Goal: Information Seeking & Learning: Learn about a topic

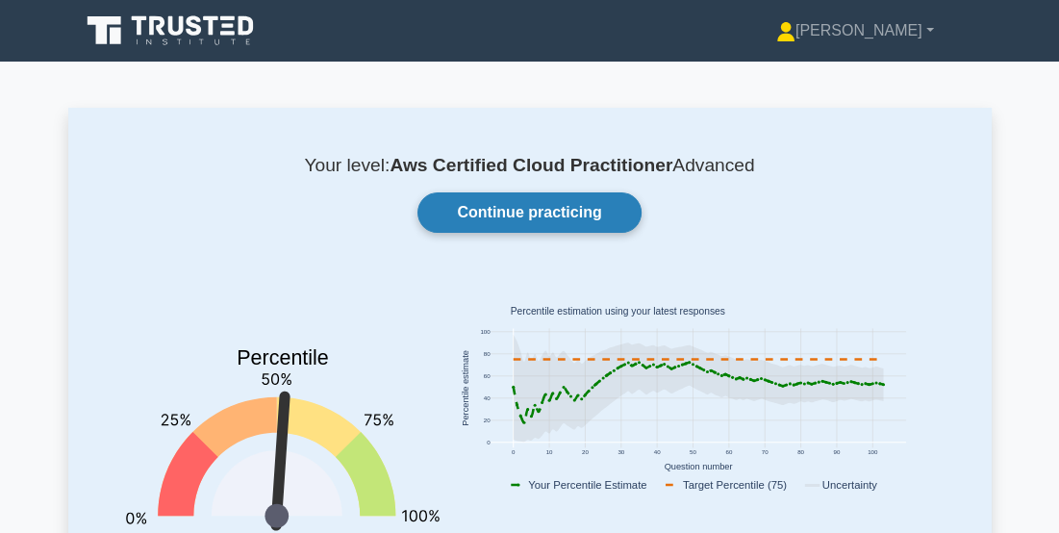
click at [546, 211] on link "Continue practicing" at bounding box center [528, 212] width 223 height 40
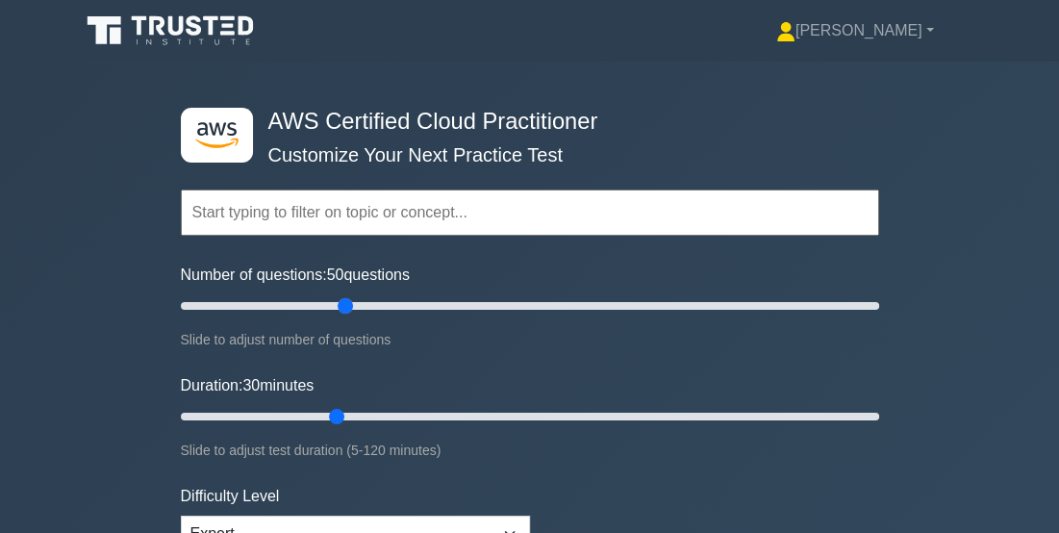
drag, startPoint x: 264, startPoint y: 304, endPoint x: 351, endPoint y: 300, distance: 86.6
type input "50"
click at [351, 300] on input "Number of questions: 50 questions" at bounding box center [530, 305] width 698 height 23
drag, startPoint x: 335, startPoint y: 414, endPoint x: 984, endPoint y: 433, distance: 649.2
type input "120"
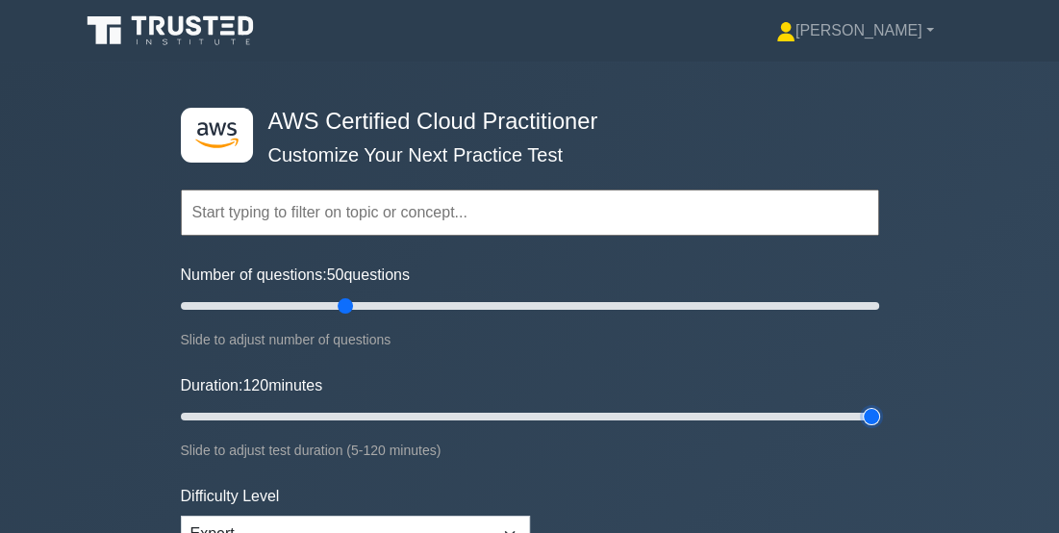
click at [879, 428] on input "Duration: 120 minutes" at bounding box center [530, 416] width 698 height 23
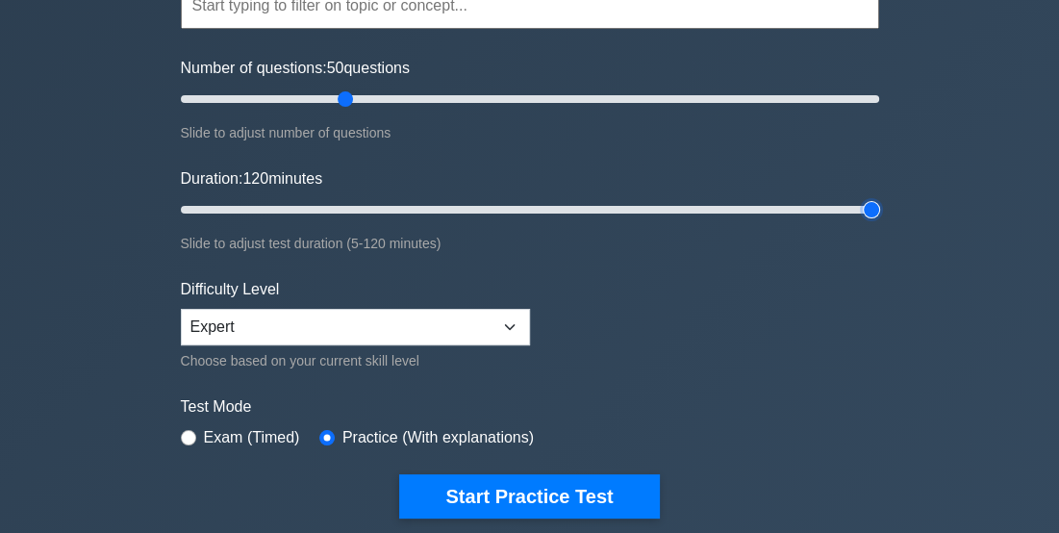
scroll to position [231, 0]
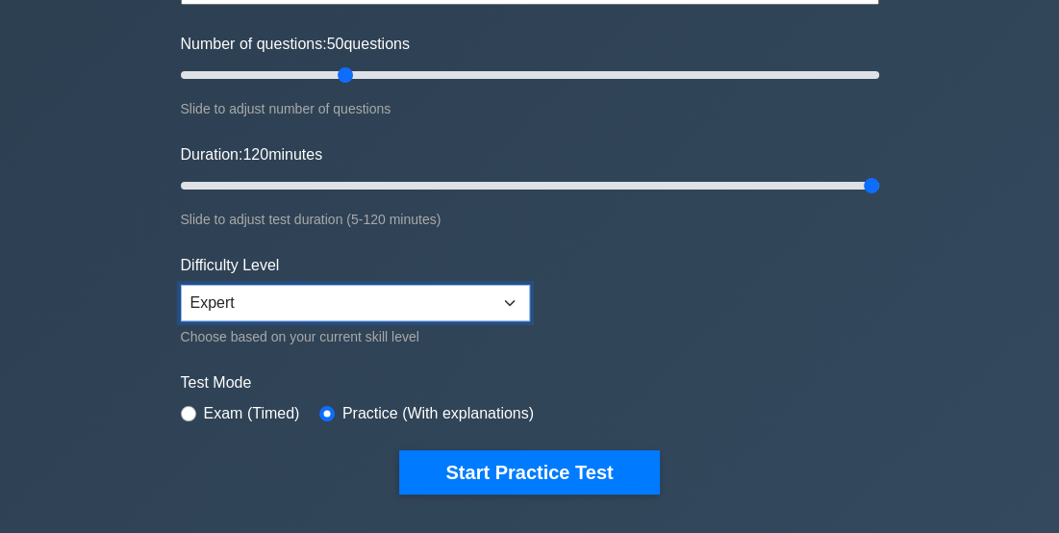
click at [250, 295] on select "Beginner Intermediate Expert" at bounding box center [355, 303] width 349 height 37
select select "intermediate"
click at [181, 285] on select "Beginner Intermediate Expert" at bounding box center [355, 303] width 349 height 37
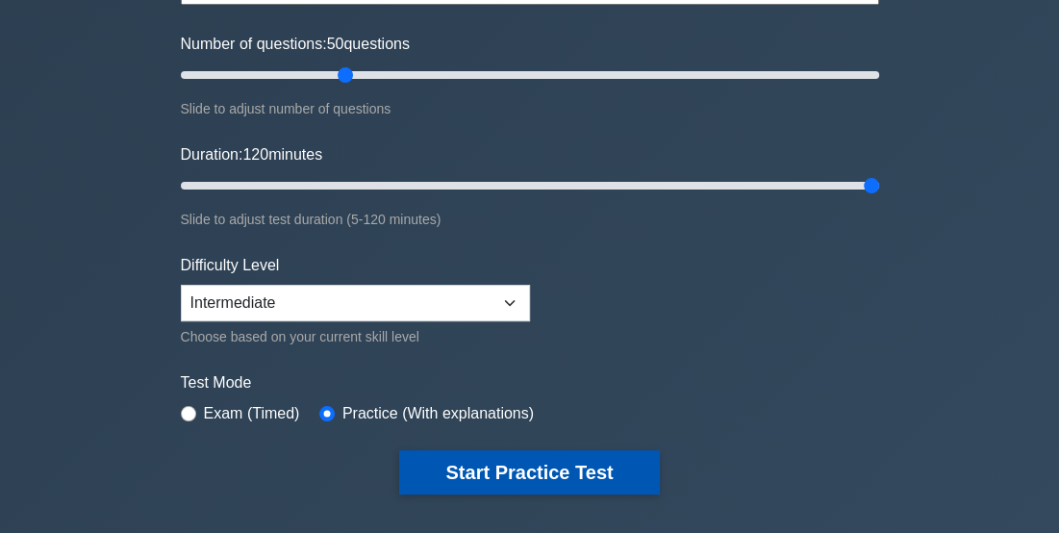
click at [548, 471] on button "Start Practice Test" at bounding box center [529, 472] width 260 height 44
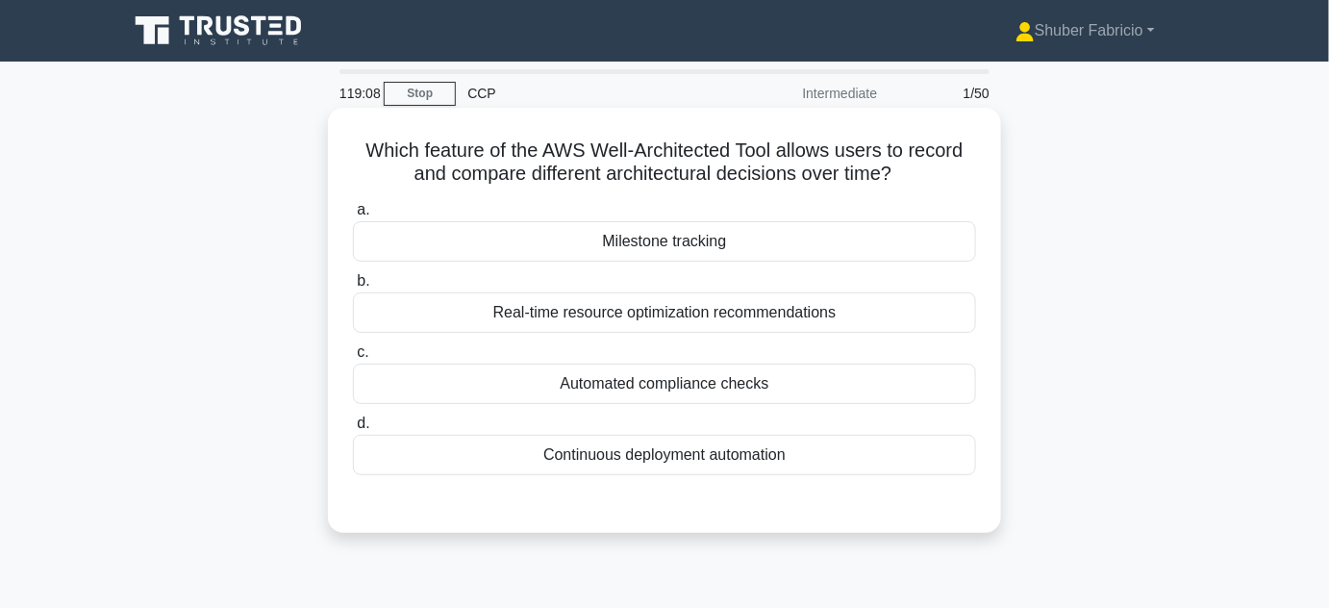
click at [743, 250] on div "Milestone tracking" at bounding box center [664, 241] width 623 height 40
click at [353, 216] on input "[PERSON_NAME] tracking" at bounding box center [353, 210] width 0 height 12
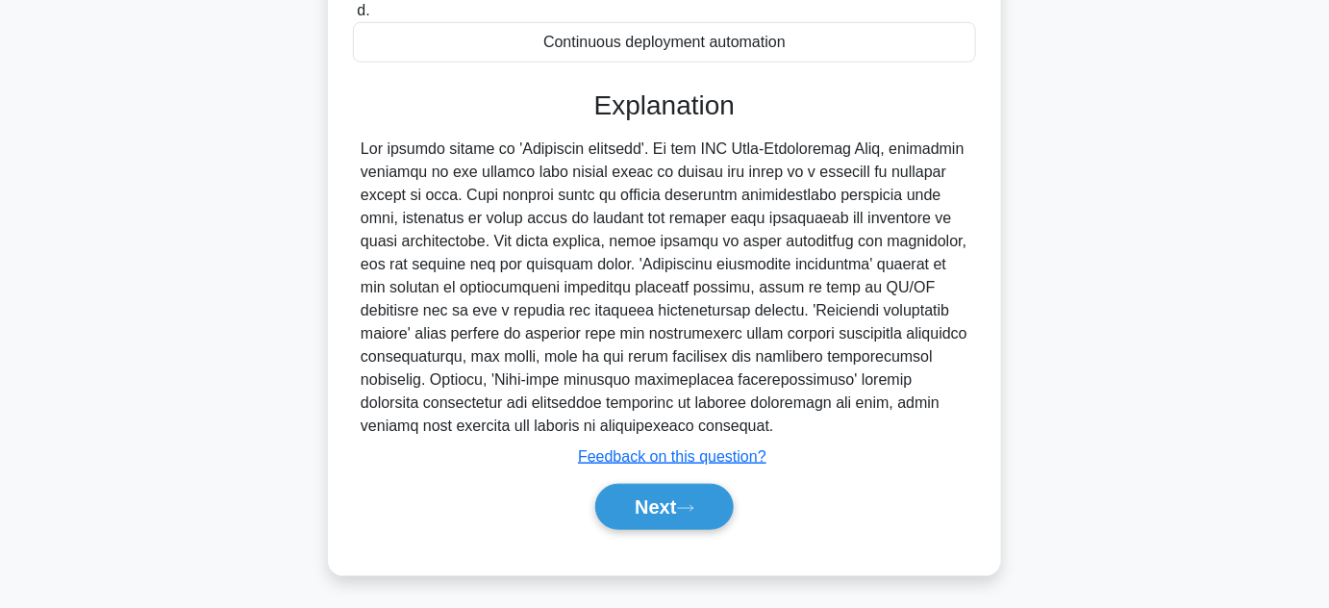
scroll to position [431, 0]
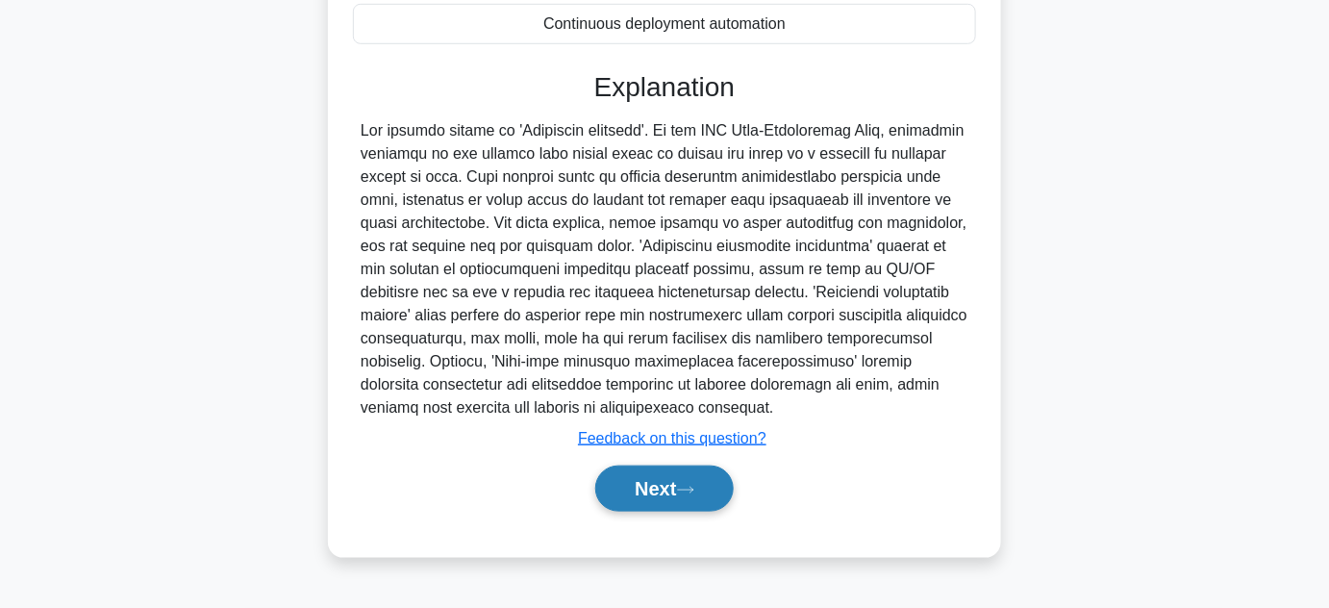
click at [650, 486] on button "Next" at bounding box center [663, 488] width 137 height 46
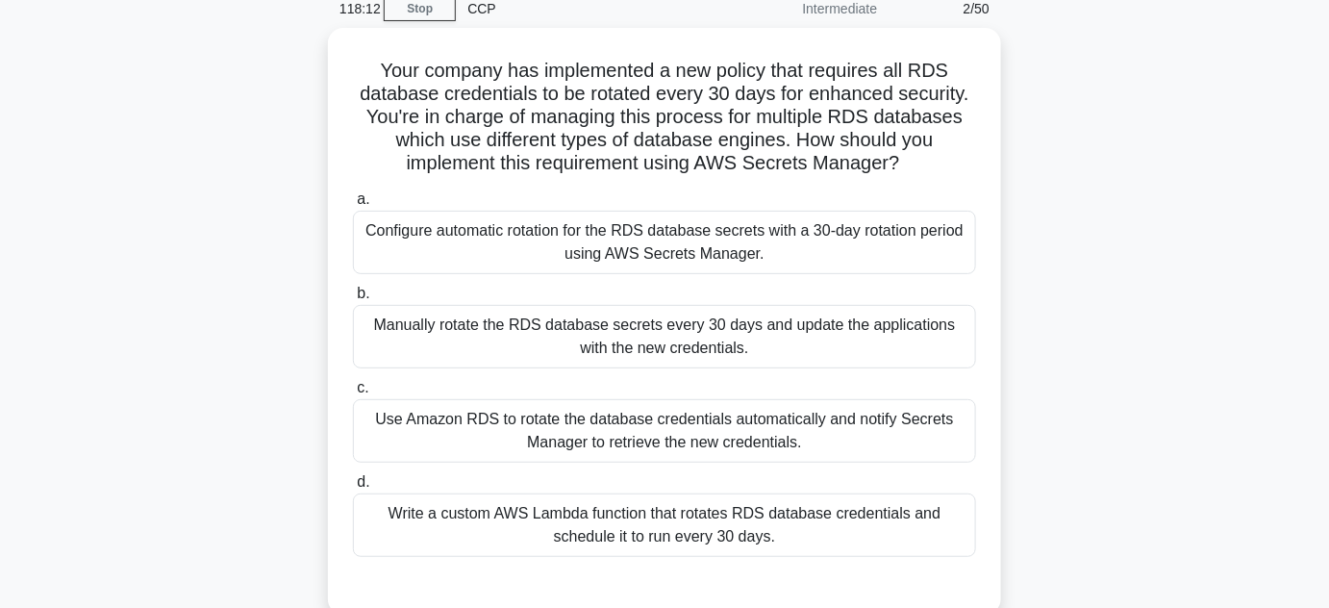
scroll to position [82, 0]
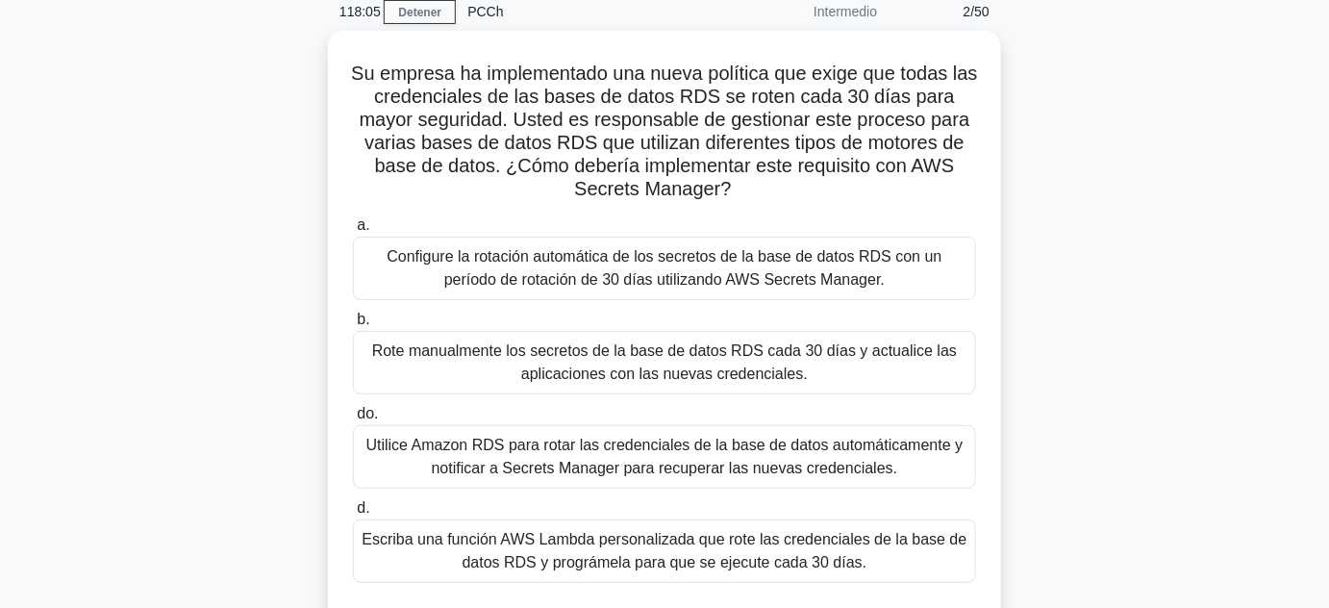
click at [1058, 271] on div "Su empresa ha implementado una nueva política que exige que todas las credencia…" at bounding box center [664, 347] width 1096 height 633
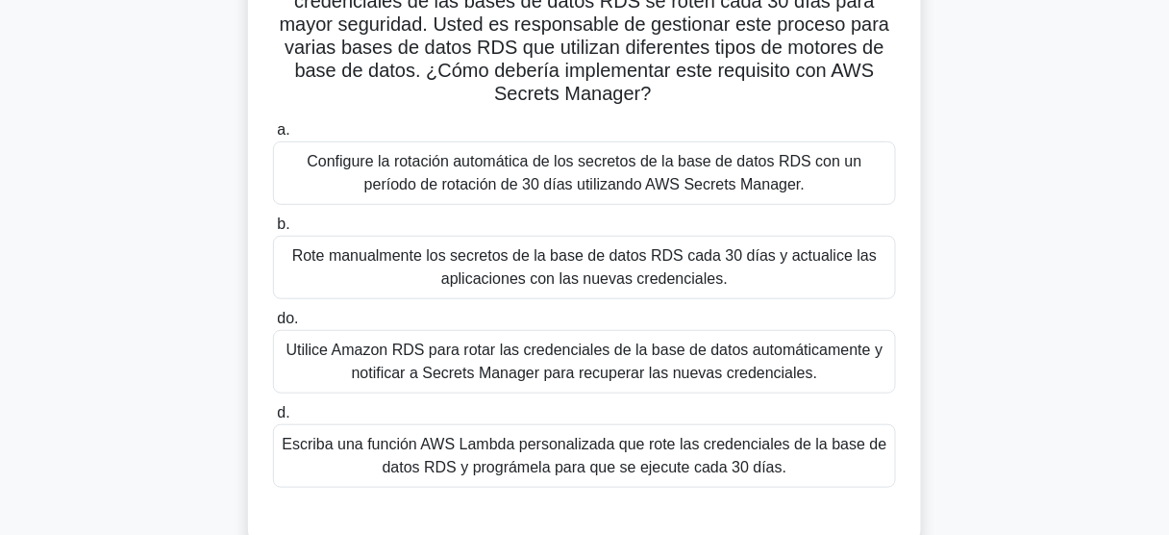
scroll to position [159, 0]
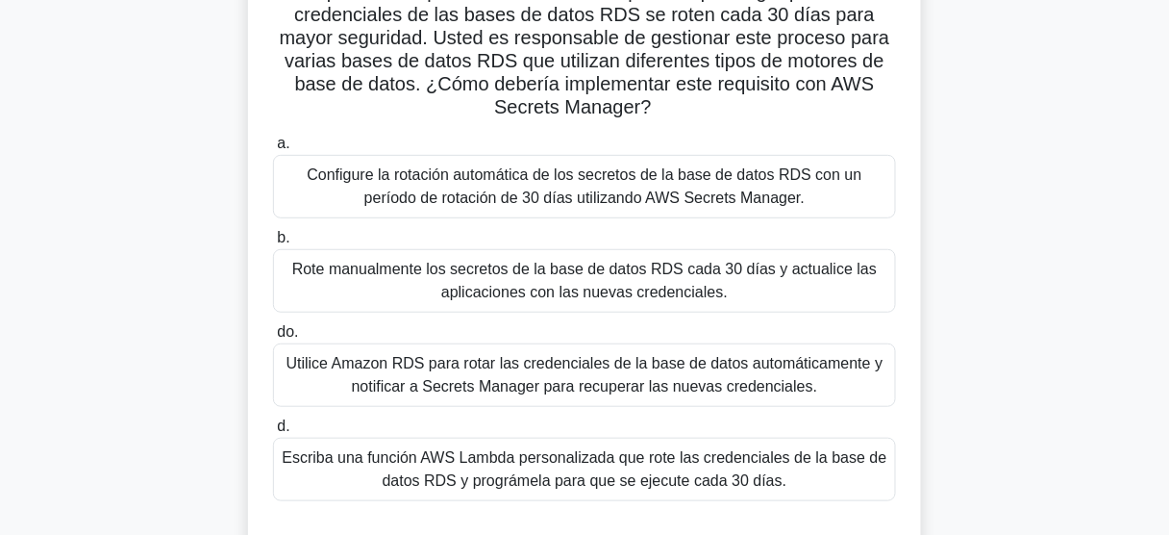
click at [559, 187] on font "Configure la rotación automática de los secretos de la base de datos RDS con un…" at bounding box center [585, 186] width 606 height 46
click at [273, 150] on input "a. Configure la rotación automática de los secretos de la base de datos RDS con…" at bounding box center [273, 143] width 0 height 12
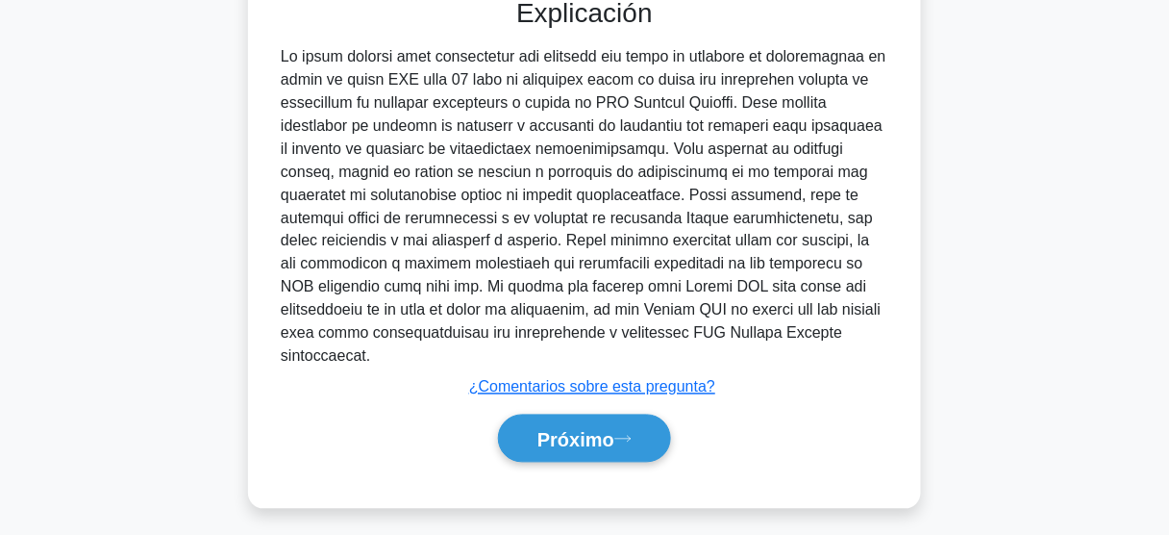
scroll to position [695, 0]
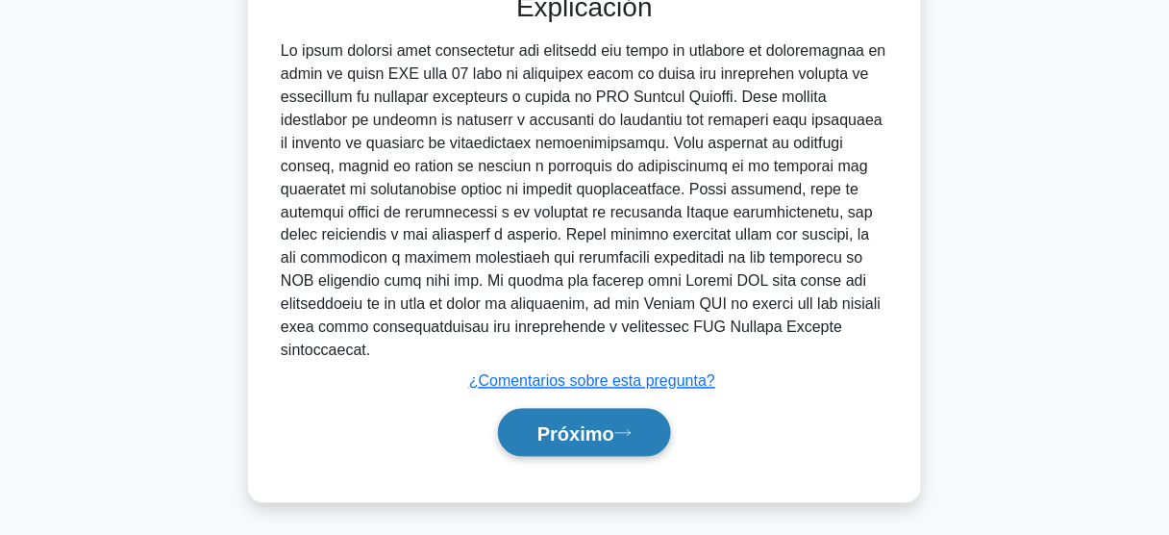
click at [588, 427] on font "Próximo" at bounding box center [575, 433] width 77 height 21
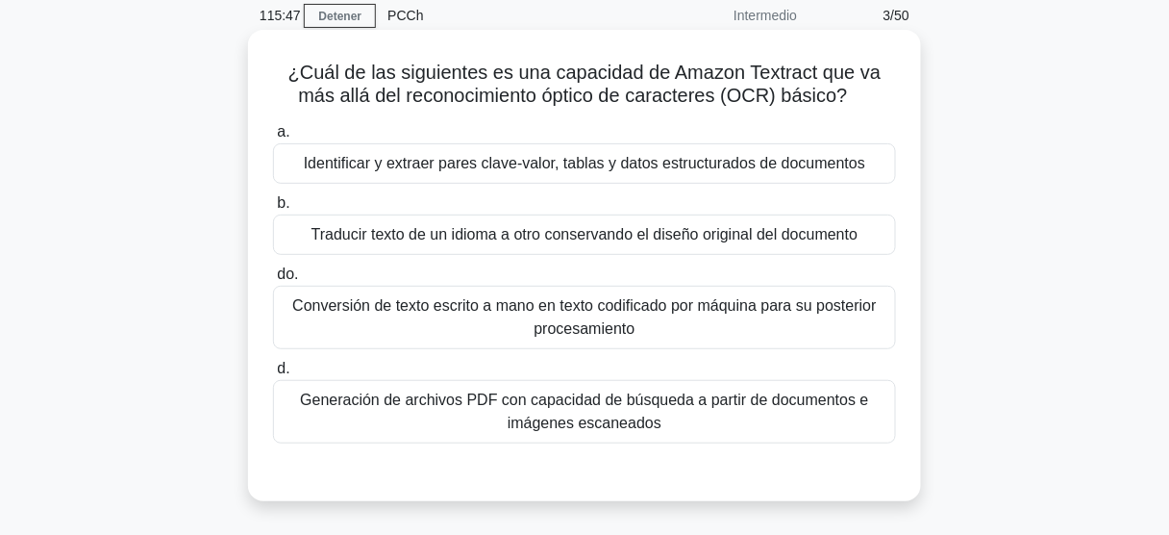
scroll to position [77, 0]
click at [696, 325] on font "Conversión de texto escrito a mano en texto codificado por máquina para su post…" at bounding box center [585, 318] width 606 height 46
click at [273, 282] on input "do. Conversión de texto escrito a mano en texto codificado por máquina para su …" at bounding box center [273, 275] width 0 height 12
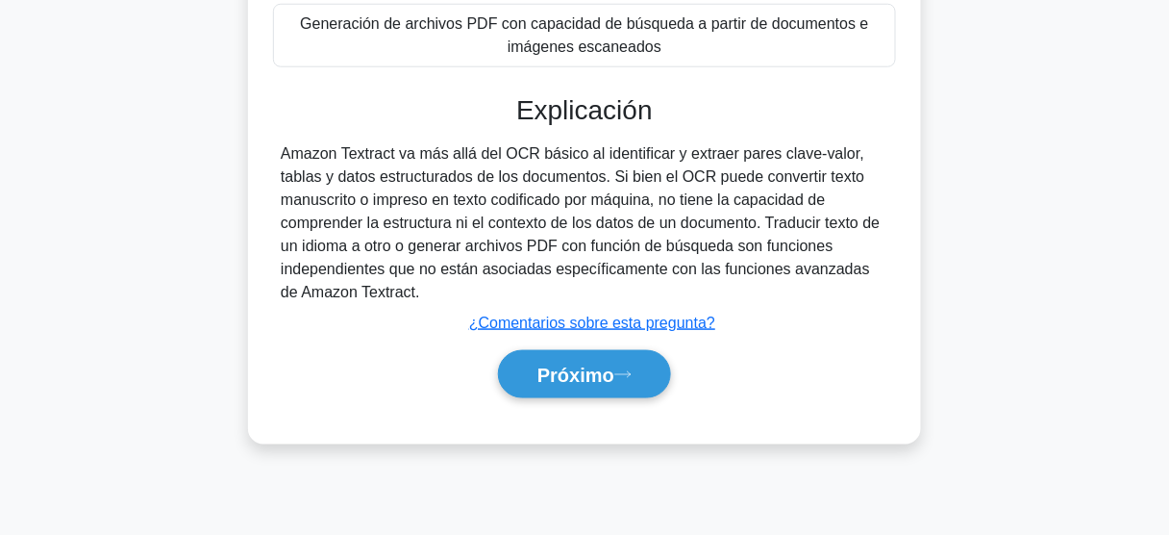
scroll to position [461, 0]
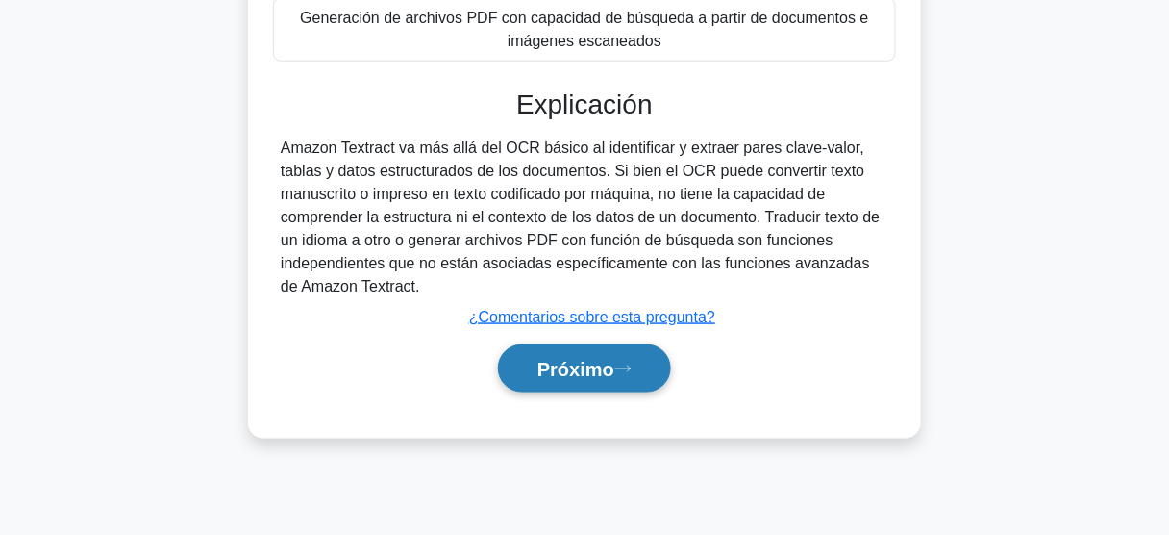
click at [591, 377] on button "Próximo" at bounding box center [584, 368] width 173 height 49
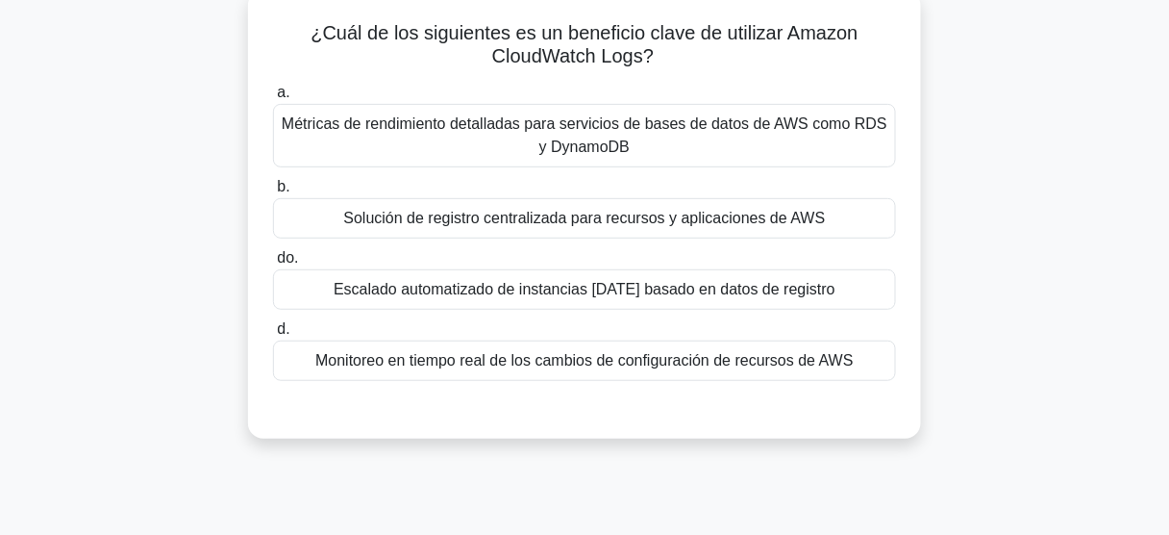
scroll to position [100, 0]
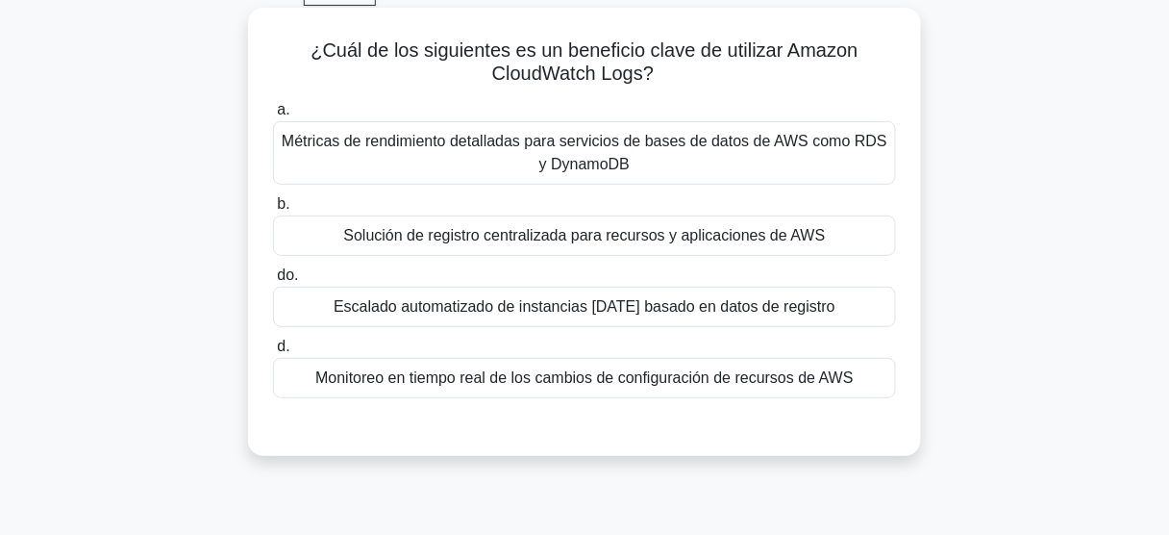
click at [486, 243] on font "Solución de registro centralizada para recursos y aplicaciones de AWS" at bounding box center [585, 235] width 482 height 16
click at [273, 211] on input "b. Solución de registro centralizada para recursos y aplicaciones de AWS" at bounding box center [273, 204] width 0 height 12
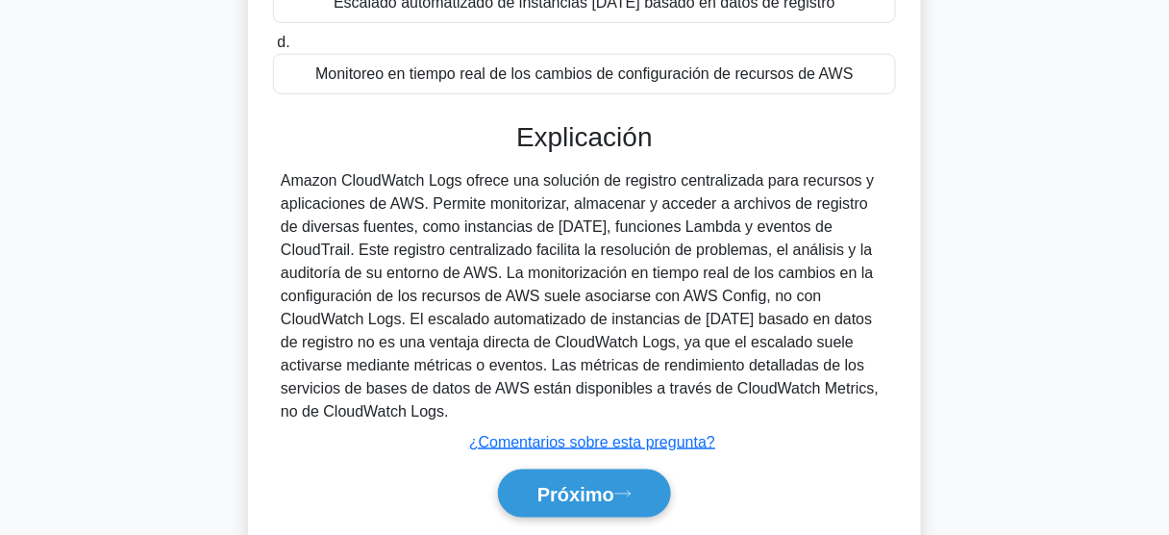
scroll to position [408, 0]
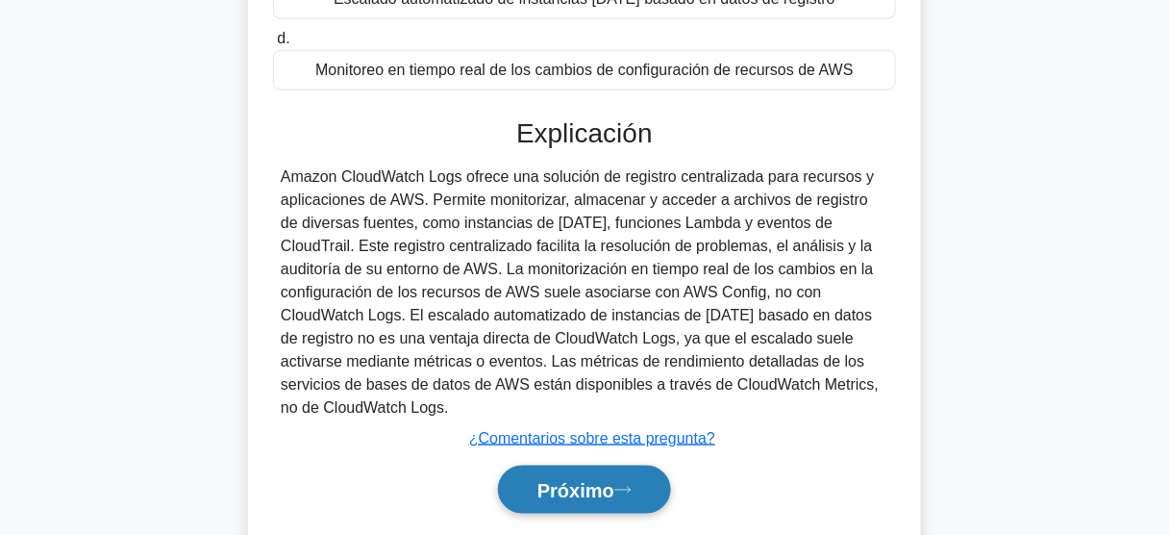
click at [587, 480] on font "Próximo" at bounding box center [575, 490] width 77 height 21
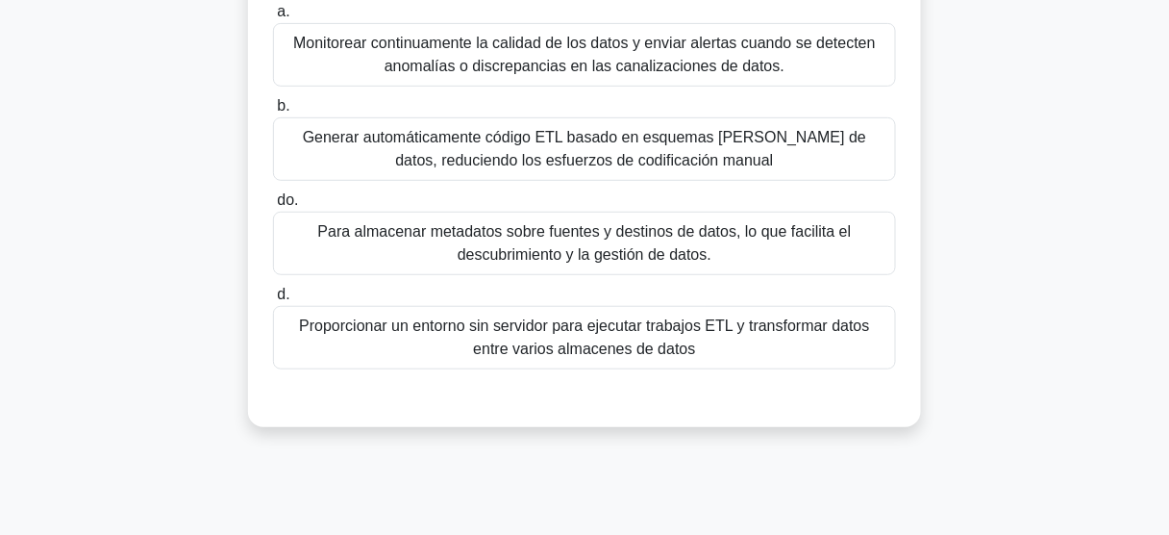
scroll to position [177, 0]
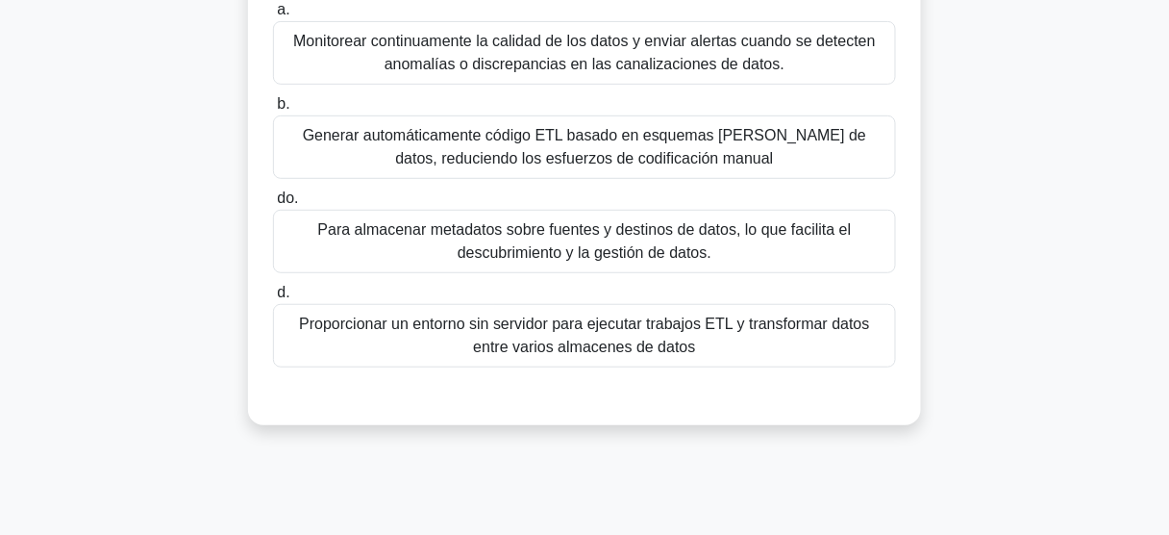
click at [469, 260] on font "Para almacenar metadatos sobre fuentes y destinos de datos, lo que facilita el …" at bounding box center [585, 240] width 534 height 39
click at [273, 205] on input "do. Para almacenar metadatos sobre fuentes y destinos de datos, lo que facilita…" at bounding box center [273, 198] width 0 height 12
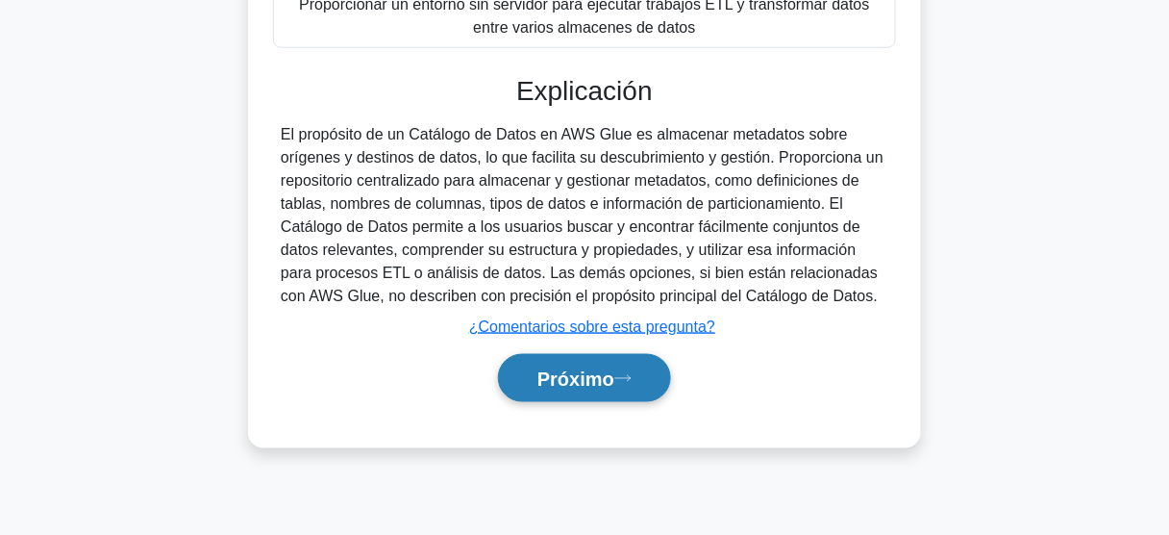
scroll to position [504, 0]
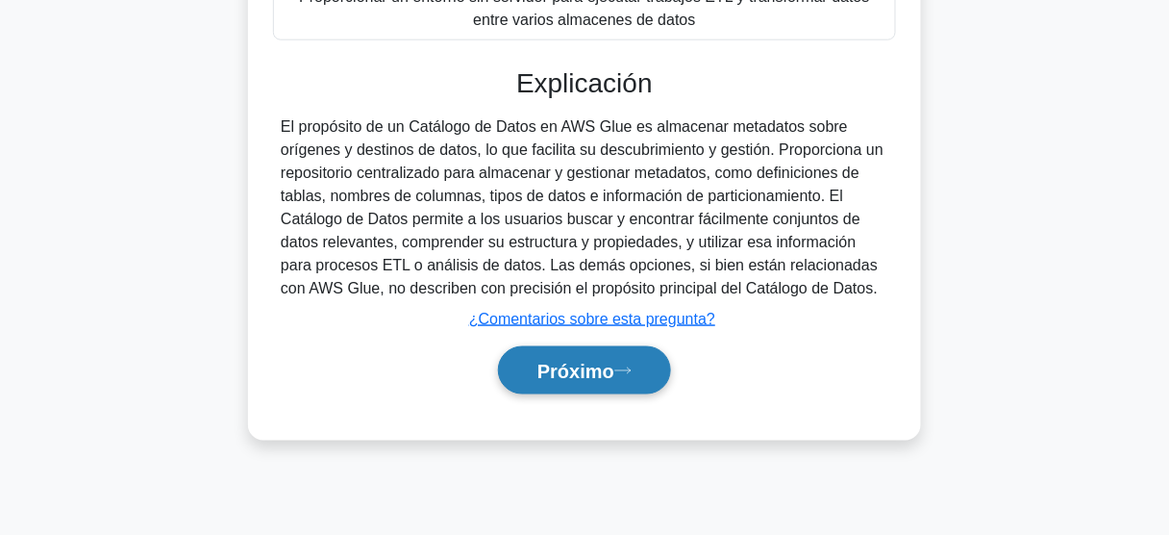
click at [607, 371] on font "Próximo" at bounding box center [575, 371] width 77 height 21
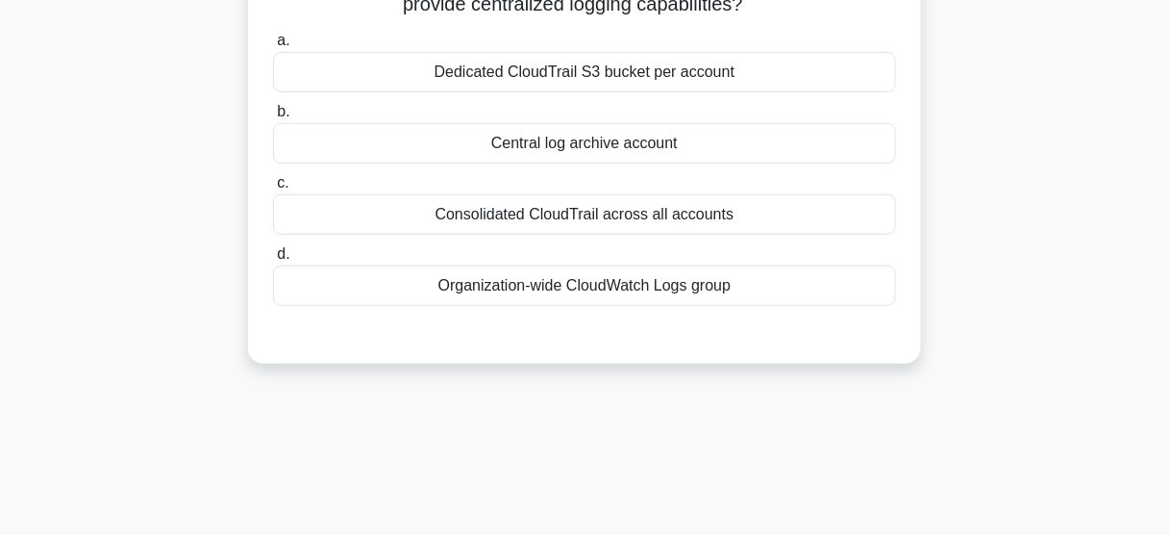
scroll to position [119, 0]
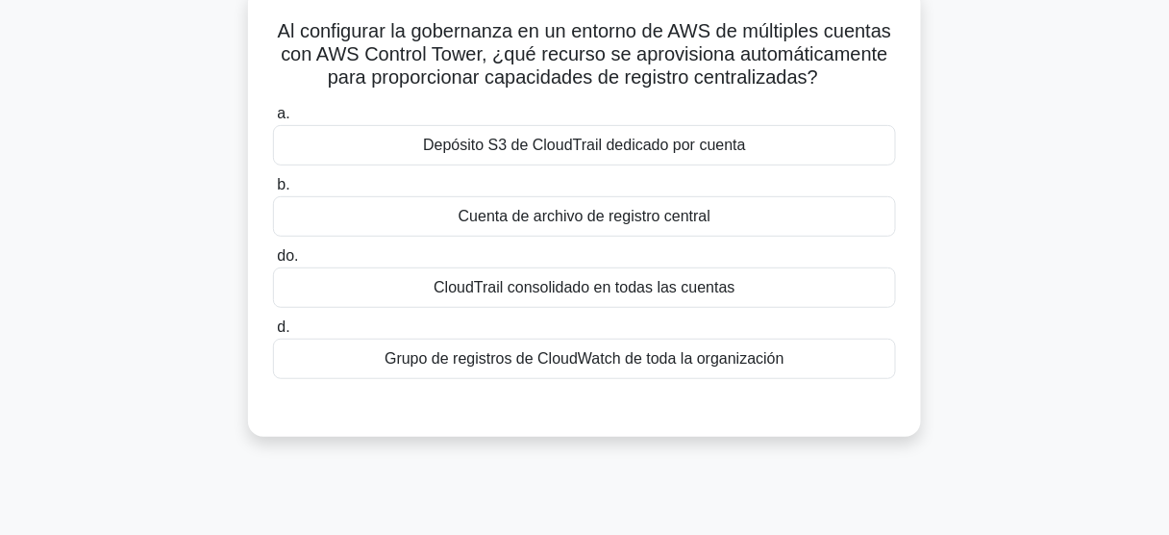
click at [633, 224] on font "Cuenta de archivo de registro central" at bounding box center [585, 216] width 252 height 16
click at [273, 191] on input "b. Cuenta de archivo de registro central" at bounding box center [273, 185] width 0 height 12
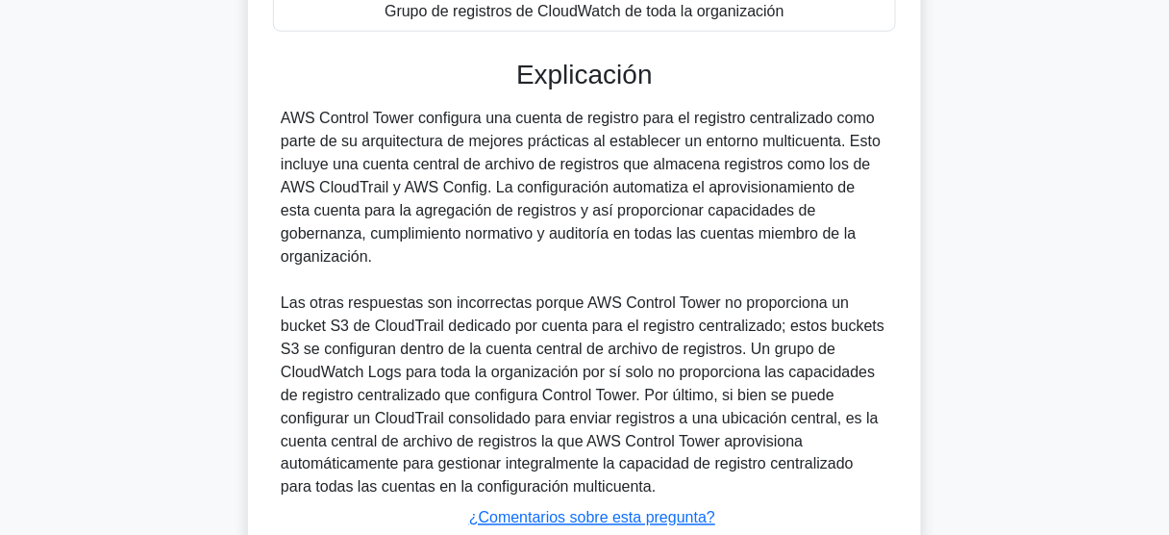
scroll to position [603, 0]
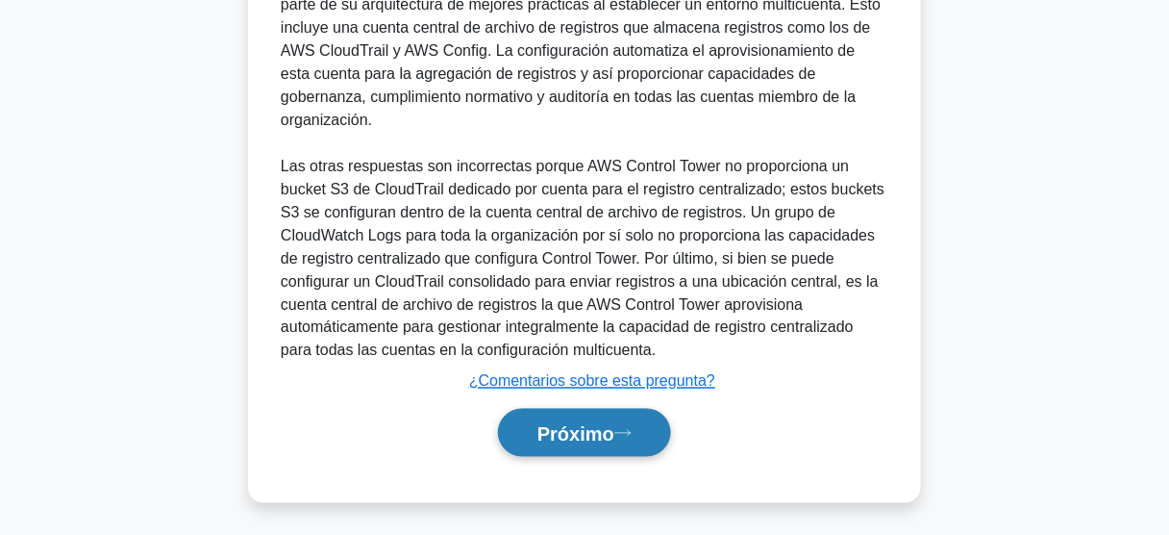
click at [579, 430] on font "Próximo" at bounding box center [575, 433] width 77 height 21
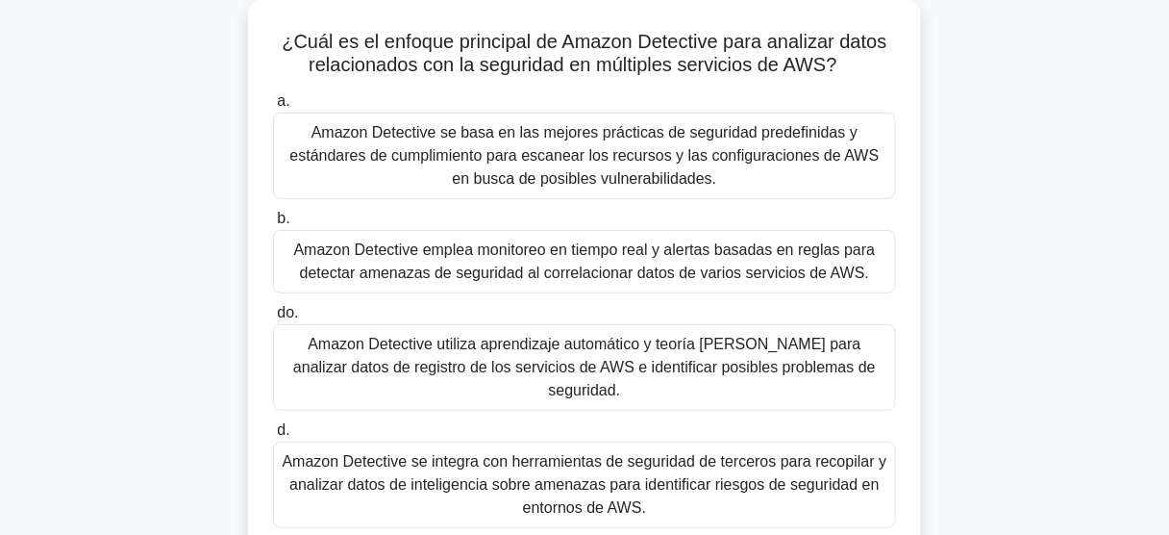
scroll to position [119, 0]
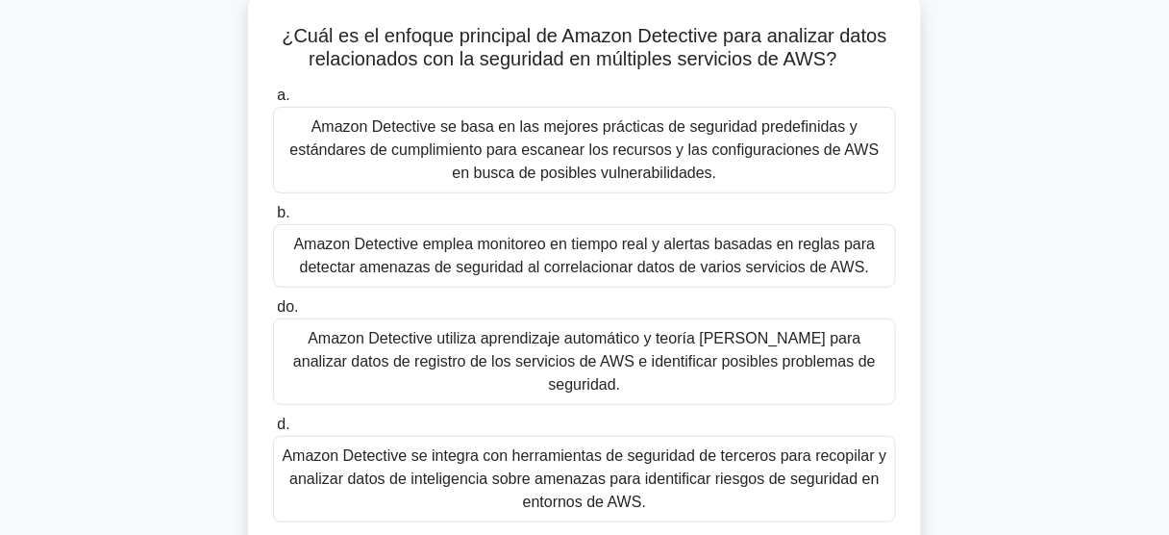
click at [791, 337] on font "Amazon Detective utiliza aprendizaje automático y teoría de grafos para analiza…" at bounding box center [584, 361] width 583 height 62
click at [273, 313] on input "do. Amazon Detective utiliza aprendizaje automático y teoría de grafos para ana…" at bounding box center [273, 307] width 0 height 12
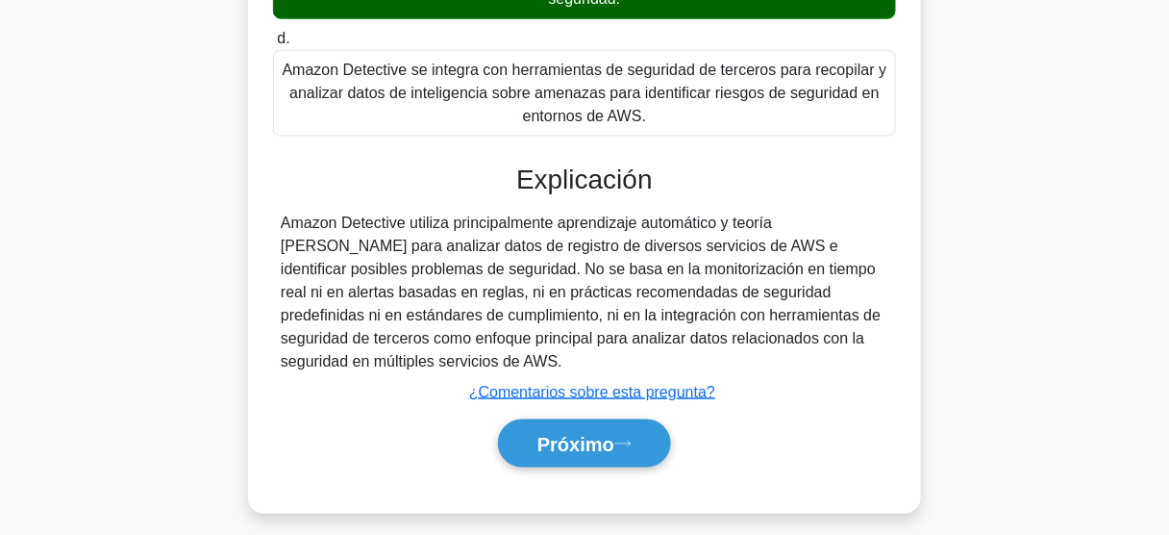
scroll to position [504, 0]
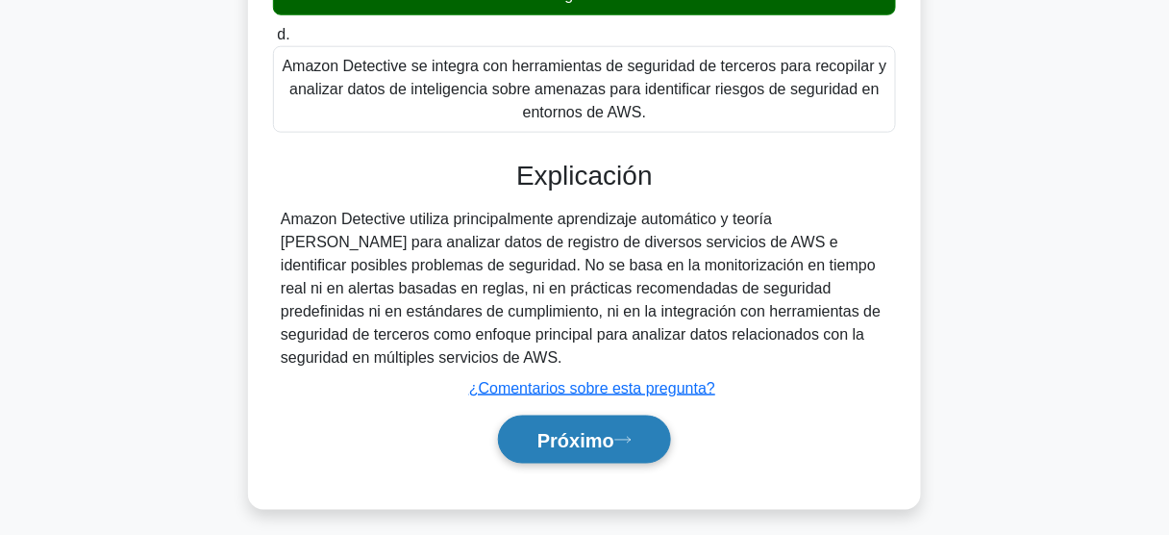
click at [558, 430] on font "Próximo" at bounding box center [575, 440] width 77 height 21
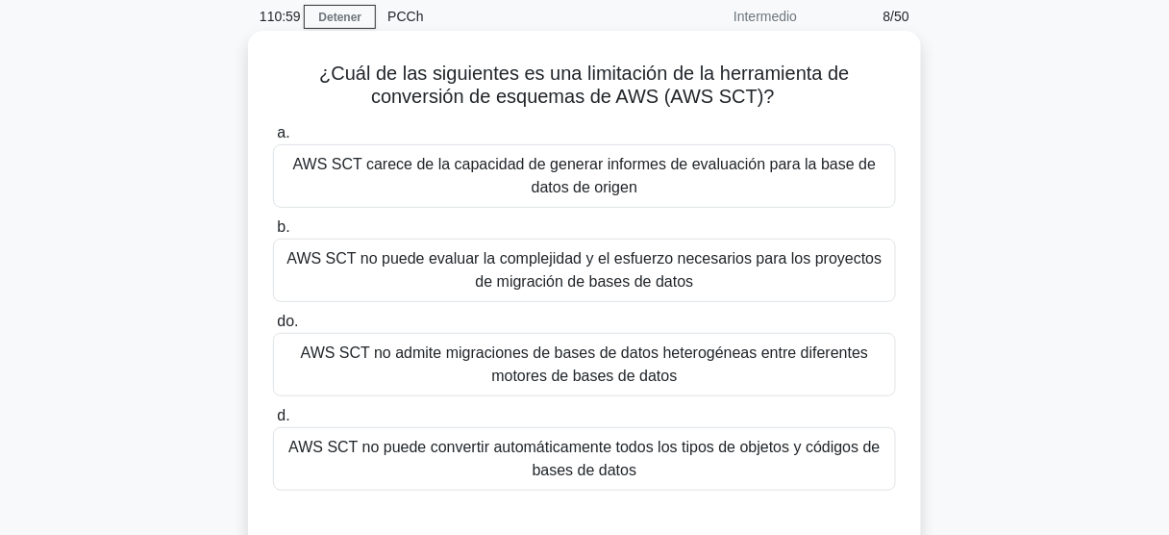
scroll to position [77, 0]
click at [668, 382] on font "AWS SCT no admite migraciones de bases de datos heterogéneas entre diferentes m…" at bounding box center [585, 363] width 568 height 39
click at [273, 328] on input "do. AWS SCT no admite migraciones de bases de datos heterogéneas entre diferent…" at bounding box center [273, 321] width 0 height 12
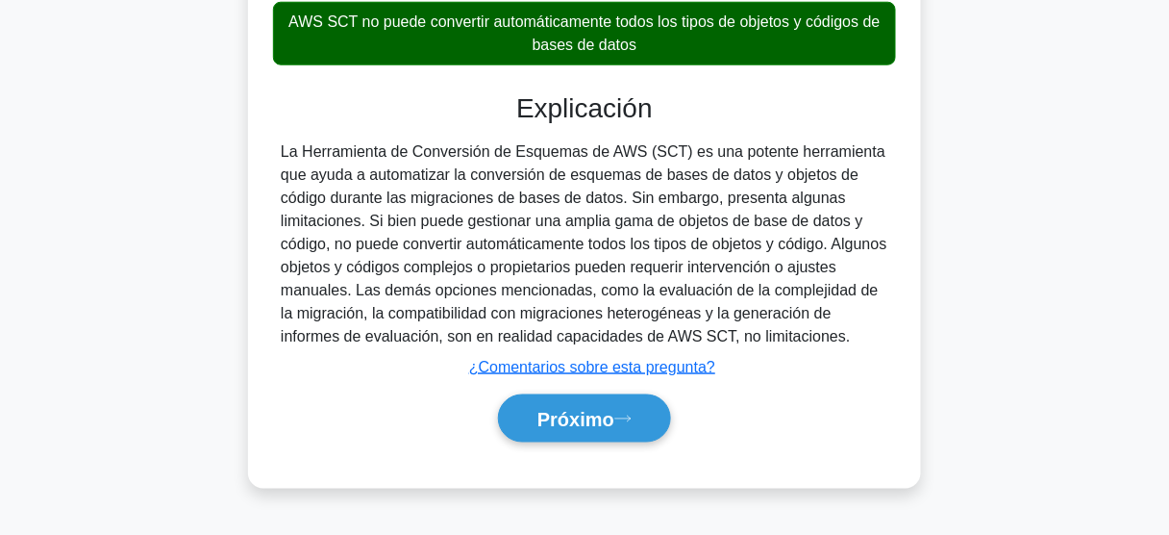
scroll to position [513, 0]
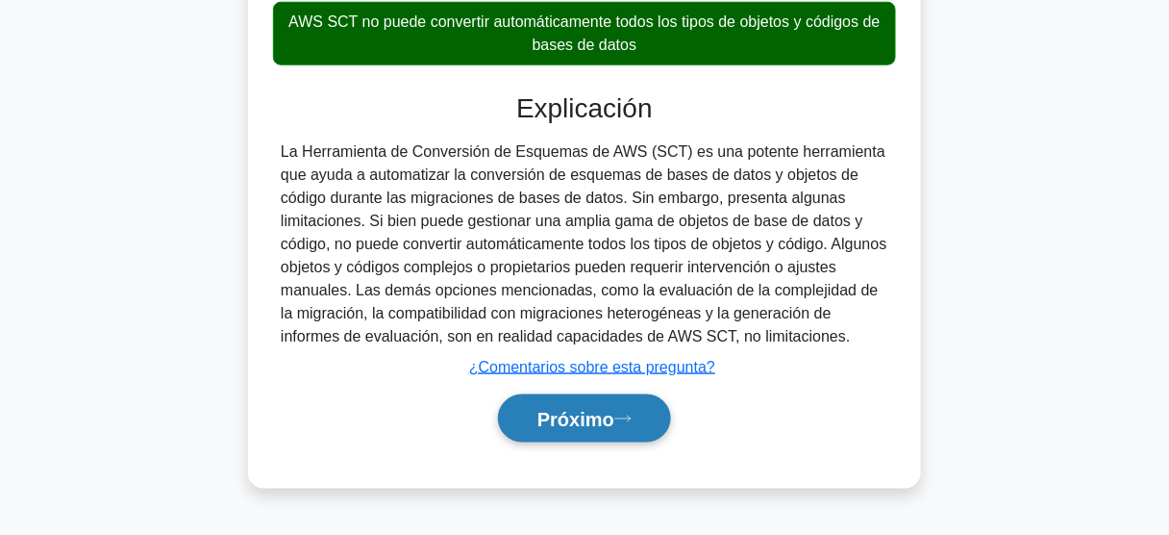
click at [563, 419] on font "Próximo" at bounding box center [575, 419] width 77 height 21
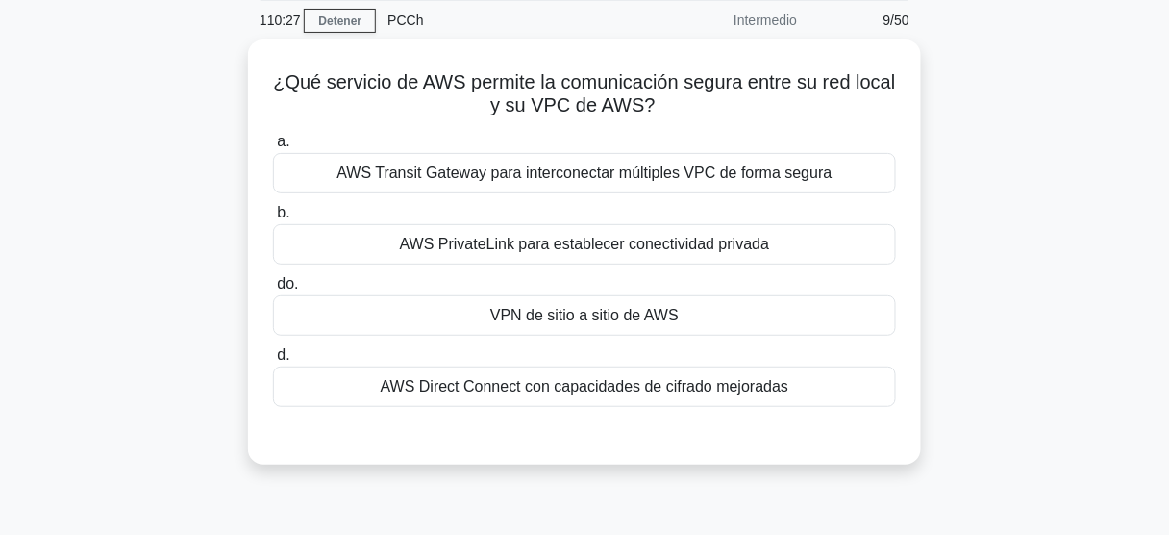
scroll to position [77, 0]
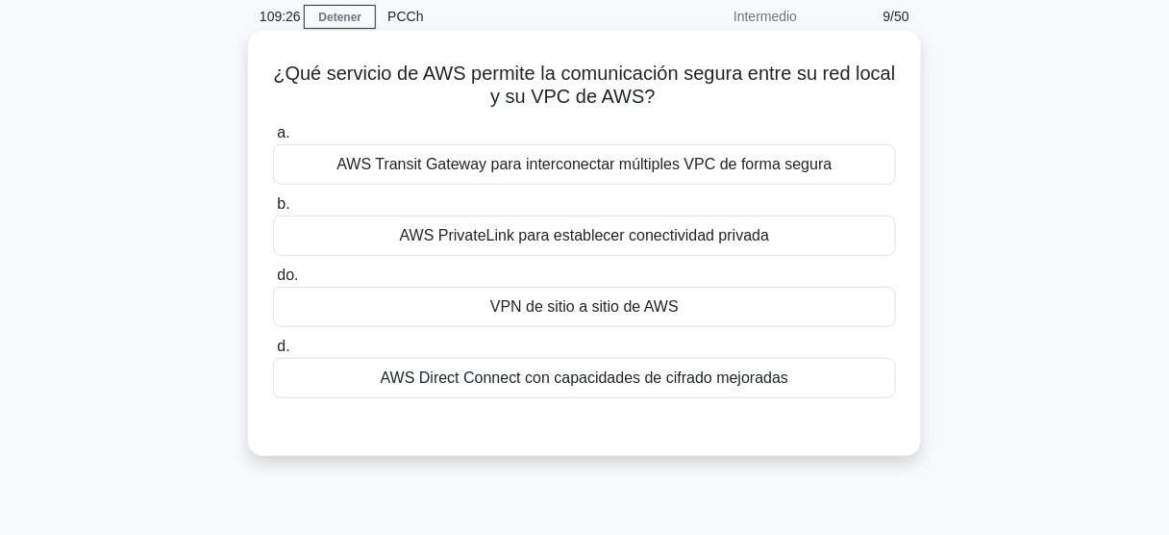
click at [562, 377] on font "AWS Direct Connect con capacidades de cifrado mejoradas" at bounding box center [585, 377] width 409 height 16
click at [273, 353] on input "d. AWS Direct Connect con capacidades de cifrado mejoradas" at bounding box center [273, 346] width 0 height 12
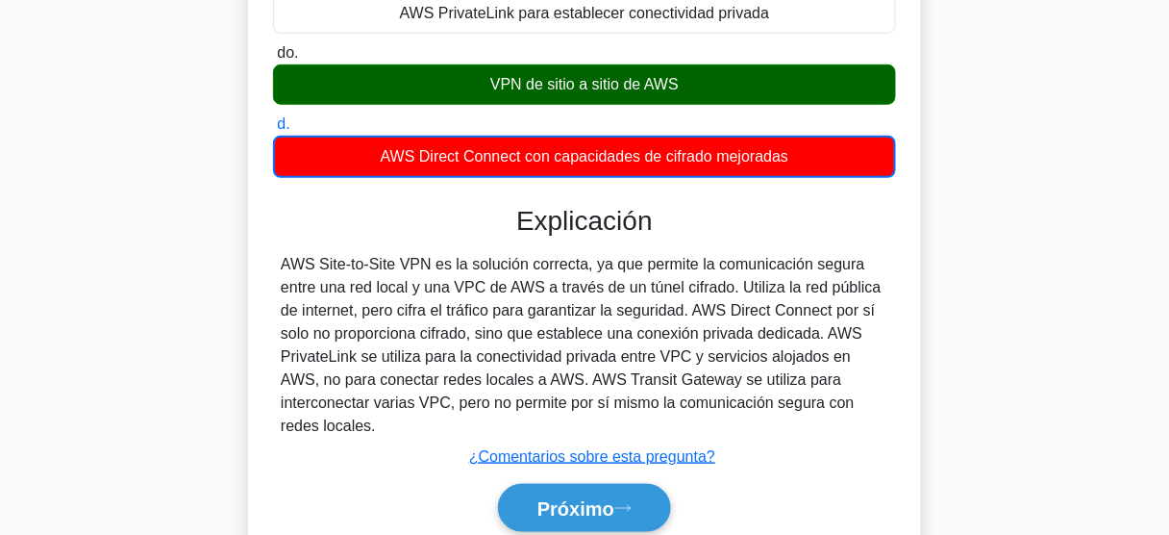
scroll to position [308, 0]
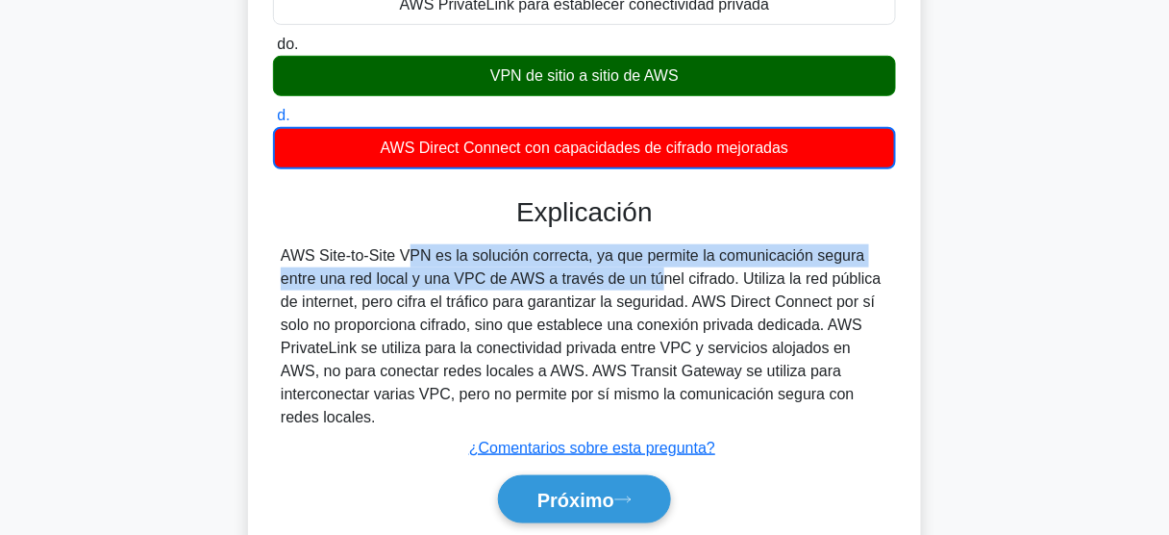
drag, startPoint x: 285, startPoint y: 264, endPoint x: 542, endPoint y: 277, distance: 258.0
click at [542, 277] on div "AWS Site-to-Site VPN es la solución correcta, ya que permite la comunicación se…" at bounding box center [585, 336] width 608 height 185
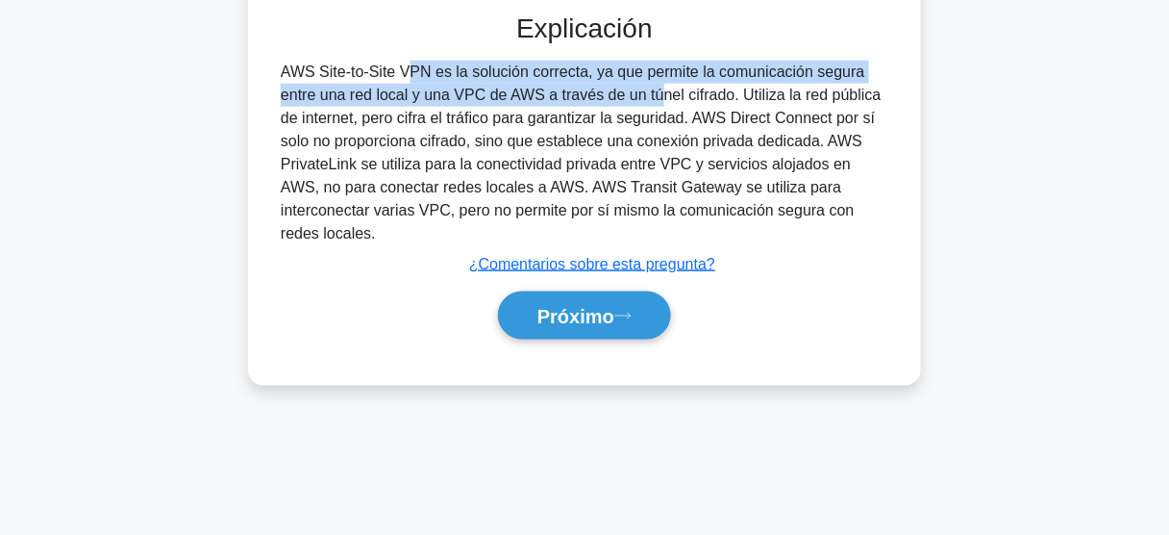
scroll to position [504, 0]
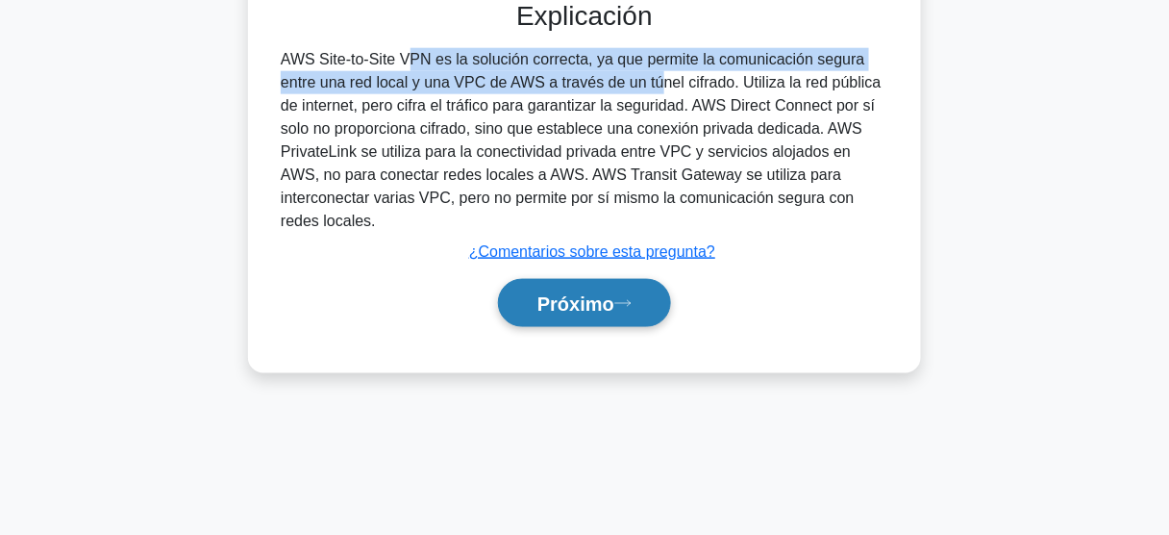
click at [548, 293] on font "Próximo" at bounding box center [575, 303] width 77 height 21
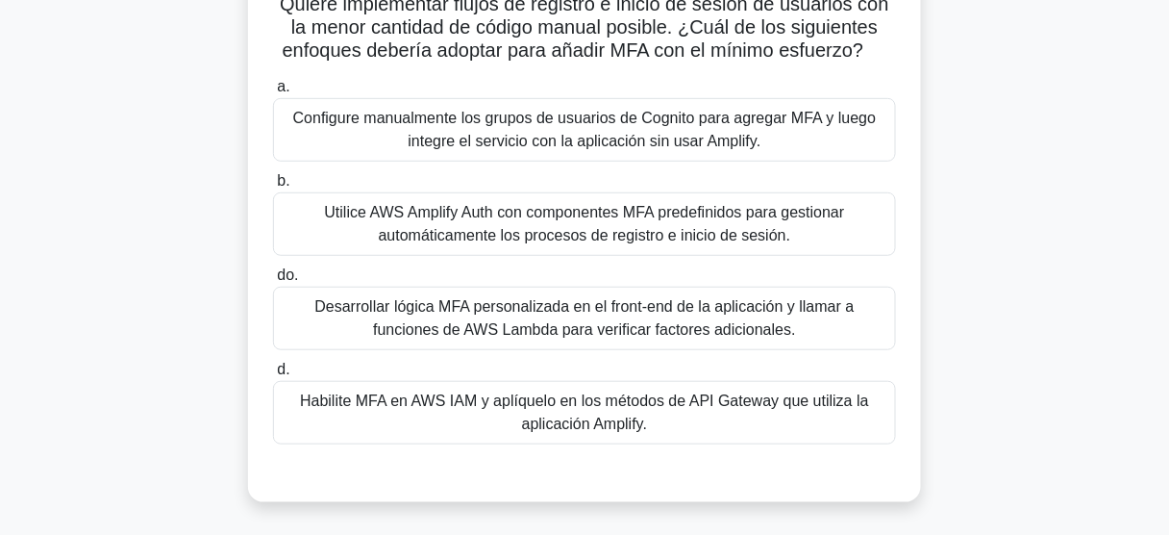
scroll to position [196, 0]
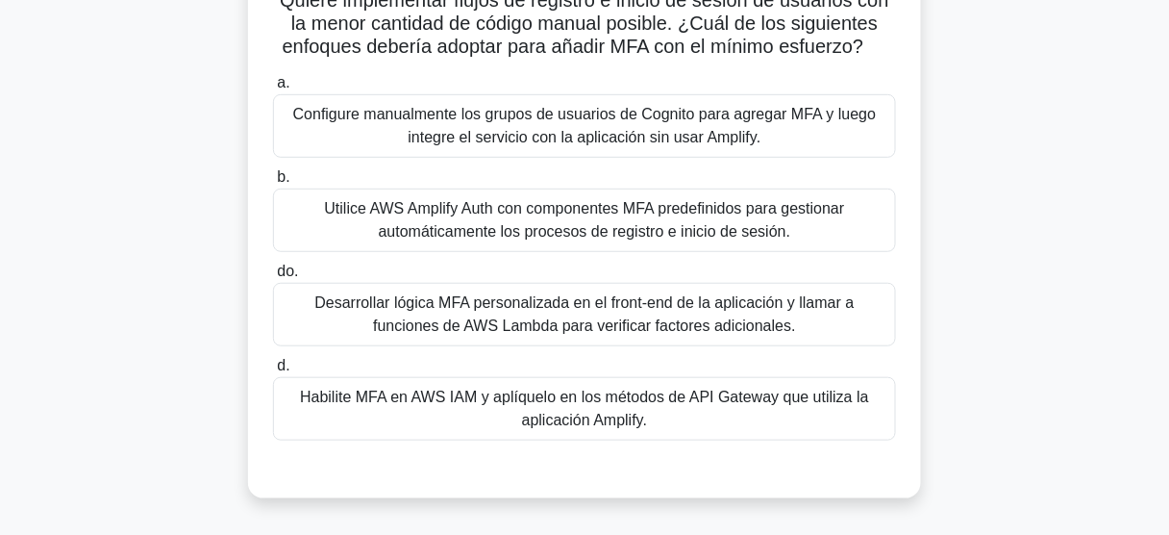
click at [586, 237] on font "Utilice AWS Amplify Auth con componentes MFA predefinidos para gestionar automá…" at bounding box center [584, 219] width 520 height 39
click at [273, 184] on input "b. Utilice AWS Amplify Auth con componentes MFA predefinidos para gestionar aut…" at bounding box center [273, 177] width 0 height 12
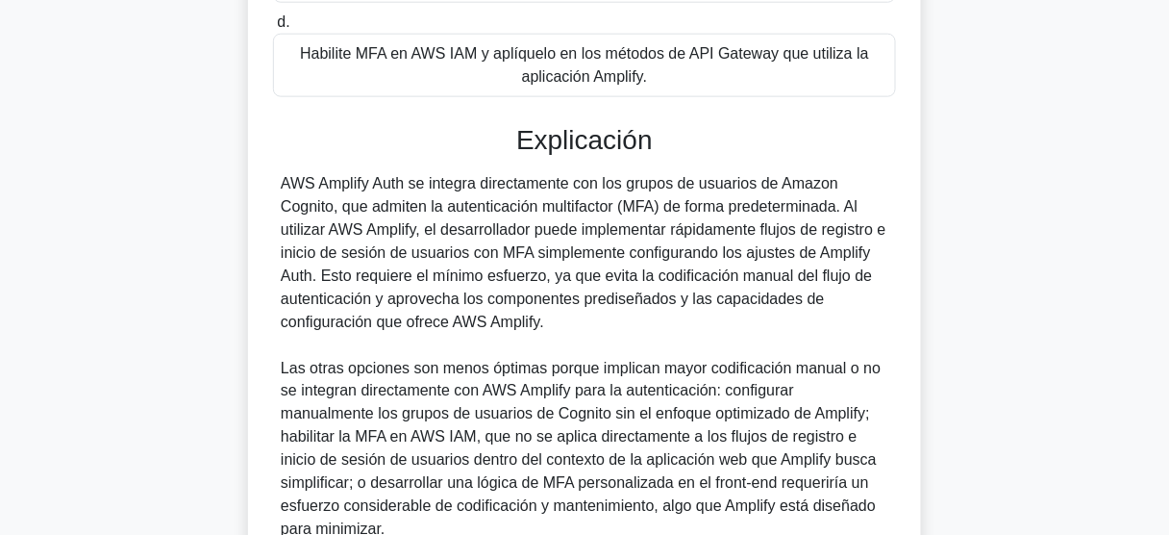
scroll to position [718, 0]
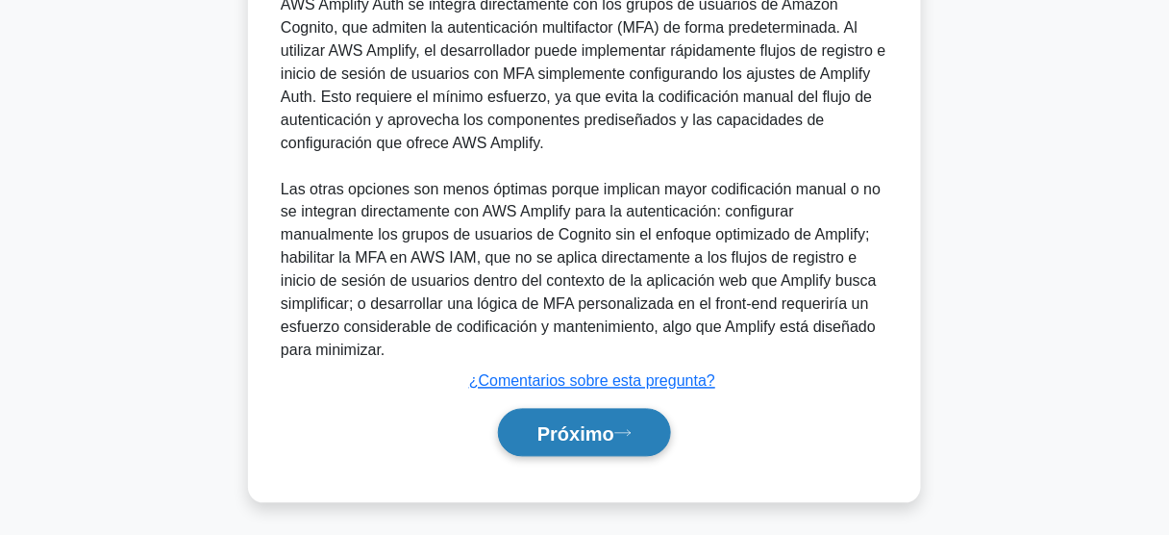
click at [575, 432] on font "Próximo" at bounding box center [575, 433] width 77 height 21
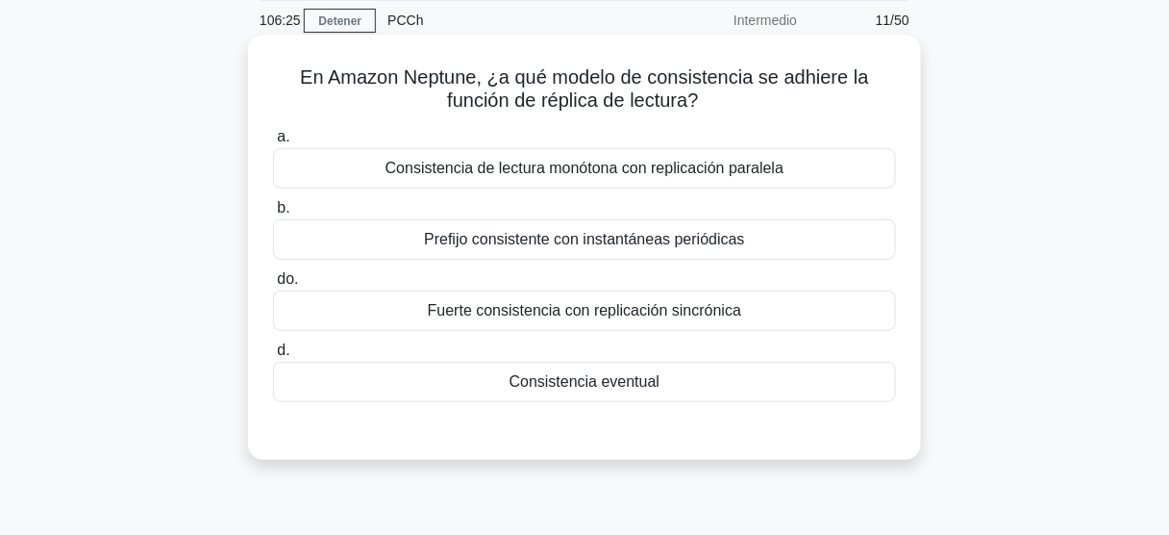
scroll to position [77, 0]
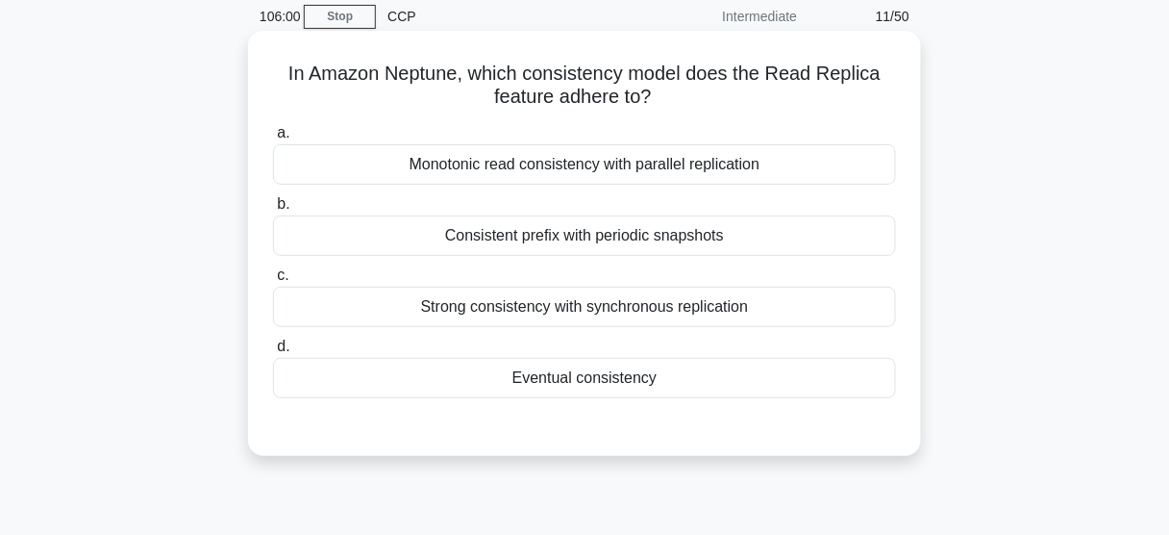
drag, startPoint x: 671, startPoint y: 382, endPoint x: 715, endPoint y: 386, distance: 44.5
click at [670, 383] on div "Eventual consistency" at bounding box center [584, 378] width 623 height 40
click at [273, 353] on input "d. Eventual consistency" at bounding box center [273, 346] width 0 height 12
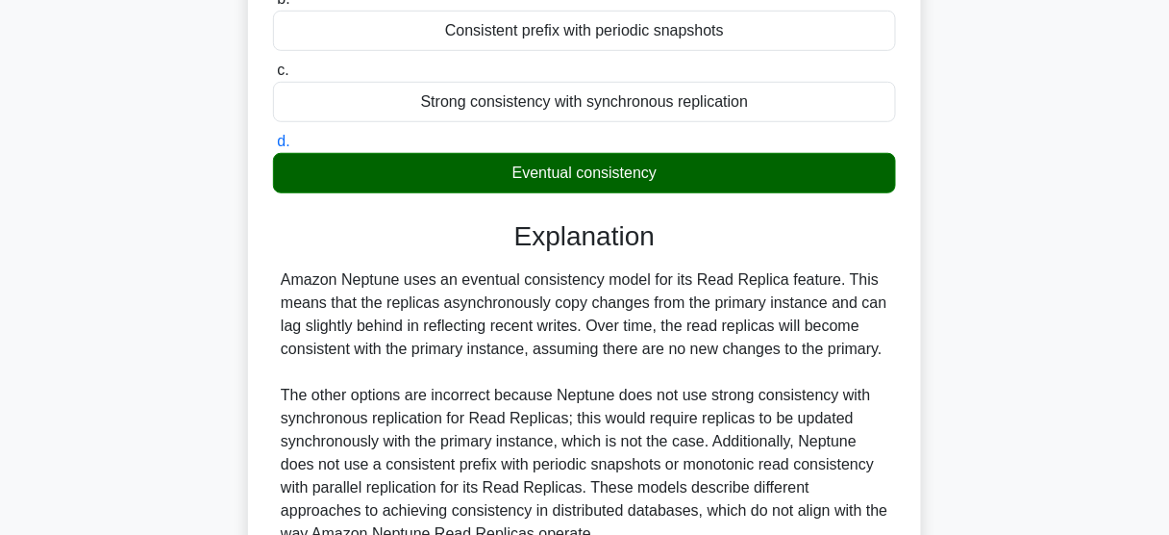
scroll to position [308, 0]
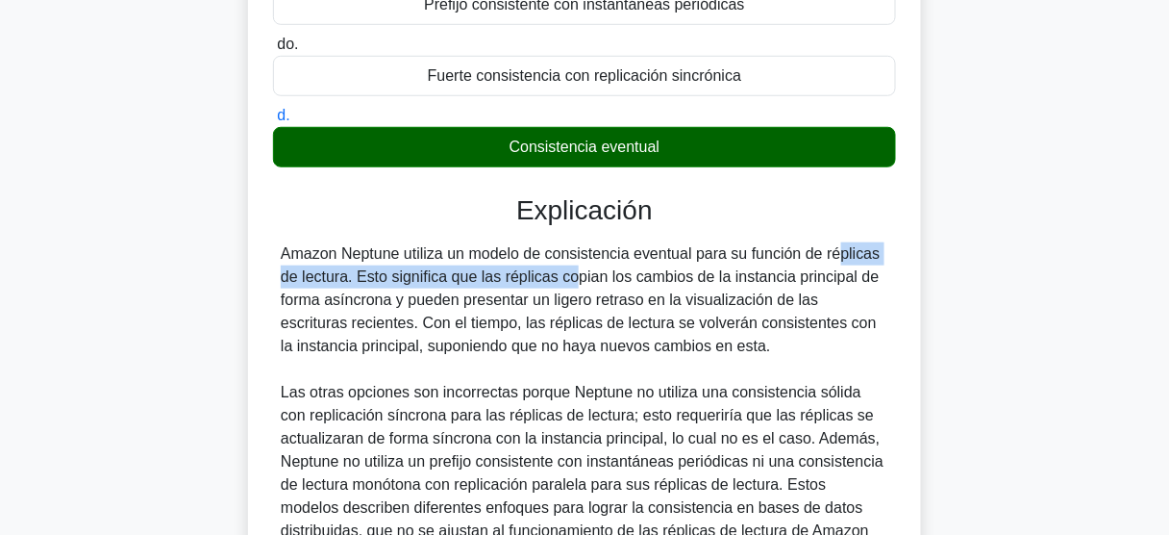
drag, startPoint x: 485, startPoint y: 271, endPoint x: 723, endPoint y: 245, distance: 239.8
click at [723, 245] on font "Amazon Neptune utiliza un modelo de consistencia eventual para su función de ré…" at bounding box center [581, 299] width 600 height 109
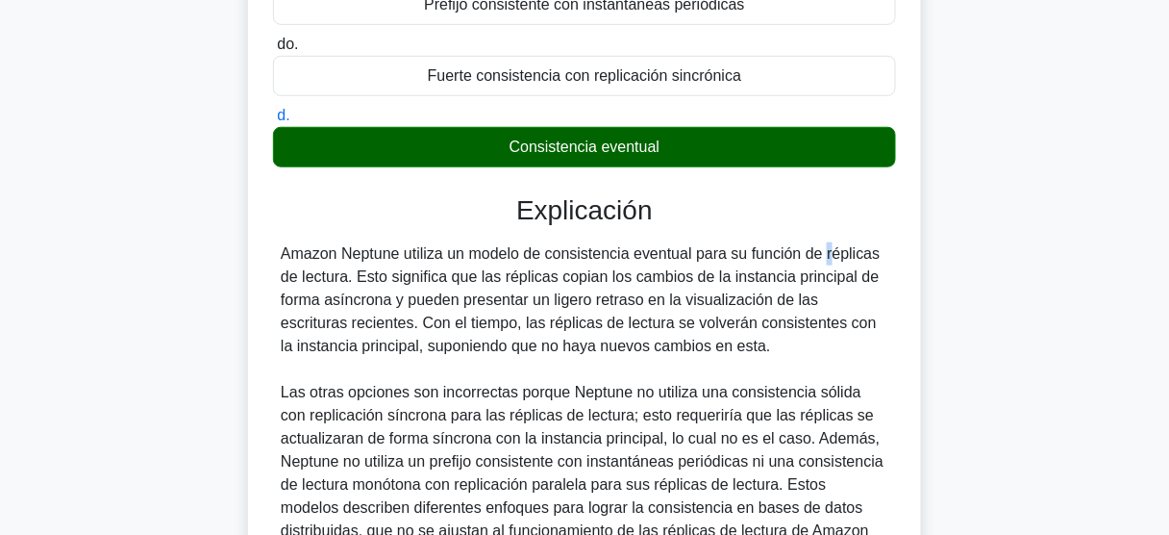
click at [715, 245] on font "Amazon Neptune utiliza un modelo de consistencia eventual para su función de ré…" at bounding box center [581, 299] width 600 height 109
drag, startPoint x: 361, startPoint y: 274, endPoint x: 466, endPoint y: 274, distance: 104.8
click at [466, 274] on font "Amazon Neptune utiliza un modelo de consistencia eventual para su función de ré…" at bounding box center [581, 299] width 600 height 109
drag, startPoint x: 480, startPoint y: 276, endPoint x: 565, endPoint y: 265, distance: 86.2
click at [559, 274] on font "Amazon Neptune utiliza un modelo de consistencia eventual para su función de ré…" at bounding box center [581, 299] width 600 height 109
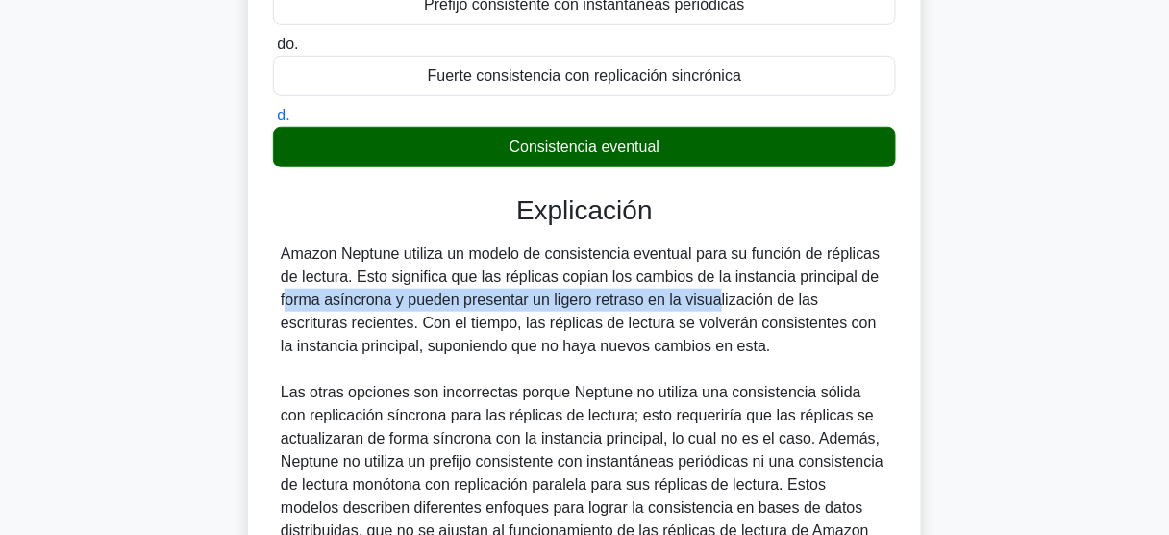
drag, startPoint x: 625, startPoint y: 292, endPoint x: 772, endPoint y: 281, distance: 147.6
click at [772, 281] on font "Amazon Neptune utiliza un modelo de consistencia eventual para su función de ré…" at bounding box center [581, 299] width 600 height 109
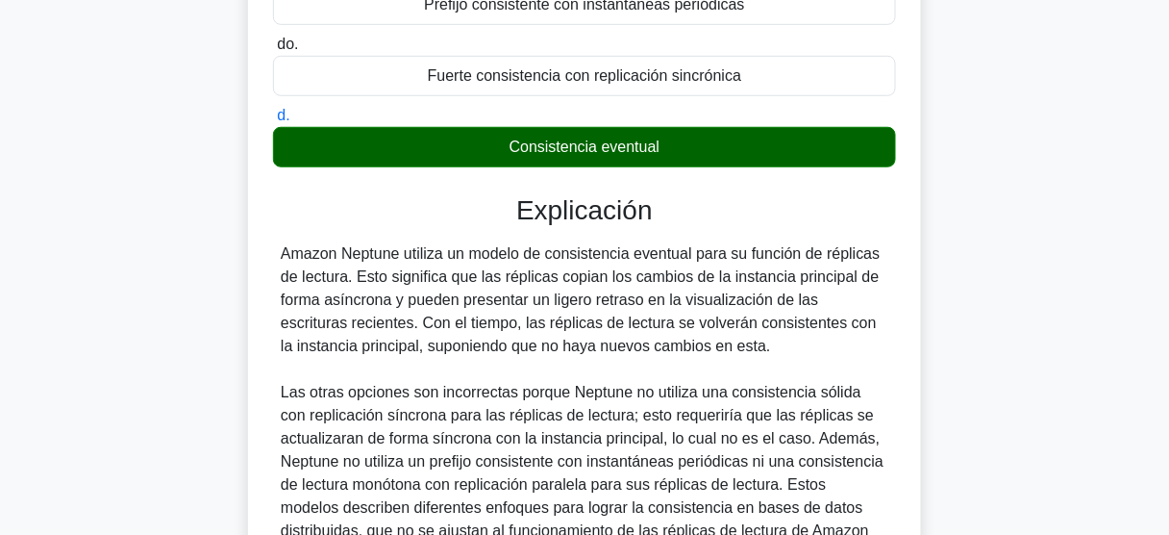
click at [727, 281] on font "Amazon Neptune utiliza un modelo de consistencia eventual para su función de ré…" at bounding box center [581, 299] width 600 height 109
drag, startPoint x: 705, startPoint y: 276, endPoint x: 737, endPoint y: 355, distance: 85.3
click at [737, 355] on div "Amazon Neptune utiliza un modelo de consistencia eventual para su función de ré…" at bounding box center [585, 403] width 608 height 323
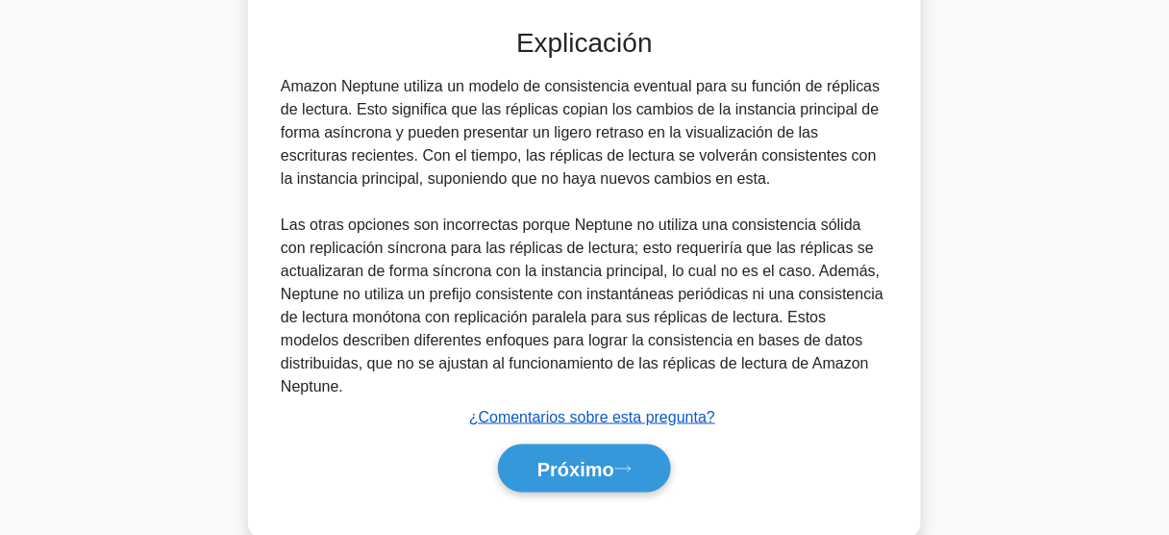
scroll to position [504, 0]
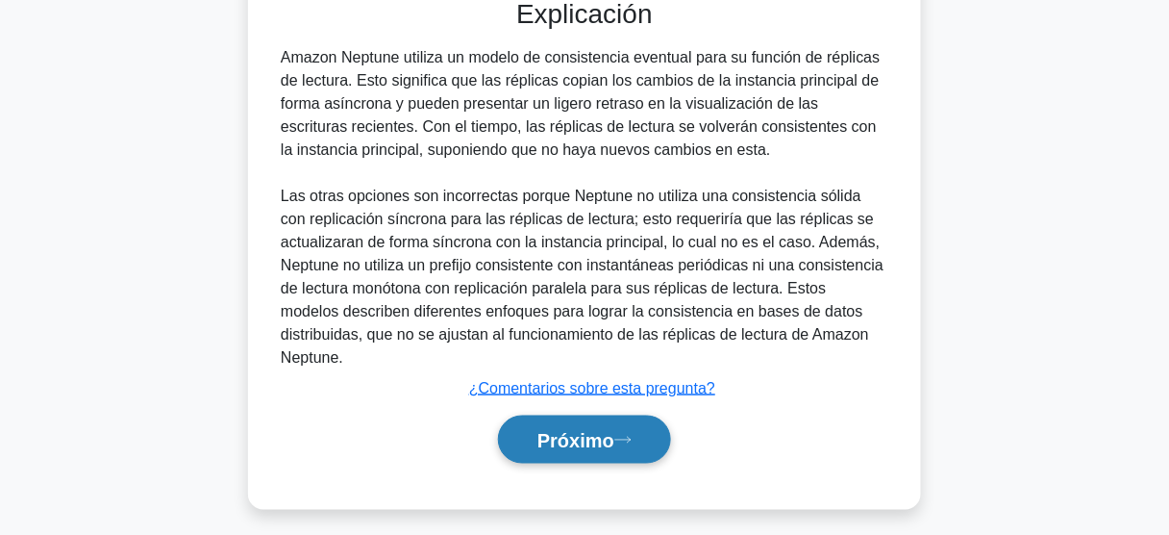
click at [574, 430] on font "Próximo" at bounding box center [575, 440] width 77 height 21
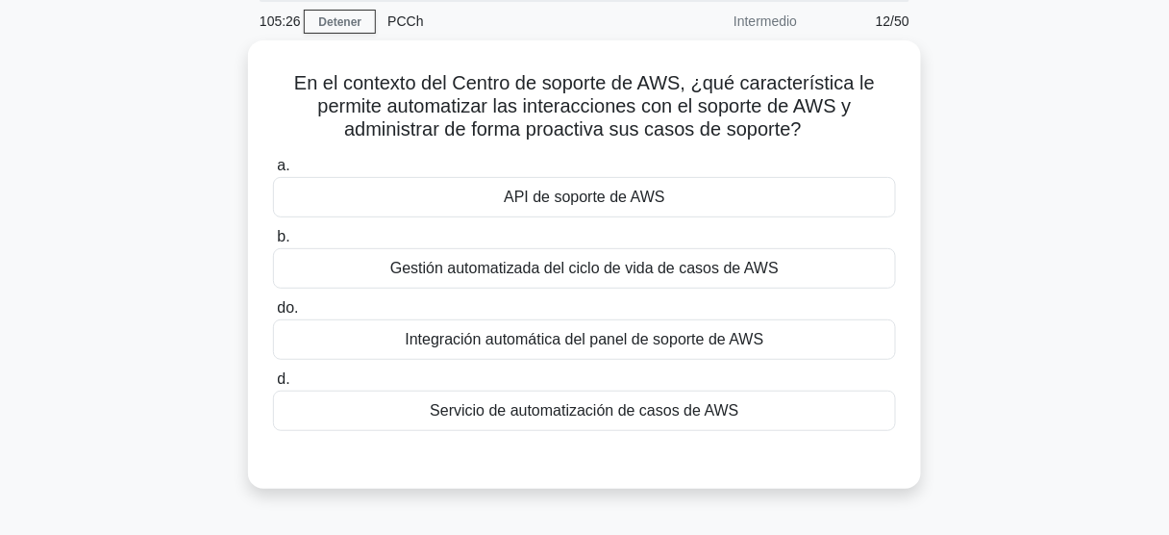
scroll to position [77, 0]
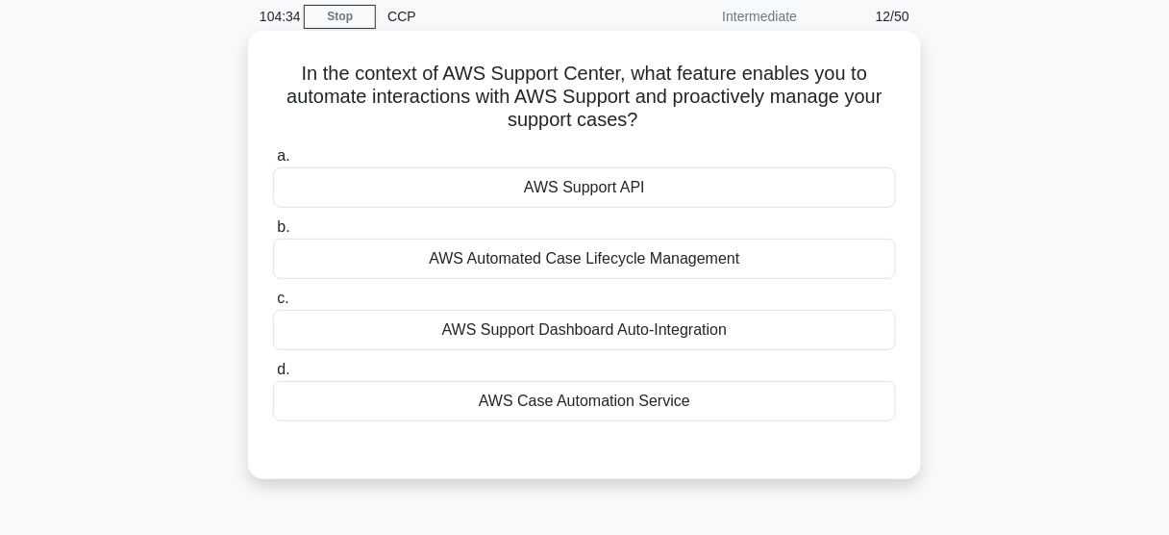
click at [633, 415] on div "AWS Case Automation Service" at bounding box center [584, 401] width 623 height 40
click at [273, 376] on input "d. AWS Case Automation Service" at bounding box center [273, 369] width 0 height 12
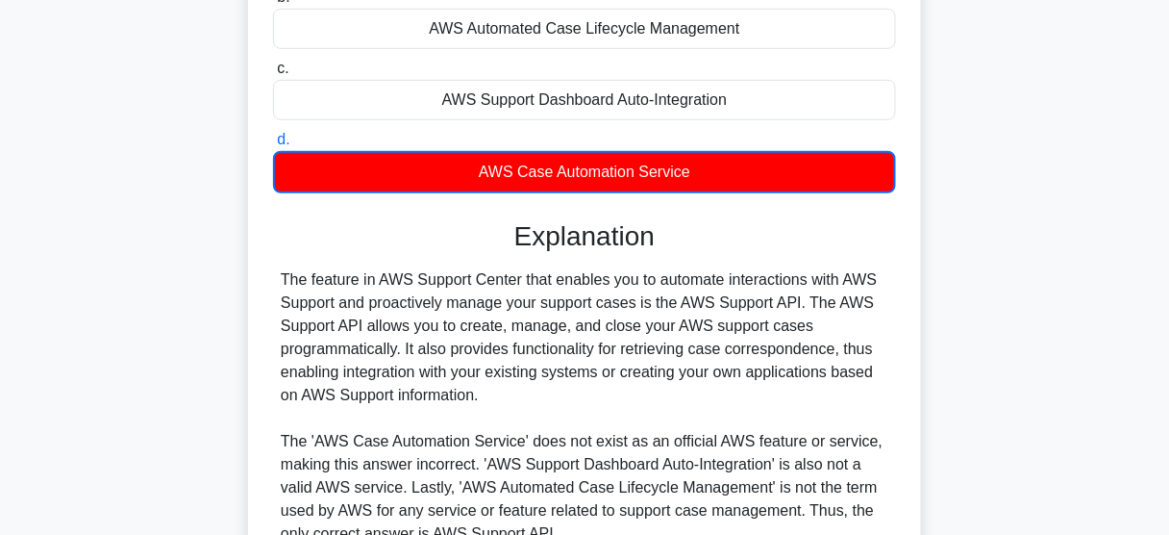
scroll to position [308, 0]
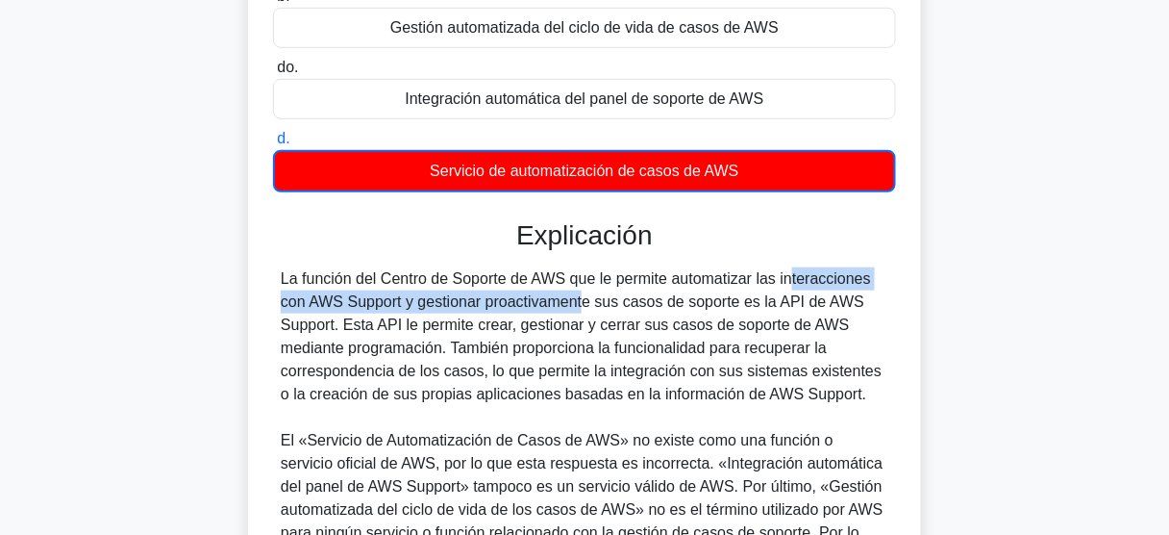
drag, startPoint x: 470, startPoint y: 290, endPoint x: 677, endPoint y: 282, distance: 206.9
click at [675, 278] on font "La función del Centro de Soporte de AWS que le permite automatizar las interacc…" at bounding box center [581, 336] width 601 height 132
click at [349, 294] on font "La función del Centro de Soporte de AWS que le permite automatizar las interacc…" at bounding box center [581, 336] width 601 height 132
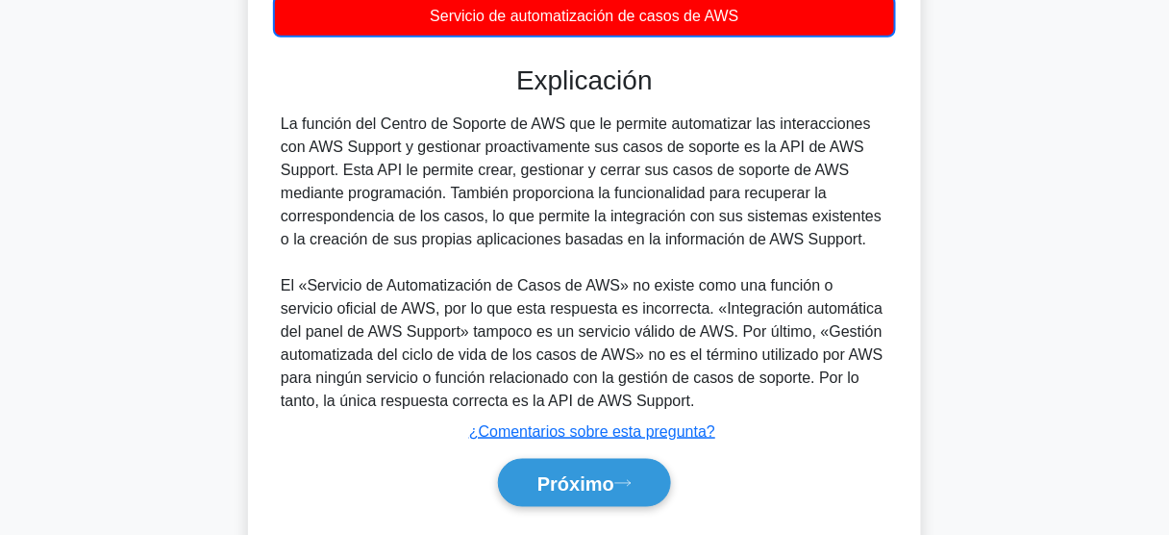
scroll to position [513, 0]
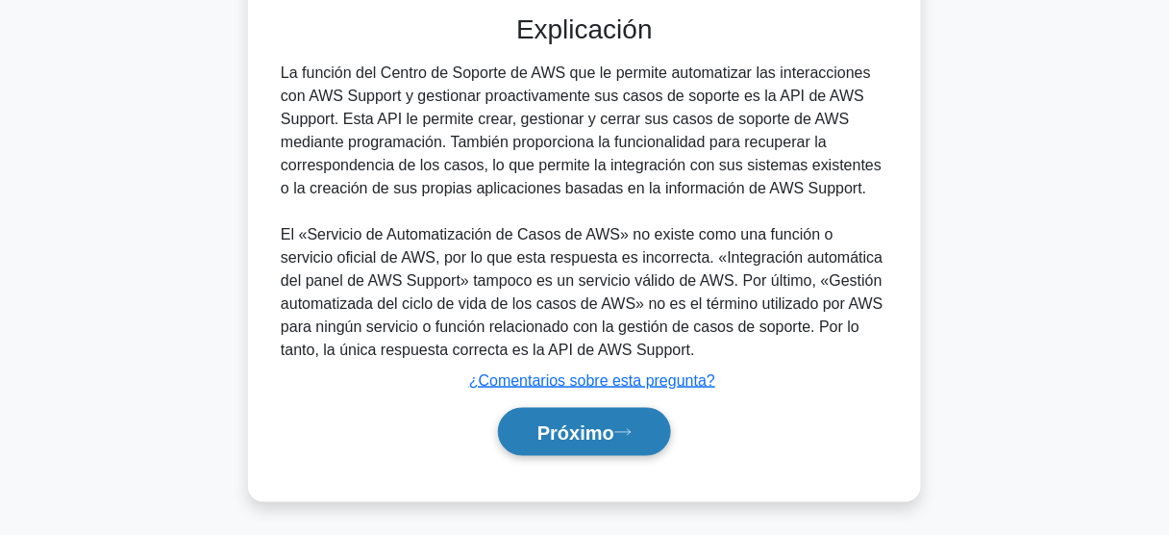
click at [579, 428] on font "Próximo" at bounding box center [575, 432] width 77 height 21
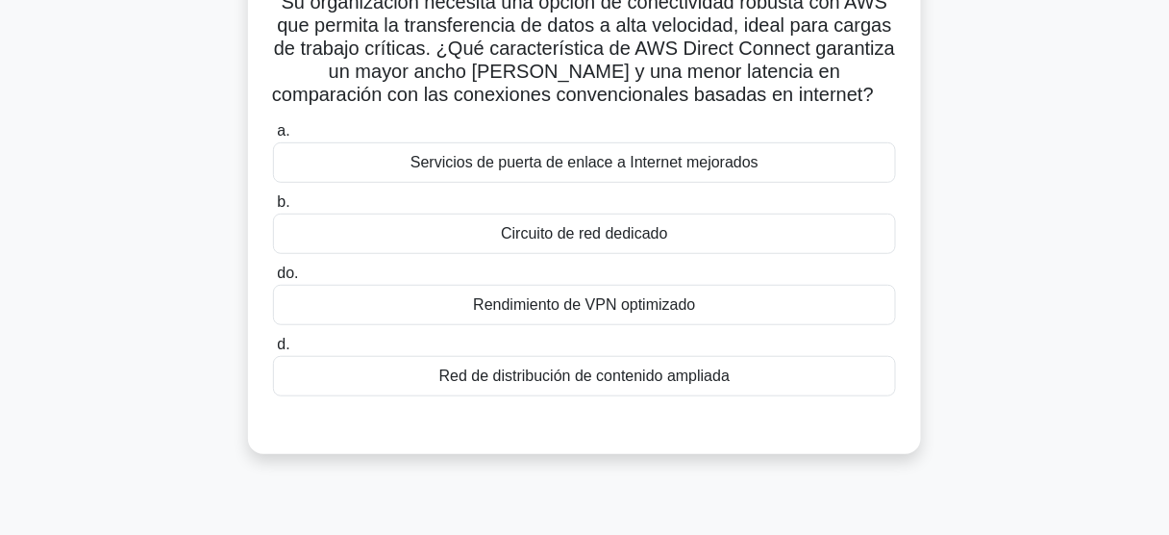
scroll to position [154, 0]
click at [966, 363] on div "Su organización necesita una opción de conectividad robusta con AWS que permita…" at bounding box center [585, 217] width 1096 height 517
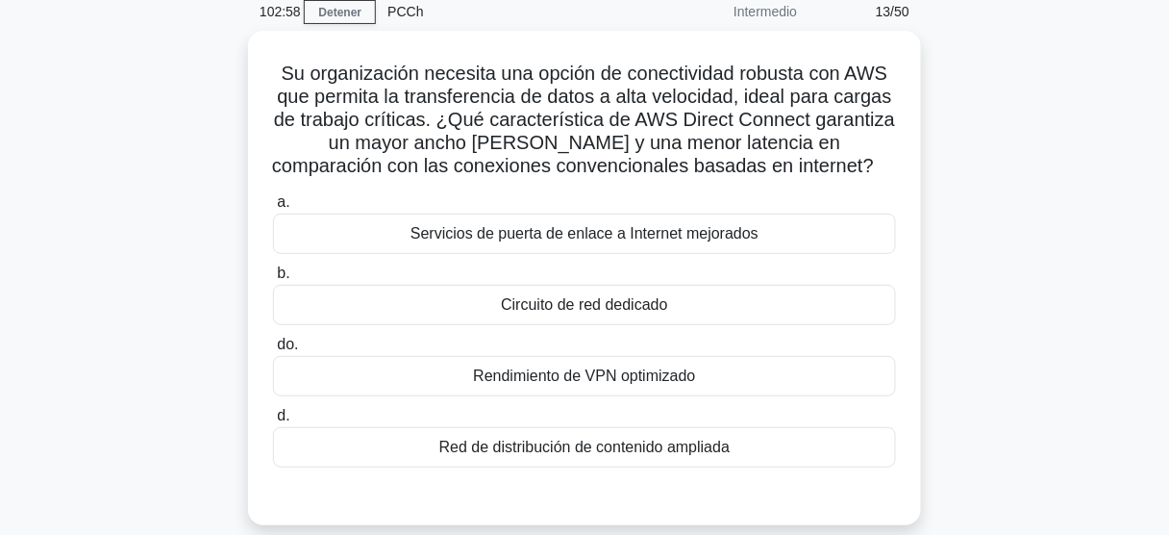
scroll to position [77, 0]
click at [613, 388] on div "Rendimiento de VPN optimizado" at bounding box center [584, 376] width 623 height 40
click at [273, 351] on input "do. Rendimiento de VPN optimizado" at bounding box center [273, 344] width 0 height 12
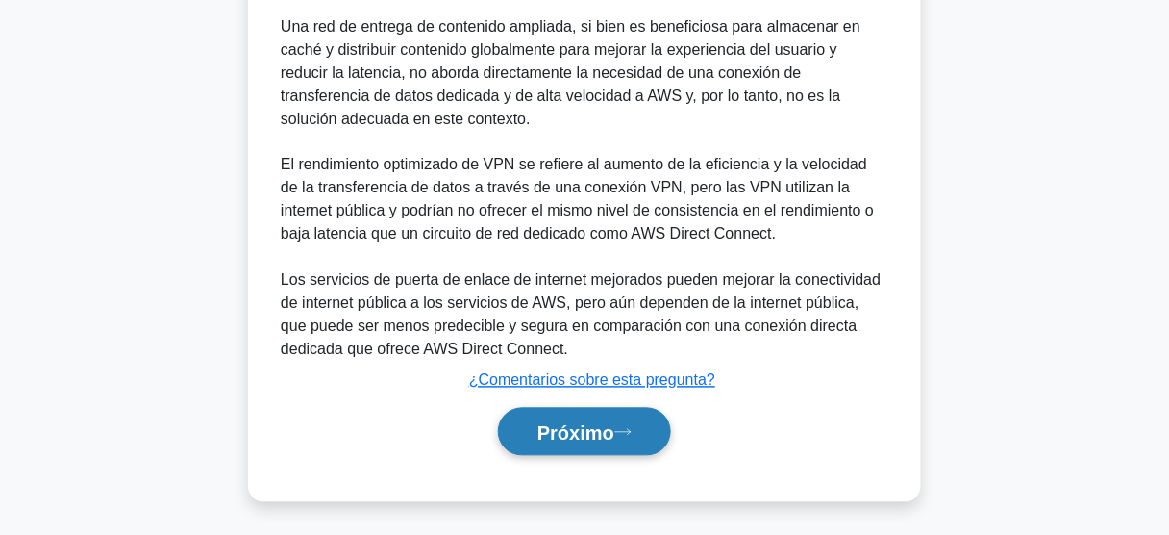
click at [592, 446] on button "Próximo" at bounding box center [584, 432] width 173 height 49
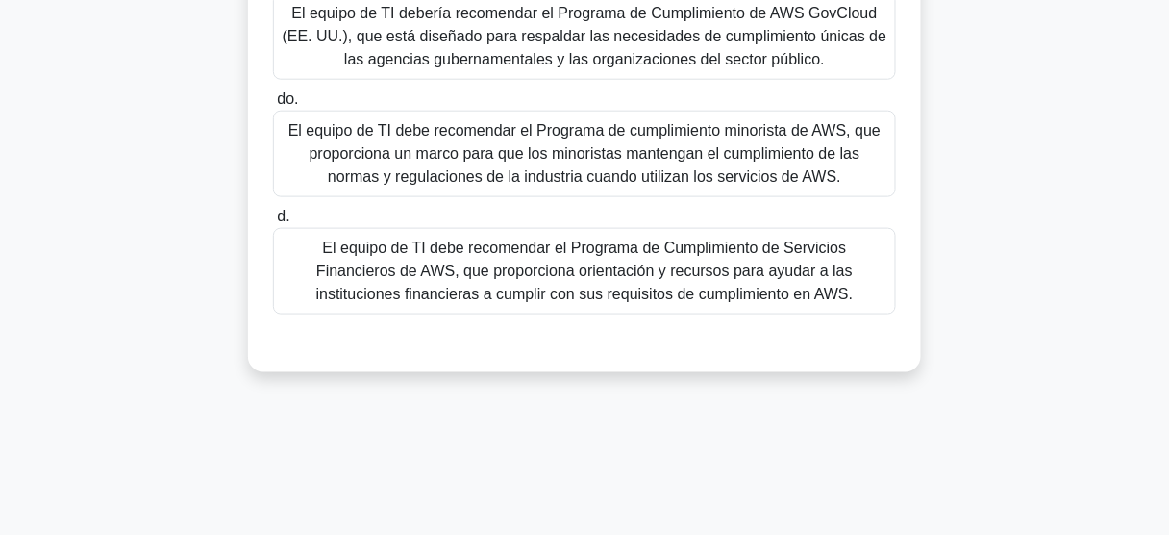
scroll to position [461, 0]
click at [712, 298] on font "El equipo de TI debe recomendar el Programa de Cumplimiento de Servicios Financ…" at bounding box center [584, 269] width 537 height 62
click at [273, 222] on input "d. El equipo de TI debe recomendar el Programa de Cumplimiento de Servicios Fin…" at bounding box center [273, 216] width 0 height 12
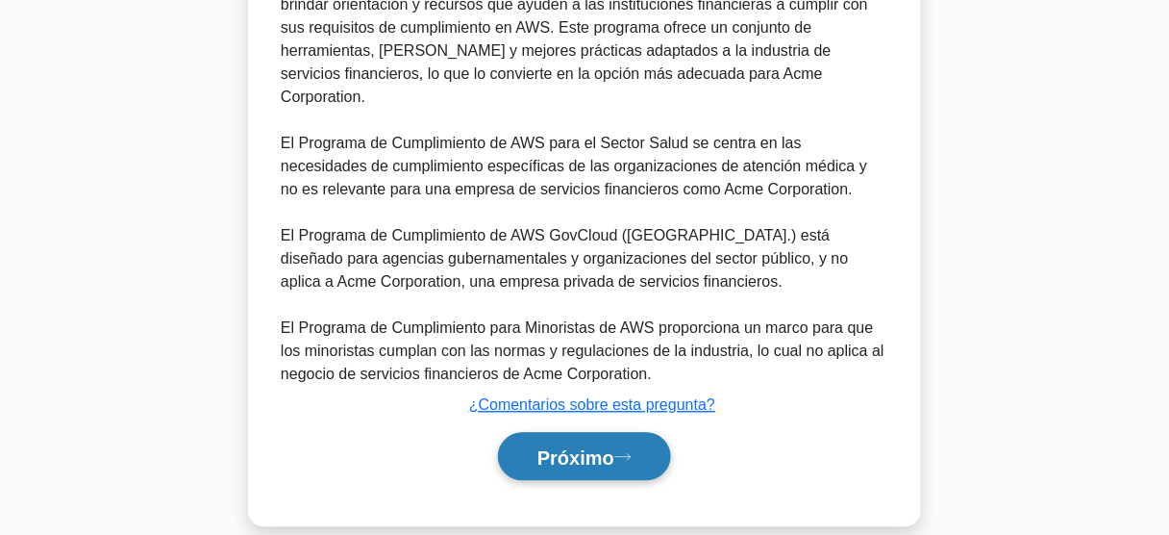
click at [574, 432] on button "Próximo" at bounding box center [584, 456] width 173 height 49
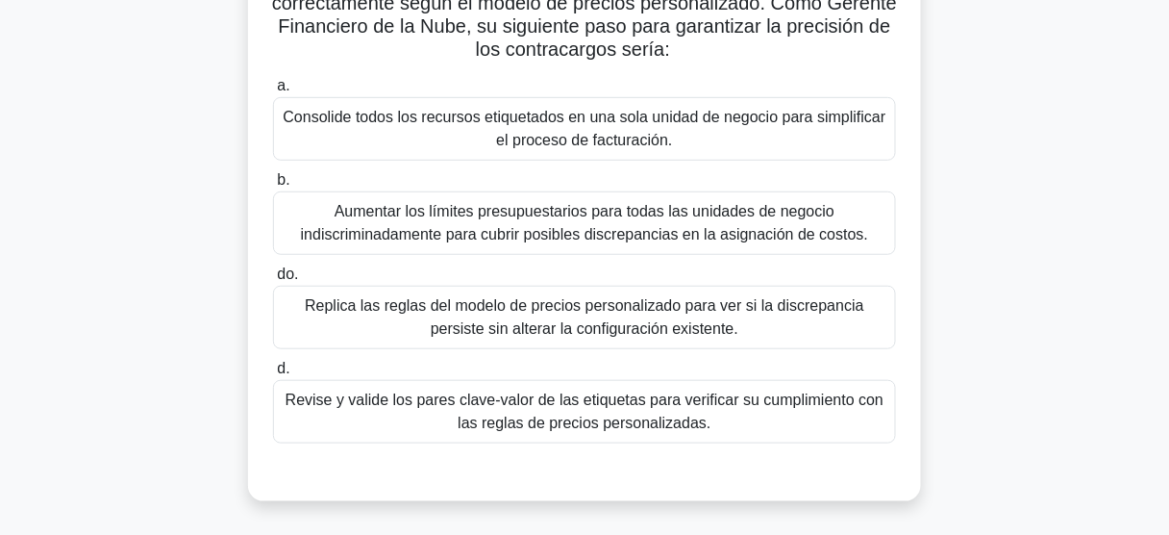
scroll to position [231, 0]
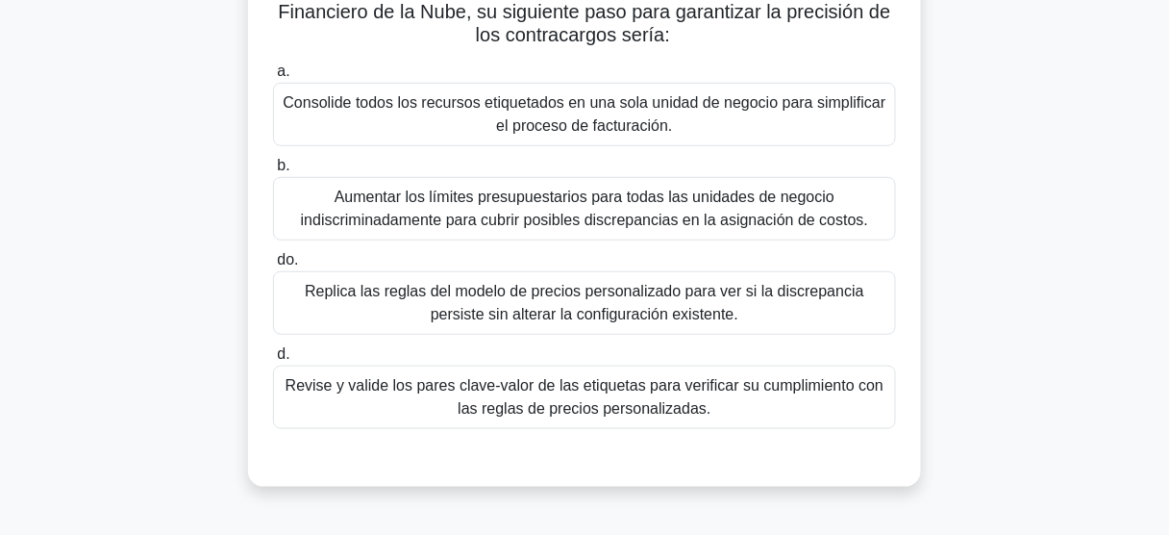
click at [668, 394] on font "Revise y valide los pares clave-valor de las etiquetas para verificar su cumpli…" at bounding box center [585, 396] width 599 height 39
click at [273, 361] on input "d. Revise y valide los pares clave-valor de las etiquetas para verificar su cum…" at bounding box center [273, 354] width 0 height 12
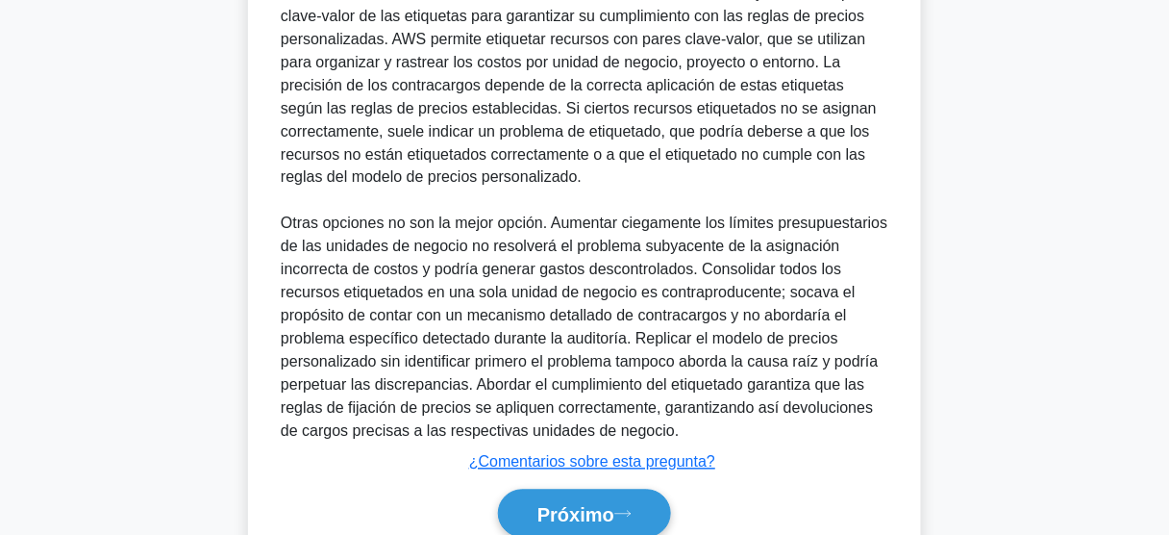
scroll to position [834, 0]
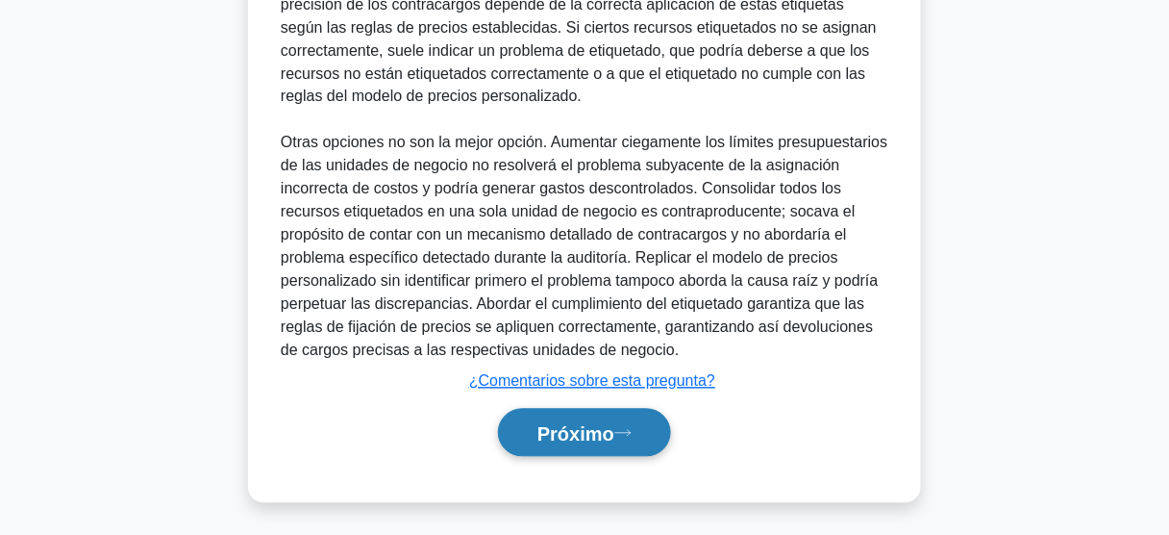
click at [591, 423] on font "Próximo" at bounding box center [575, 433] width 77 height 21
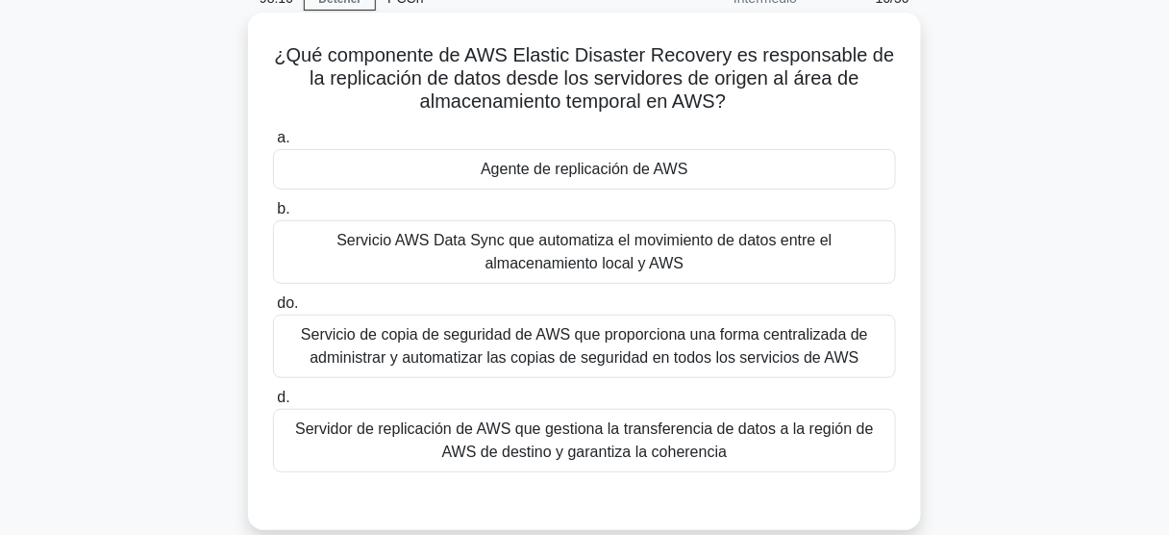
scroll to position [77, 0]
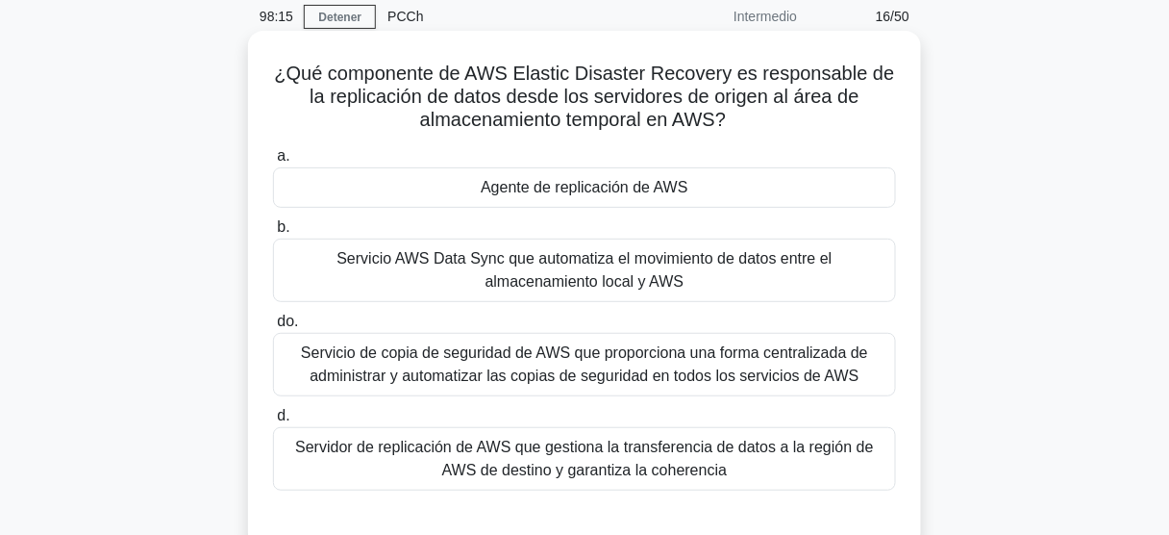
click at [583, 195] on font "Agente de replicación de AWS" at bounding box center [585, 187] width 208 height 16
click at [273, 162] on input "a. Agente de replicación de AWS" at bounding box center [273, 156] width 0 height 12
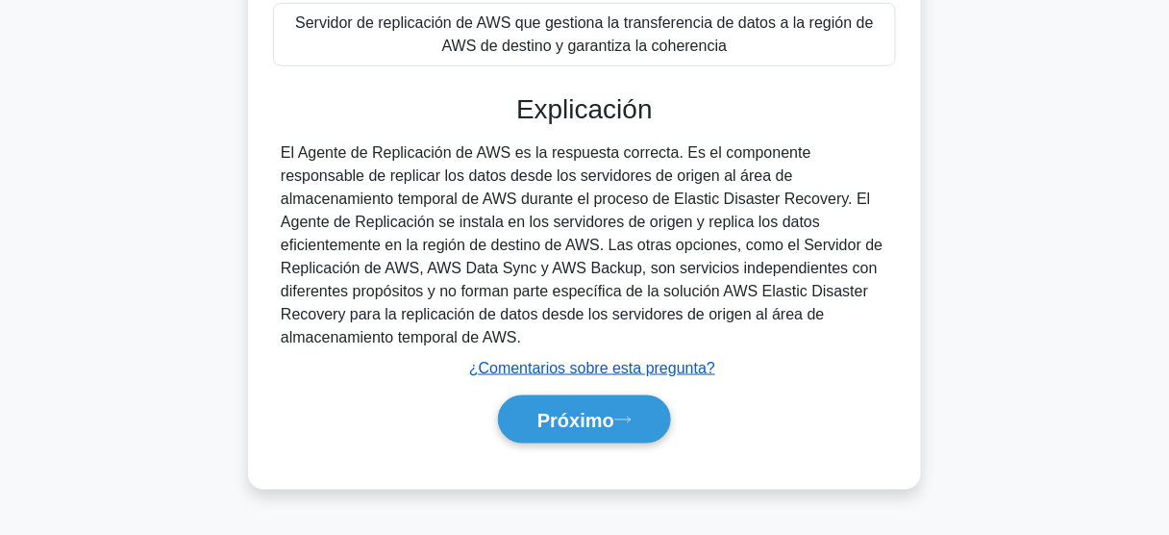
scroll to position [504, 0]
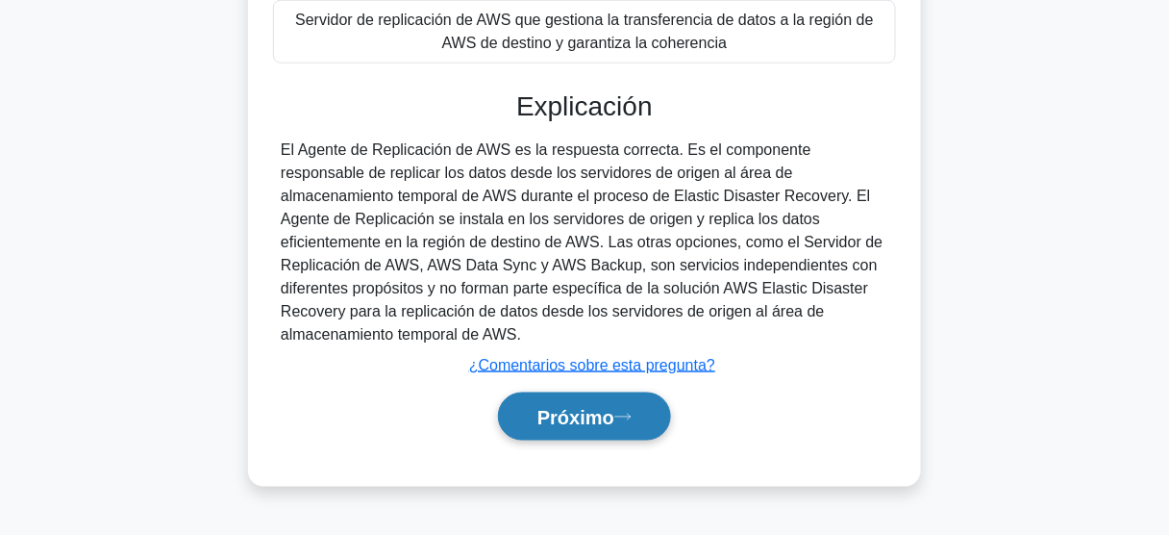
click at [569, 407] on font "Próximo" at bounding box center [575, 417] width 77 height 21
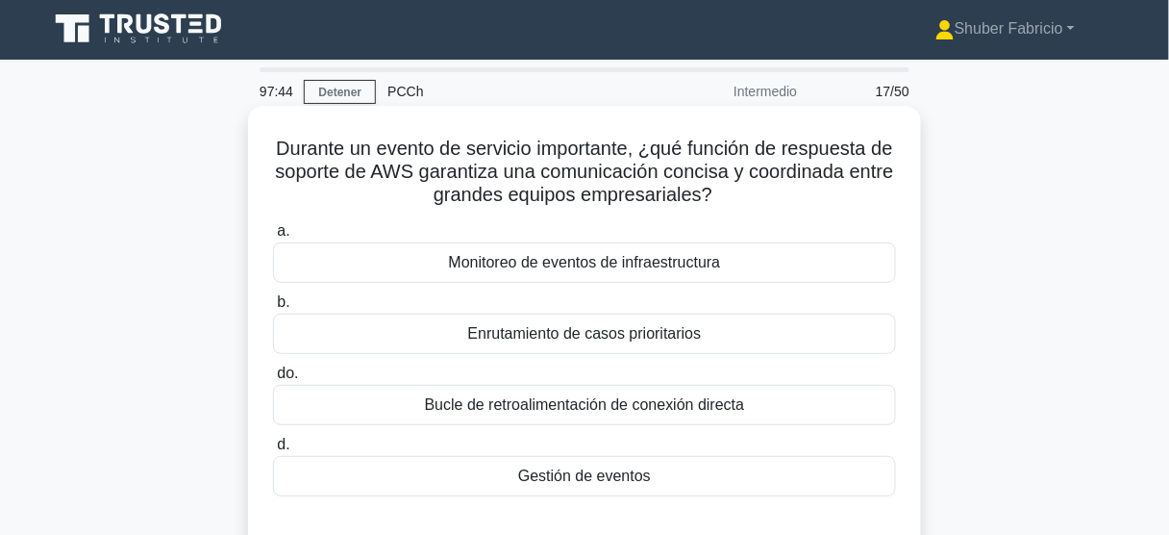
scroll to position [0, 0]
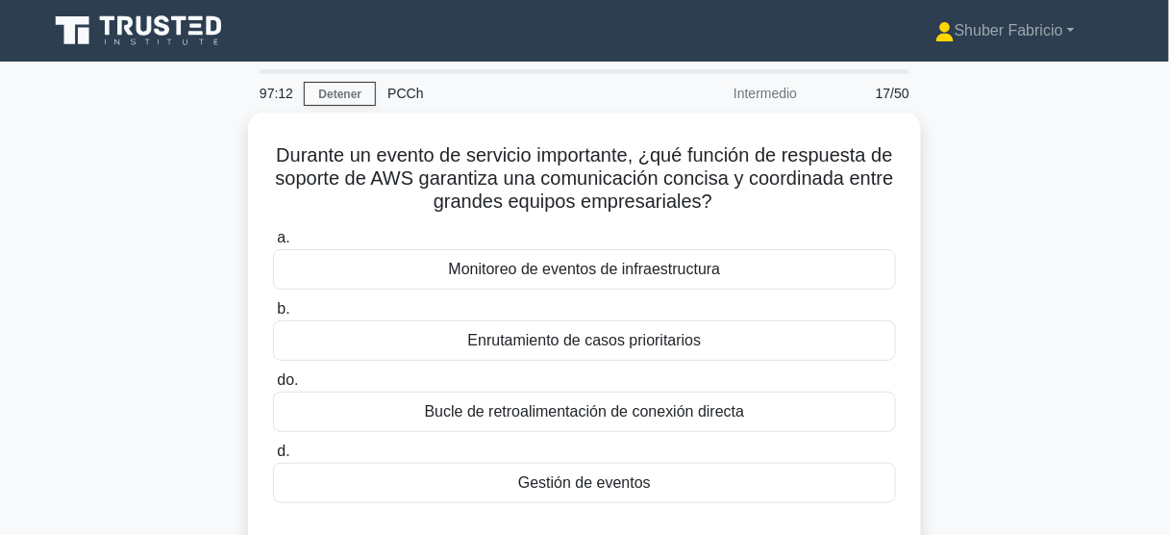
click at [972, 325] on div "Durante un evento de servicio importante, ¿qué función de respuesta de soporte …" at bounding box center [585, 347] width 1096 height 471
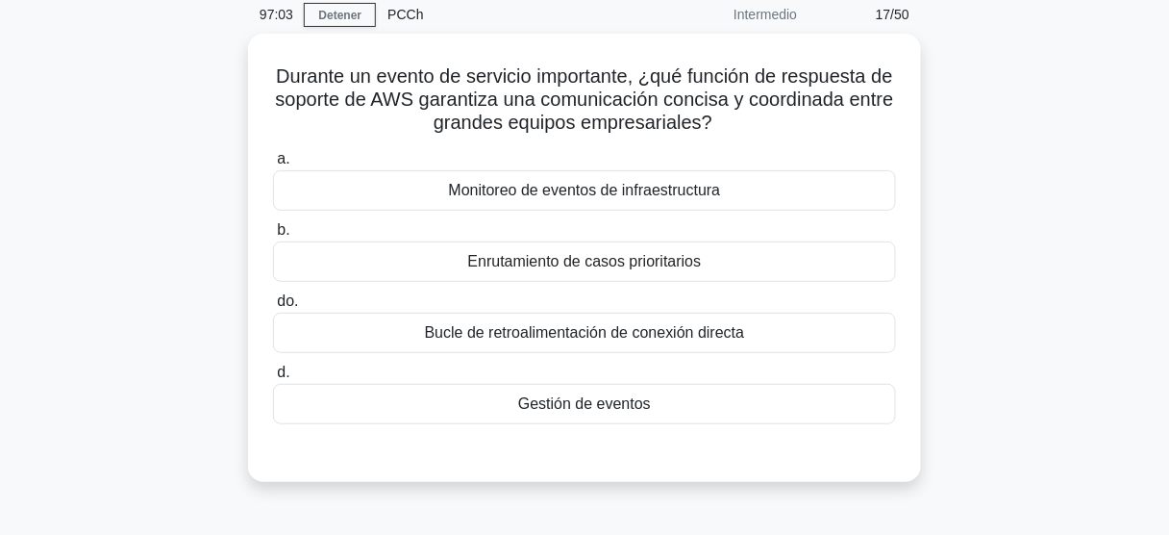
scroll to position [77, 0]
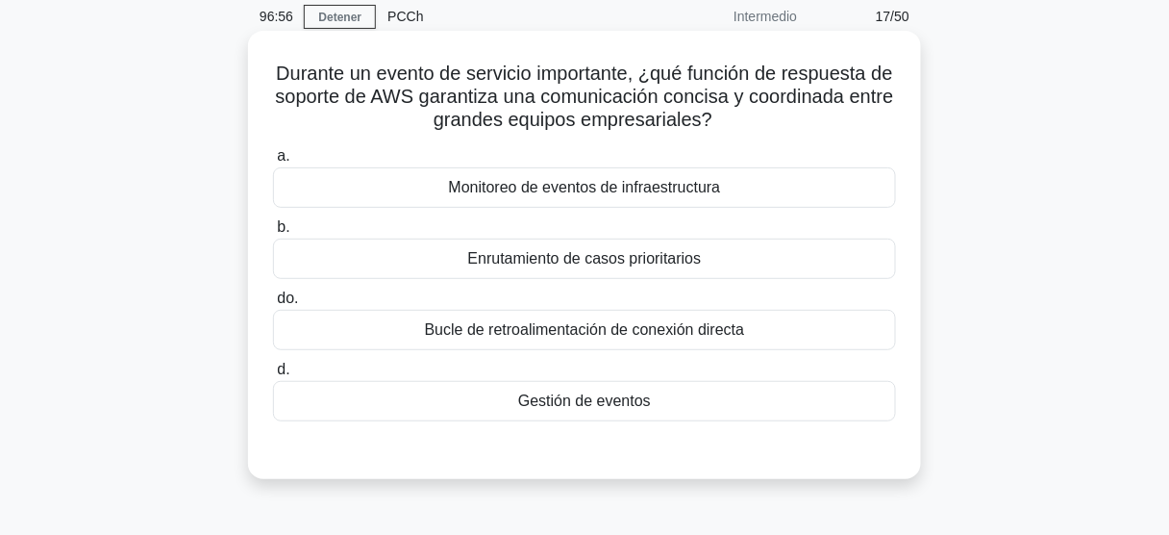
click at [624, 401] on font "Gestión de eventos" at bounding box center [584, 400] width 133 height 16
click at [656, 409] on div "Gestión de eventos" at bounding box center [584, 401] width 623 height 40
click at [273, 376] on input "d. Gestión de eventos" at bounding box center [273, 369] width 0 height 12
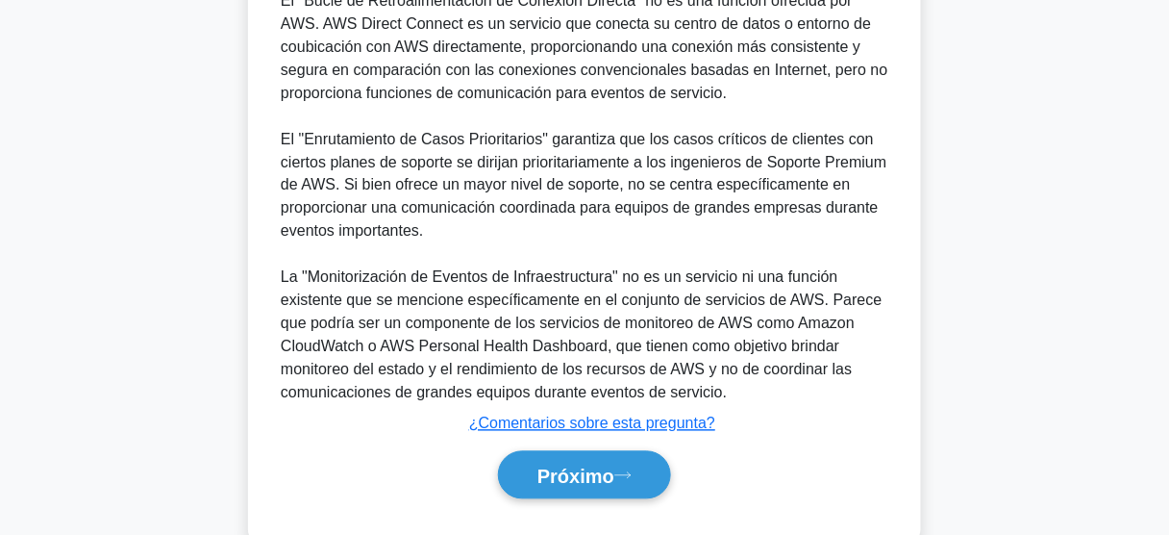
scroll to position [787, 0]
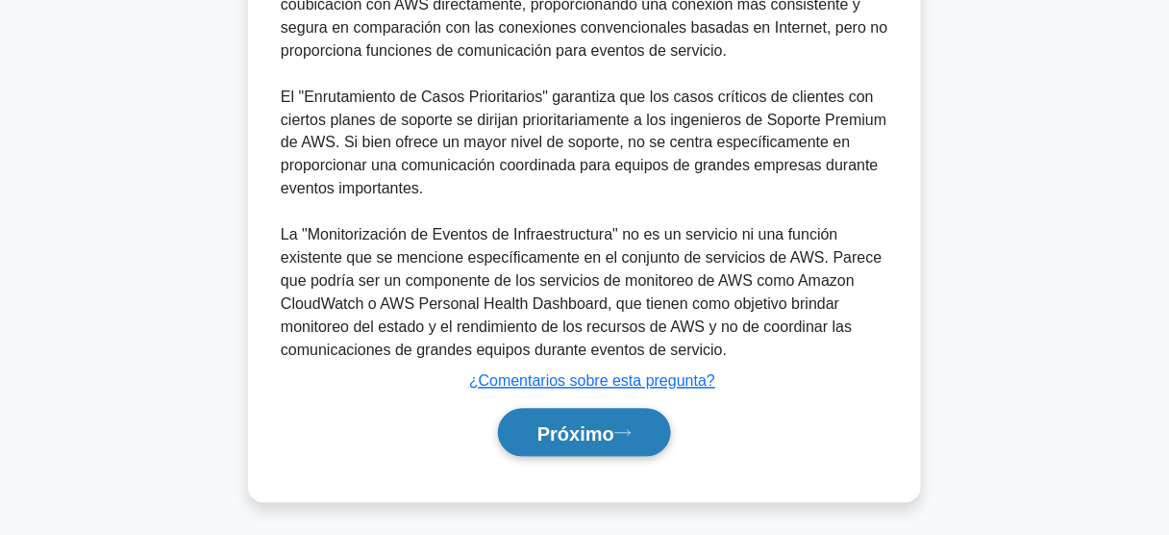
click at [593, 425] on font "Próximo" at bounding box center [575, 433] width 77 height 21
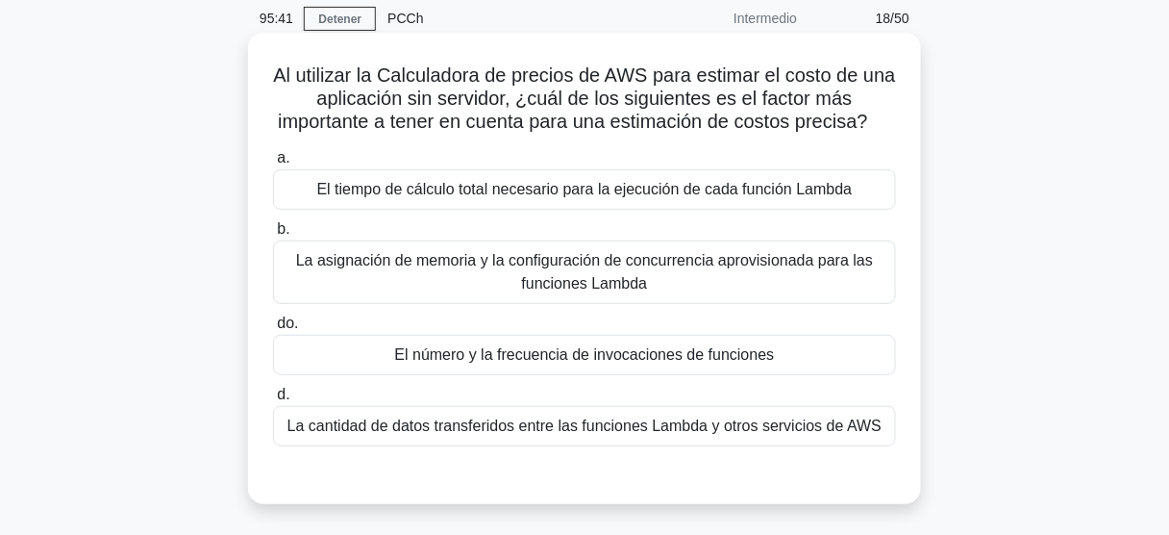
scroll to position [77, 0]
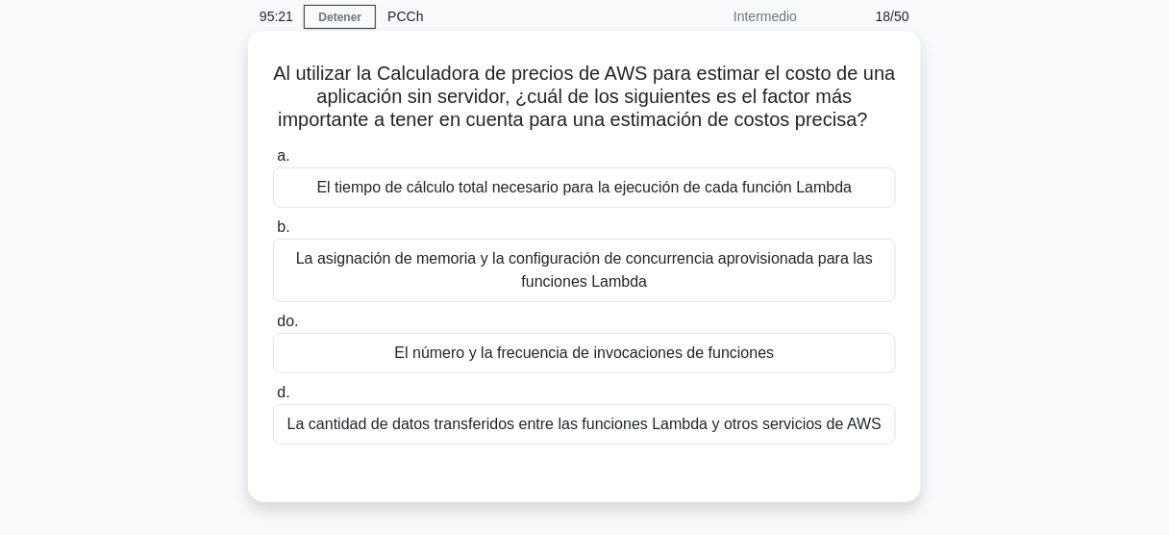
click at [622, 195] on font "El tiempo de cálculo total necesario para la ejecución de cada función Lambda" at bounding box center [585, 187] width 536 height 16
click at [273, 162] on input "a. El tiempo de cálculo total necesario para la ejecución de cada función Lambda" at bounding box center [273, 156] width 0 height 12
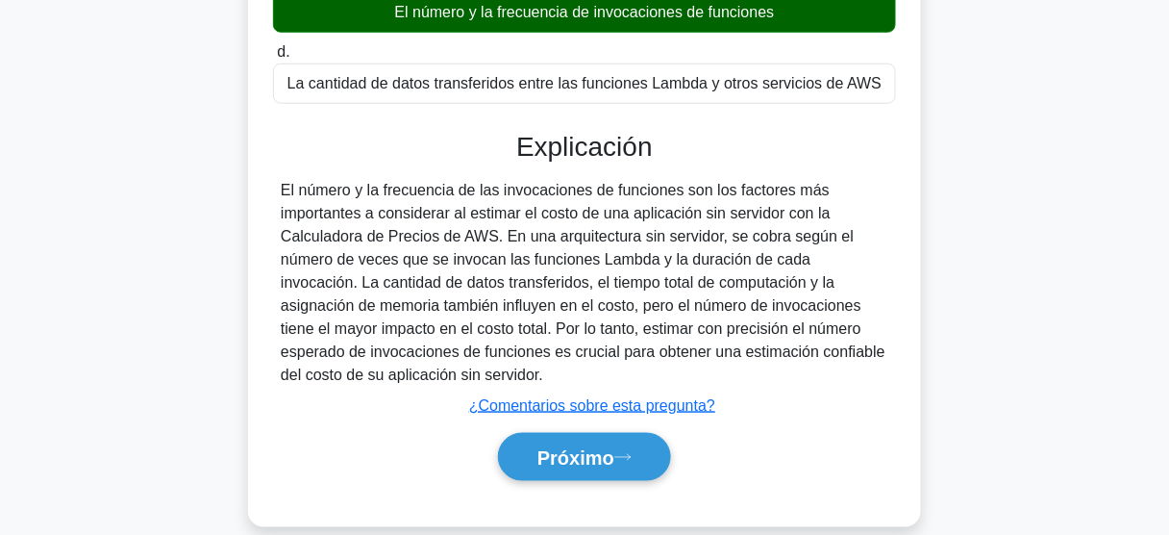
scroll to position [504, 0]
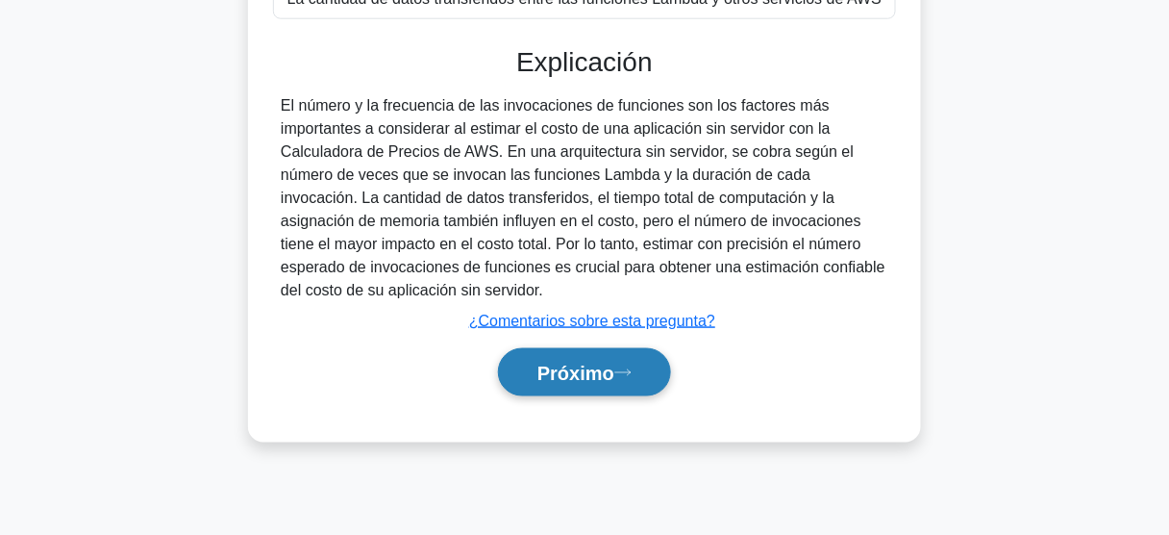
click at [570, 384] on font "Próximo" at bounding box center [575, 372] width 77 height 21
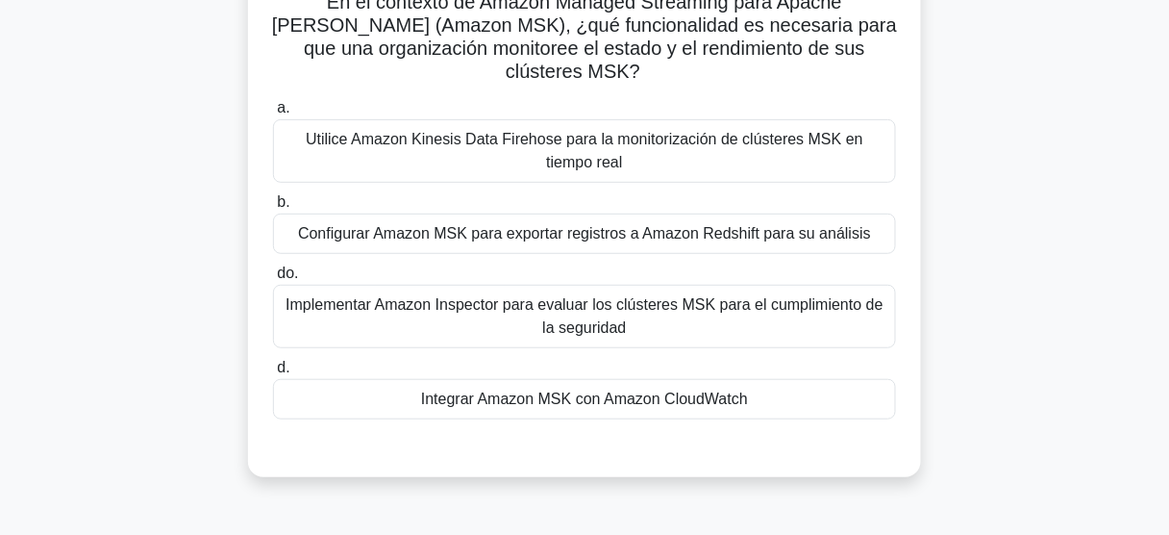
scroll to position [154, 0]
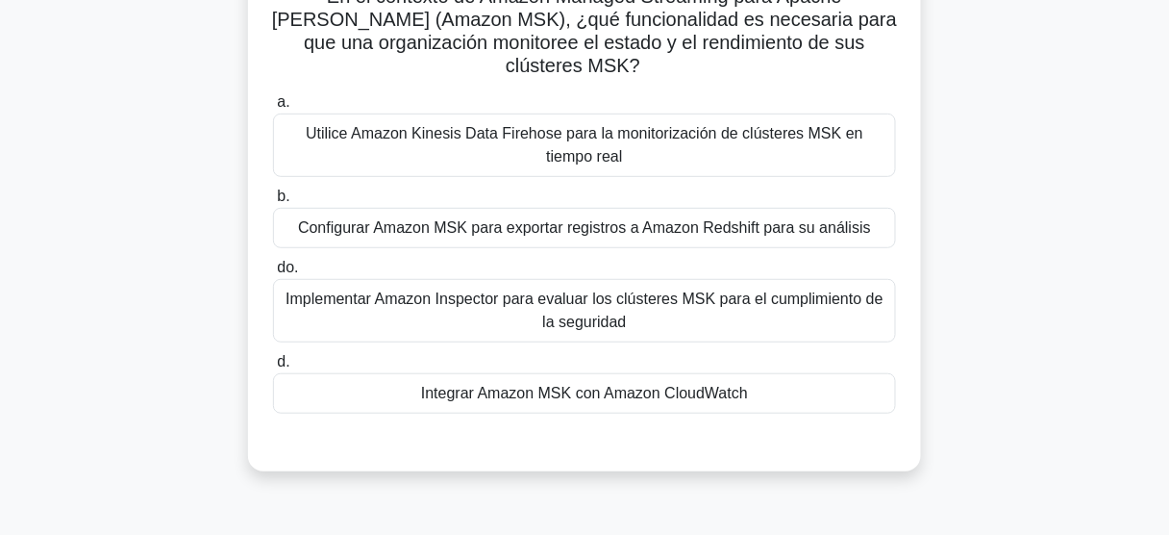
click at [589, 397] on font "Integrar Amazon MSK con Amazon CloudWatch" at bounding box center [584, 393] width 327 height 16
click at [273, 368] on input "d. Integrar Amazon MSK con Amazon CloudWatch" at bounding box center [273, 362] width 0 height 12
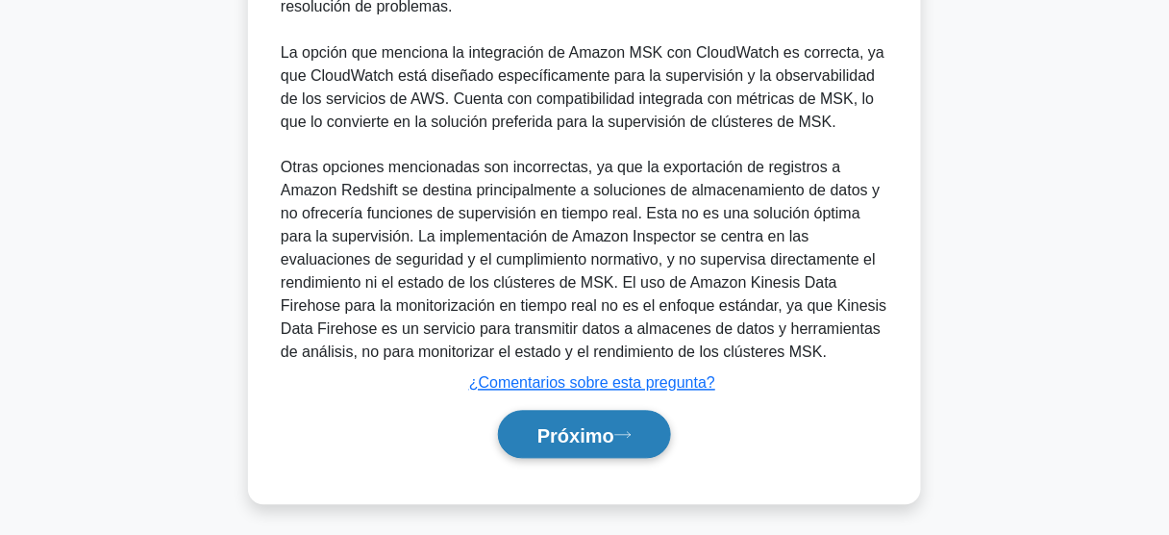
scroll to position [764, 0]
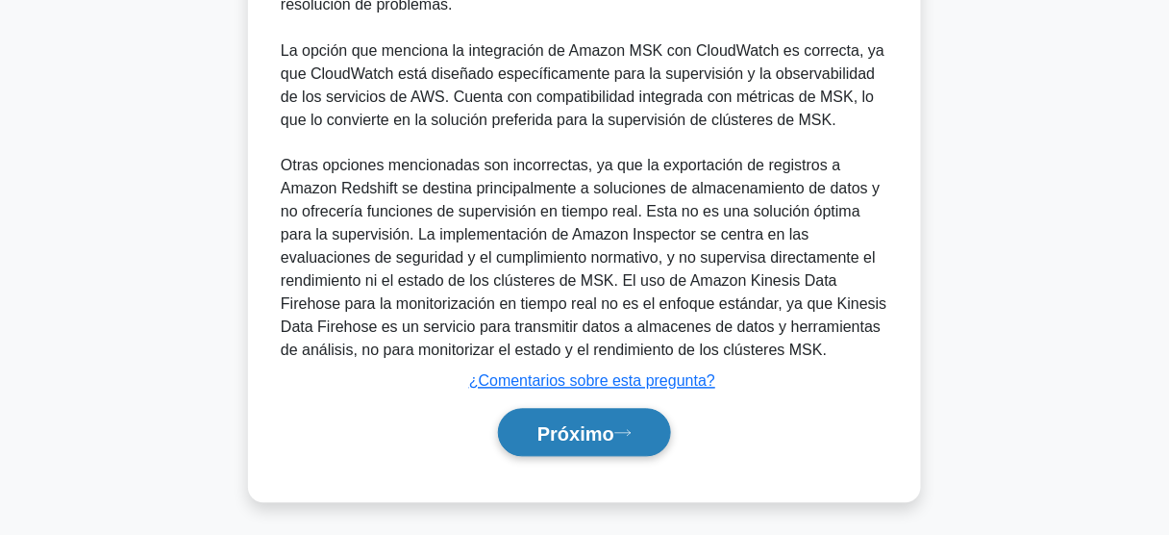
click at [565, 440] on font "Próximo" at bounding box center [575, 433] width 77 height 21
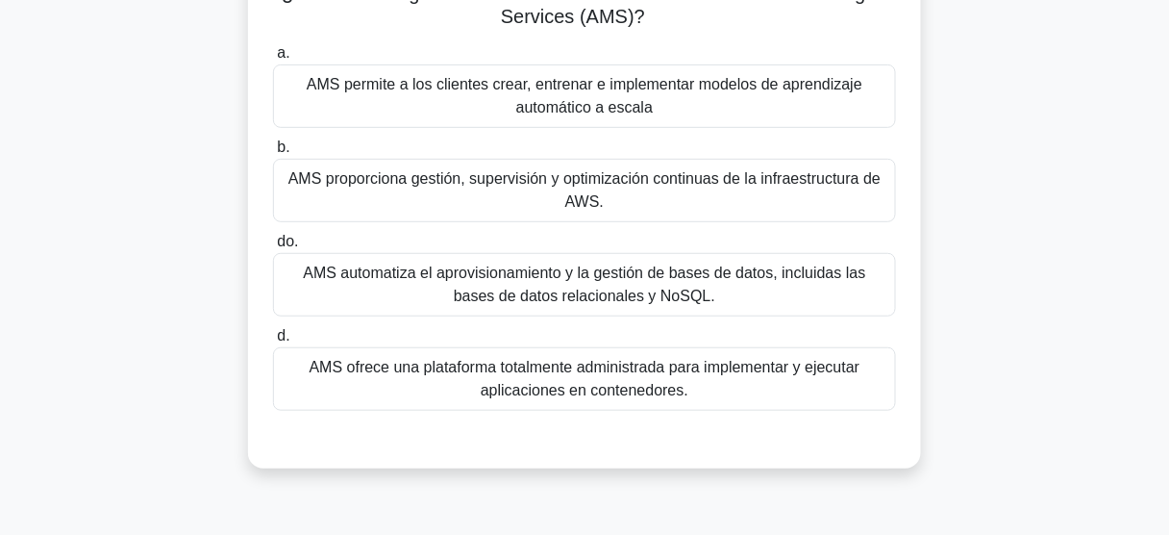
scroll to position [165, 0]
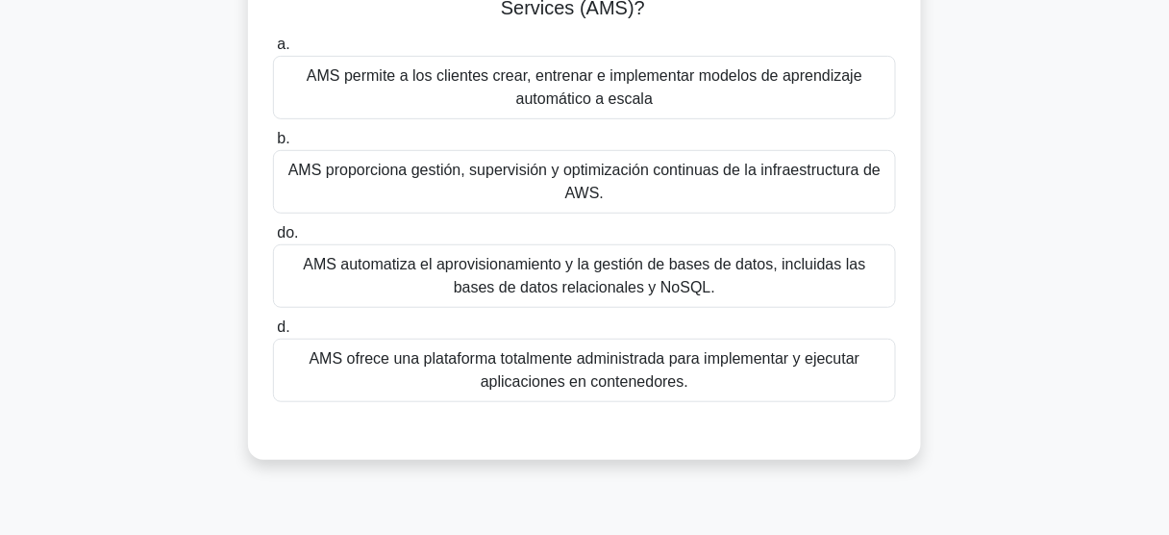
click at [604, 187] on font "AMS proporciona gestión, supervisión y optimización continuas de la infraestruc…" at bounding box center [585, 182] width 606 height 46
click at [273, 145] on input "b. AMS proporciona gestión, supervisión y optimización continuas de la infraest…" at bounding box center [273, 139] width 0 height 12
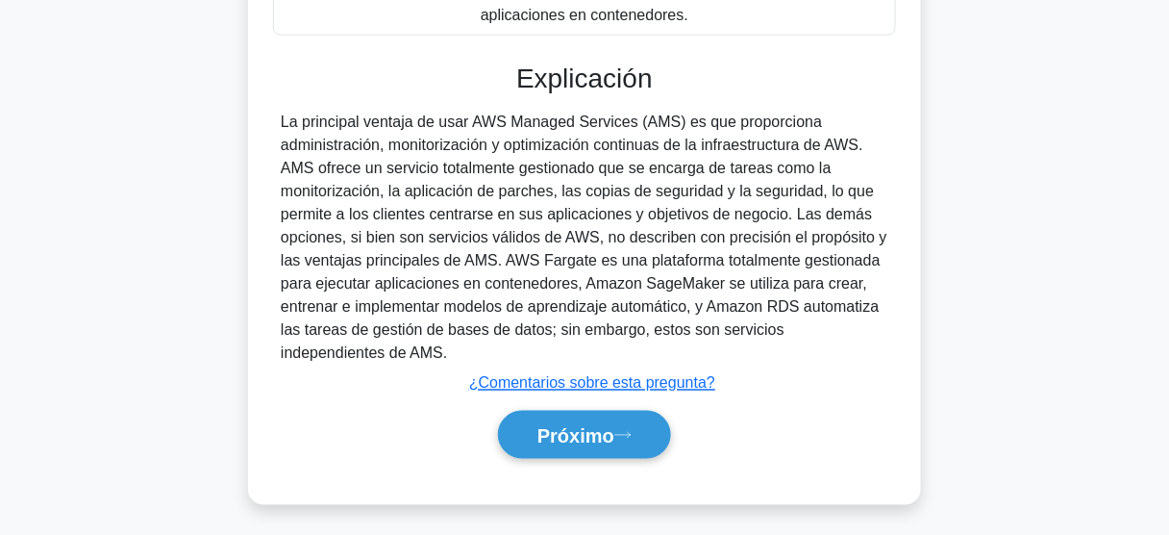
scroll to position [534, 0]
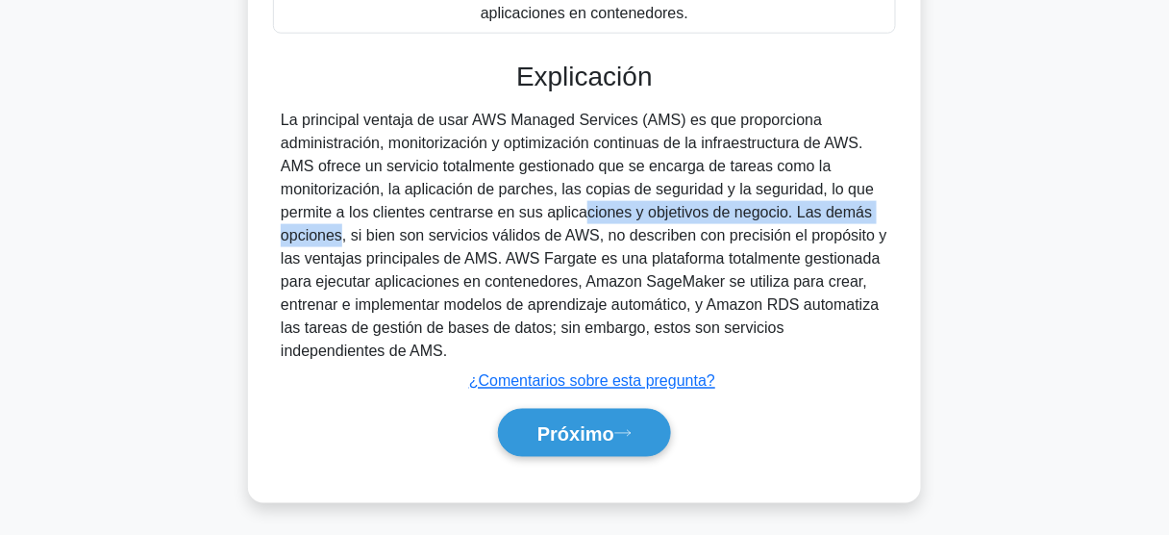
drag, startPoint x: 808, startPoint y: 216, endPoint x: 473, endPoint y: 208, distance: 334.7
click at [476, 208] on font "La principal ventaja de usar AWS Managed Services (AMS) es que proporciona admi…" at bounding box center [584, 235] width 607 height 247
drag, startPoint x: 473, startPoint y: 208, endPoint x: 858, endPoint y: 344, distance: 408.1
click at [858, 344] on div "La principal ventaja de usar AWS Managed Services (AMS) es que proporciona admi…" at bounding box center [585, 236] width 608 height 254
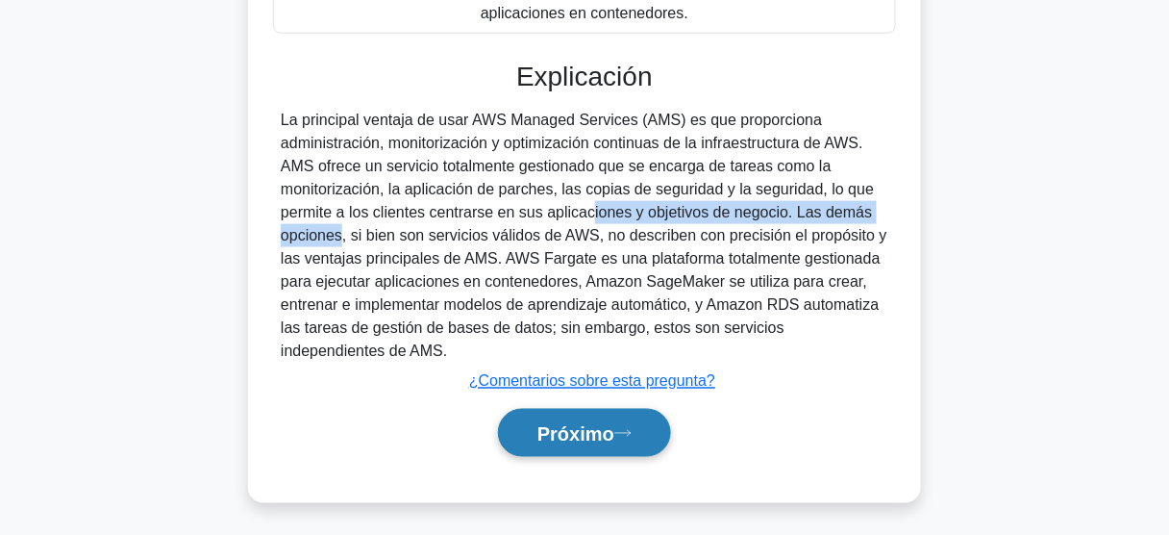
click at [605, 428] on font "Próximo" at bounding box center [575, 433] width 77 height 21
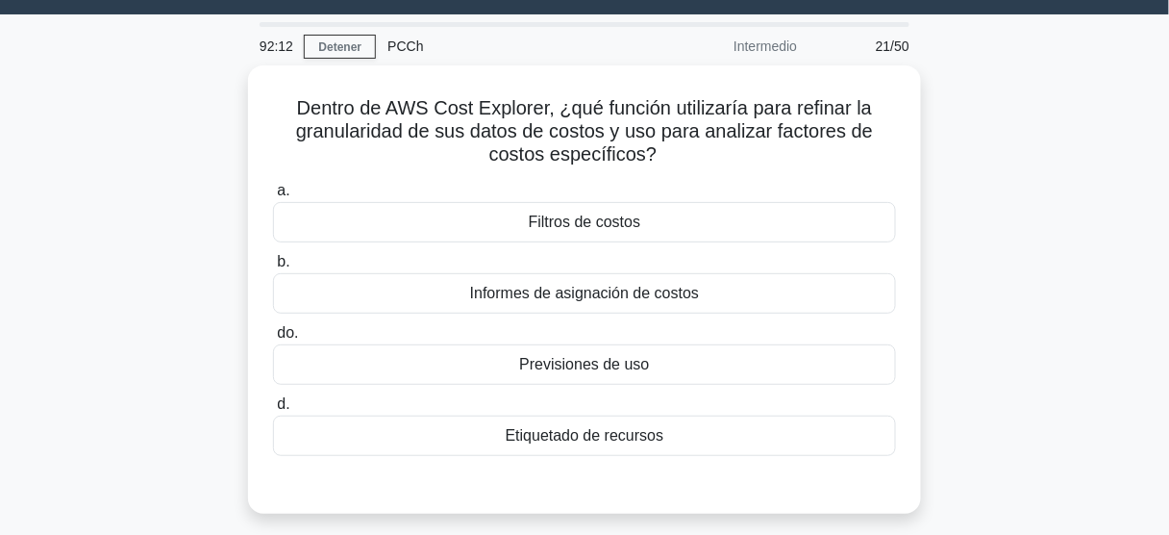
scroll to position [0, 0]
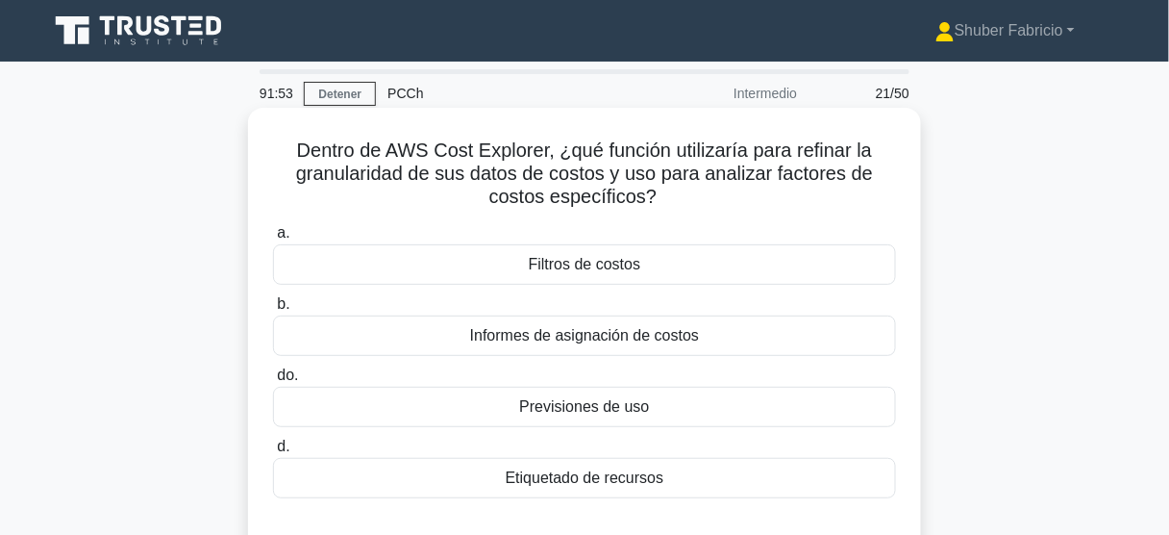
click at [600, 474] on font "Etiquetado de recursos" at bounding box center [585, 477] width 159 height 16
click at [273, 453] on input "d. Etiquetado de recursos" at bounding box center [273, 446] width 0 height 12
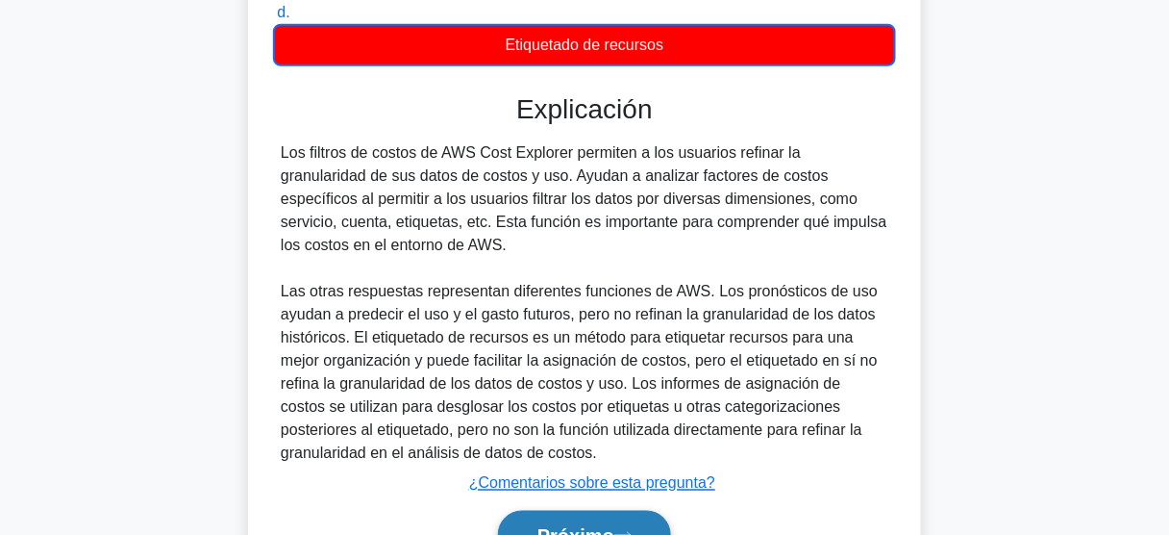
scroll to position [536, 0]
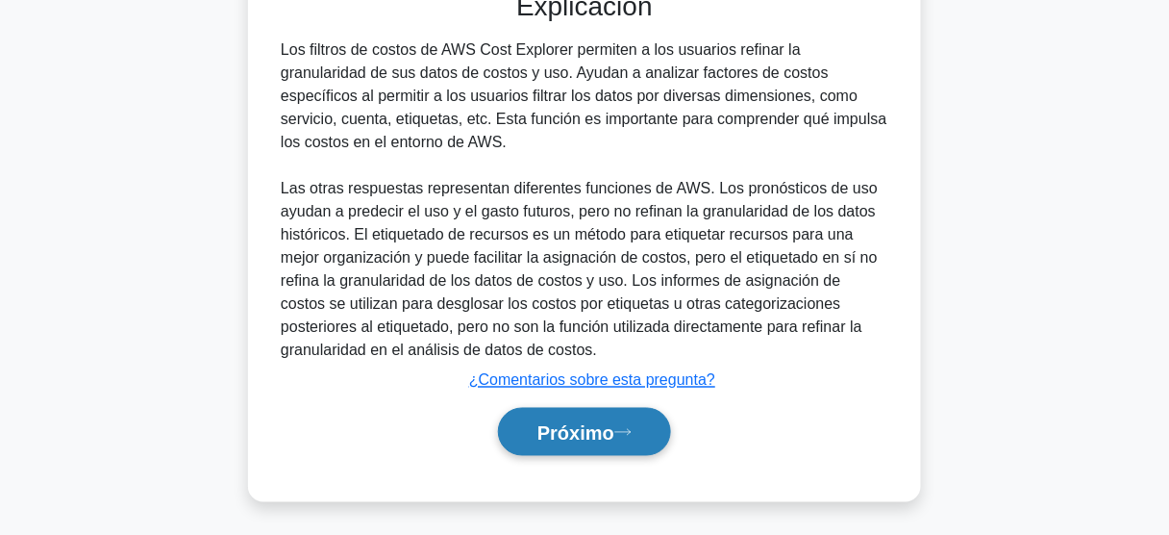
click at [537, 431] on font "Próximo" at bounding box center [575, 432] width 77 height 21
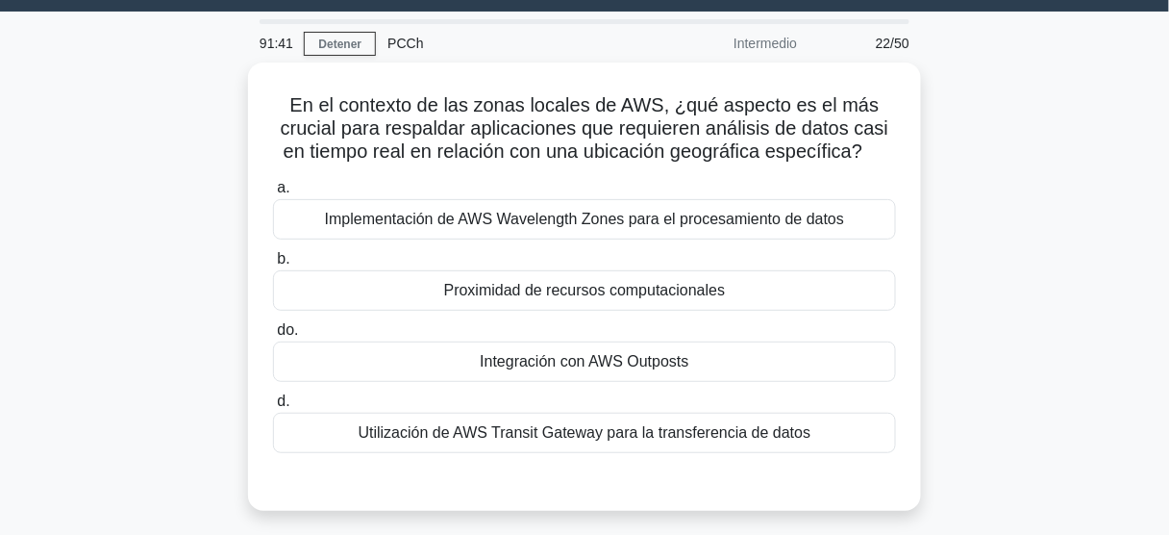
scroll to position [42, 0]
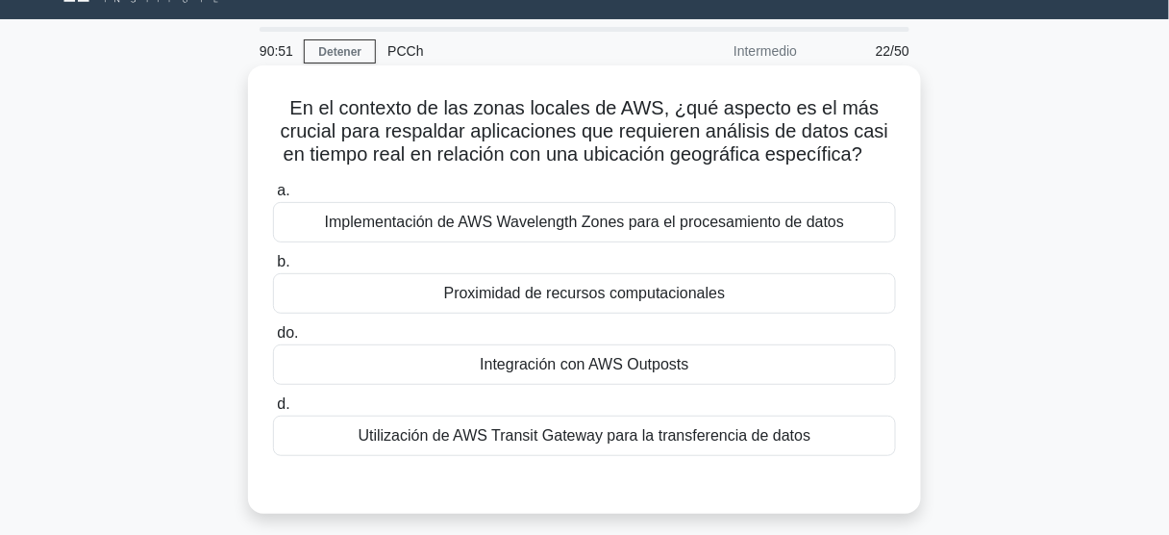
click at [633, 293] on font "Proximidad de recursos computacionales" at bounding box center [585, 293] width 282 height 16
click at [273, 268] on input "b. Proximidad de recursos computacionales" at bounding box center [273, 262] width 0 height 12
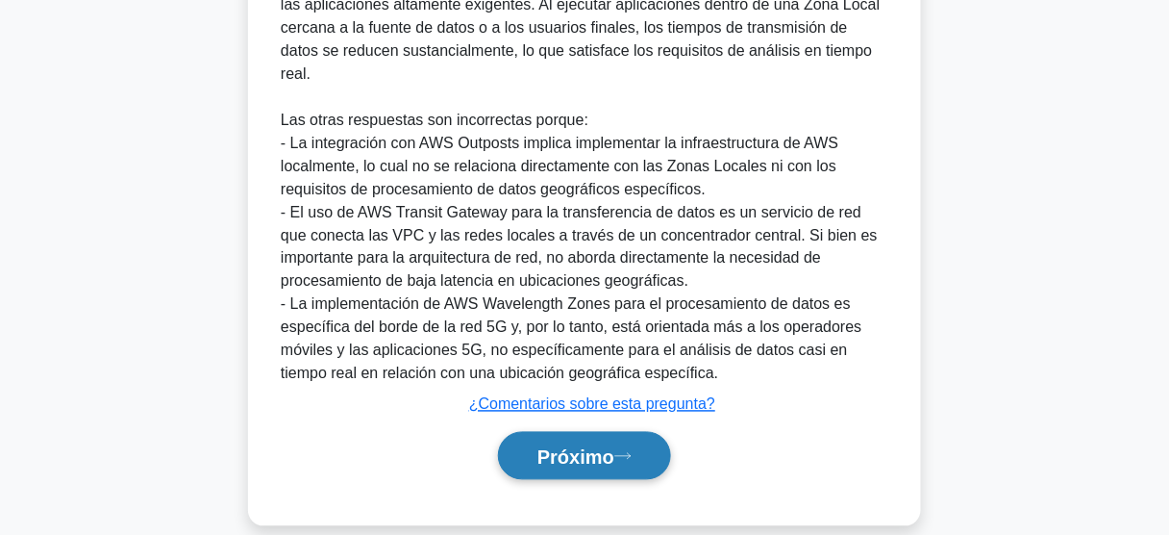
click at [602, 446] on font "Próximo" at bounding box center [575, 456] width 77 height 21
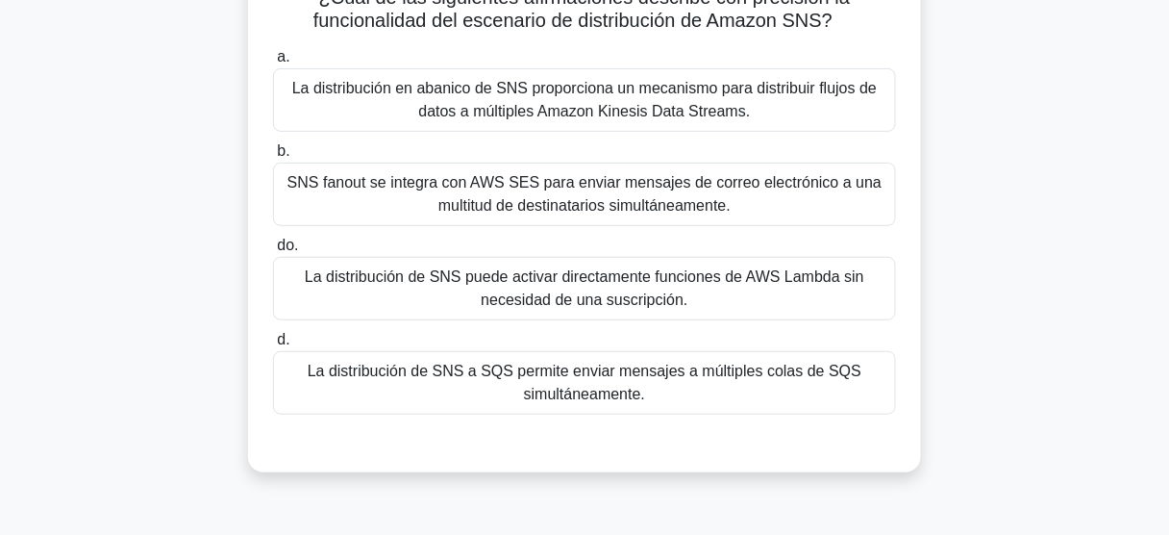
scroll to position [154, 0]
click at [539, 192] on font "SNS fanout se integra con AWS SES para enviar mensajes de correo electrónico a …" at bounding box center [585, 193] width 606 height 46
click at [273, 157] on input "b. SNS fanout se integra con AWS SES para enviar mensajes de correo electrónico…" at bounding box center [273, 150] width 0 height 12
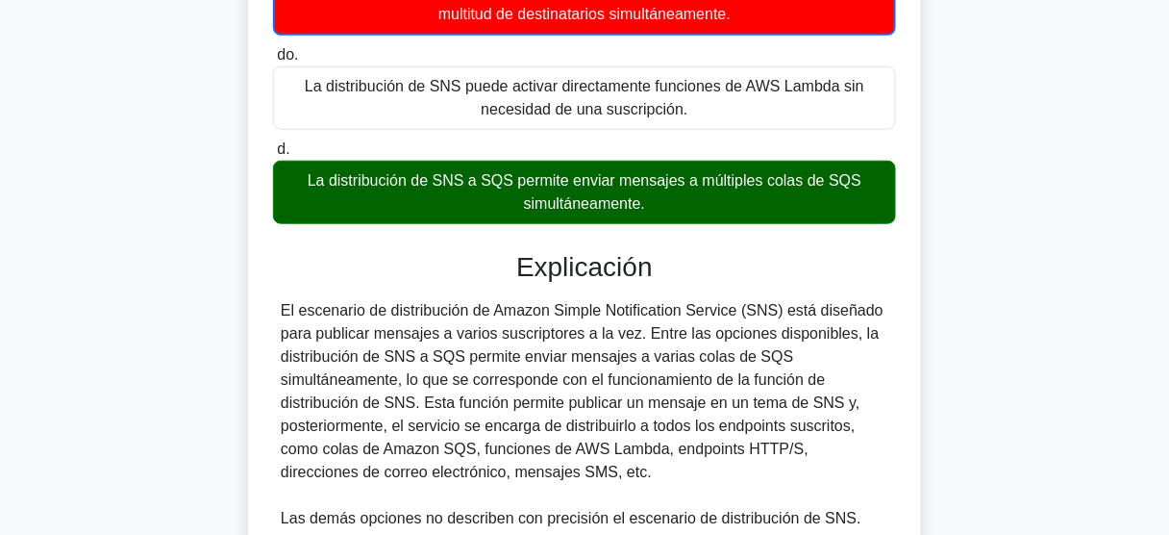
scroll to position [385, 0]
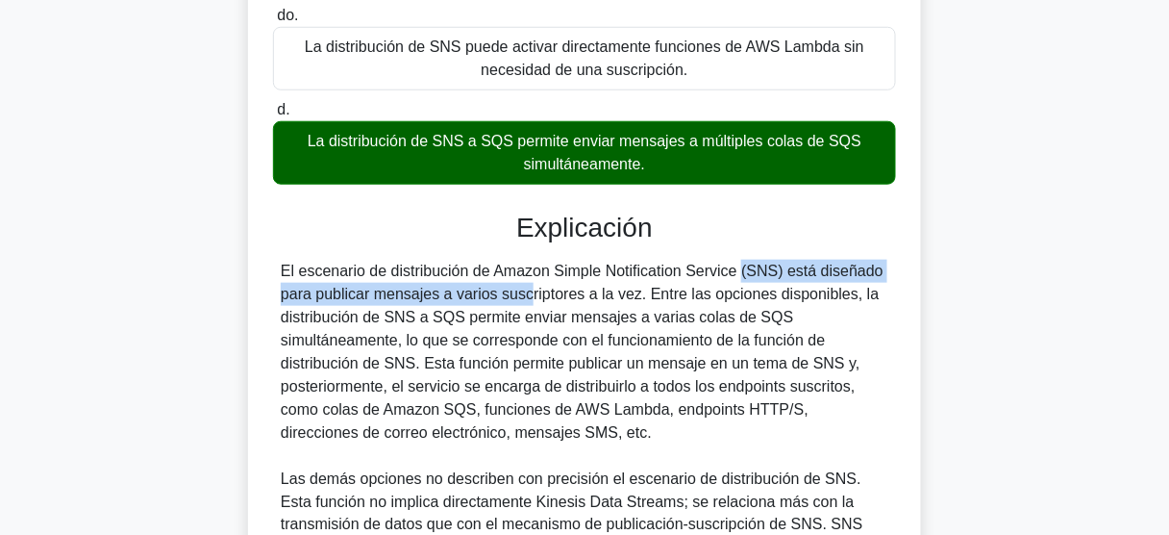
drag, startPoint x: 474, startPoint y: 288, endPoint x: 631, endPoint y: 262, distance: 158.8
click at [631, 262] on font "El escenario de distribución de Amazon Simple Notification Service (SNS) está d…" at bounding box center [582, 351] width 603 height 178
click at [694, 264] on font "El escenario de distribución de Amazon Simple Notification Service (SNS) está d…" at bounding box center [582, 351] width 603 height 178
click at [722, 266] on font "El escenario de distribución de Amazon Simple Notification Service (SNS) está d…" at bounding box center [582, 351] width 603 height 178
click at [773, 265] on font "El escenario de distribución de Amazon Simple Notification Service (SNS) está d…" at bounding box center [582, 351] width 603 height 178
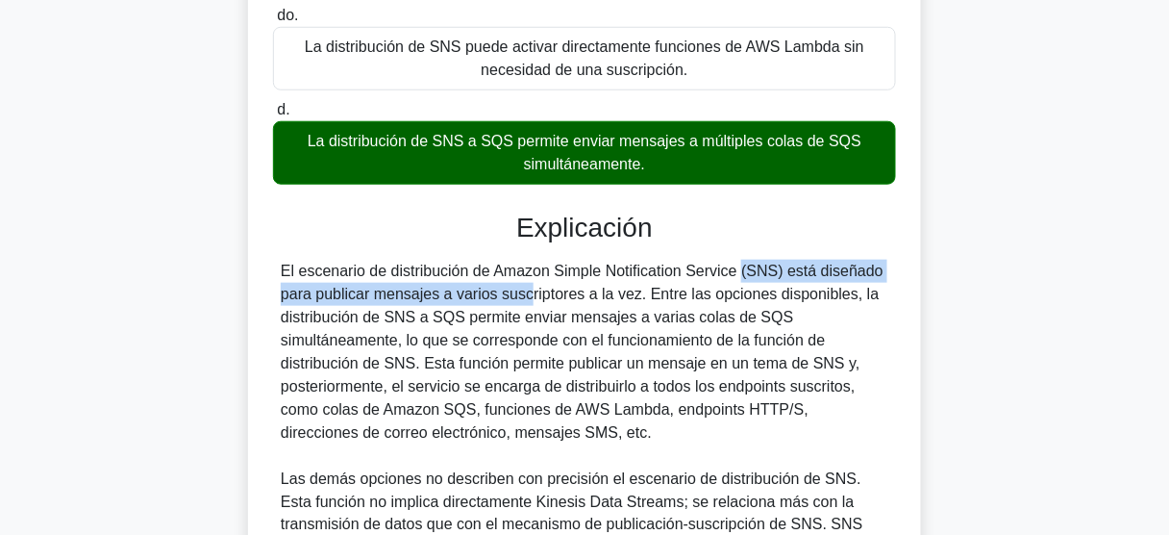
click at [343, 295] on font "El escenario de distribución de Amazon Simple Notification Service (SNS) está d…" at bounding box center [582, 351] width 603 height 178
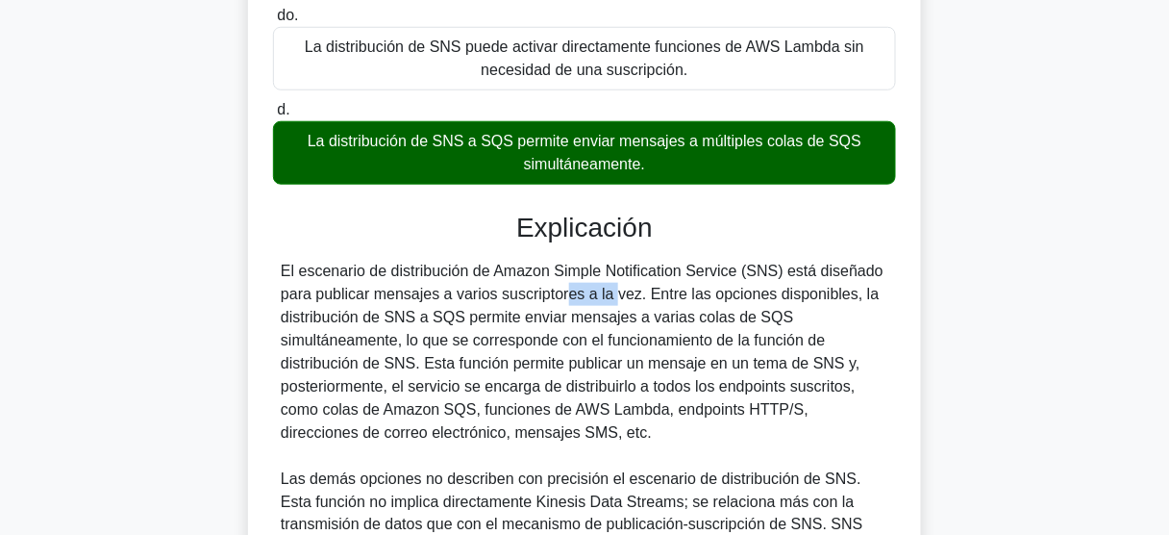
drag, startPoint x: 453, startPoint y: 295, endPoint x: 502, endPoint y: 296, distance: 49.0
click at [502, 296] on font "El escenario de distribución de Amazon Simple Notification Service (SNS) está d…" at bounding box center [582, 351] width 603 height 178
drag, startPoint x: 550, startPoint y: 302, endPoint x: 643, endPoint y: 304, distance: 93.3
click at [643, 304] on div "El escenario de distribución de Amazon Simple Notification Service (SNS) está d…" at bounding box center [585, 479] width 608 height 438
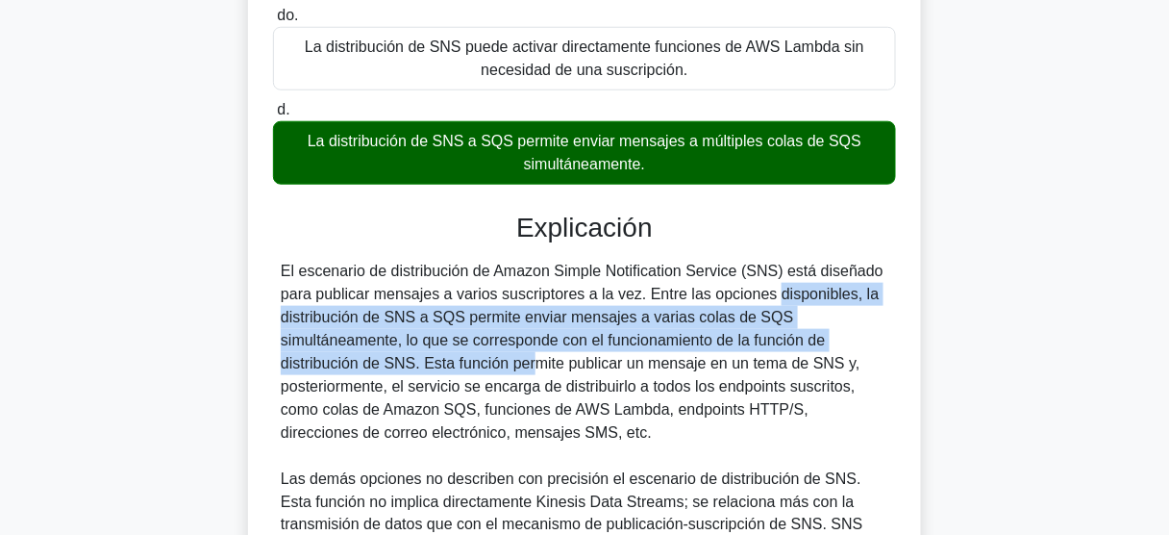
drag, startPoint x: 656, startPoint y: 302, endPoint x: 416, endPoint y: 358, distance: 245.8
click at [416, 358] on font "El escenario de distribución de Amazon Simple Notification Service (SNS) está d…" at bounding box center [582, 351] width 603 height 178
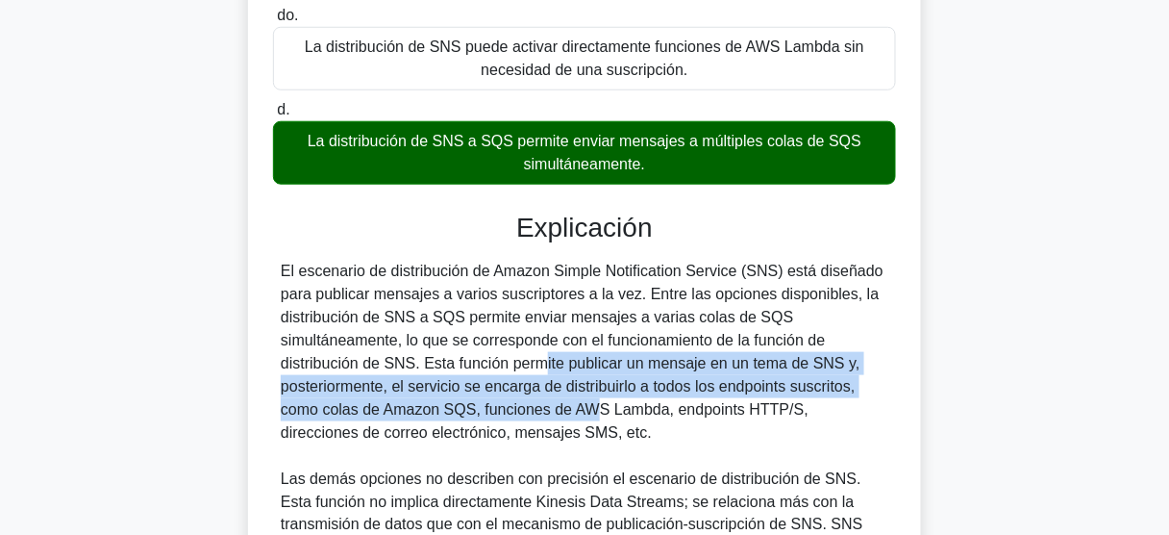
drag, startPoint x: 425, startPoint y: 361, endPoint x: 469, endPoint y: 410, distance: 66.0
click at [469, 410] on font "El escenario de distribución de Amazon Simple Notification Service (SNS) está d…" at bounding box center [582, 351] width 603 height 178
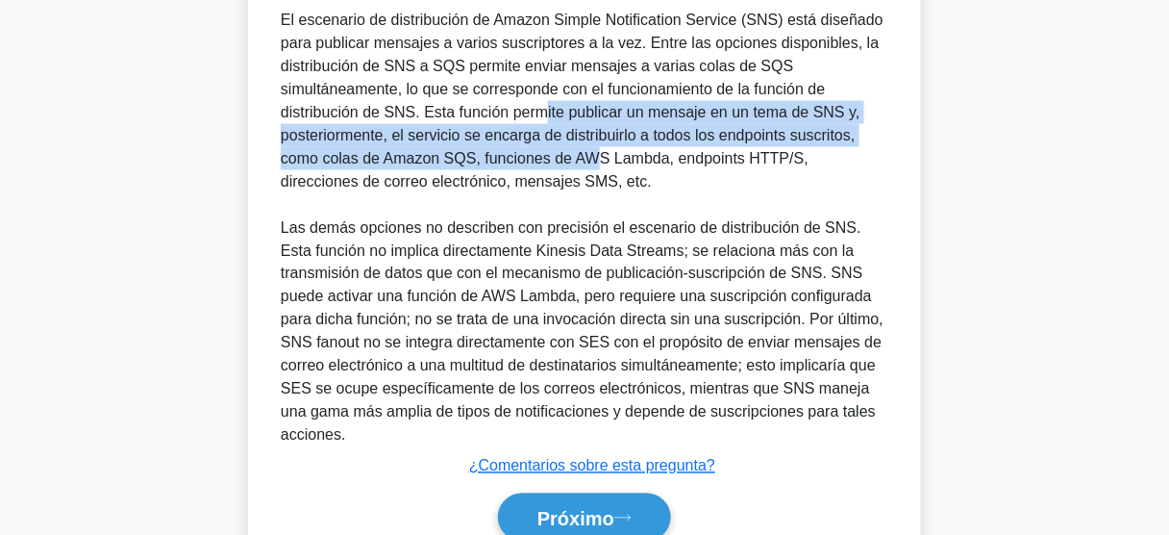
scroll to position [721, 0]
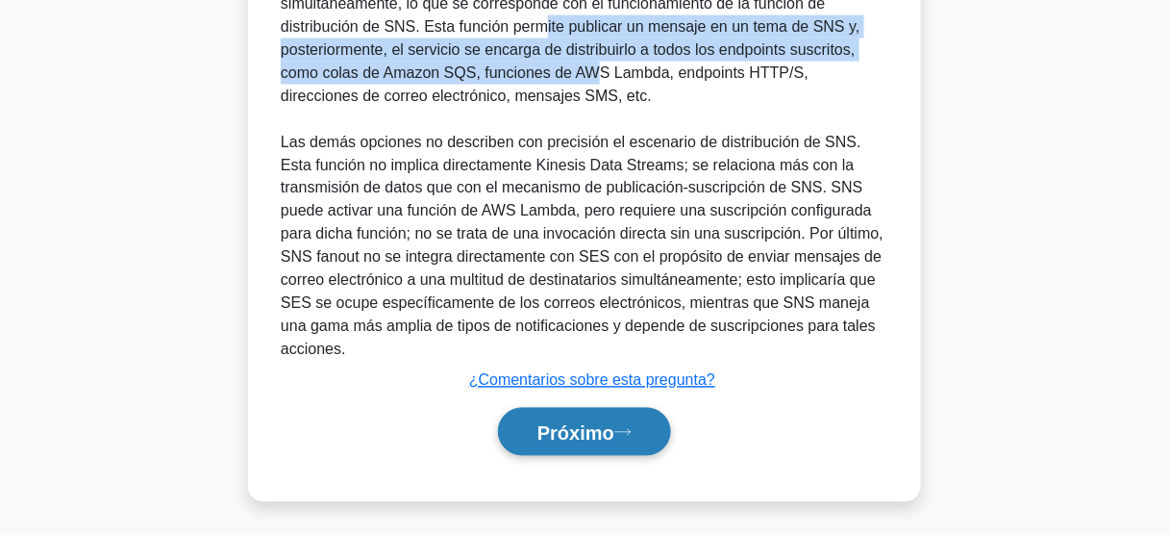
click at [591, 425] on font "Próximo" at bounding box center [575, 432] width 77 height 21
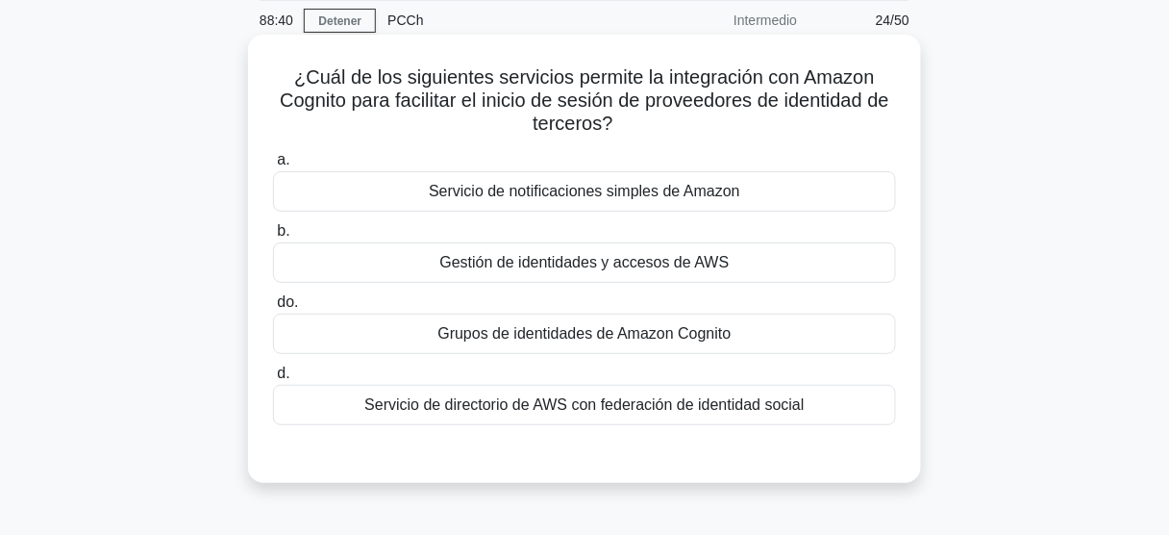
scroll to position [77, 0]
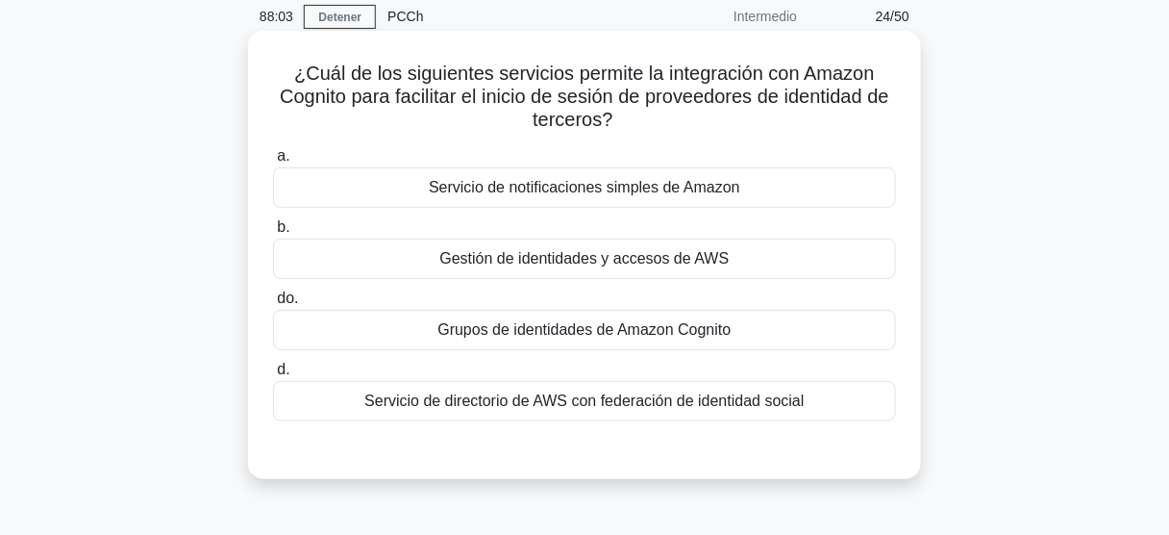
click at [733, 448] on div "a. Servicio de notificaciones simples de Amazon b. Gestión de identidades y acc…" at bounding box center [584, 297] width 627 height 315
click at [605, 329] on font "Grupos de identidades de Amazon Cognito" at bounding box center [583, 329] width 293 height 16
click at [273, 305] on input "do. Grupos de identidades de Amazon Cognito" at bounding box center [273, 298] width 0 height 12
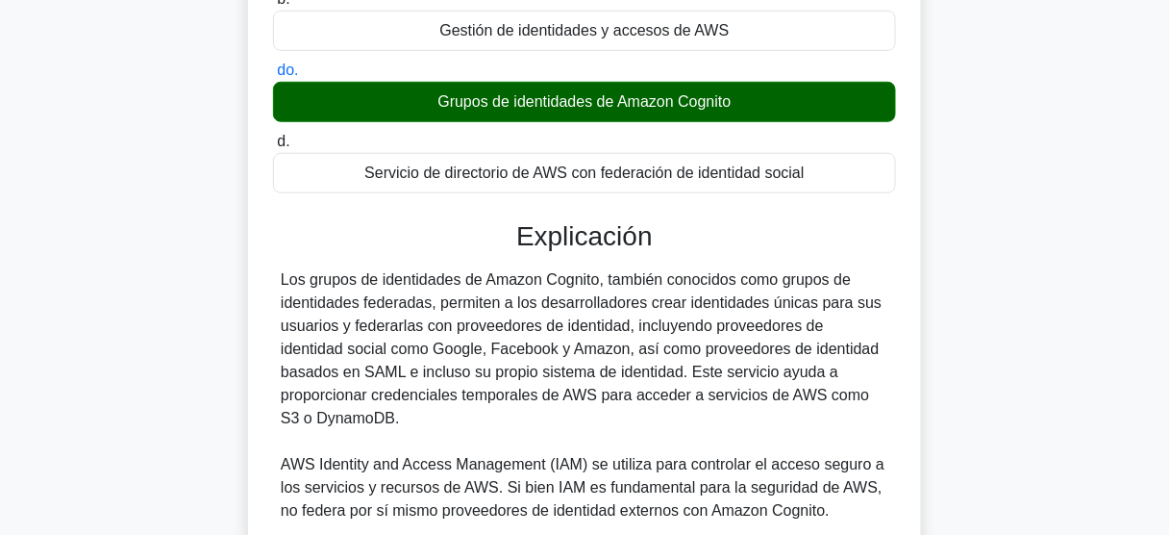
scroll to position [308, 0]
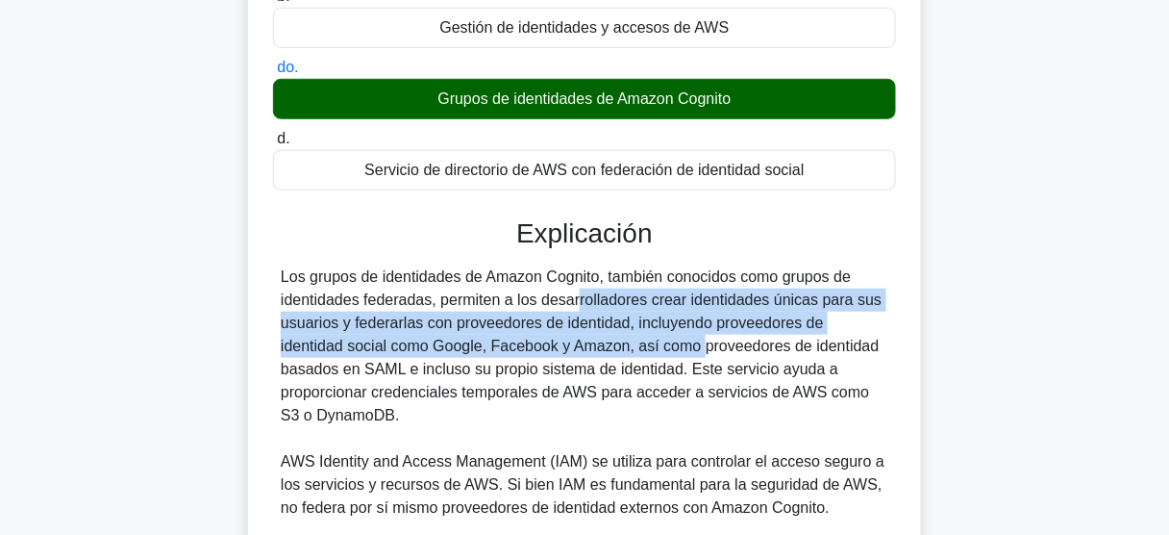
drag, startPoint x: 464, startPoint y: 298, endPoint x: 572, endPoint y: 341, distance: 116.0
click at [572, 341] on font "Los grupos de identidades de Amazon Cognito, también conocidos como grupos de i…" at bounding box center [581, 345] width 601 height 155
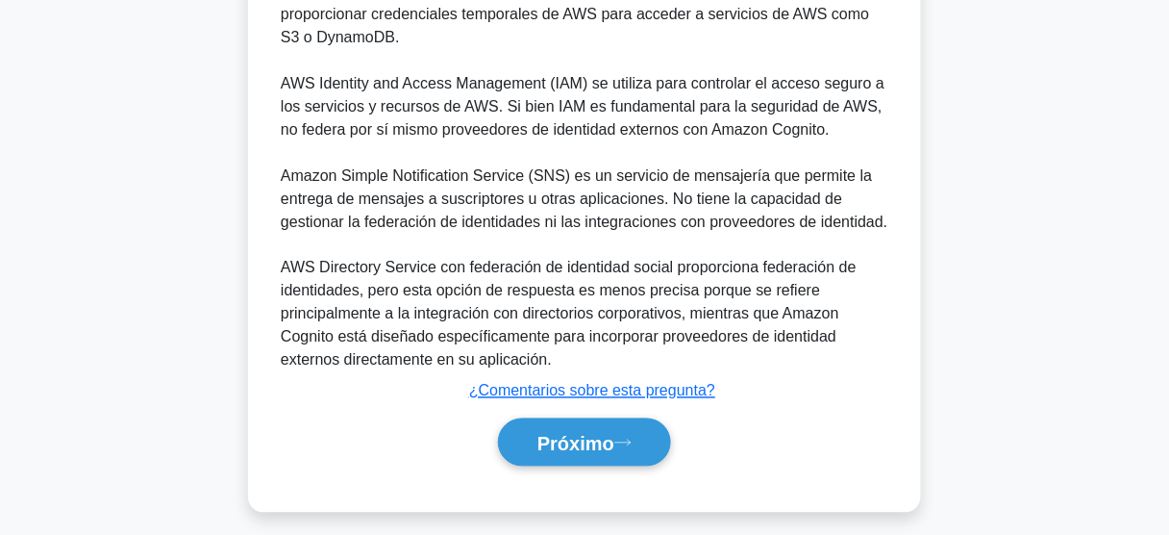
scroll to position [695, 0]
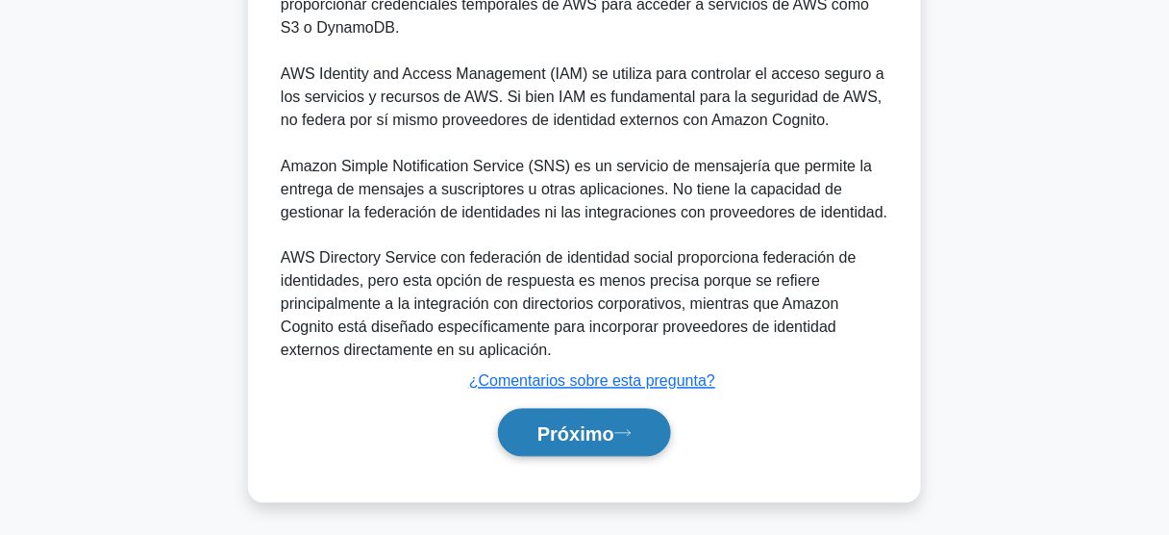
click at [578, 423] on font "Próximo" at bounding box center [575, 433] width 77 height 21
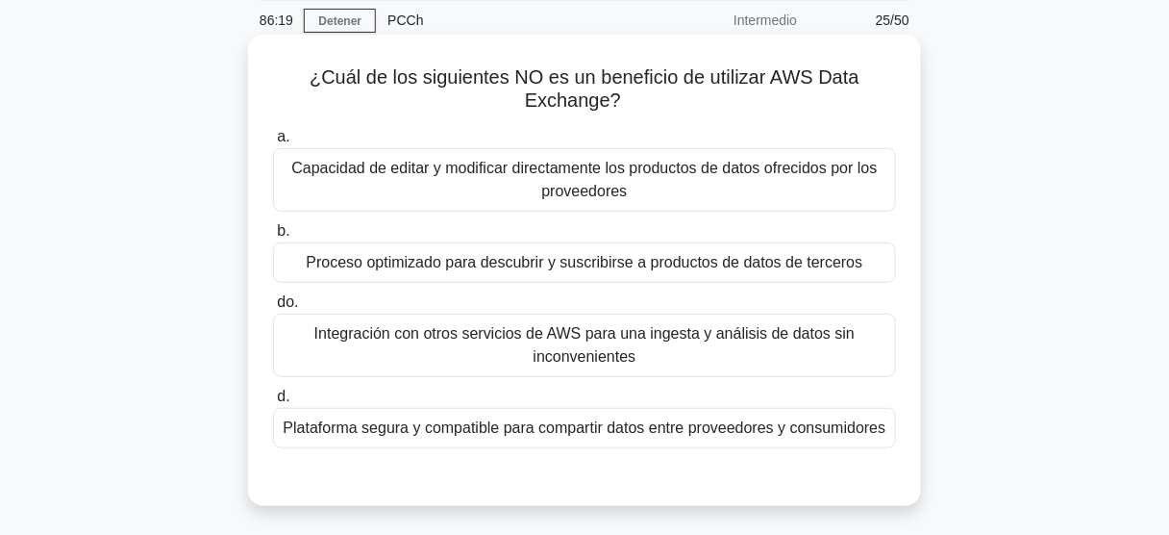
scroll to position [77, 0]
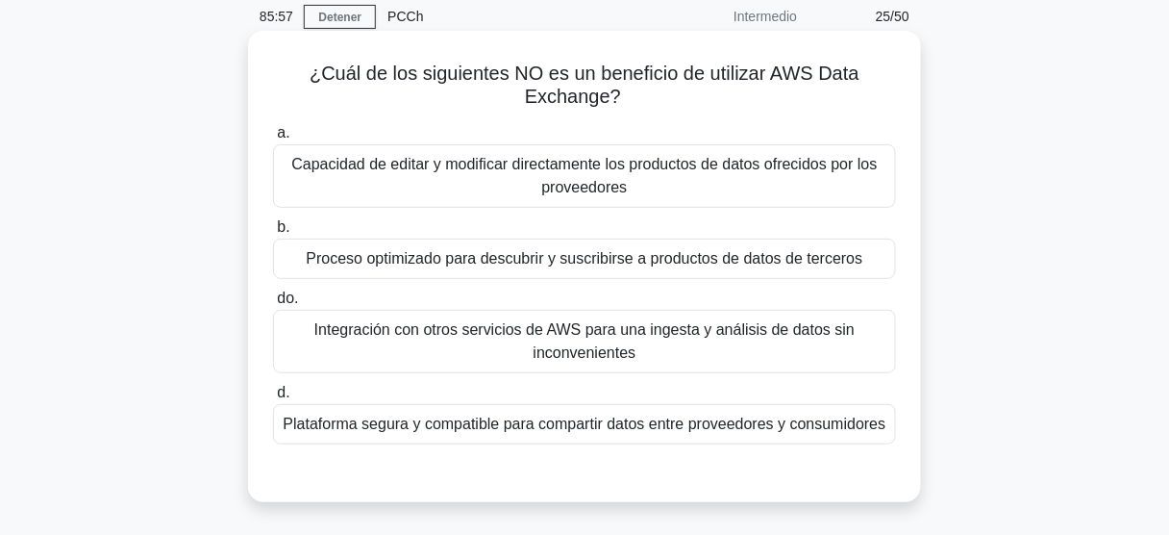
click at [539, 179] on font "Capacidad de editar y modificar directamente los productos de datos ofrecidos p…" at bounding box center [585, 176] width 606 height 46
click at [273, 139] on input "a. Capacidad de editar y modificar directamente los productos de datos ofrecido…" at bounding box center [273, 133] width 0 height 12
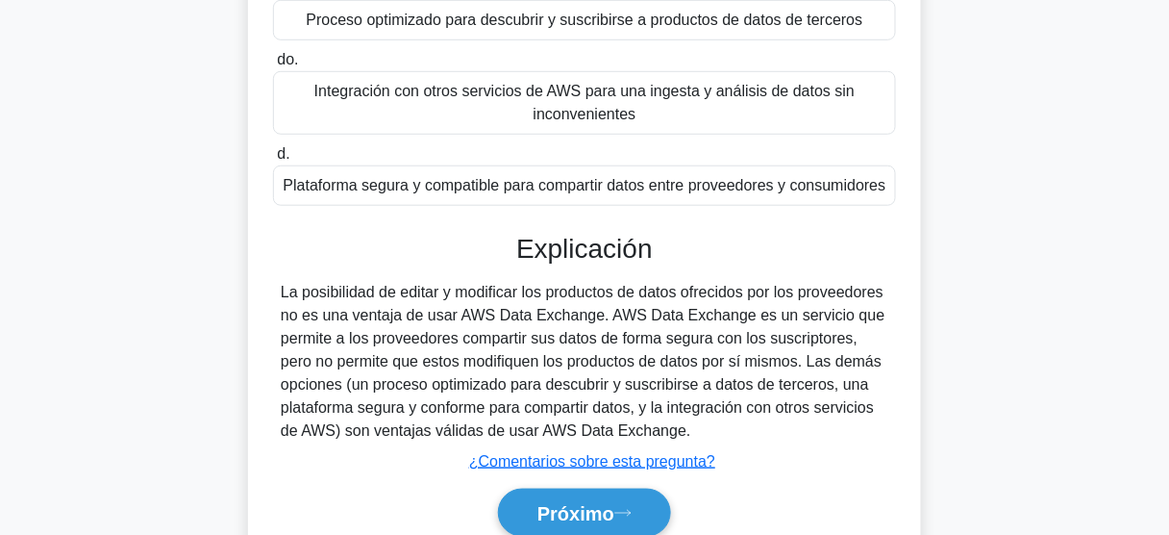
scroll to position [385, 0]
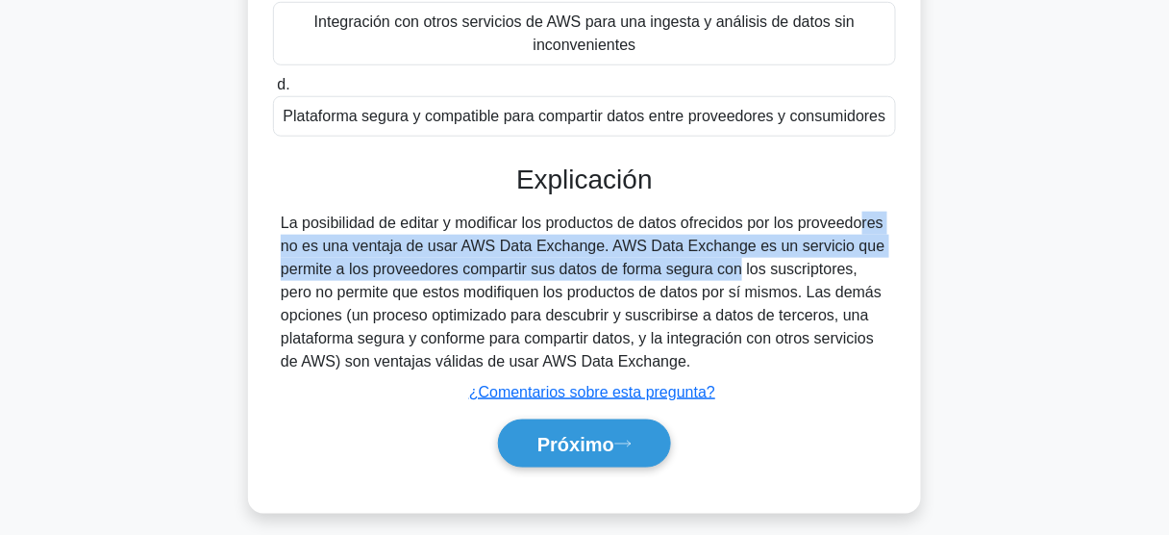
drag, startPoint x: 749, startPoint y: 226, endPoint x: 614, endPoint y: 264, distance: 140.0
click at [614, 264] on font "La posibilidad de editar y modificar los productos de datos ofrecidos por los p…" at bounding box center [583, 291] width 605 height 155
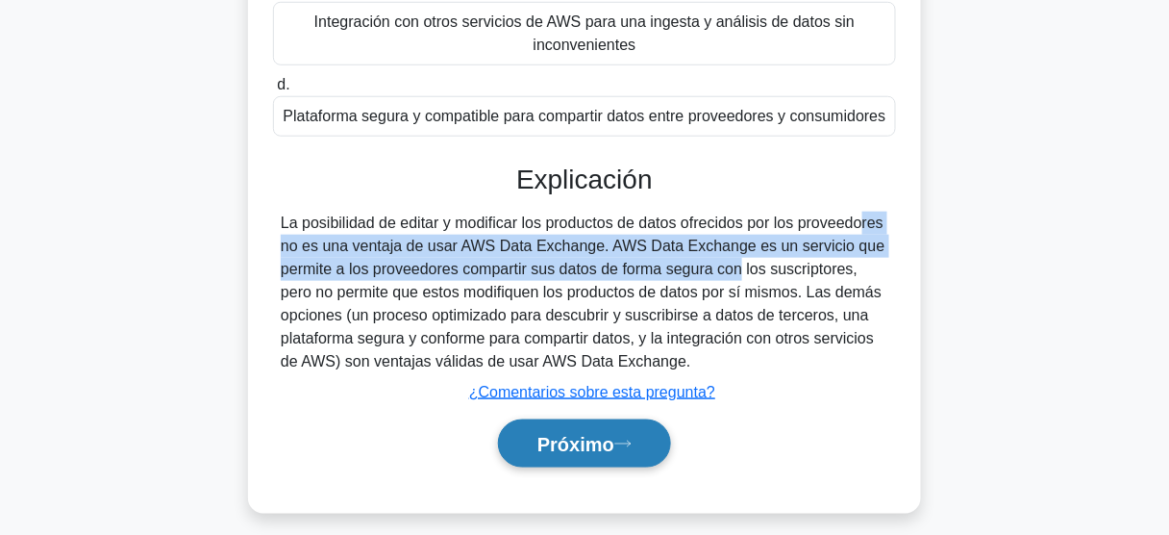
click at [577, 449] on font "Próximo" at bounding box center [575, 444] width 77 height 21
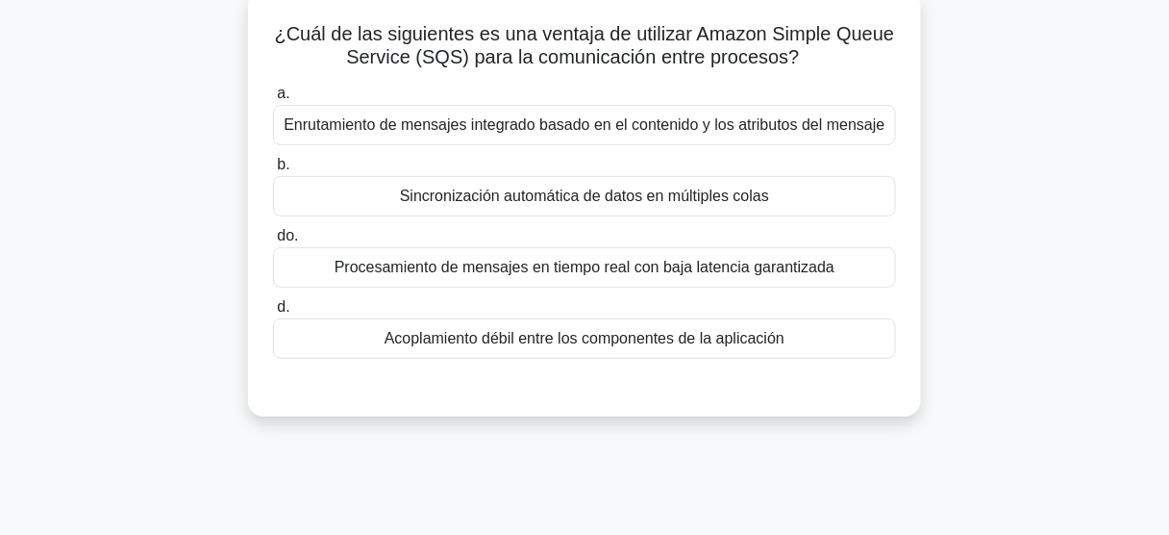
scroll to position [77, 0]
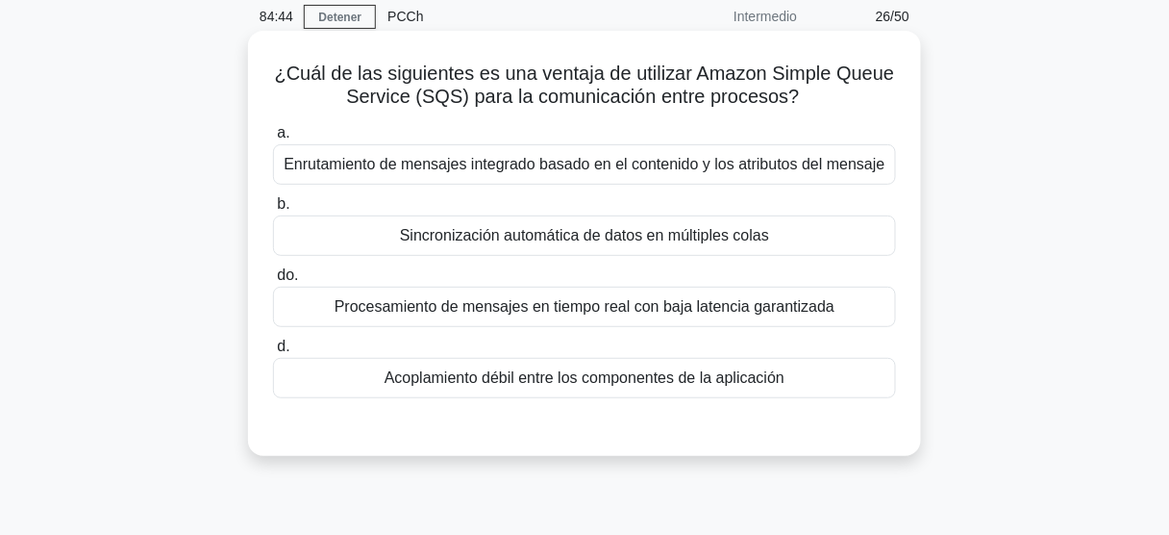
click at [541, 230] on font "Sincronización automática de datos en múltiples colas" at bounding box center [584, 235] width 369 height 16
click at [273, 211] on input "b. Sincronización automática de datos en múltiples colas" at bounding box center [273, 204] width 0 height 12
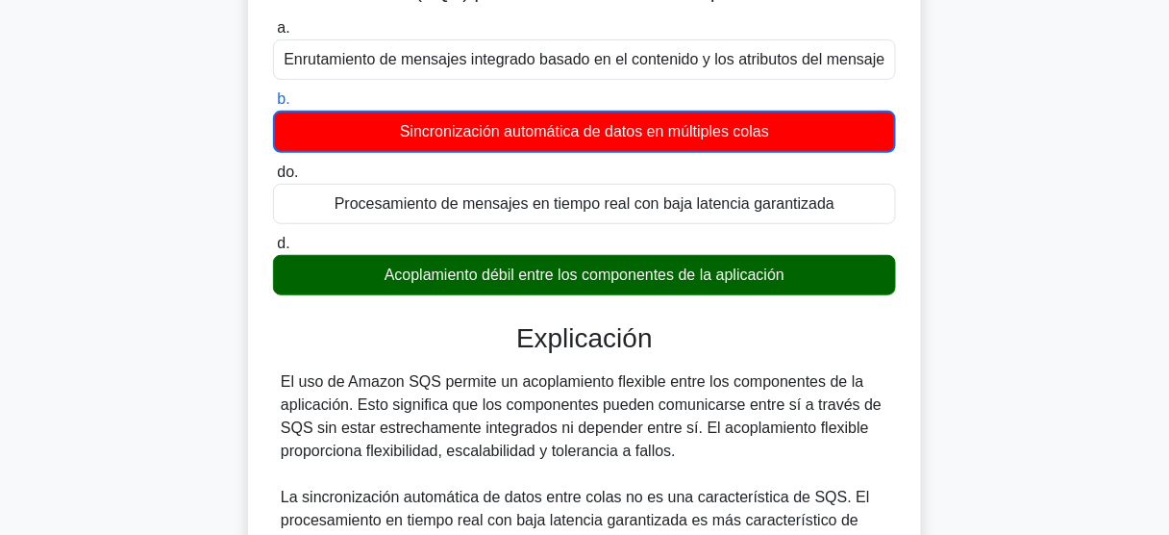
scroll to position [231, 0]
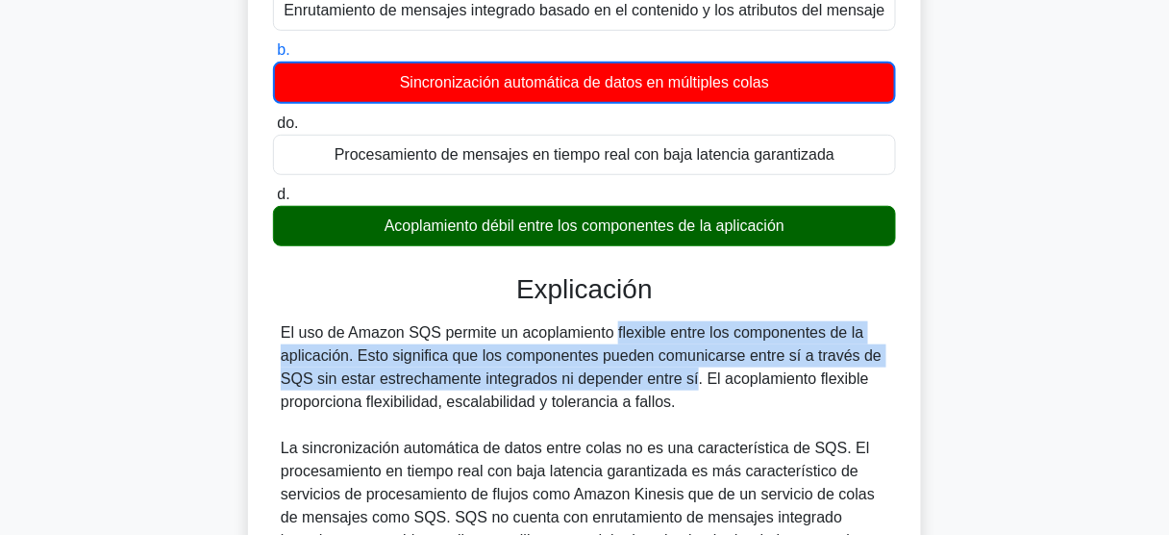
drag, startPoint x: 493, startPoint y: 343, endPoint x: 572, endPoint y: 387, distance: 90.4
click at [572, 387] on div "El uso de Amazon SQS permite un acoplamiento flexible entre los componentes de …" at bounding box center [585, 459] width 608 height 277
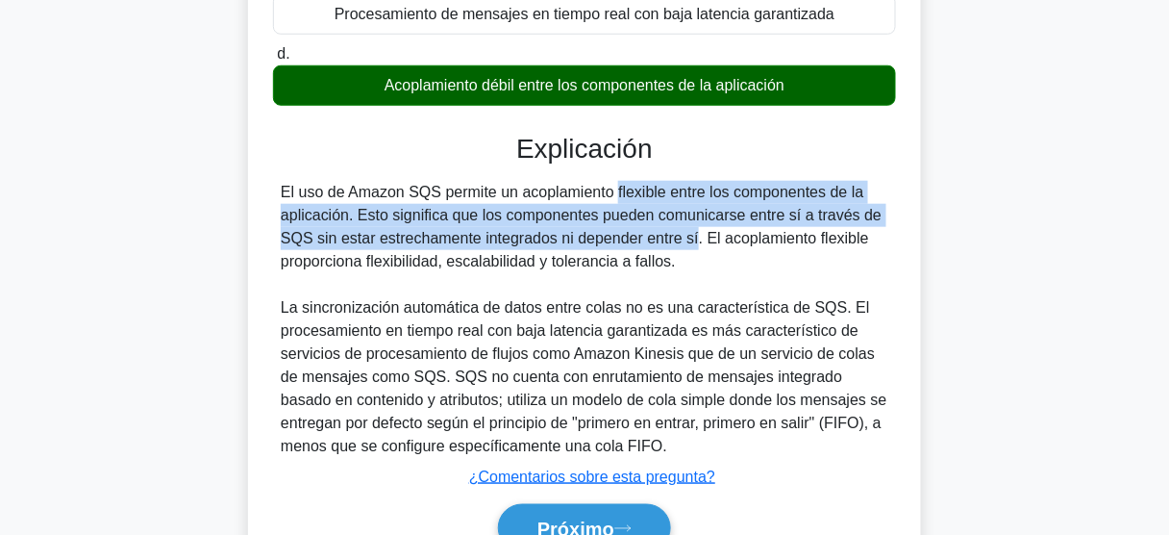
scroll to position [385, 0]
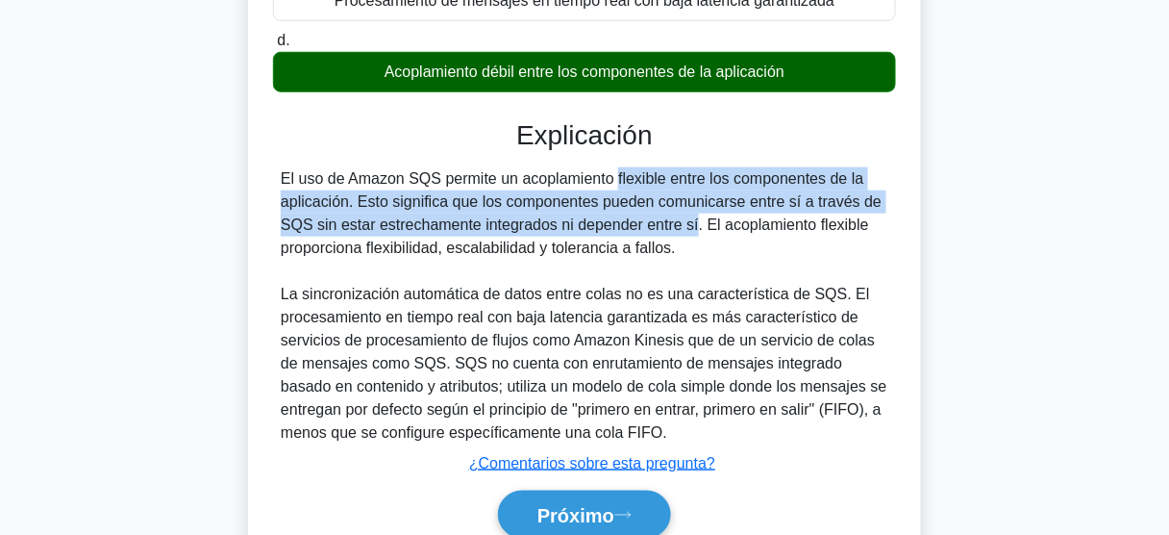
drag, startPoint x: 699, startPoint y: 221, endPoint x: 679, endPoint y: 256, distance: 40.1
click at [679, 256] on div "El uso de Amazon SQS permite un acoplamiento flexible entre los componentes de …" at bounding box center [585, 305] width 608 height 277
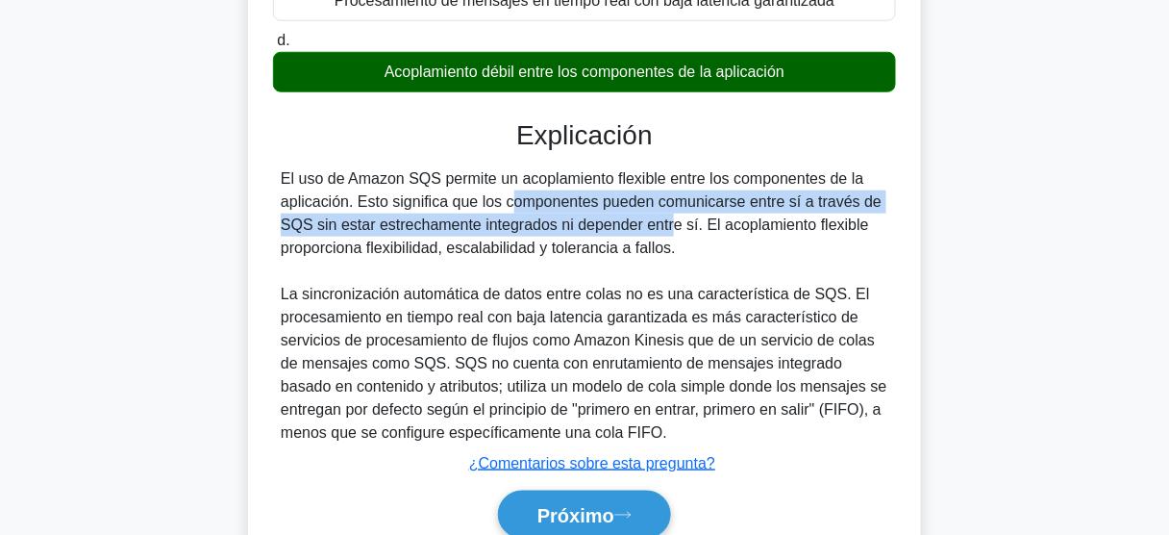
drag, startPoint x: 403, startPoint y: 203, endPoint x: 550, endPoint y: 226, distance: 148.9
click at [550, 226] on font "El uso de Amazon SQS permite un acoplamiento flexible entre los componentes de …" at bounding box center [581, 213] width 601 height 86
click at [584, 515] on font "Próximo" at bounding box center [575, 515] width 77 height 21
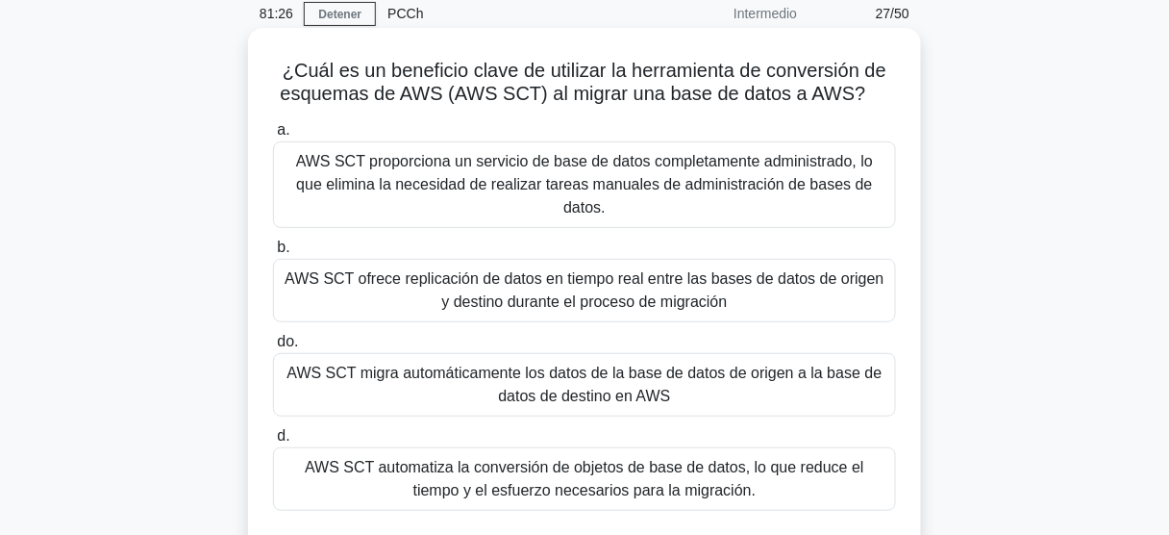
scroll to position [77, 0]
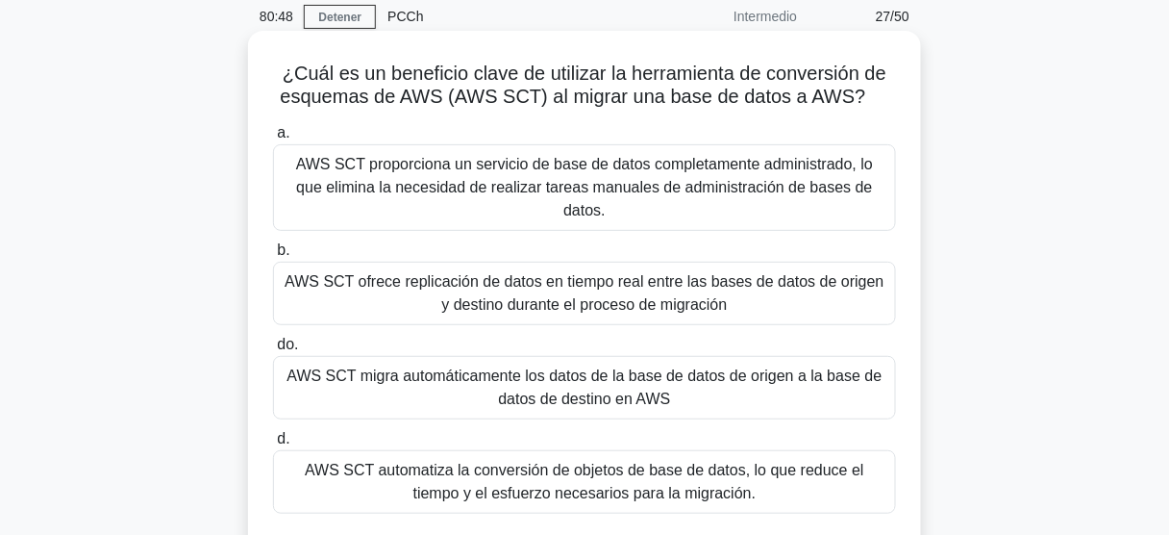
click at [645, 462] on font "AWS SCT automatiza la conversión de objetos de base de datos, lo que reduce el …" at bounding box center [585, 480] width 560 height 39
click at [273, 445] on input "d. AWS SCT automatiza la conversión de objetos de base de datos, lo que reduce …" at bounding box center [273, 439] width 0 height 12
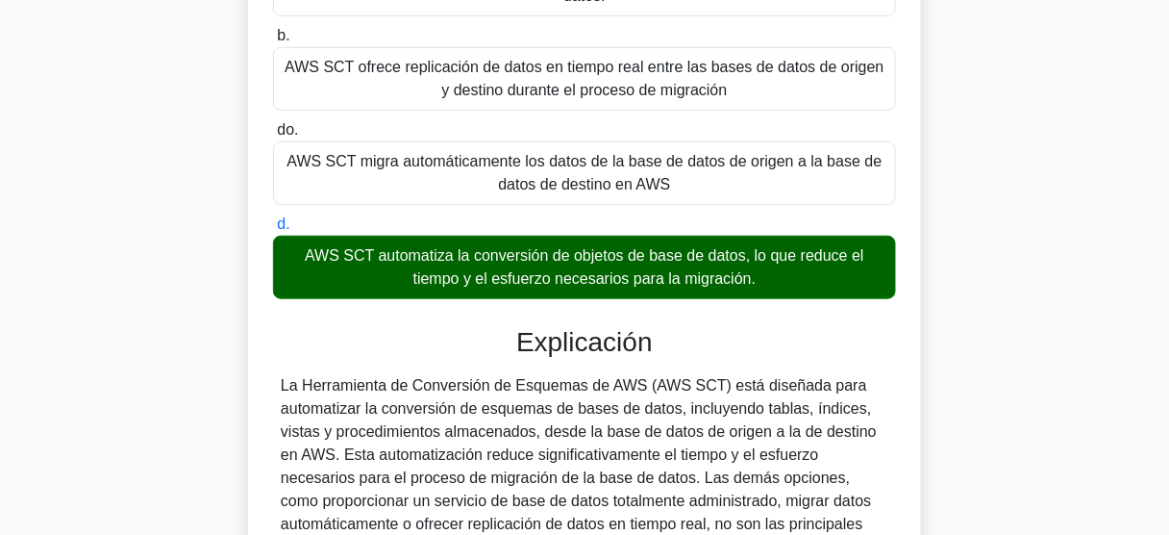
scroll to position [385, 0]
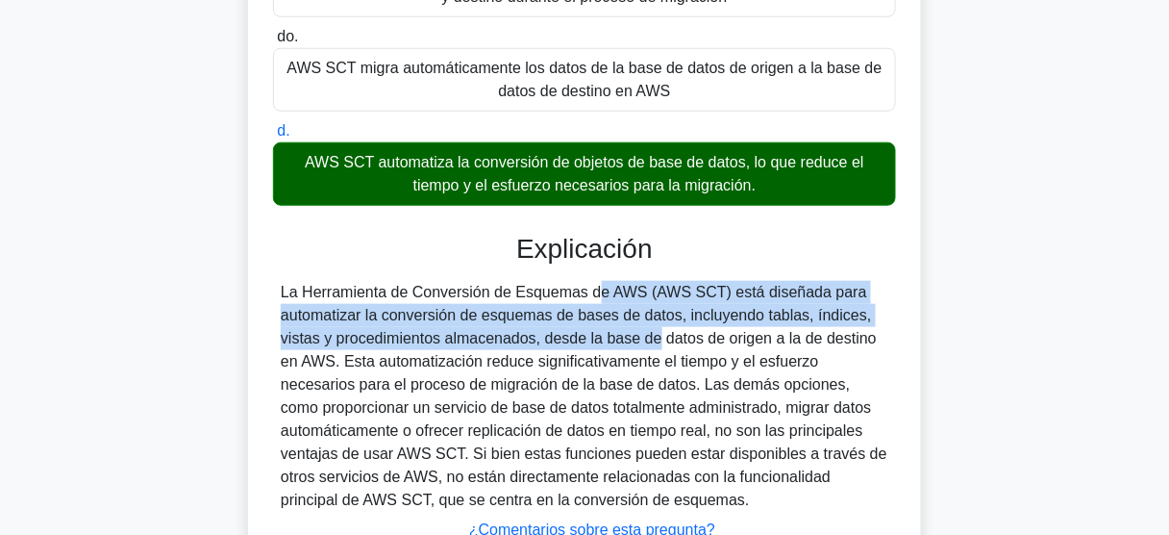
drag, startPoint x: 492, startPoint y: 278, endPoint x: 538, endPoint y: 319, distance: 62.0
click at [538, 319] on div "La Herramienta de Conversión de Esquemas de AWS (AWS SCT) está diseñada para au…" at bounding box center [585, 396] width 608 height 231
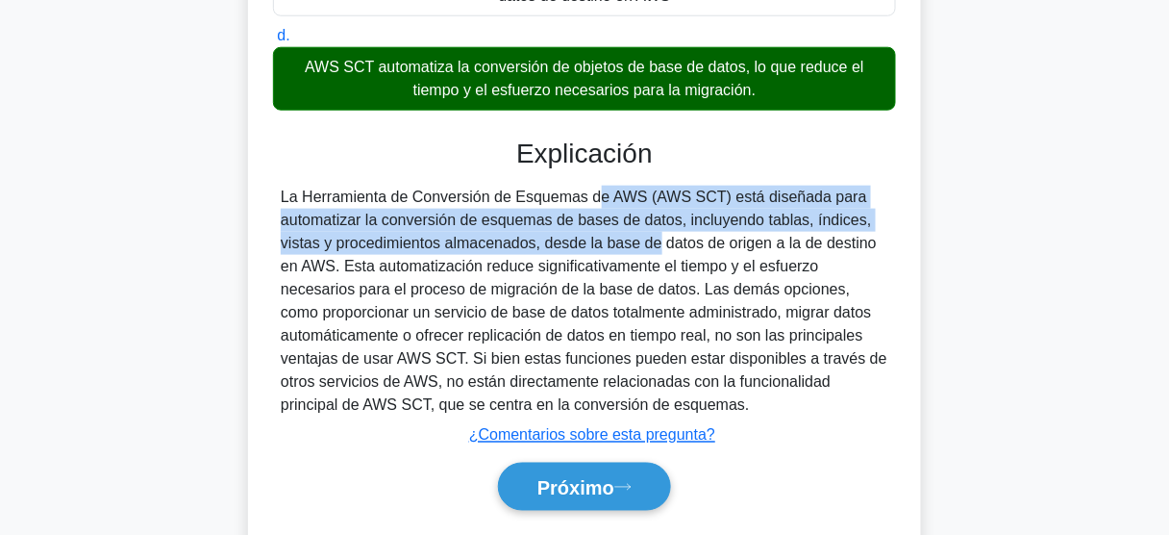
scroll to position [511, 0]
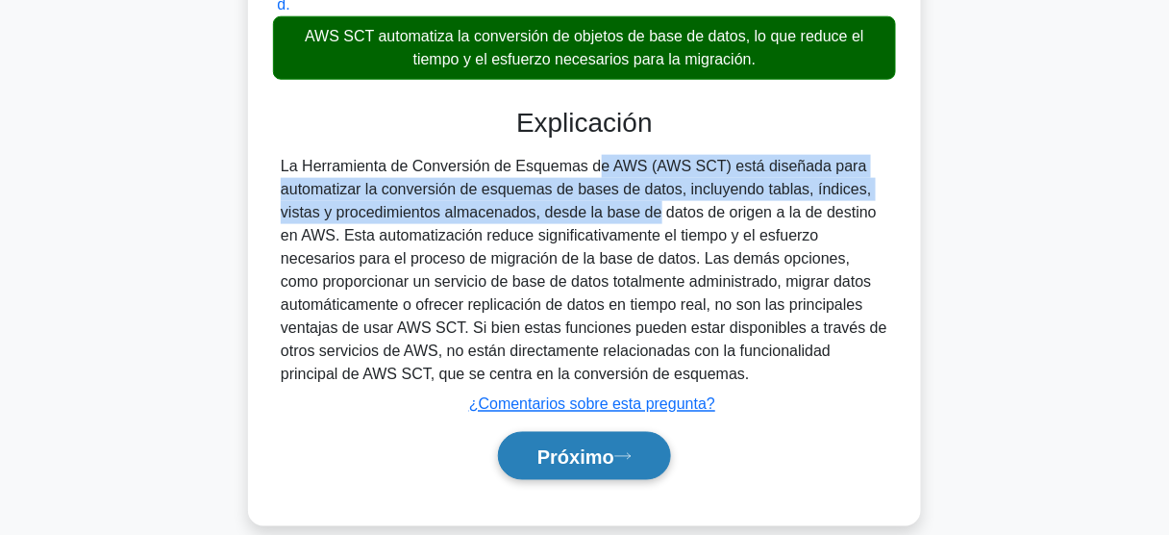
click at [569, 446] on font "Próximo" at bounding box center [575, 456] width 77 height 21
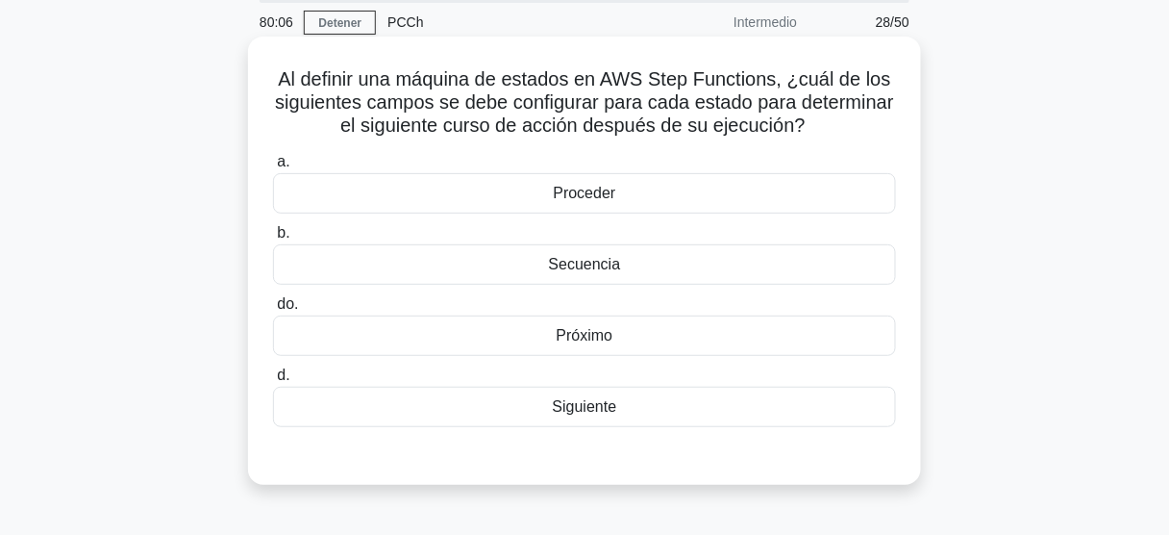
scroll to position [77, 0]
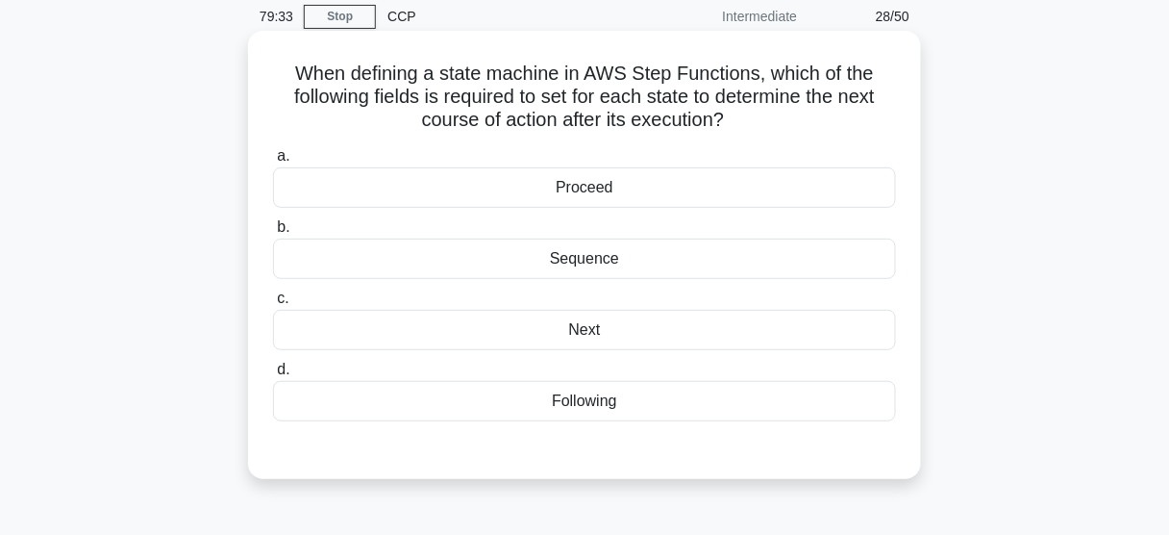
click at [651, 335] on div "Next" at bounding box center [584, 330] width 623 height 40
click at [273, 305] on input "c. Next" at bounding box center [273, 298] width 0 height 12
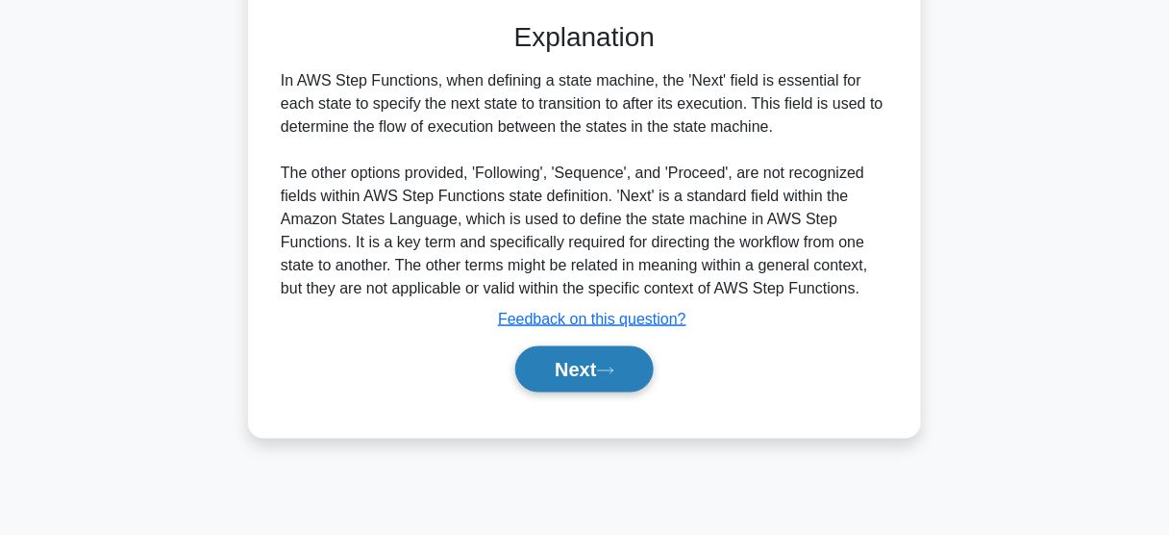
click at [567, 358] on button "Next" at bounding box center [583, 369] width 137 height 46
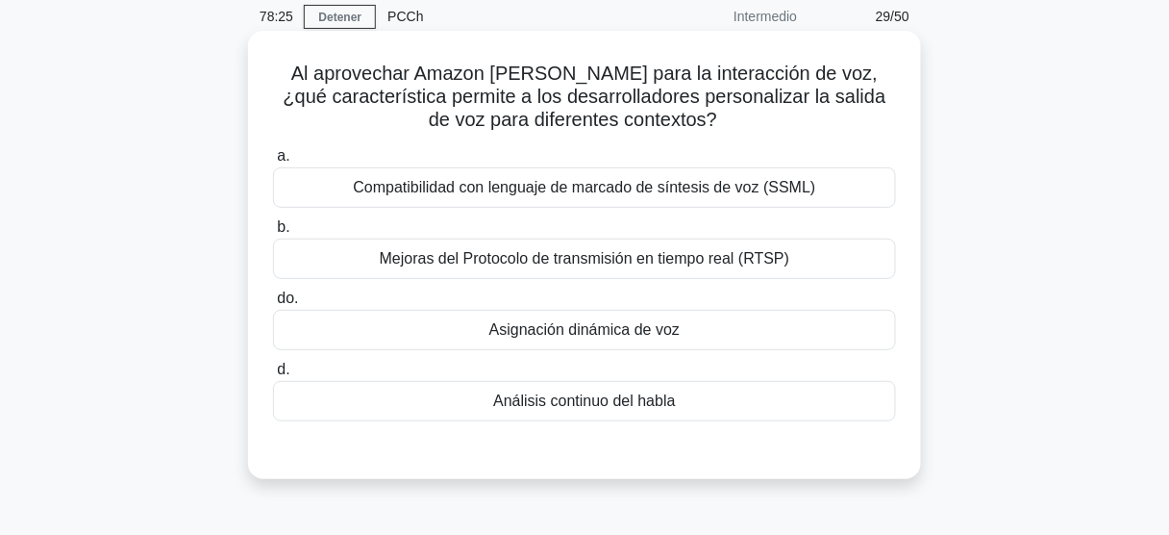
drag, startPoint x: 672, startPoint y: 408, endPoint x: 696, endPoint y: 406, distance: 24.1
click at [672, 408] on font "Análisis continuo del habla" at bounding box center [584, 400] width 182 height 16
click at [273, 376] on input "d. Análisis continuo del habla" at bounding box center [273, 369] width 0 height 12
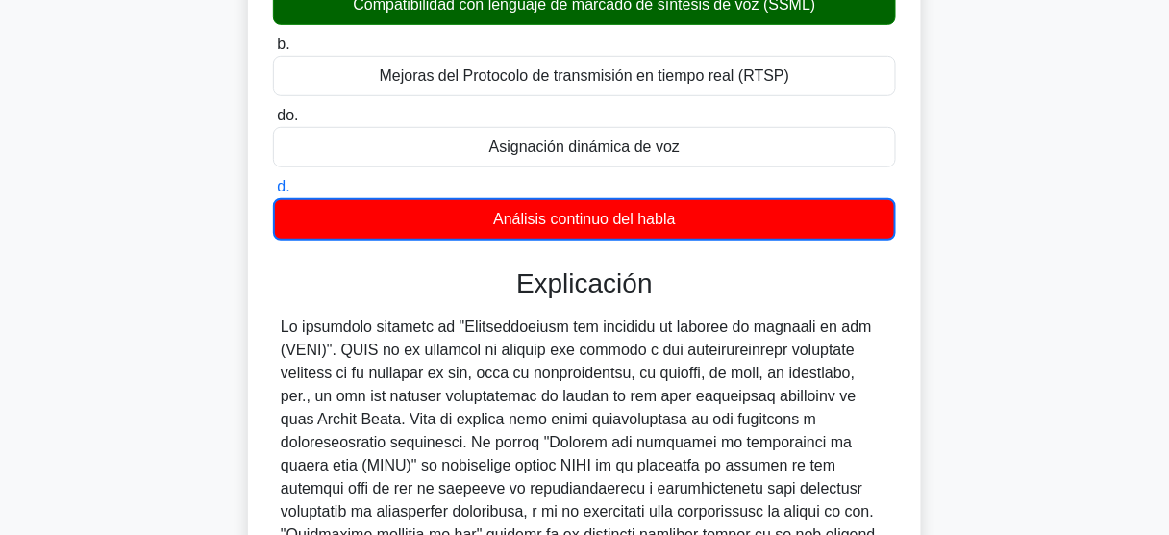
scroll to position [308, 0]
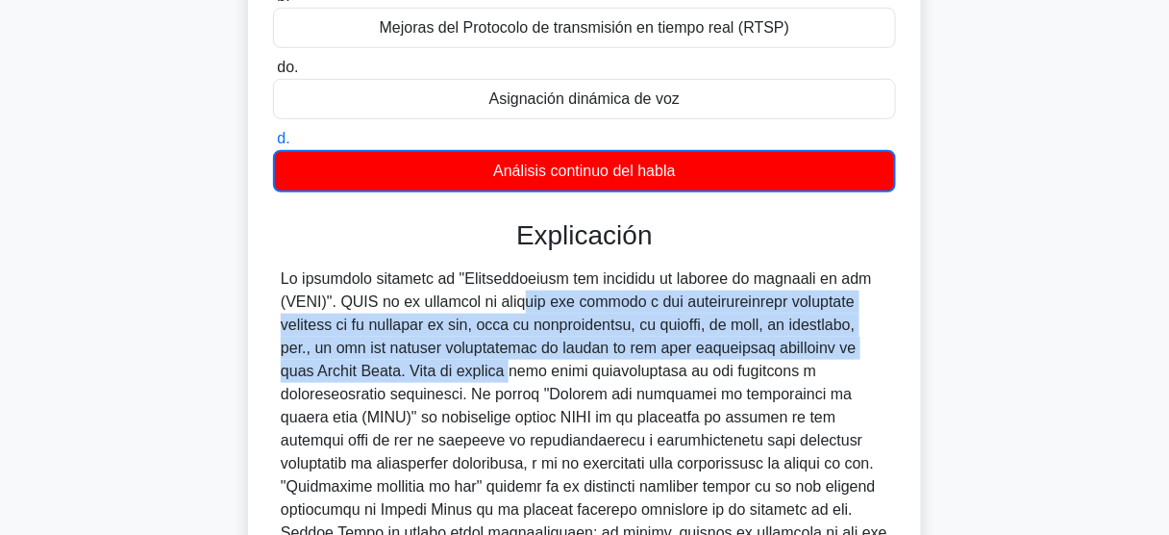
drag, startPoint x: 419, startPoint y: 304, endPoint x: 377, endPoint y: 372, distance: 80.3
click at [377, 372] on font at bounding box center [584, 439] width 607 height 339
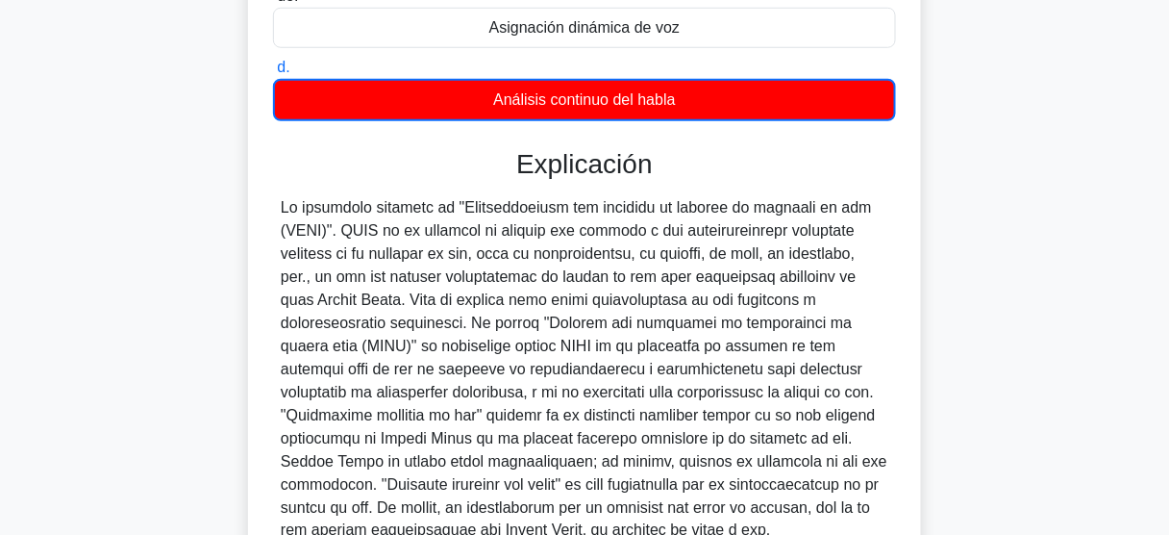
scroll to position [560, 0]
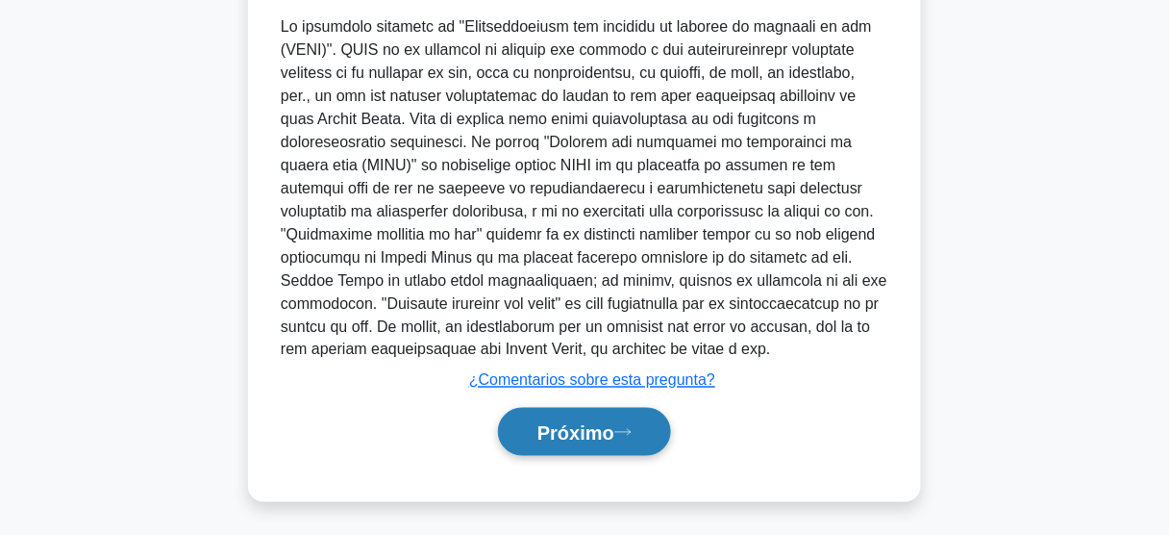
click at [579, 425] on font "Próximo" at bounding box center [575, 432] width 77 height 21
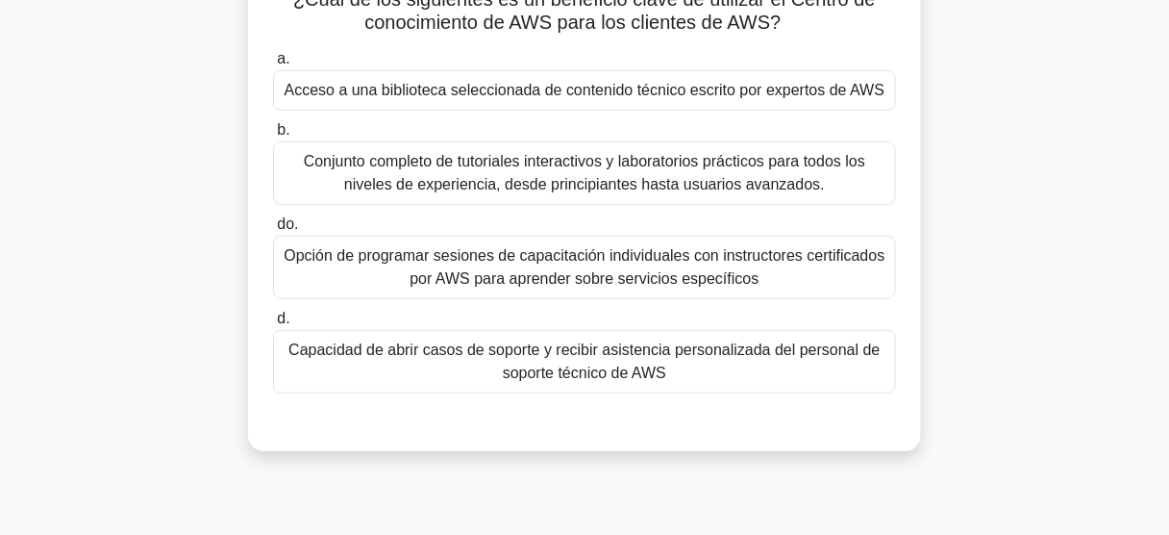
scroll to position [154, 0]
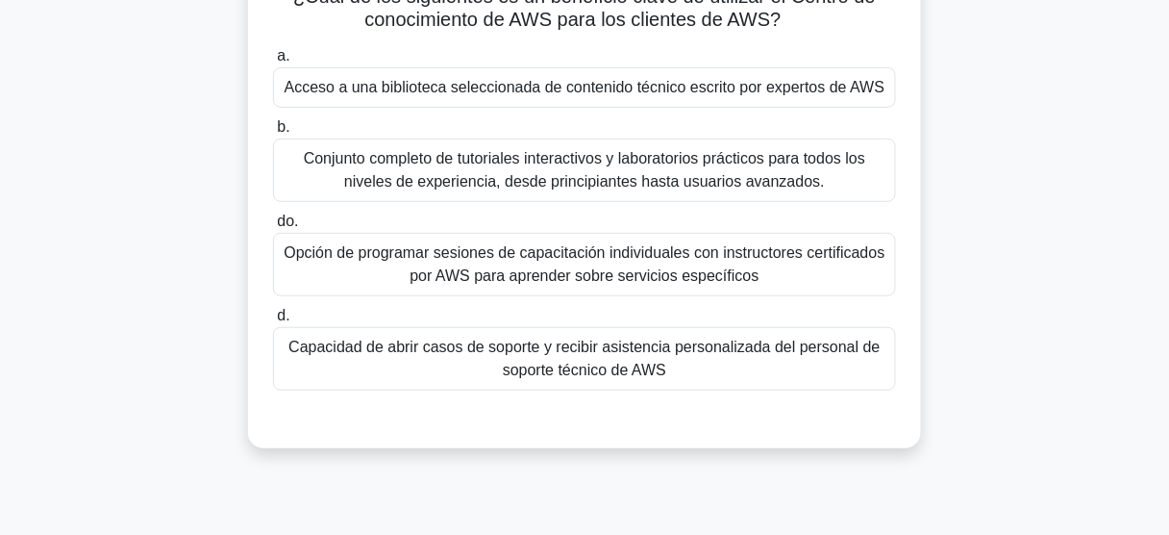
click at [596, 172] on font "Conjunto completo de tutoriales interactivos y laboratorios prácticos para todo…" at bounding box center [584, 169] width 561 height 39
click at [273, 134] on input "b. Conjunto completo de tutoriales interactivos y laboratorios prácticos para t…" at bounding box center [273, 127] width 0 height 12
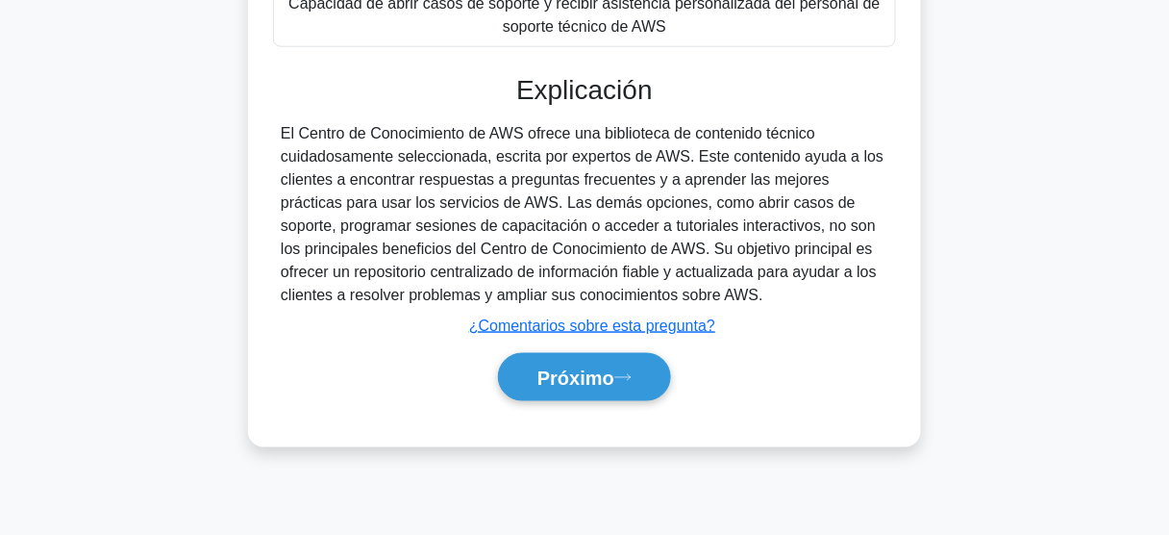
scroll to position [504, 0]
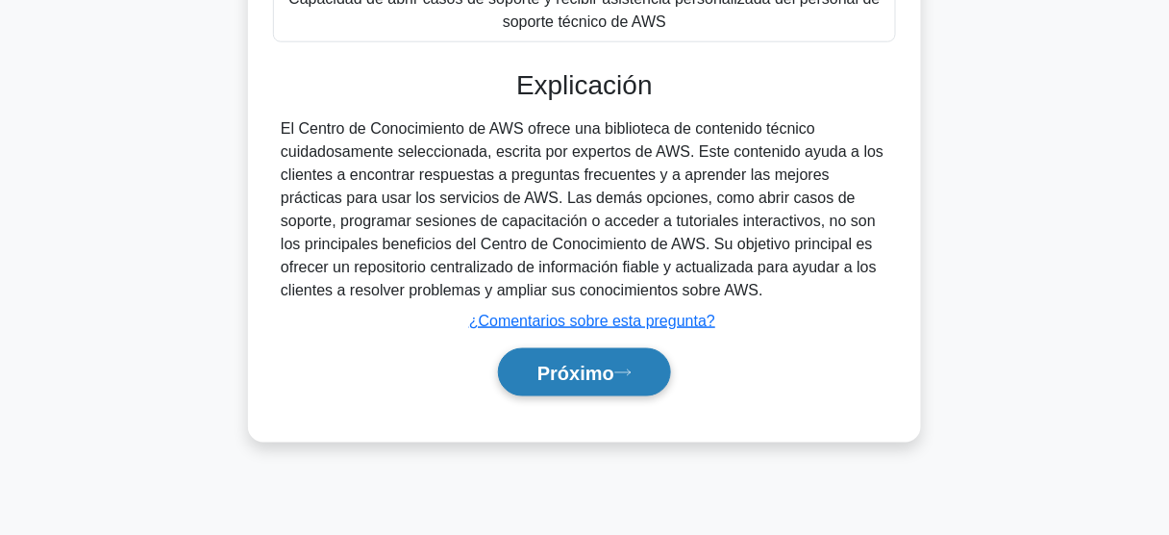
click at [567, 384] on font "Próximo" at bounding box center [575, 372] width 77 height 21
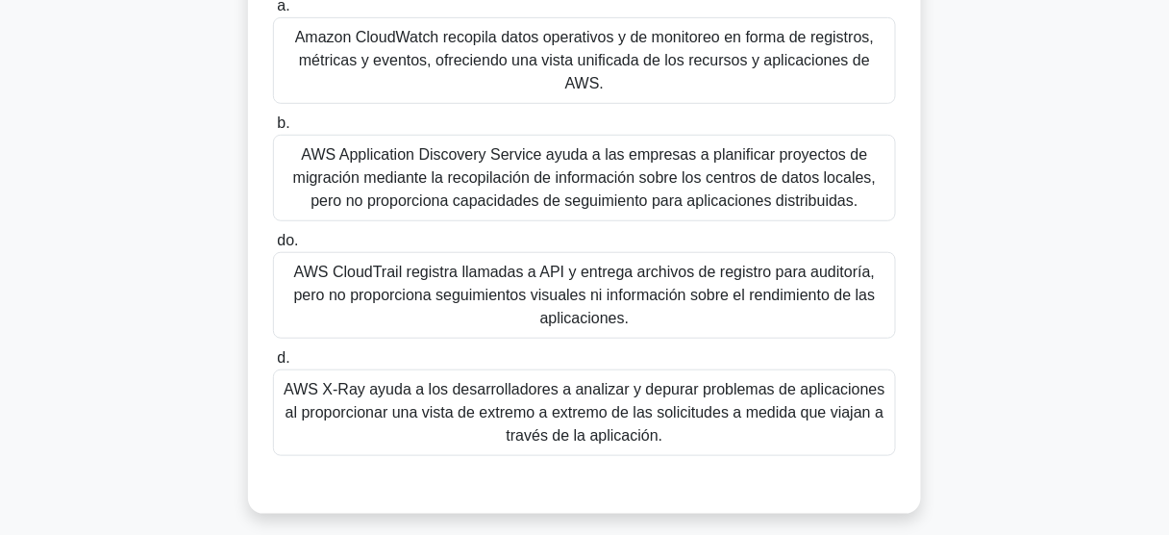
scroll to position [231, 0]
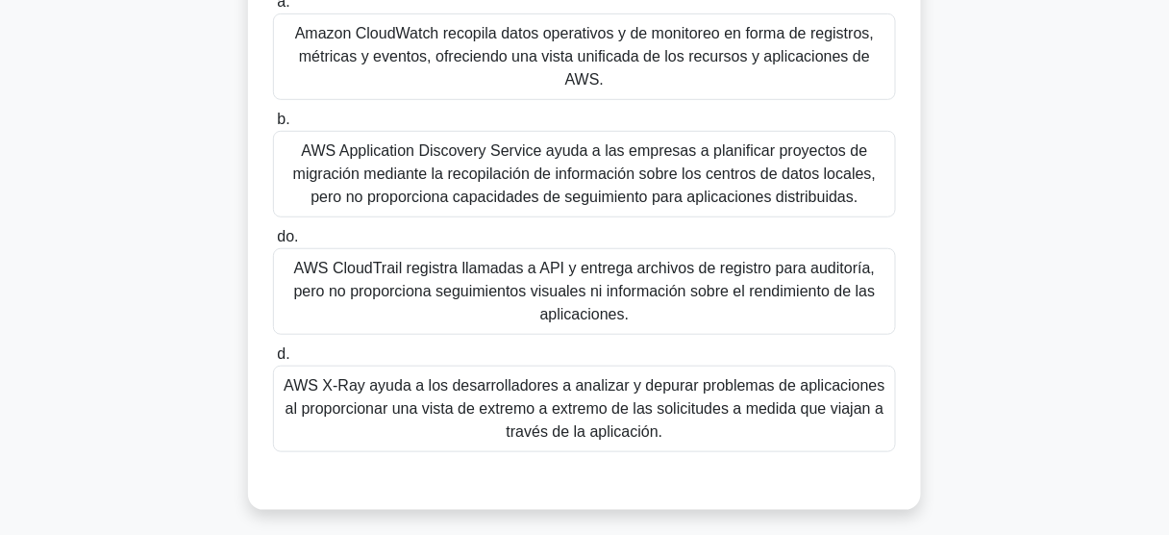
click at [548, 452] on div "a. Amazon CloudWatch recopila datos operativos y de monitoreo en forma de regis…" at bounding box center [585, 221] width 646 height 469
click at [563, 444] on div "AWS X-Ray ayuda a los desarrolladores a analizar y depurar problemas de aplicac…" at bounding box center [584, 408] width 623 height 87
click at [273, 361] on input "d. AWS X-Ray ayuda a los desarrolladores a analizar y depurar problemas de apli…" at bounding box center [273, 354] width 0 height 12
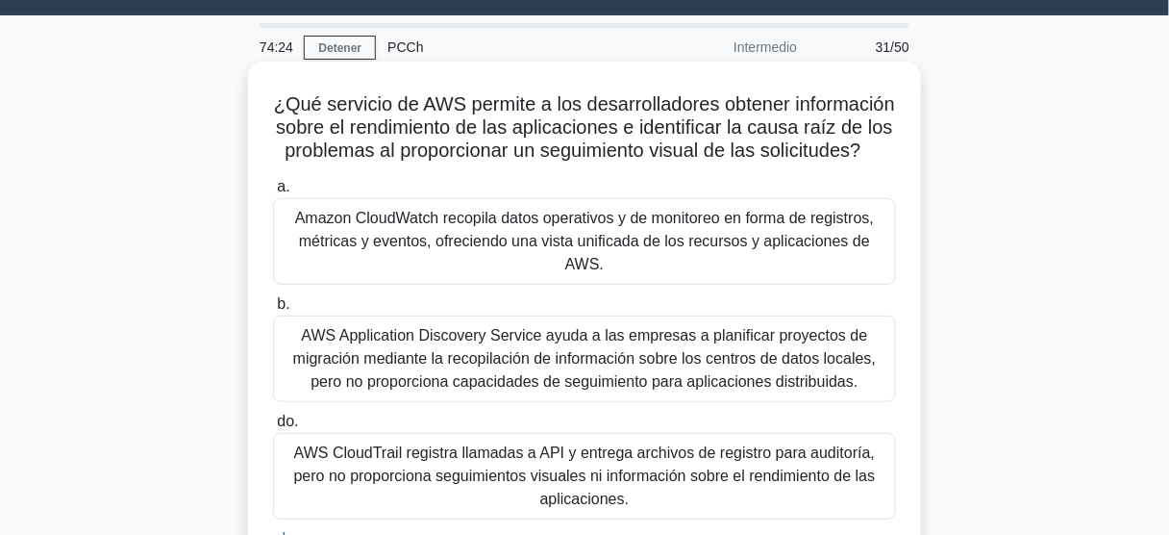
scroll to position [0, 0]
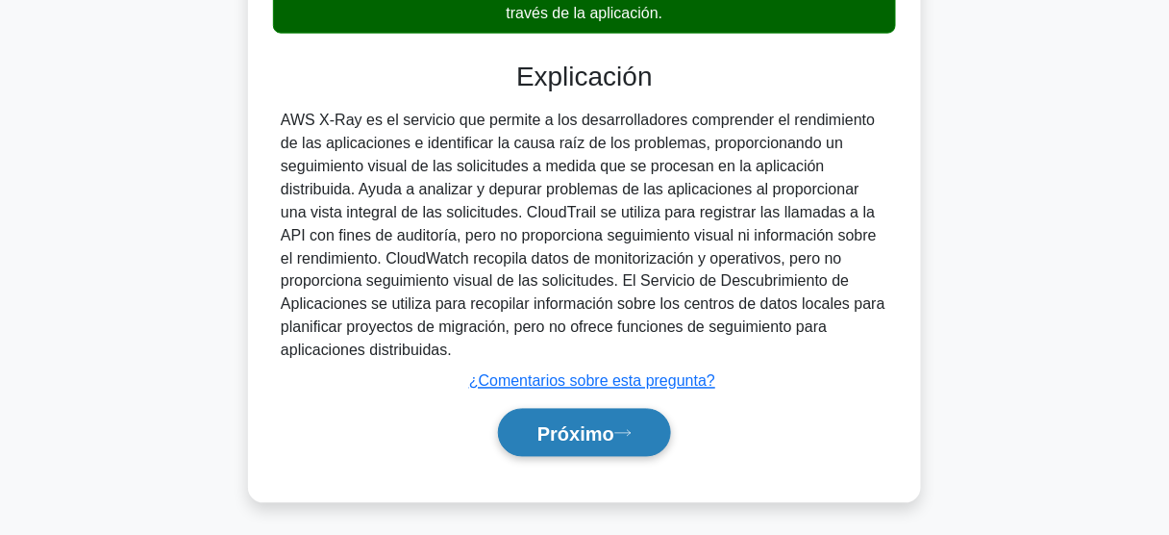
click at [594, 411] on button "Próximo" at bounding box center [584, 433] width 173 height 49
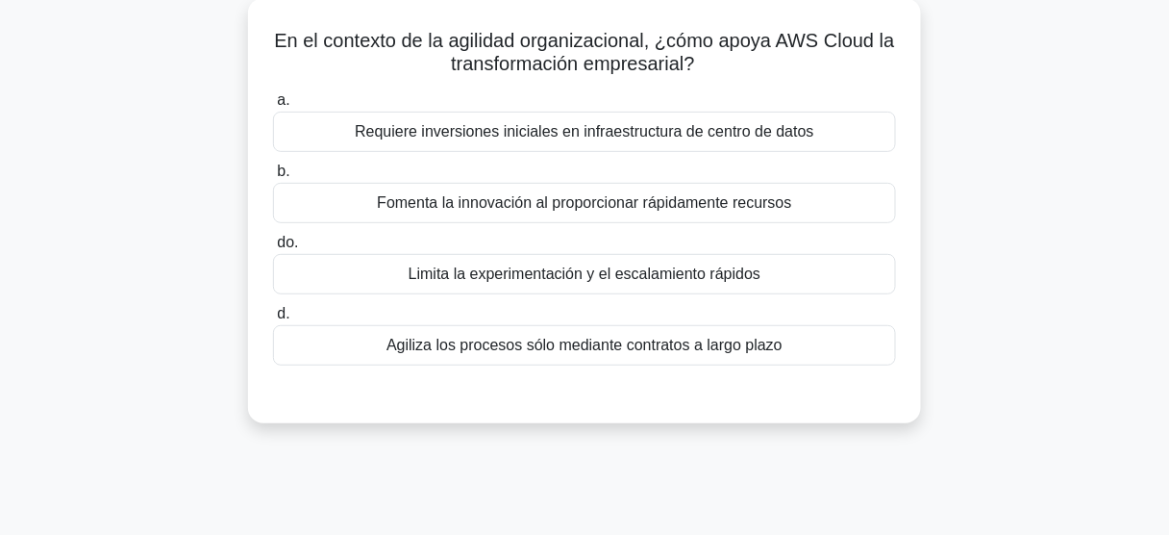
scroll to position [154, 0]
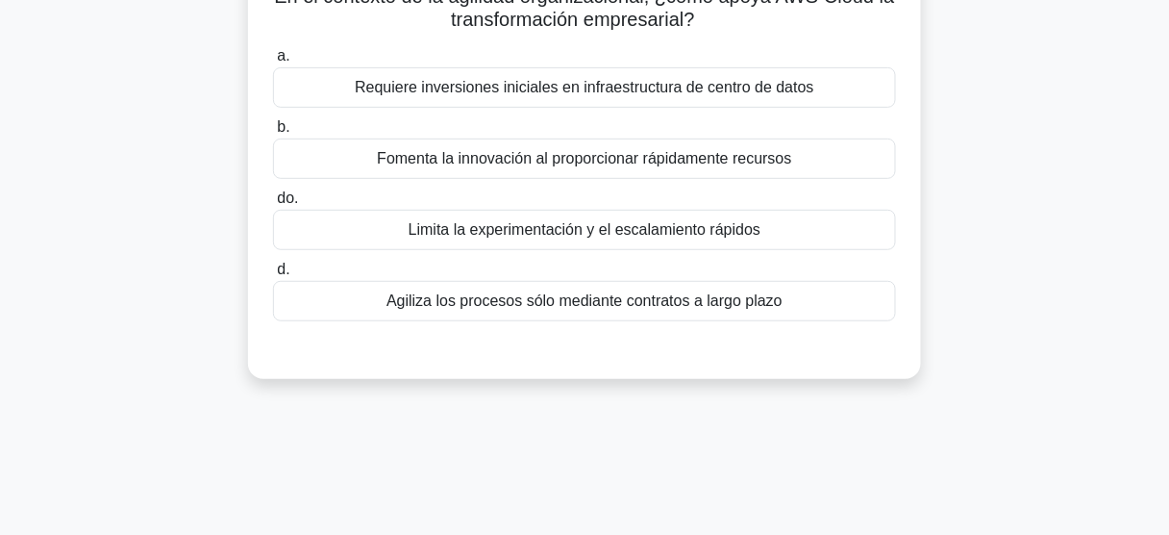
click at [595, 234] on font "Limita la experimentación y el escalamiento rápidos" at bounding box center [585, 229] width 352 height 16
click at [273, 205] on input "do. Limita la experimentación y el escalamiento rápidos" at bounding box center [273, 198] width 0 height 12
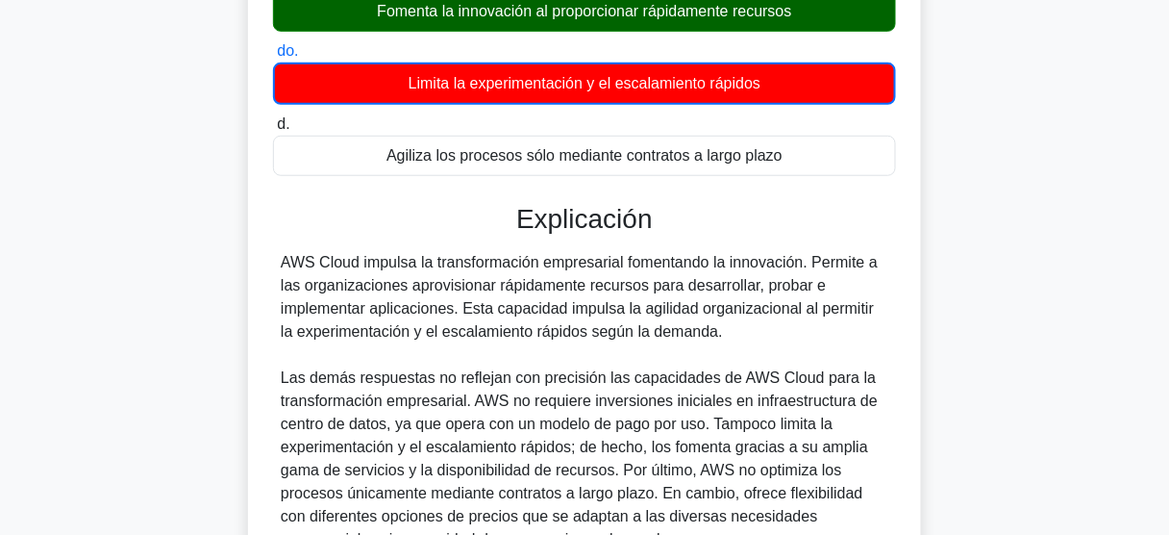
scroll to position [308, 0]
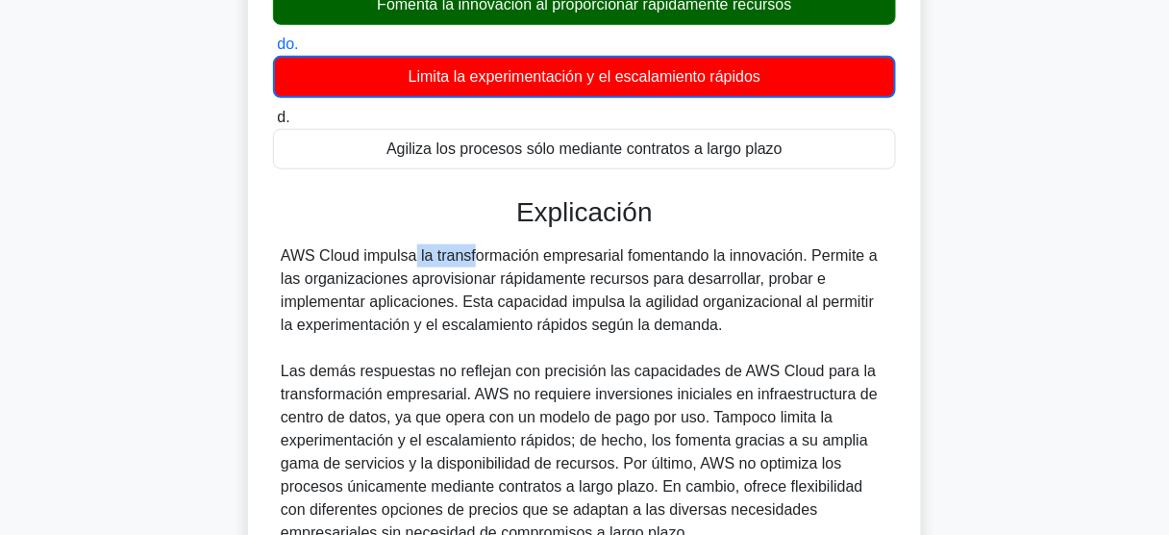
drag, startPoint x: 284, startPoint y: 261, endPoint x: 360, endPoint y: 264, distance: 76.1
click at [360, 264] on div "AWS Cloud impulsa la transformación empresarial fomentando la innovación. Permi…" at bounding box center [585, 394] width 608 height 300
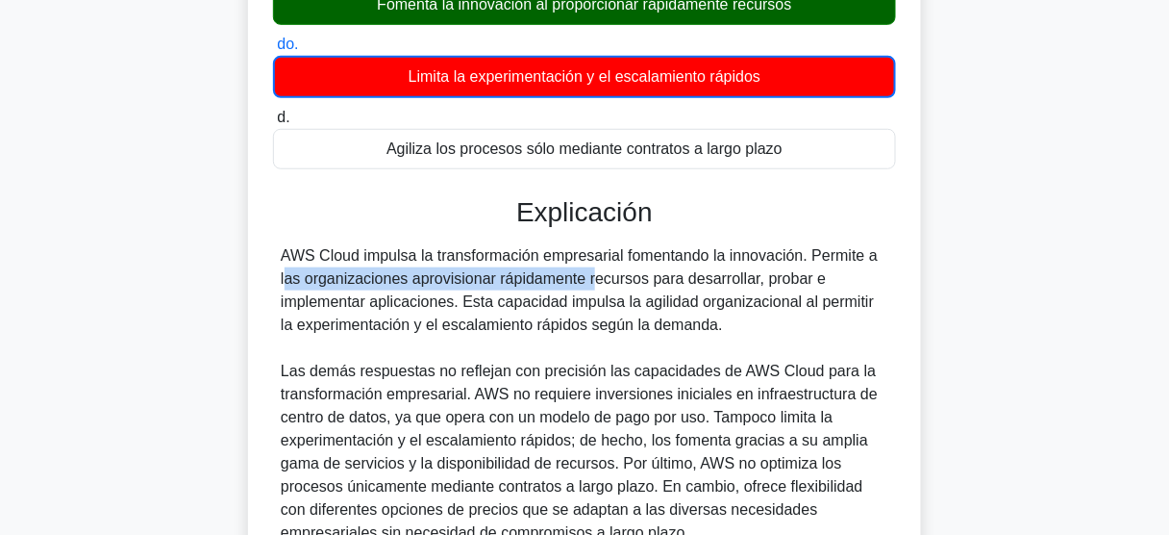
drag, startPoint x: 477, startPoint y: 276, endPoint x: 769, endPoint y: 264, distance: 292.5
click at [769, 264] on div "AWS Cloud impulsa la transformación empresarial fomentando la innovación. Permi…" at bounding box center [585, 394] width 608 height 300
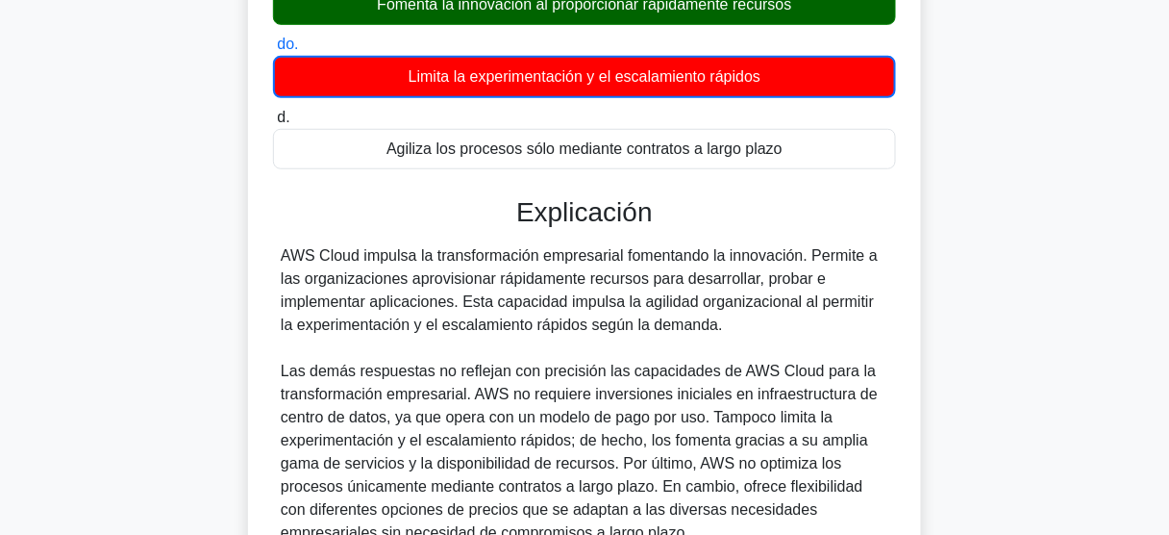
click at [660, 258] on font "AWS Cloud impulsa la transformación empresarial fomentando la innovación. Permi…" at bounding box center [579, 290] width 597 height 86
drag, startPoint x: 692, startPoint y: 259, endPoint x: 878, endPoint y: 258, distance: 185.6
click at [878, 258] on div "AWS Cloud impulsa la transformación empresarial fomentando la innovación. Permi…" at bounding box center [585, 394] width 608 height 300
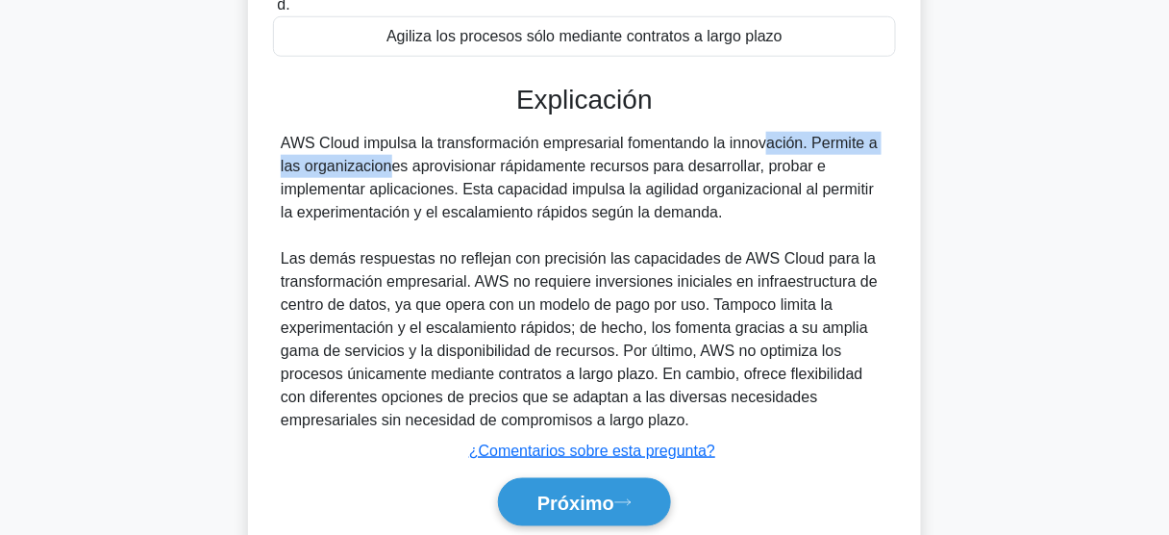
scroll to position [504, 0]
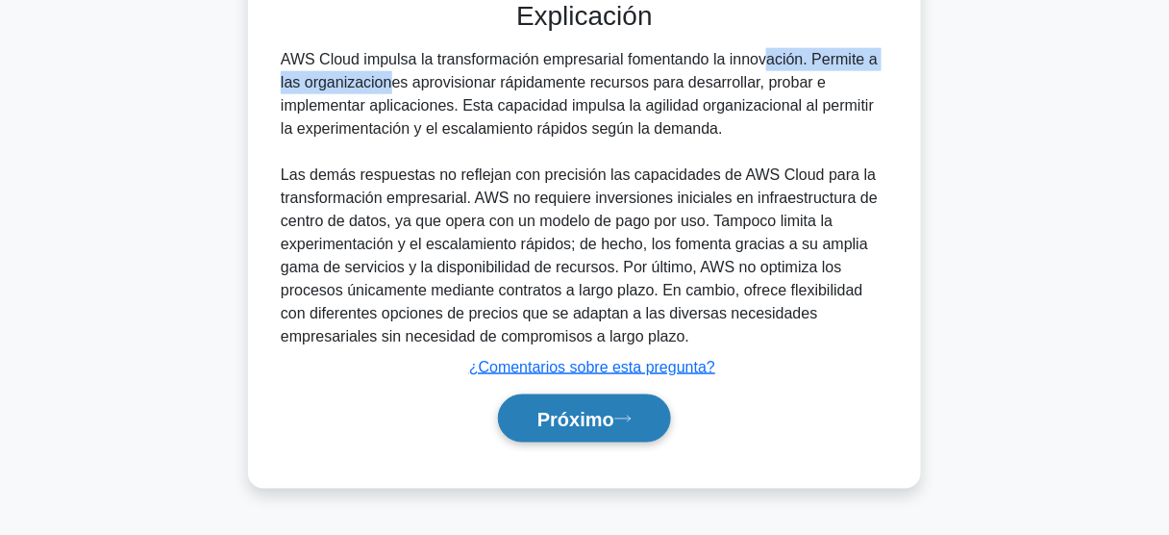
click at [581, 402] on button "Próximo" at bounding box center [584, 418] width 173 height 49
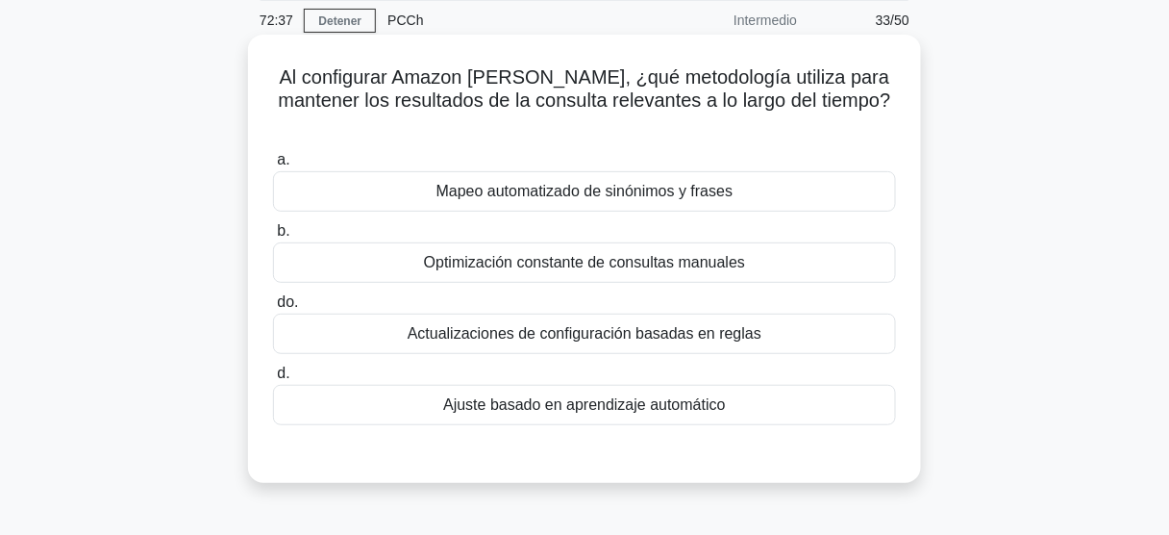
scroll to position [77, 0]
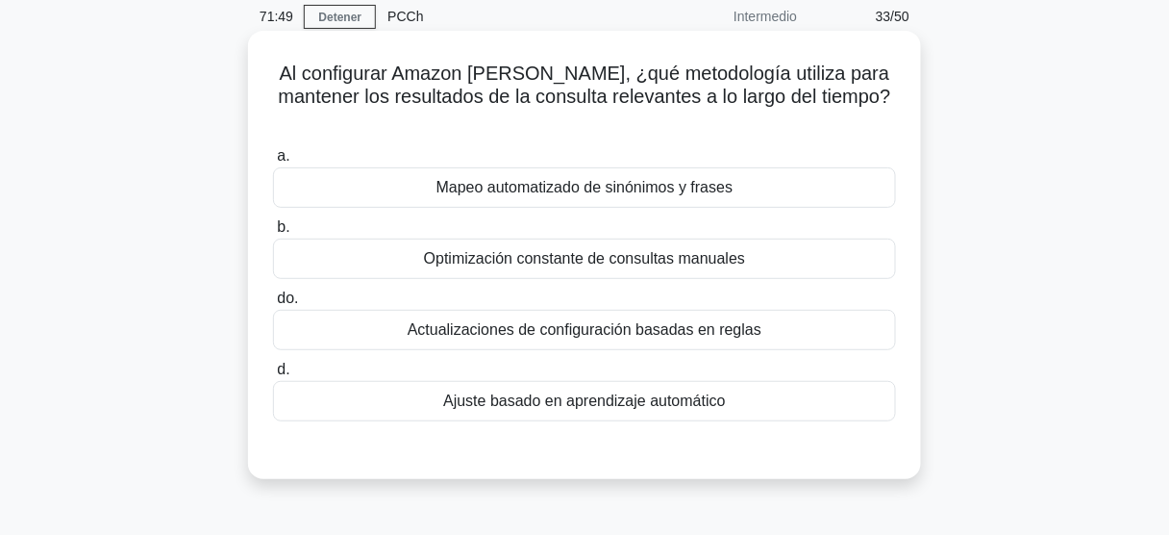
click at [721, 399] on div "a. Mapeo automatizado de sinónimos y frases b. Optimización constante de consul…" at bounding box center [585, 282] width 646 height 285
click at [726, 388] on div "Ajuste basado en aprendizaje automático" at bounding box center [584, 401] width 623 height 40
click at [273, 376] on input "d. Ajuste basado en aprendizaje automático" at bounding box center [273, 369] width 0 height 12
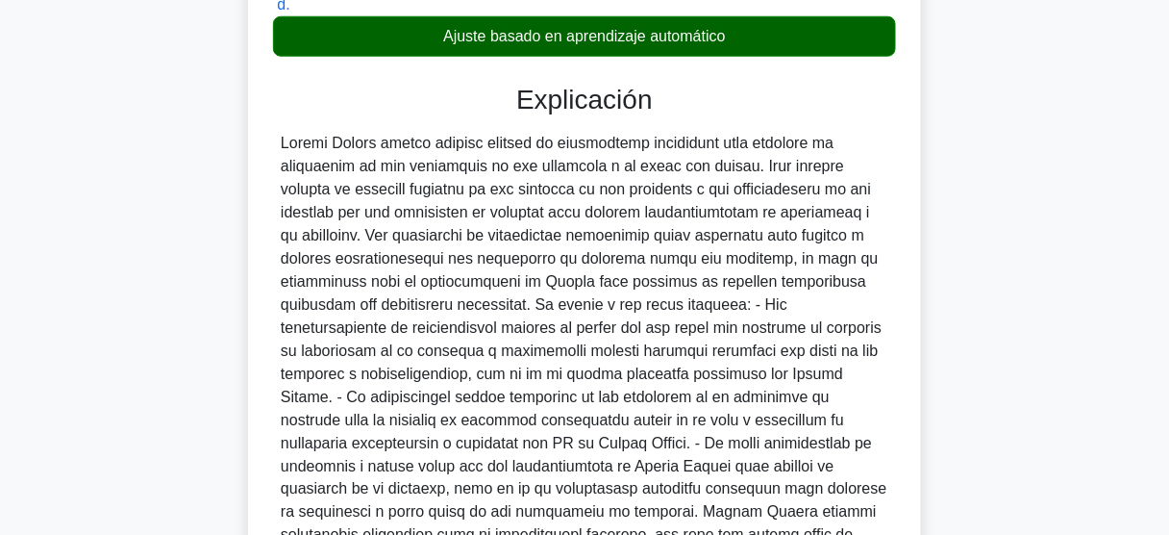
scroll to position [395, 0]
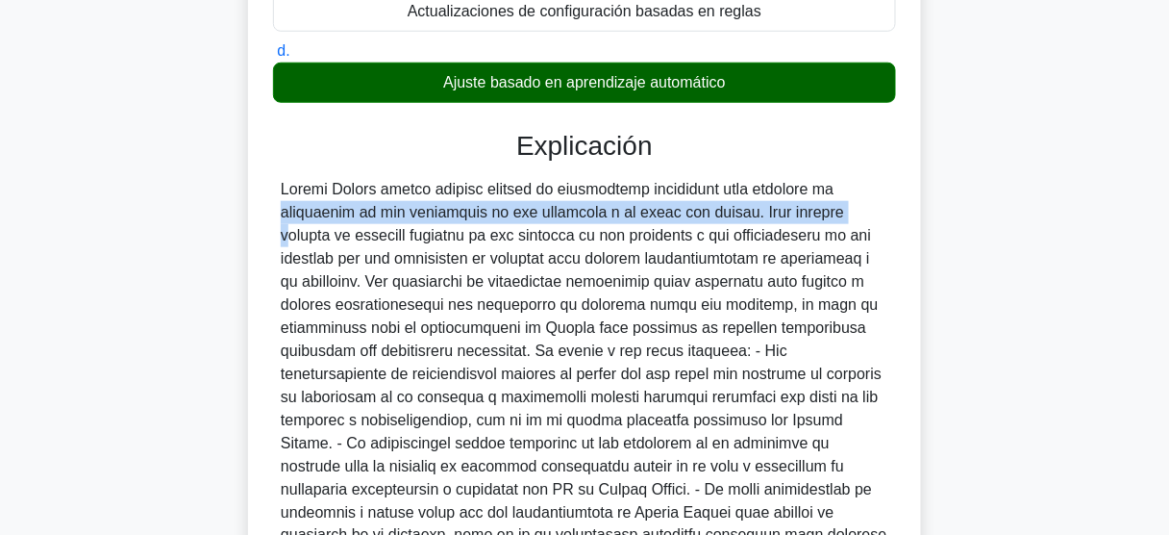
drag, startPoint x: 787, startPoint y: 170, endPoint x: 719, endPoint y: 192, distance: 71.8
click at [719, 192] on font at bounding box center [584, 397] width 607 height 432
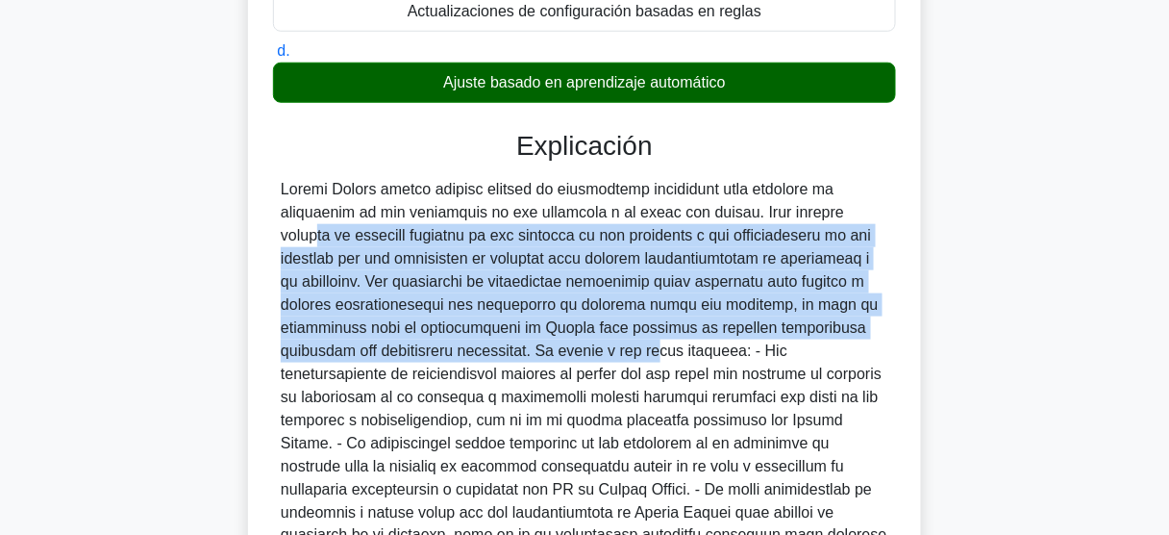
drag, startPoint x: 742, startPoint y: 195, endPoint x: 555, endPoint y: 326, distance: 228.6
click at [555, 326] on font at bounding box center [584, 397] width 607 height 432
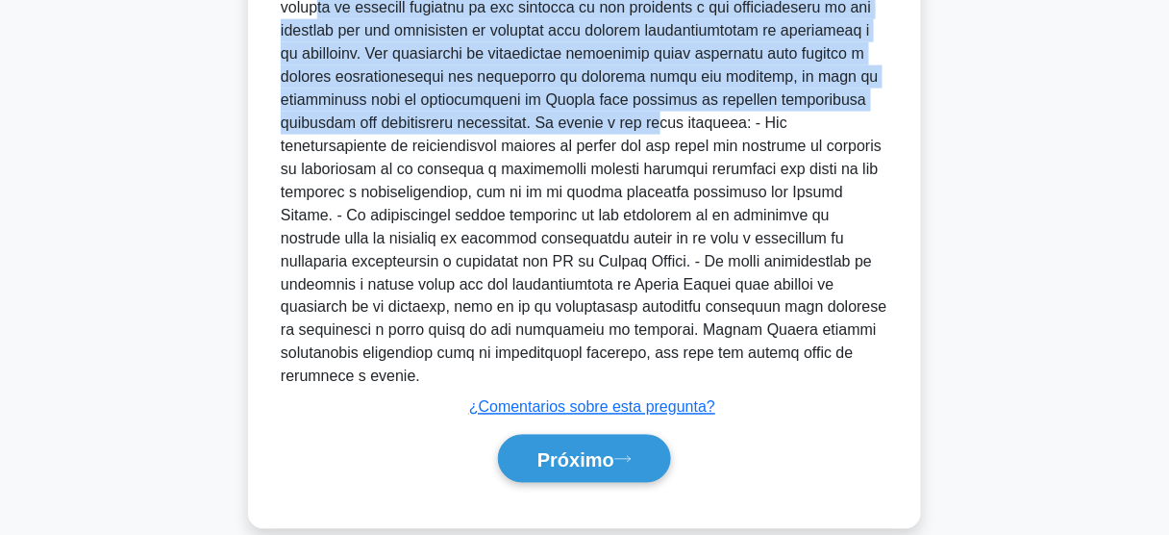
scroll to position [626, 0]
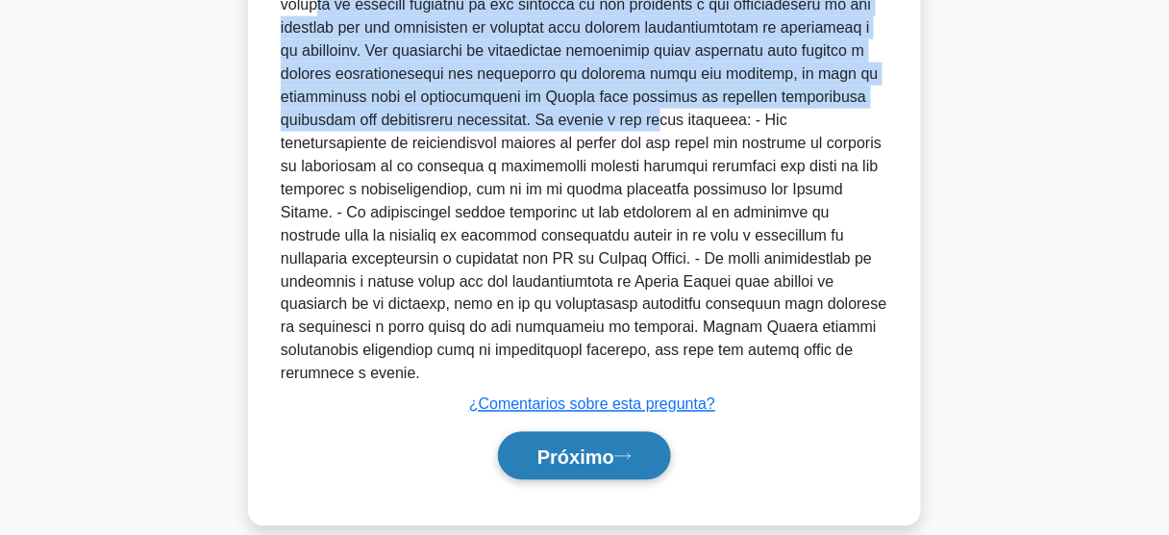
click at [622, 442] on button "Próximo" at bounding box center [584, 456] width 173 height 49
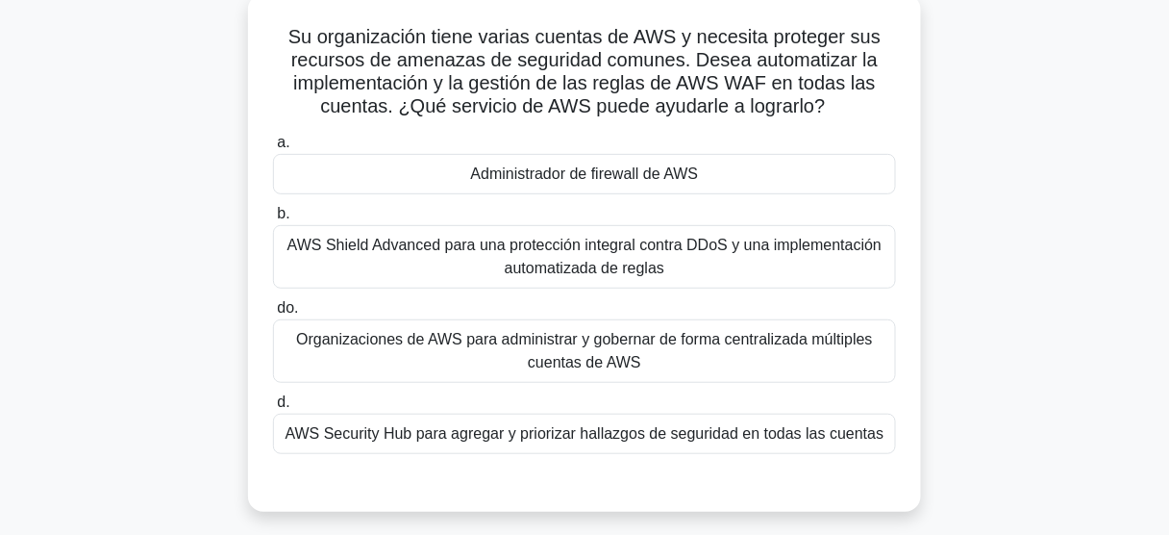
scroll to position [119, 0]
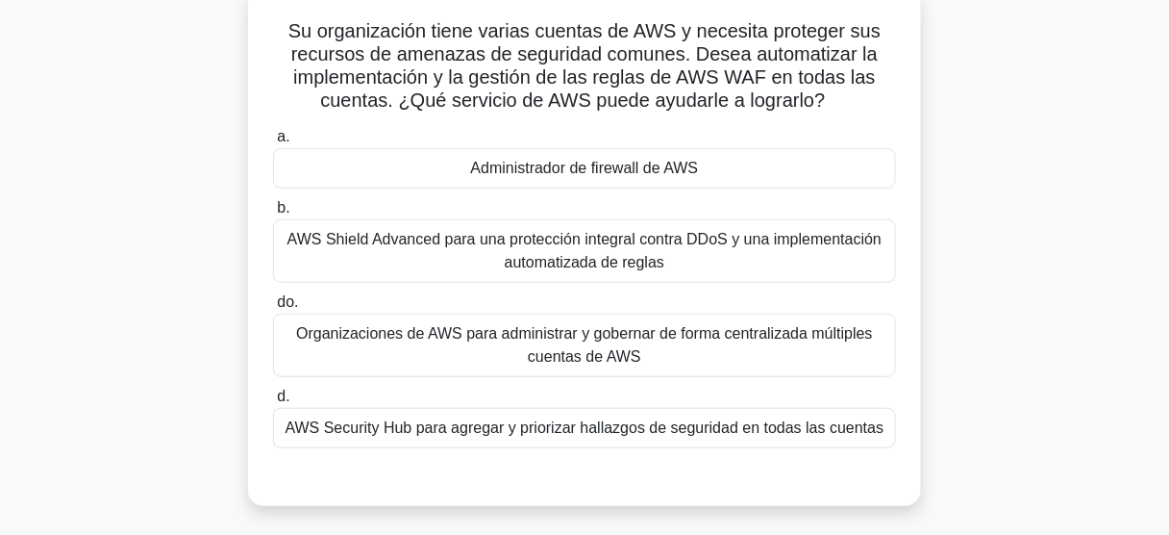
click at [736, 419] on font "AWS Security Hub para agregar y priorizar hallazgos de seguridad en todas las c…" at bounding box center [585, 427] width 599 height 16
click at [273, 403] on input "d. AWS Security Hub para agregar y priorizar hallazgos de seguridad en todas la…" at bounding box center [273, 396] width 0 height 12
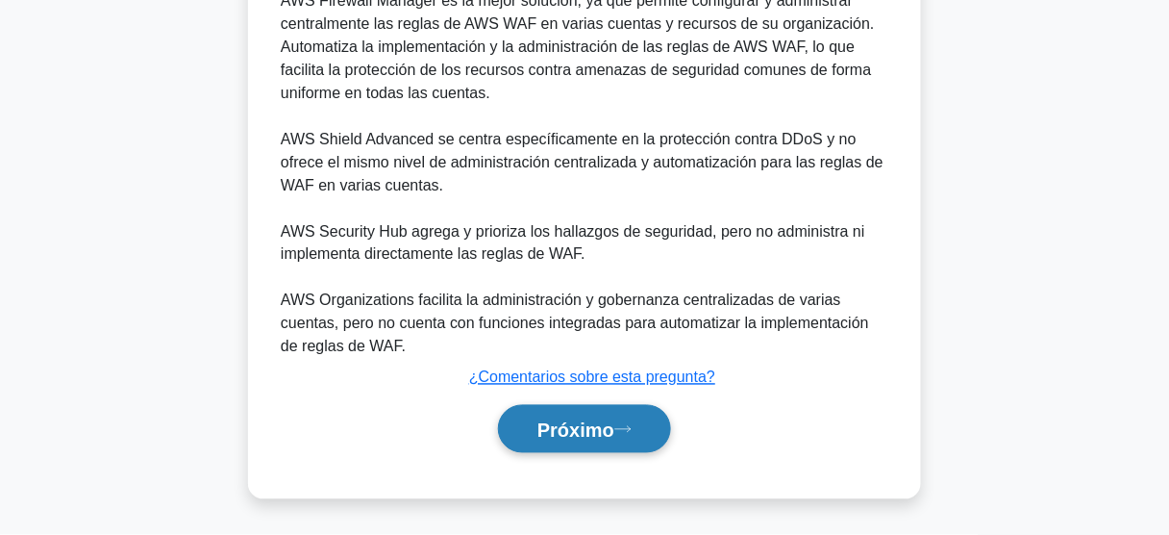
click at [552, 440] on font "Próximo" at bounding box center [575, 429] width 77 height 21
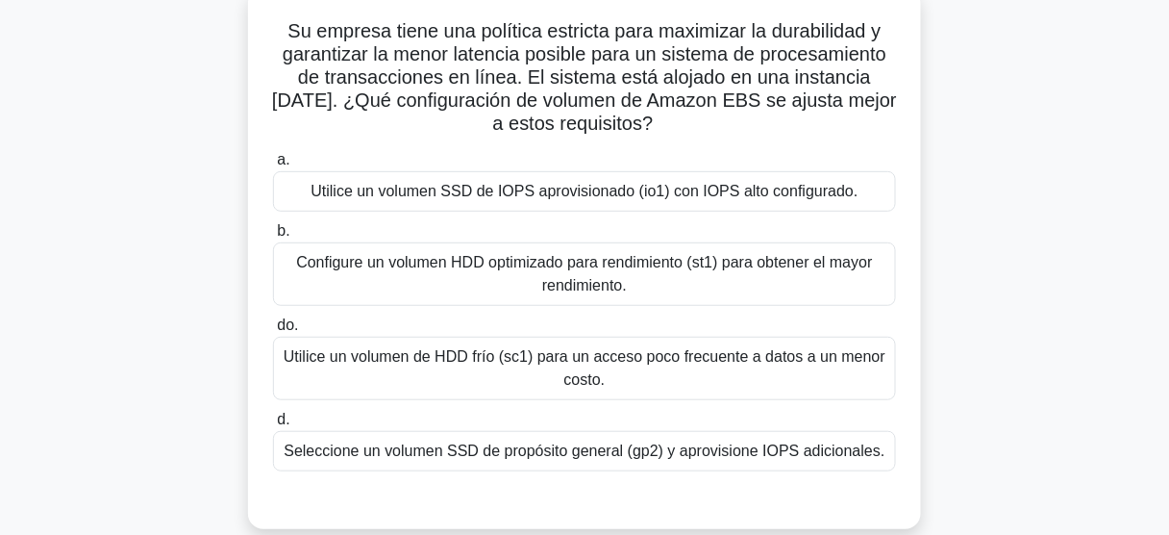
click at [634, 188] on font "Utilice un volumen SSD de IOPS aprovisionado (io1) con IOPS alto configurado." at bounding box center [584, 191] width 547 height 16
click at [273, 166] on input "a. Utilice un volumen SSD de IOPS aprovisionado (io1) con IOPS alto configurado." at bounding box center [273, 160] width 0 height 12
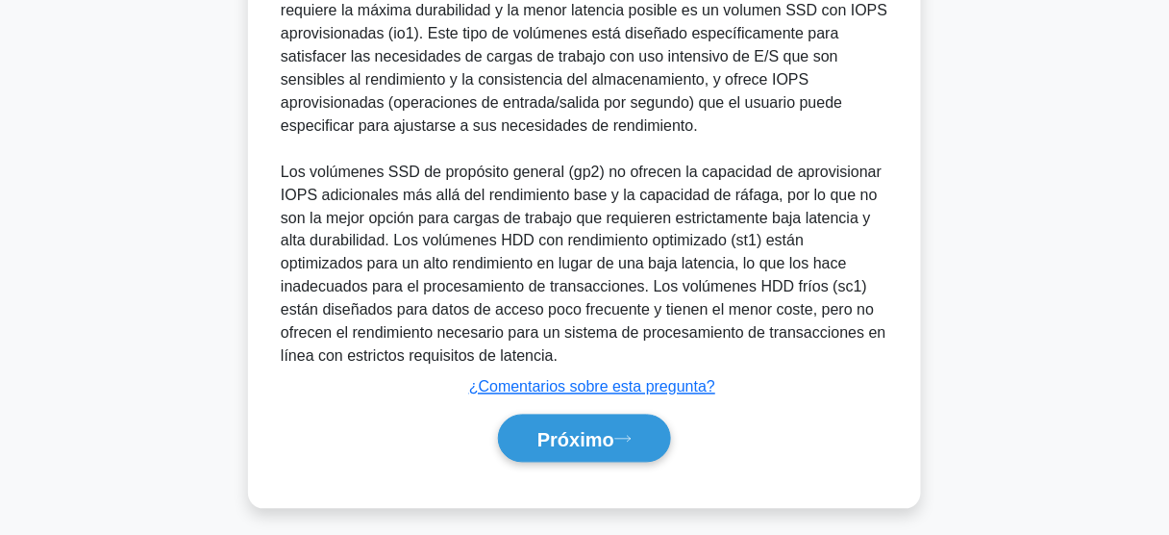
scroll to position [695, 0]
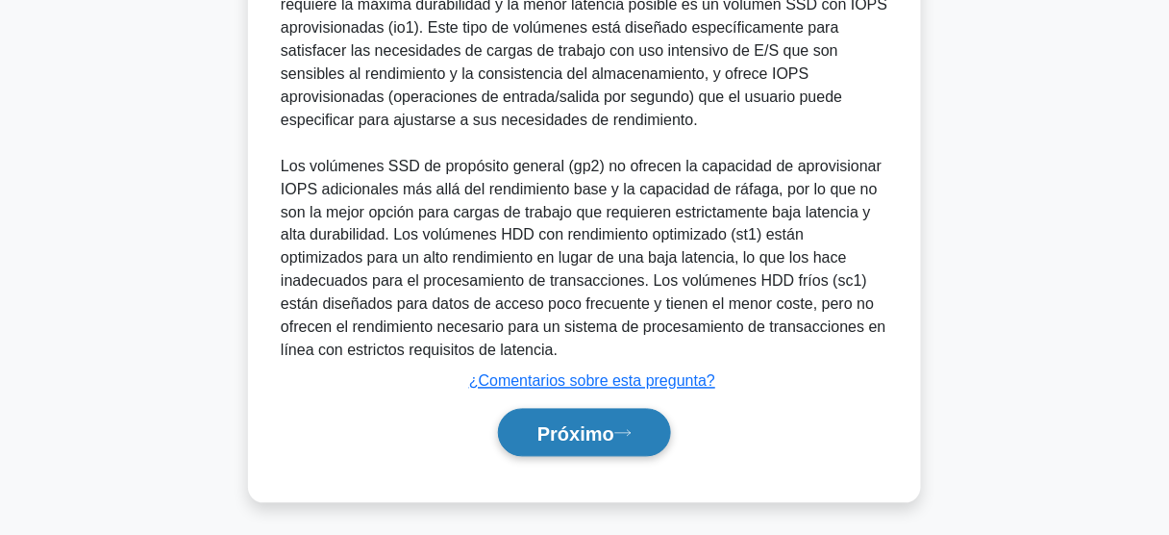
click at [581, 431] on font "Próximo" at bounding box center [575, 433] width 77 height 21
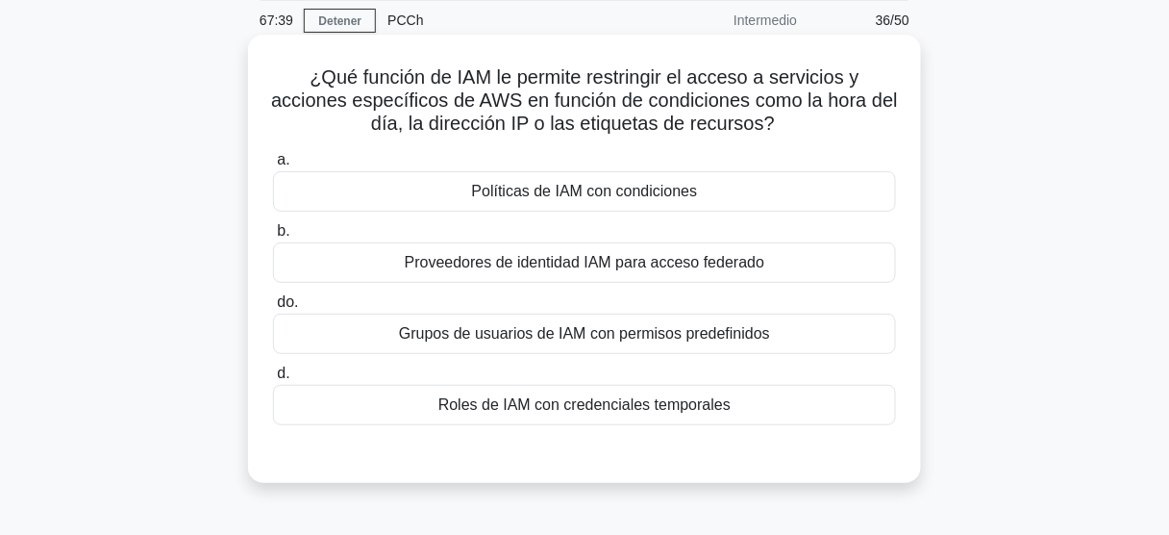
scroll to position [77, 0]
click at [983, 181] on div "¿Qué función de IAM le permite restringir el acceso a servicios y acciones espe…" at bounding box center [585, 271] width 1096 height 471
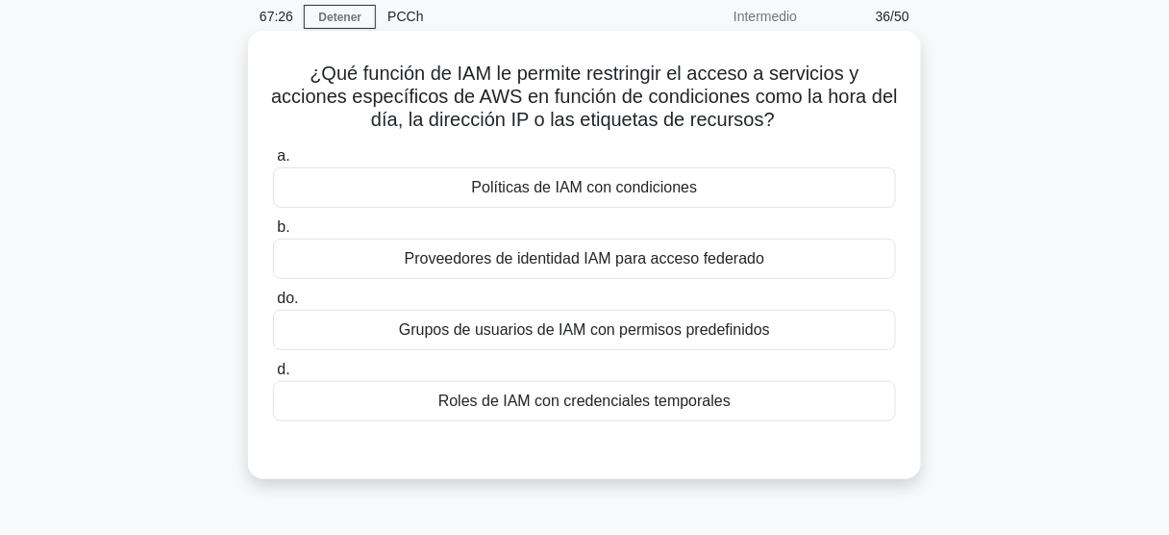
click at [601, 183] on font "Políticas de IAM con condiciones" at bounding box center [585, 187] width 226 height 16
click at [273, 162] on input "a. Políticas de IAM con condiciones" at bounding box center [273, 156] width 0 height 12
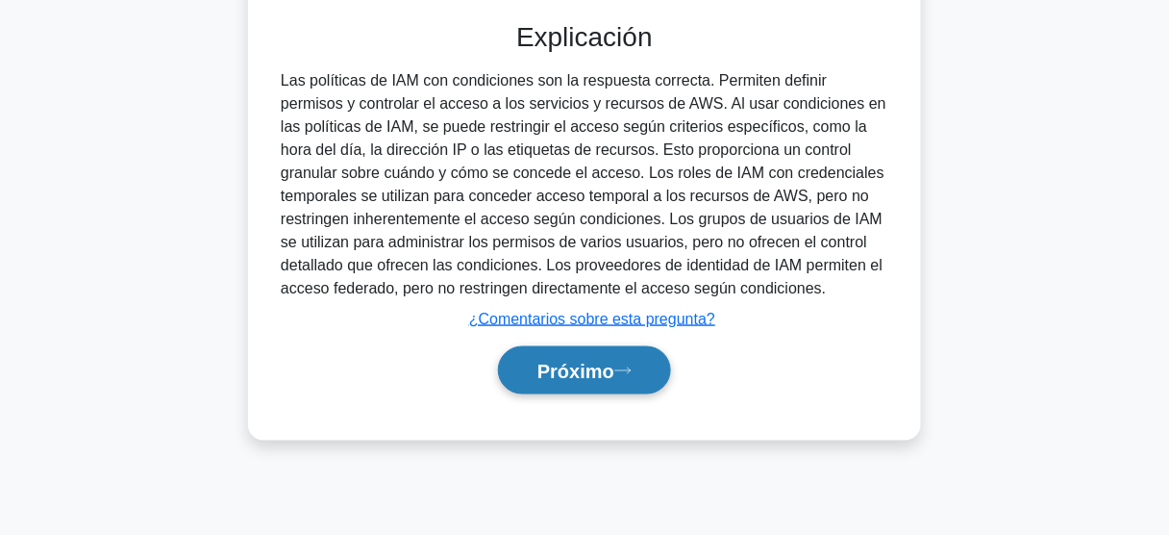
click at [538, 368] on font "Próximo" at bounding box center [575, 371] width 77 height 21
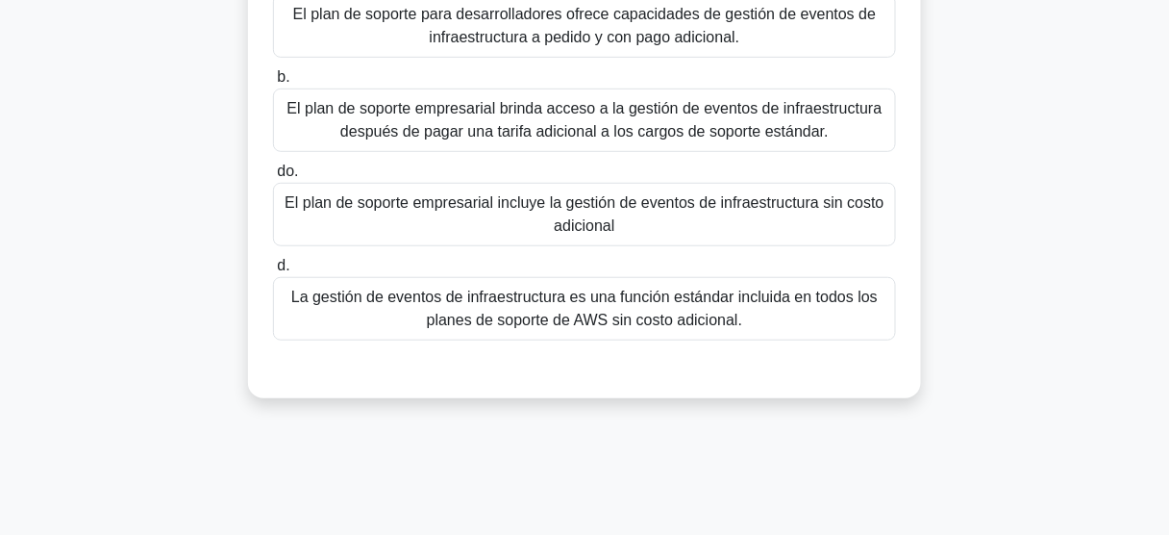
scroll to position [231, 0]
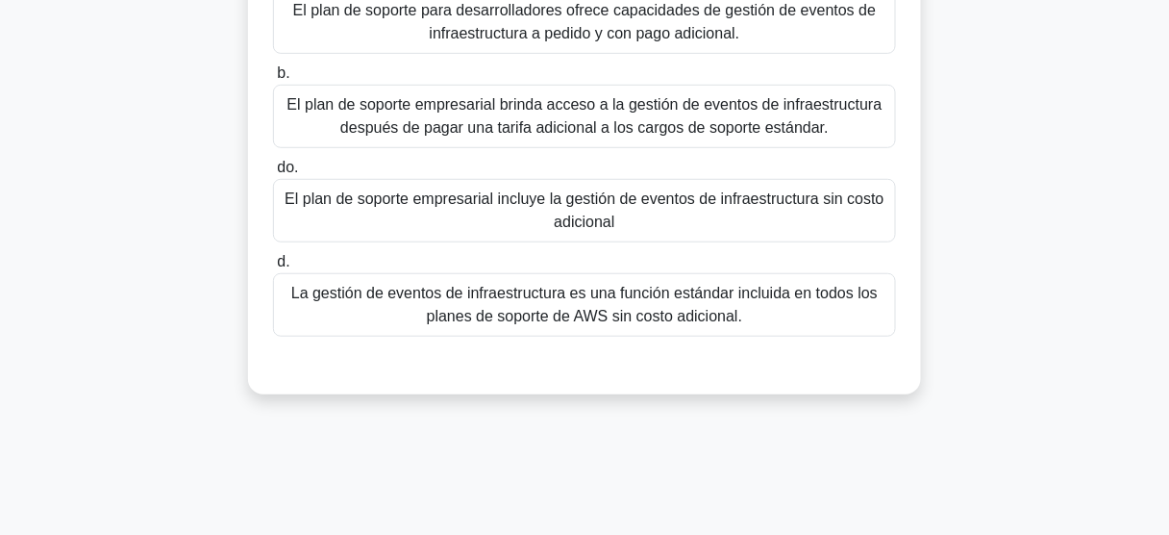
click at [444, 208] on font "El plan de soporte empresarial incluye la gestión de eventos de infraestructura…" at bounding box center [584, 209] width 599 height 39
click at [273, 174] on input "do. El plan de soporte empresarial incluye la gestión de eventos de infraestruc…" at bounding box center [273, 168] width 0 height 12
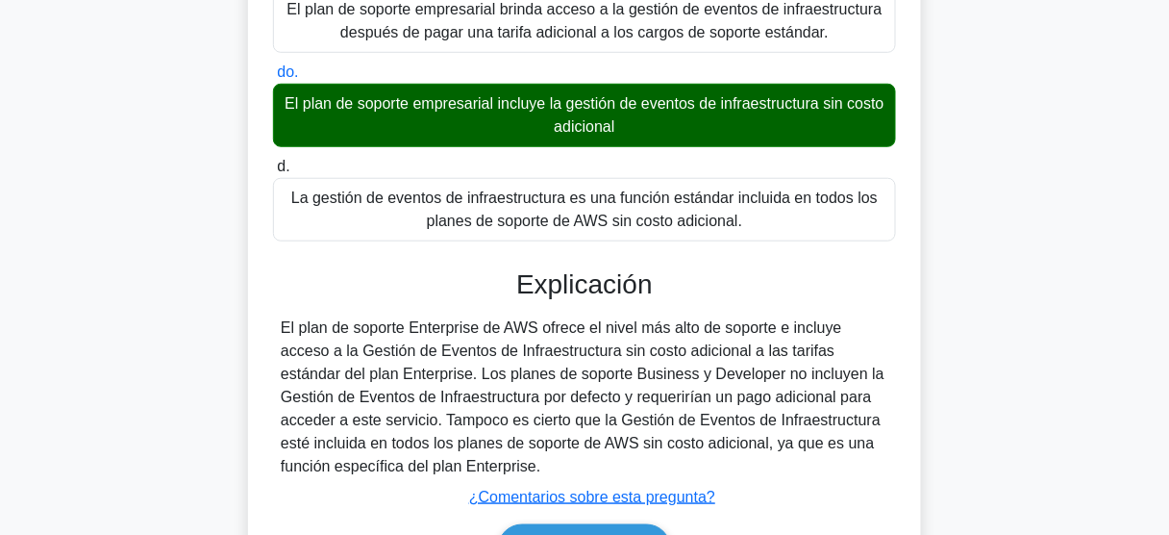
scroll to position [461, 0]
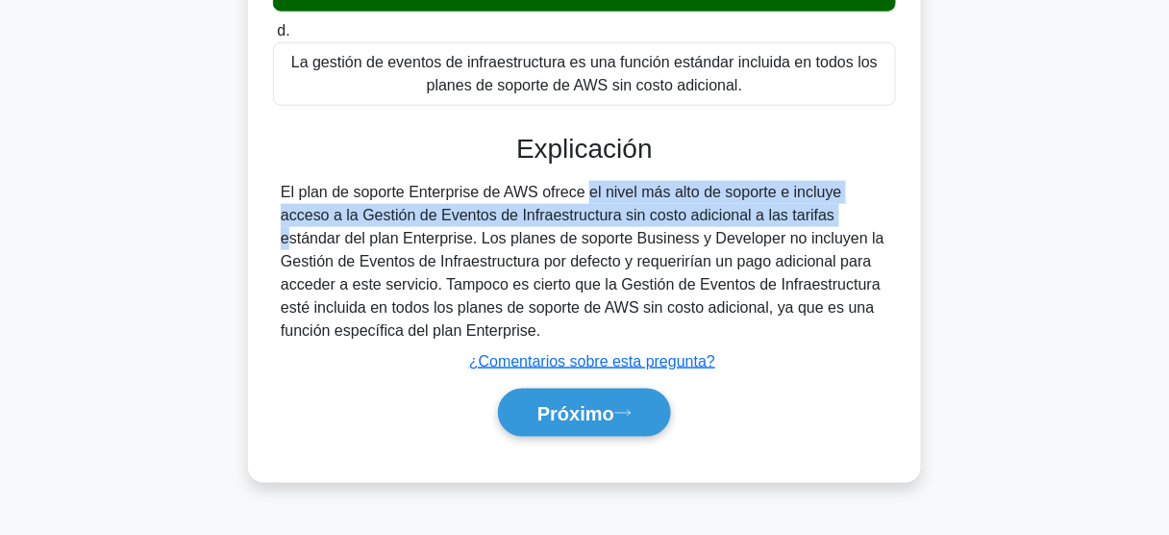
drag, startPoint x: 467, startPoint y: 196, endPoint x: 685, endPoint y: 223, distance: 219.9
click at [685, 223] on font "El plan de soporte Enterprise de AWS ofrece el nivel más alto de soporte e incl…" at bounding box center [583, 261] width 604 height 155
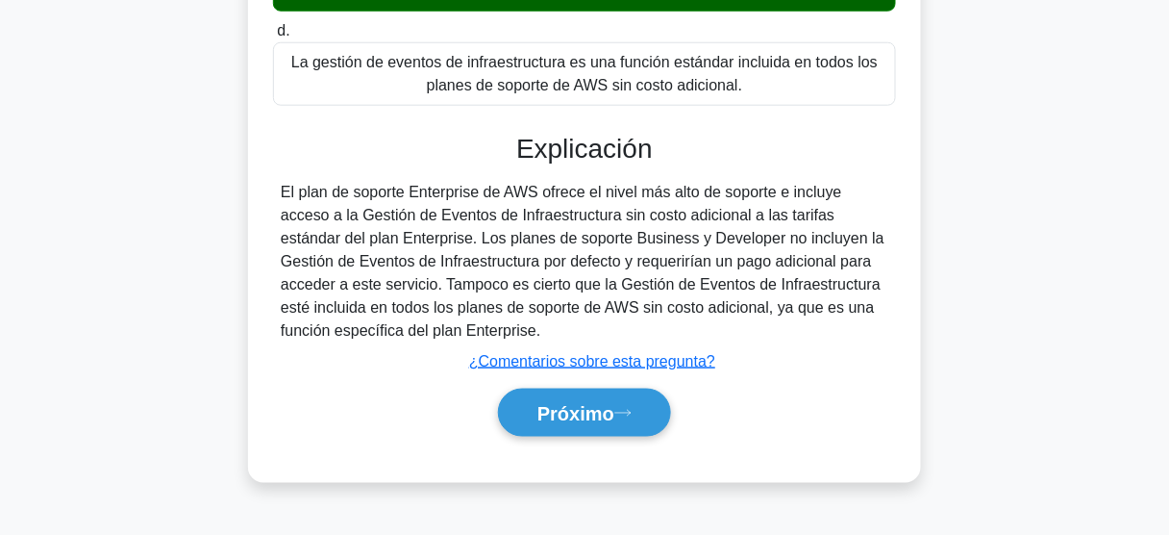
click at [398, 410] on div "Próximo" at bounding box center [584, 412] width 631 height 49
click at [564, 403] on font "Próximo" at bounding box center [575, 413] width 77 height 21
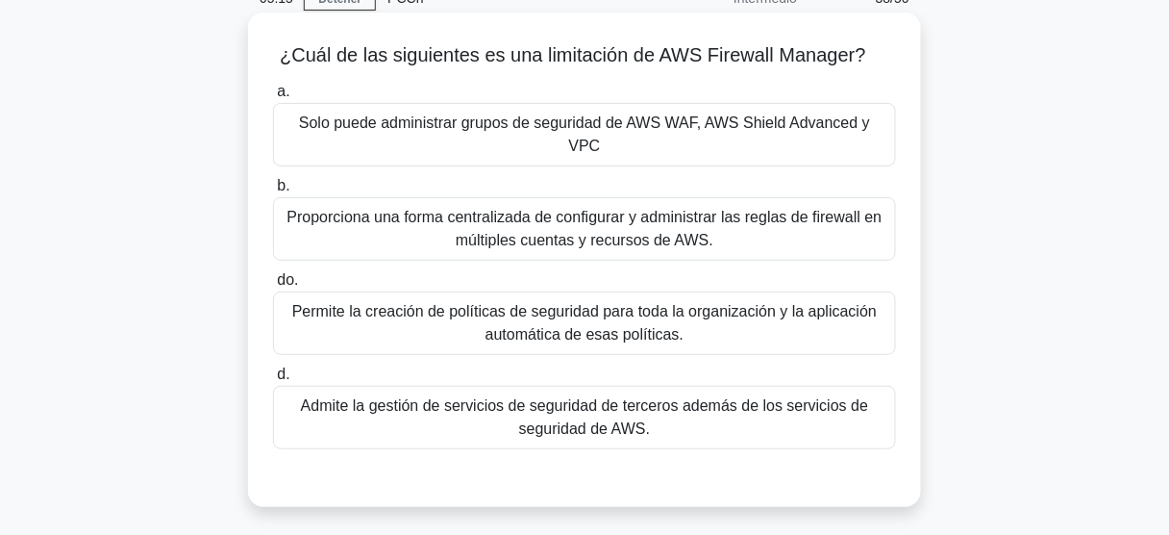
scroll to position [77, 0]
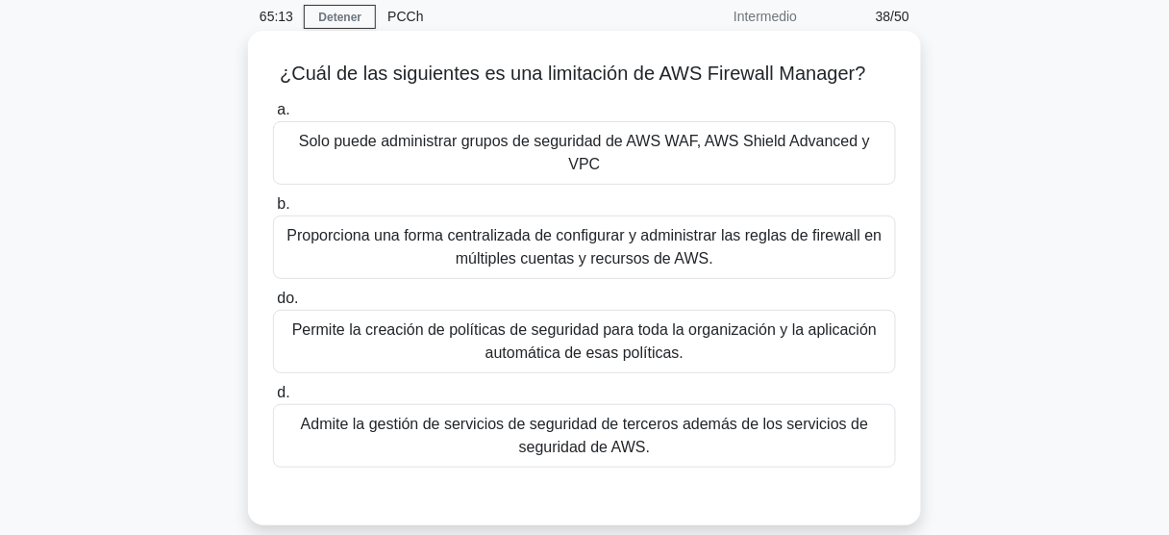
click at [632, 138] on font "Solo puede administrar grupos de seguridad de AWS WAF, AWS Shield Advanced y VPC" at bounding box center [584, 152] width 571 height 39
click at [620, 137] on font "Solo puede administrar grupos de seguridad de AWS WAF, AWS Shield Advanced y VPC" at bounding box center [584, 152] width 571 height 39
click at [273, 116] on input "a. Solo puede administrar grupos de seguridad de AWS WAF, AWS Shield Advanced y…" at bounding box center [273, 110] width 0 height 12
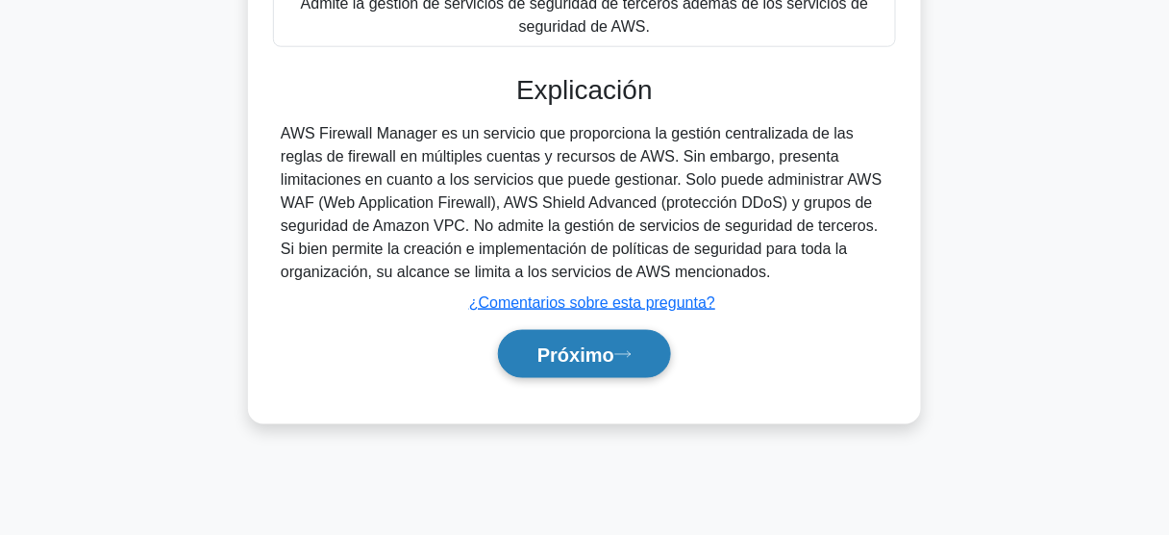
scroll to position [504, 0]
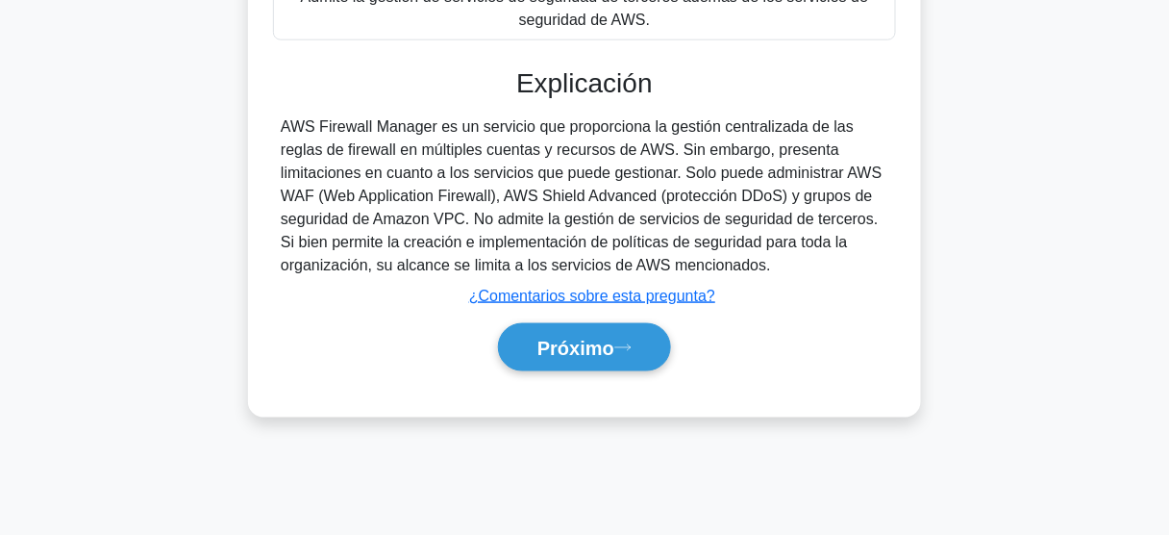
click at [577, 368] on div "Próximo" at bounding box center [584, 347] width 623 height 64
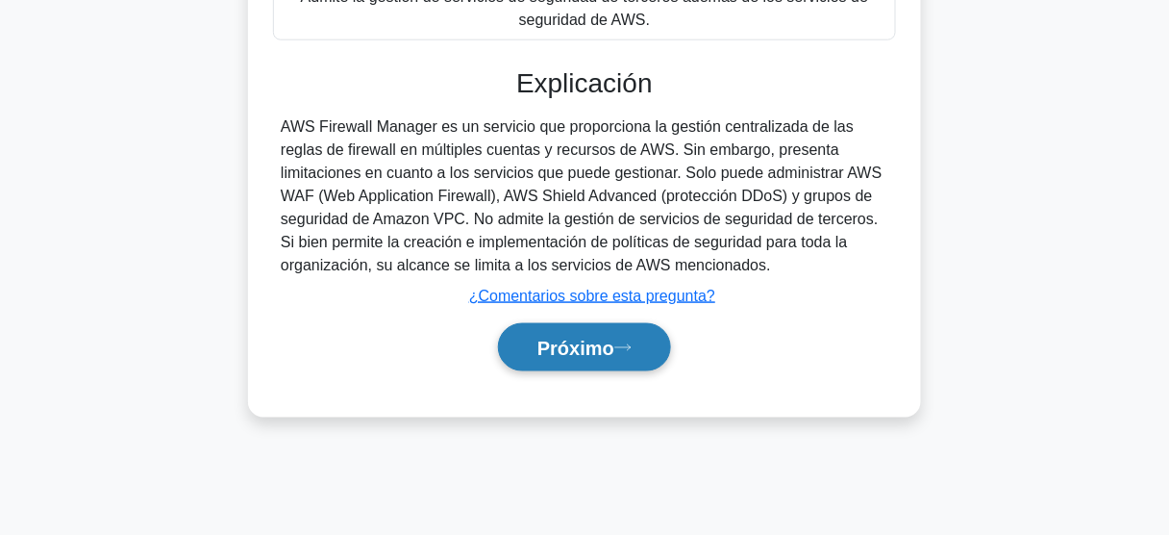
click at [585, 358] on button "Próximo" at bounding box center [584, 347] width 173 height 49
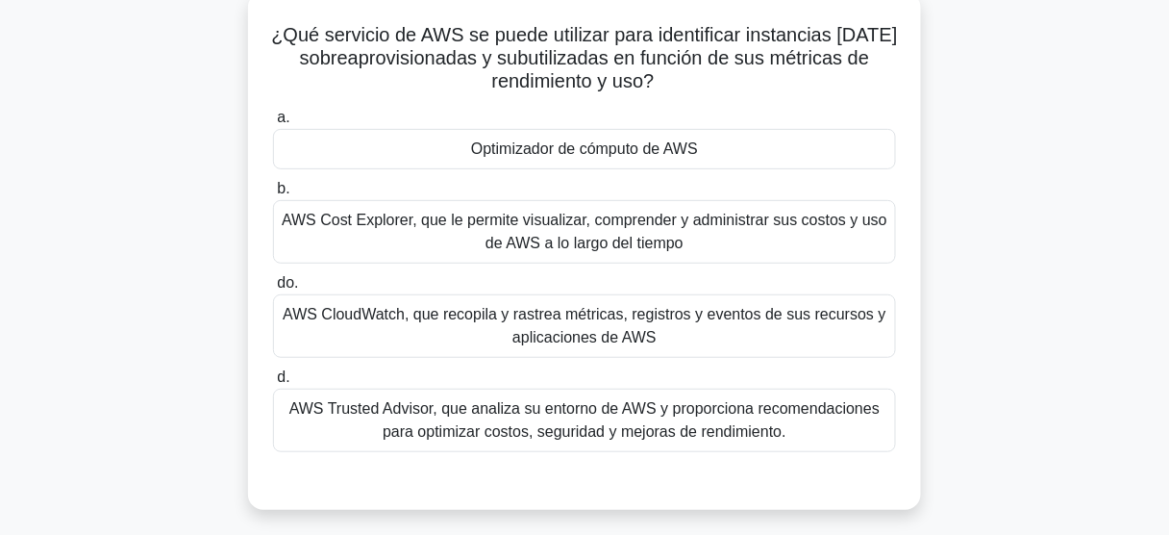
scroll to position [119, 0]
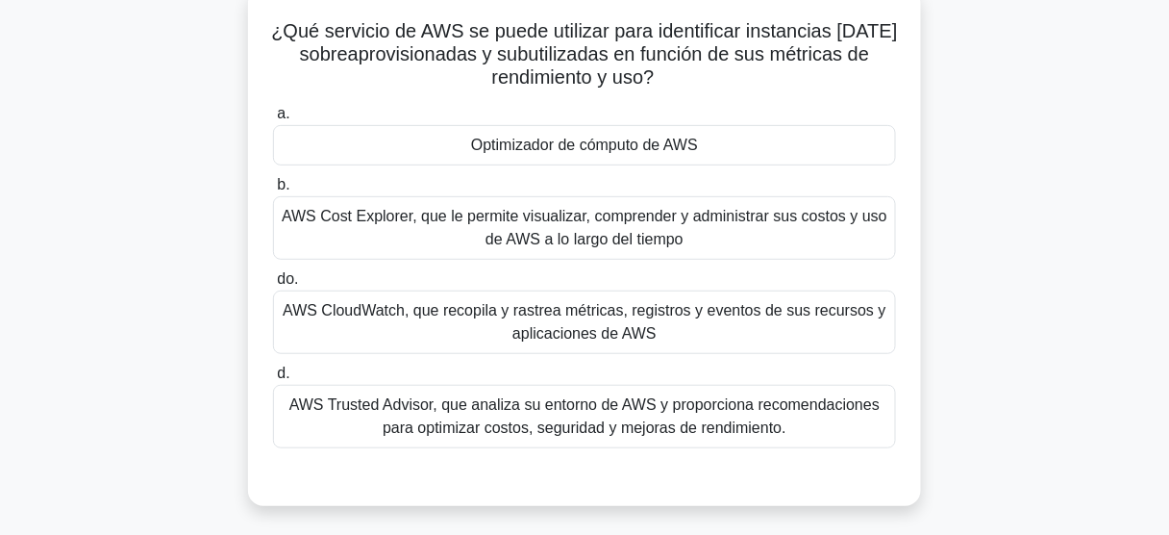
click at [610, 143] on font "Optimizador de cómputo de AWS" at bounding box center [584, 145] width 227 height 16
click at [273, 120] on input "a. Optimizador de cómputo de AWS" at bounding box center [273, 114] width 0 height 12
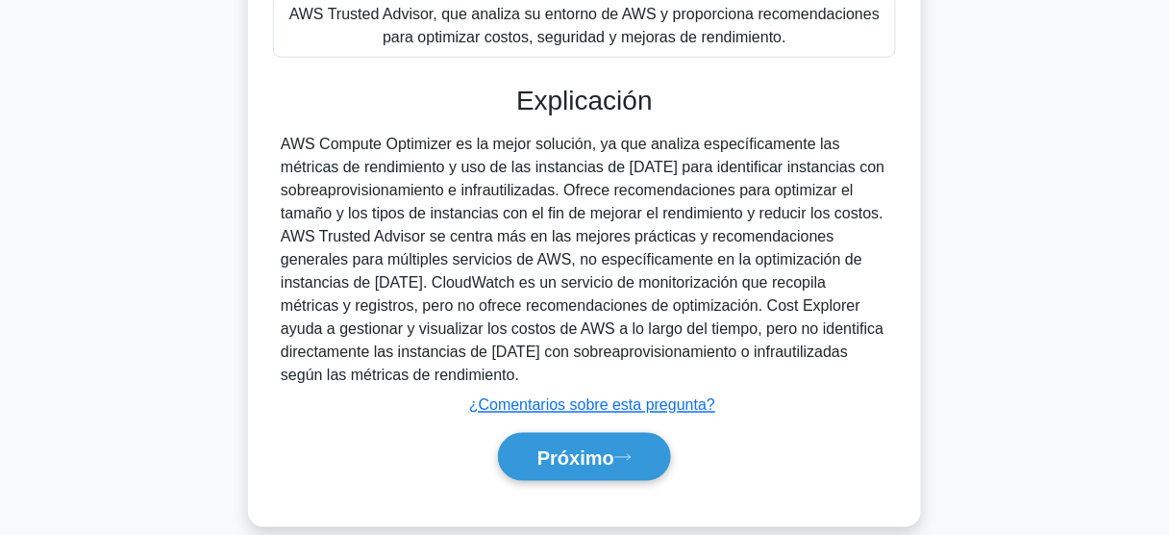
scroll to position [534, 0]
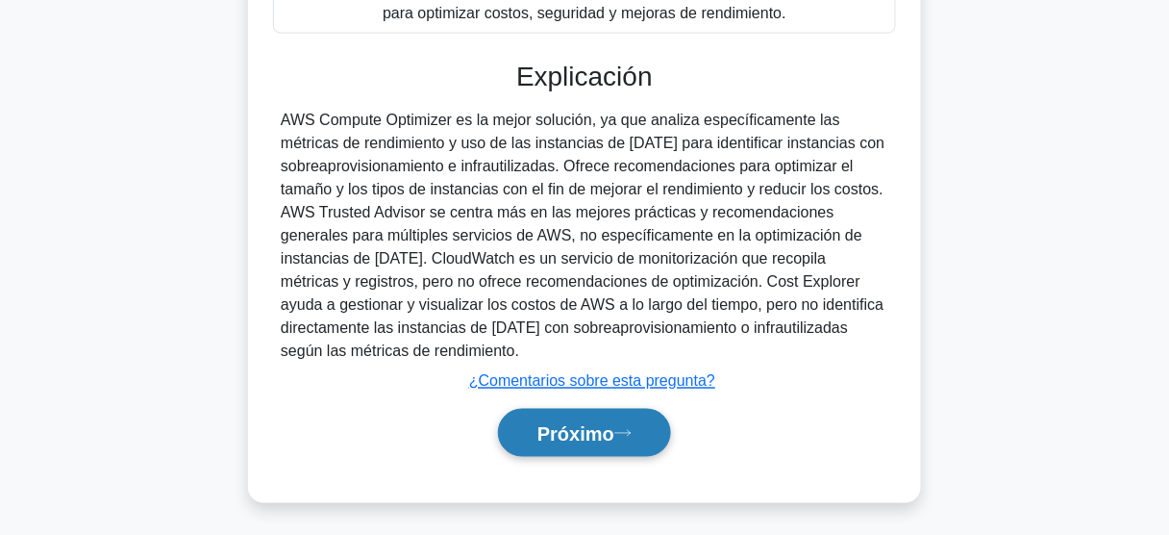
click at [603, 423] on font "Próximo" at bounding box center [575, 433] width 77 height 21
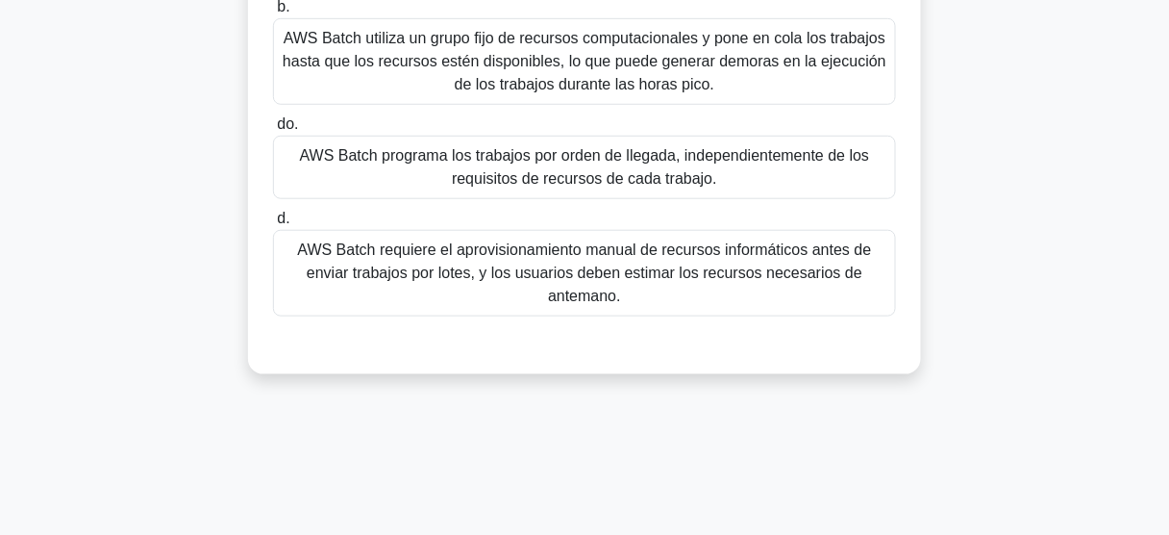
scroll to position [319, 0]
click at [625, 164] on font "AWS Batch programa los trabajos por orden de llegada, independientemente de los…" at bounding box center [585, 167] width 570 height 39
click at [273, 132] on input "do. AWS Batch programa los trabajos por orden de llegada, independientemente de…" at bounding box center [273, 125] width 0 height 12
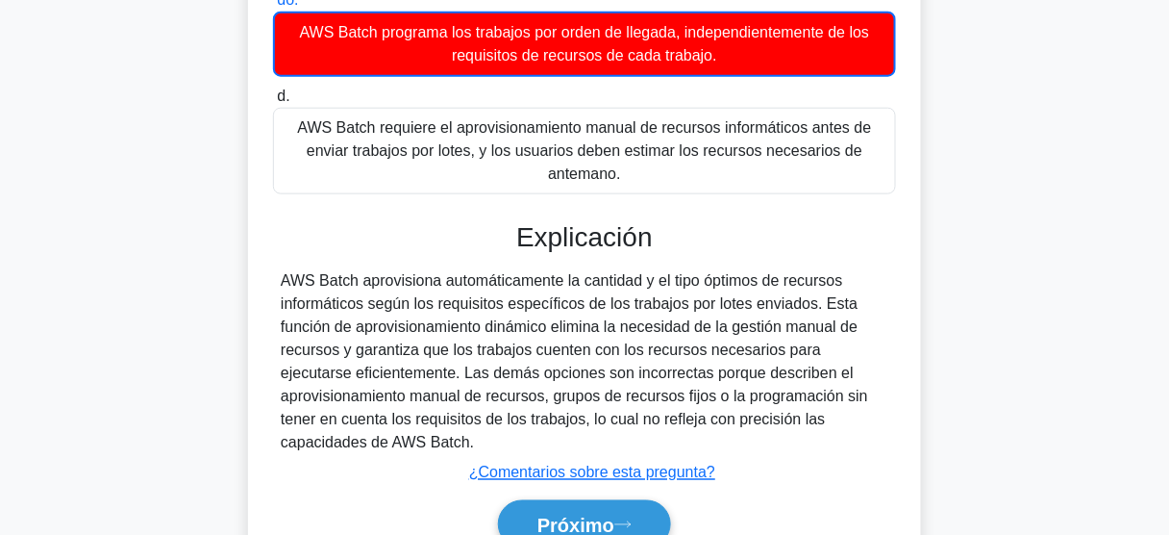
scroll to position [536, 0]
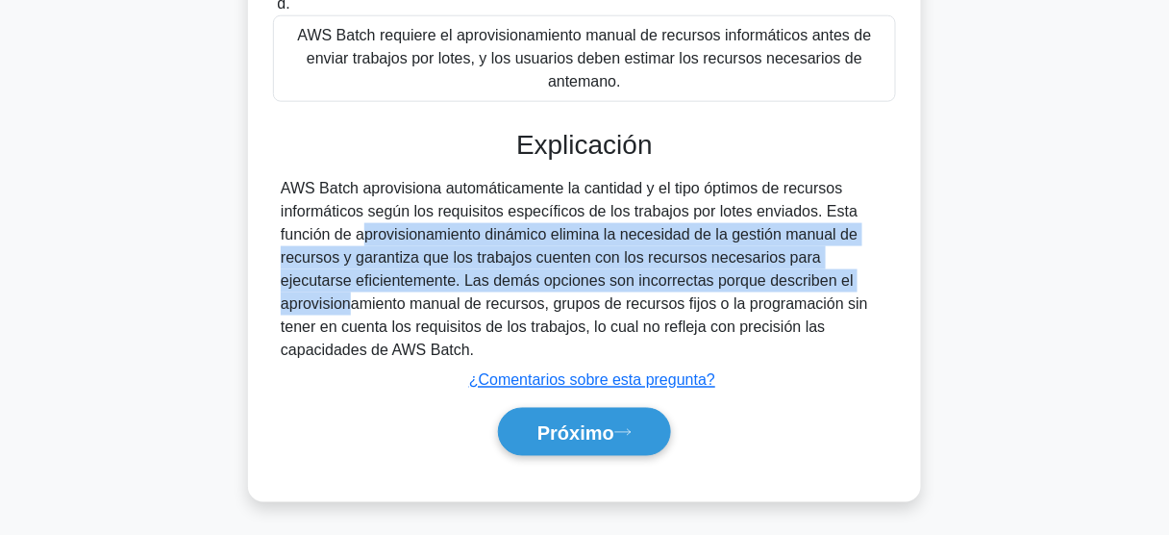
drag, startPoint x: 825, startPoint y: 210, endPoint x: 728, endPoint y: 280, distance: 119.8
click at [728, 280] on font "AWS Batch aprovisiona automáticamente la cantidad y el tipo óptimos de recursos…" at bounding box center [574, 269] width 587 height 178
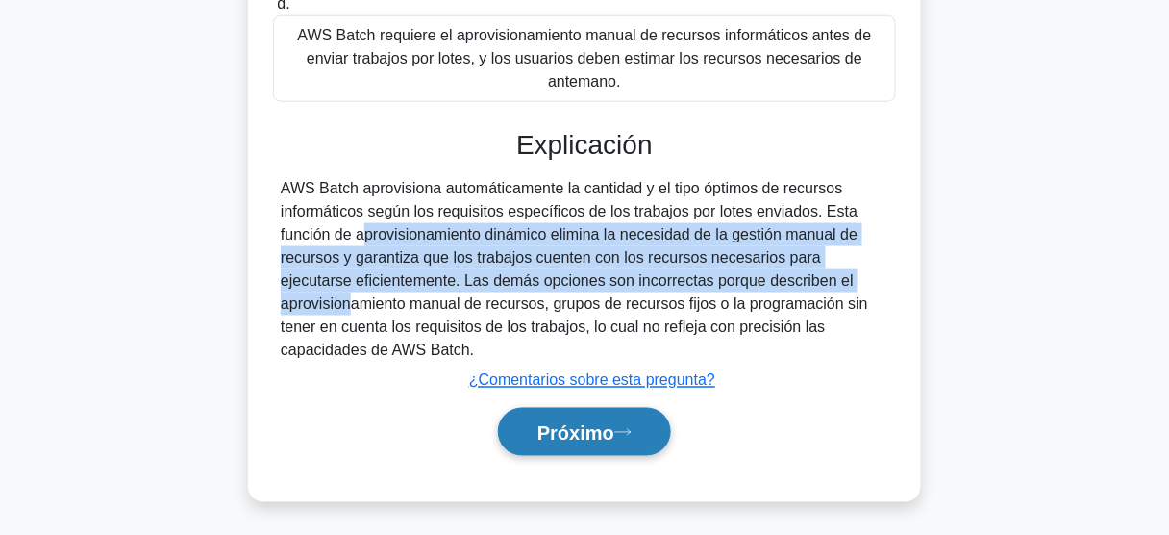
click at [568, 436] on font "Próximo" at bounding box center [575, 432] width 77 height 21
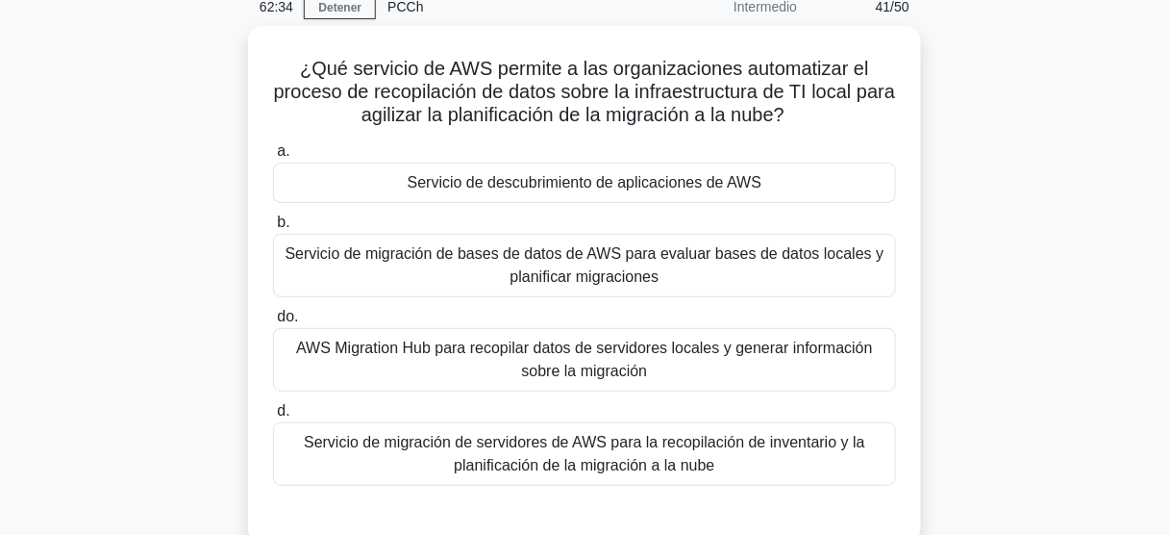
scroll to position [75, 0]
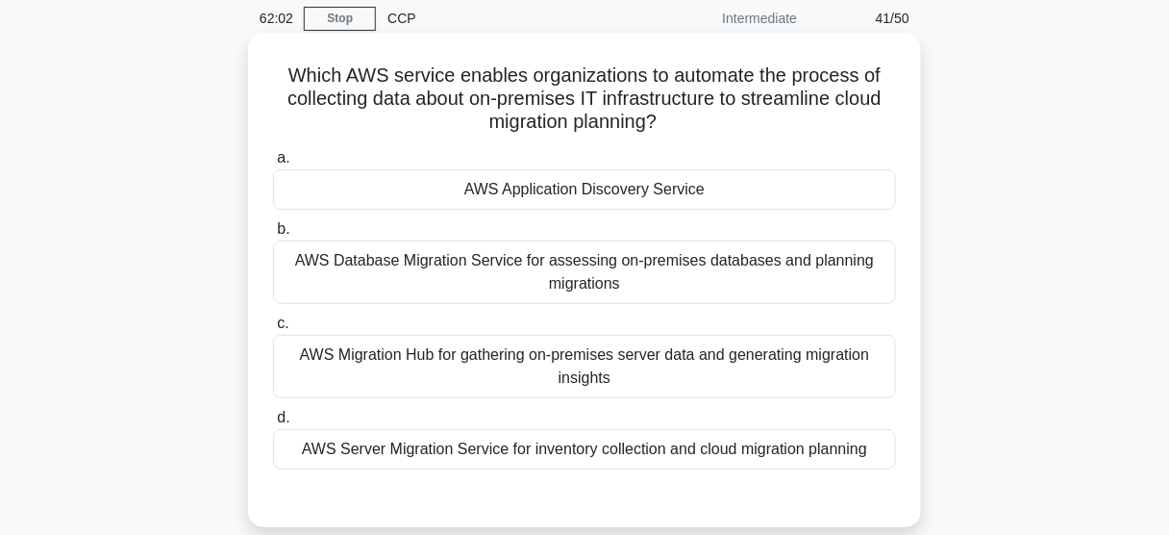
click at [702, 187] on div "AWS Application Discovery Service" at bounding box center [584, 189] width 623 height 40
click at [273, 164] on input "a. AWS Application Discovery Service" at bounding box center [273, 158] width 0 height 12
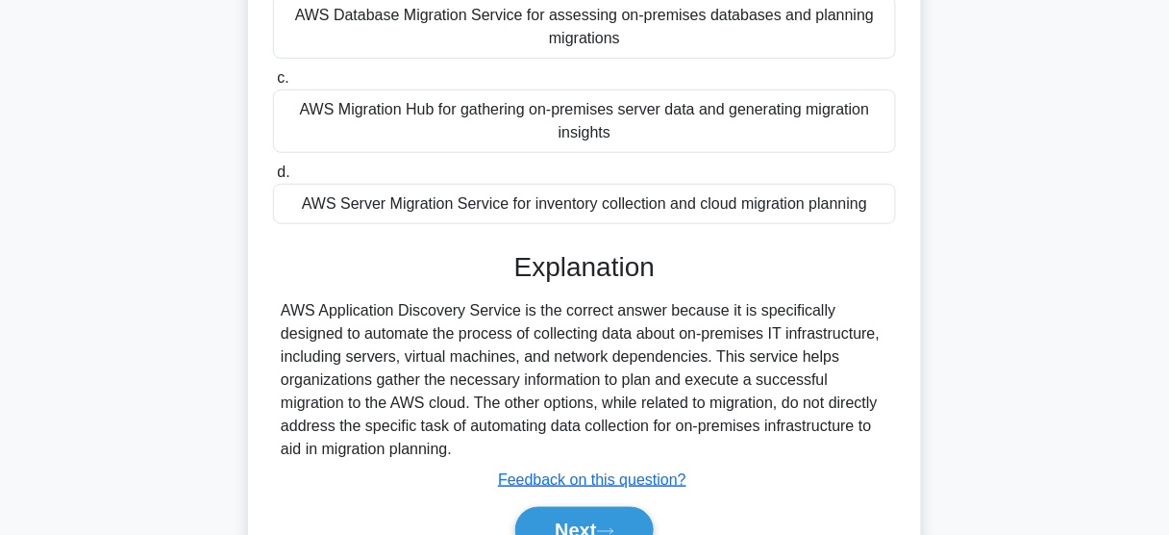
scroll to position [383, 0]
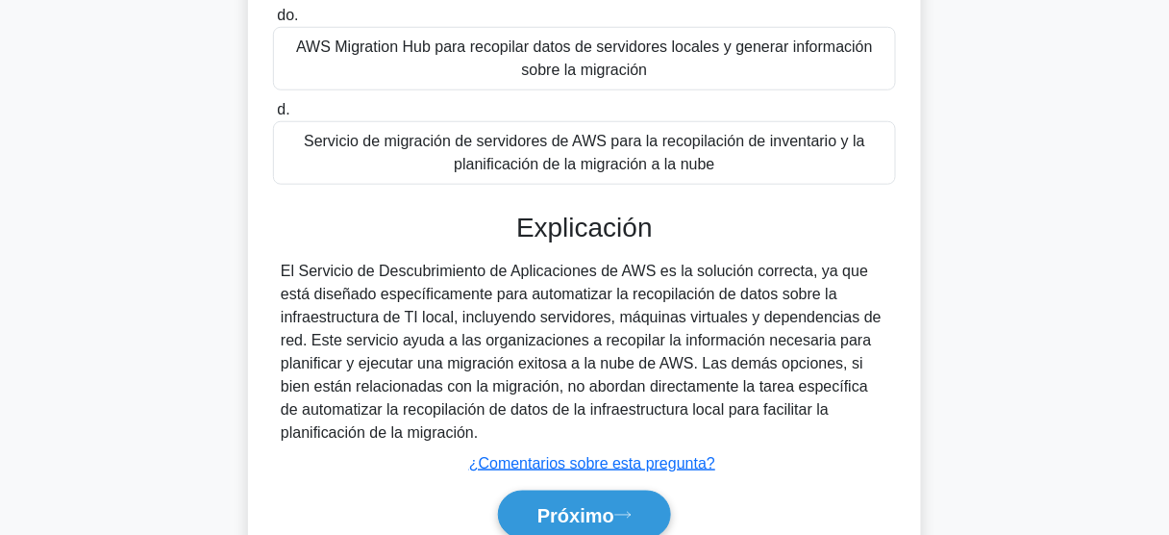
click at [769, 275] on font "El Servicio de Descubrimiento de Aplicaciones de AWS es la solución correcta, y…" at bounding box center [581, 351] width 601 height 178
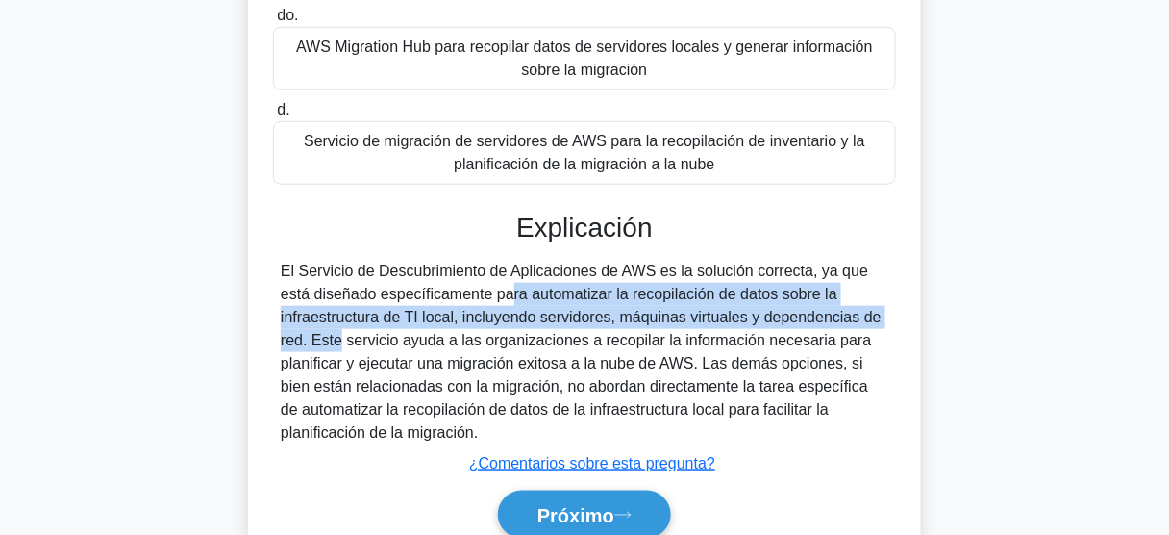
drag, startPoint x: 352, startPoint y: 289, endPoint x: 827, endPoint y: 319, distance: 475.9
click at [827, 319] on font "El Servicio de Descubrimiento de Aplicaciones de AWS es la solución correcta, y…" at bounding box center [581, 351] width 601 height 178
click at [598, 509] on font "Próximo" at bounding box center [575, 515] width 77 height 21
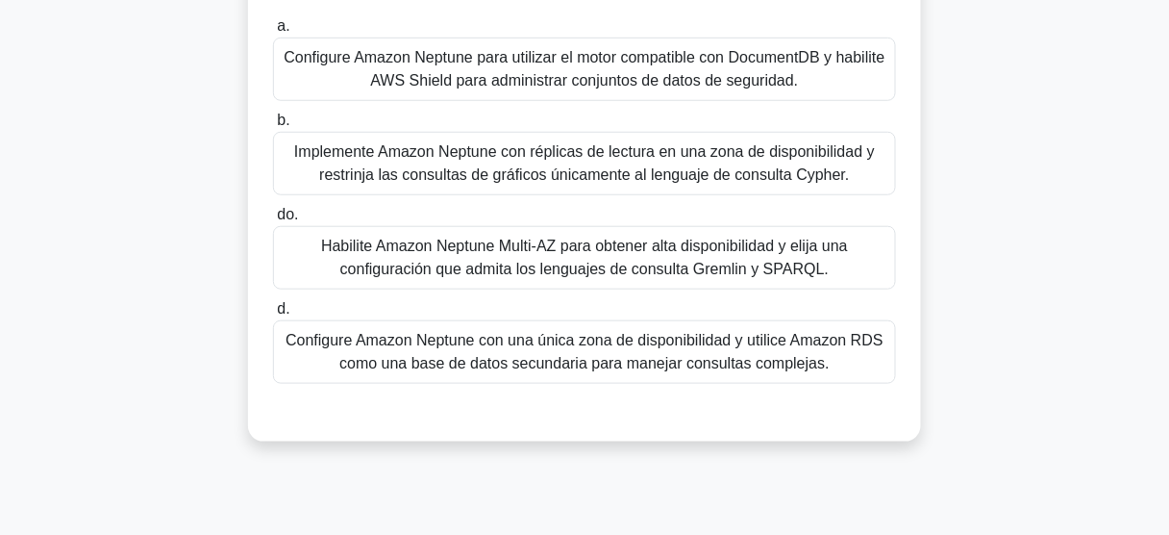
scroll to position [75, 0]
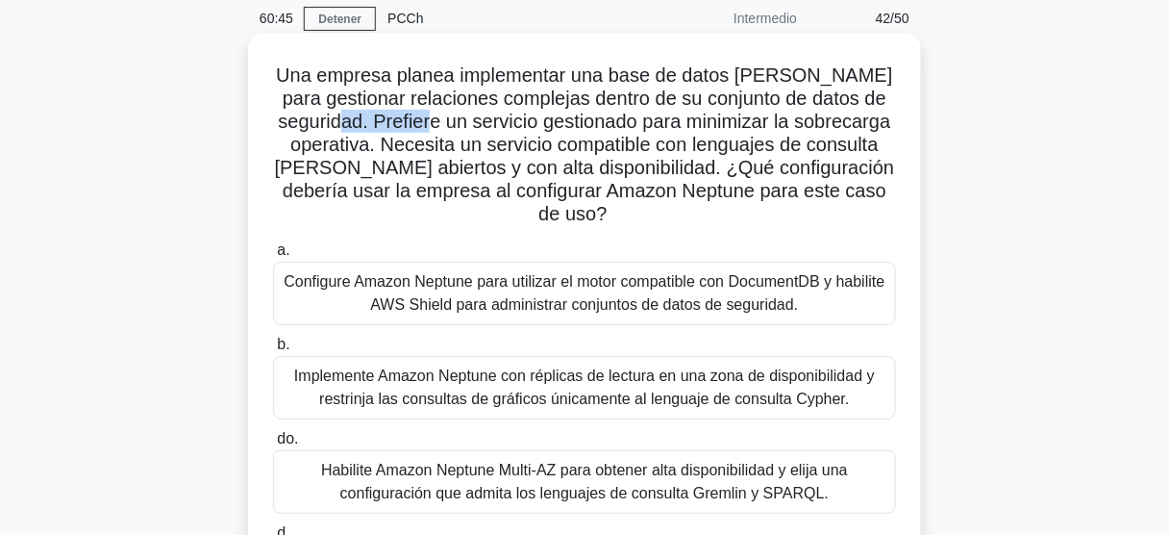
drag, startPoint x: 372, startPoint y: 120, endPoint x: 464, endPoint y: 120, distance: 92.3
click at [464, 120] on font "Una empresa planea implementar una base de datos de grafos para gestionar relac…" at bounding box center [585, 144] width 620 height 160
click at [400, 127] on font "Una empresa planea implementar una base de datos de grafos para gestionar relac…" at bounding box center [585, 144] width 620 height 160
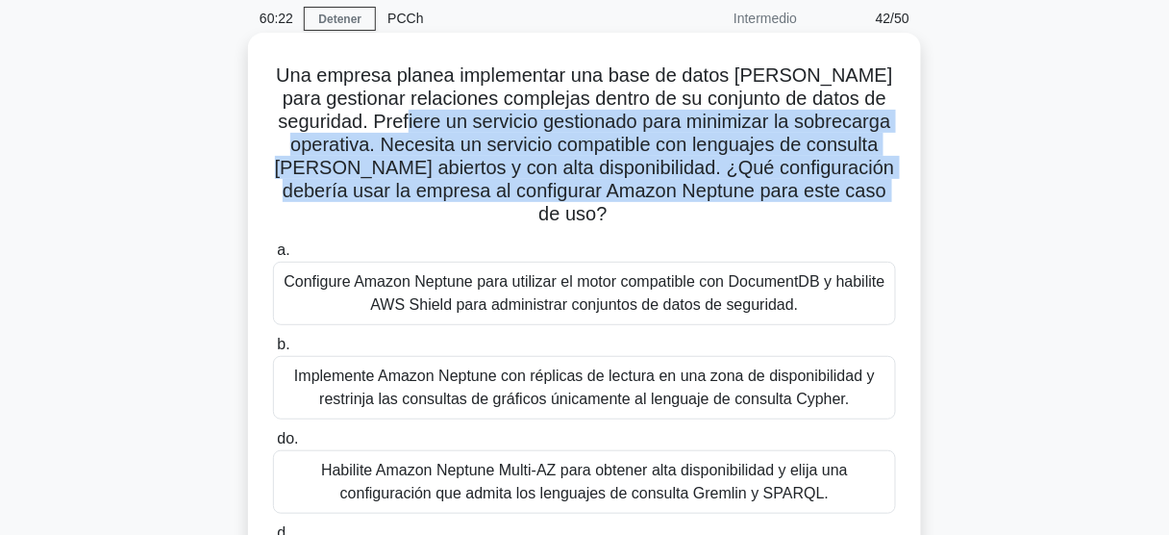
drag, startPoint x: 436, startPoint y: 122, endPoint x: 711, endPoint y: 208, distance: 288.9
click at [711, 208] on h5 "Una empresa planea implementar una base de datos de grafos para gestionar relac…" at bounding box center [584, 144] width 627 height 163
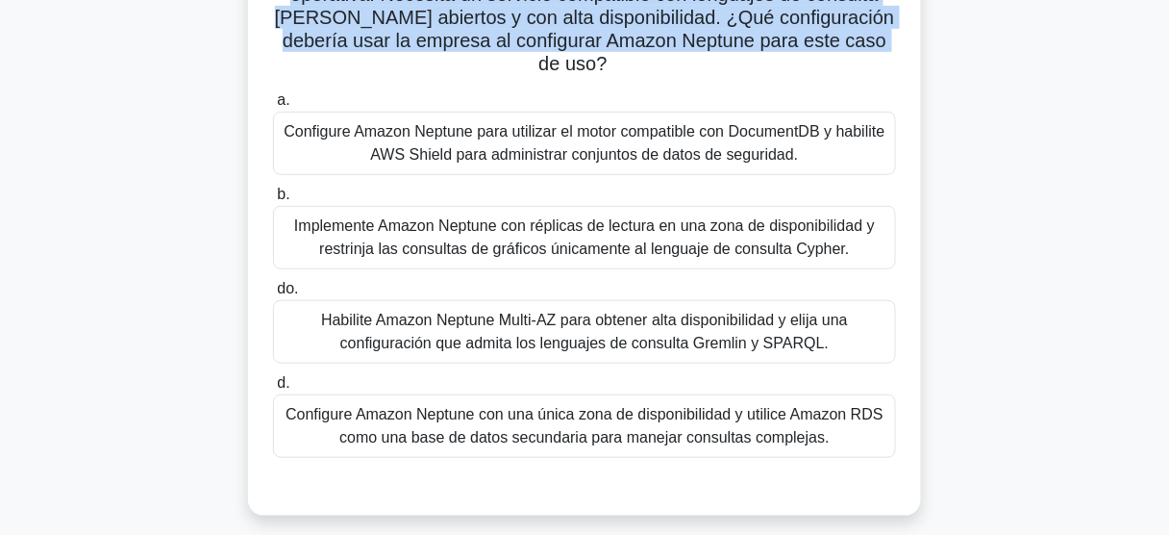
scroll to position [229, 0]
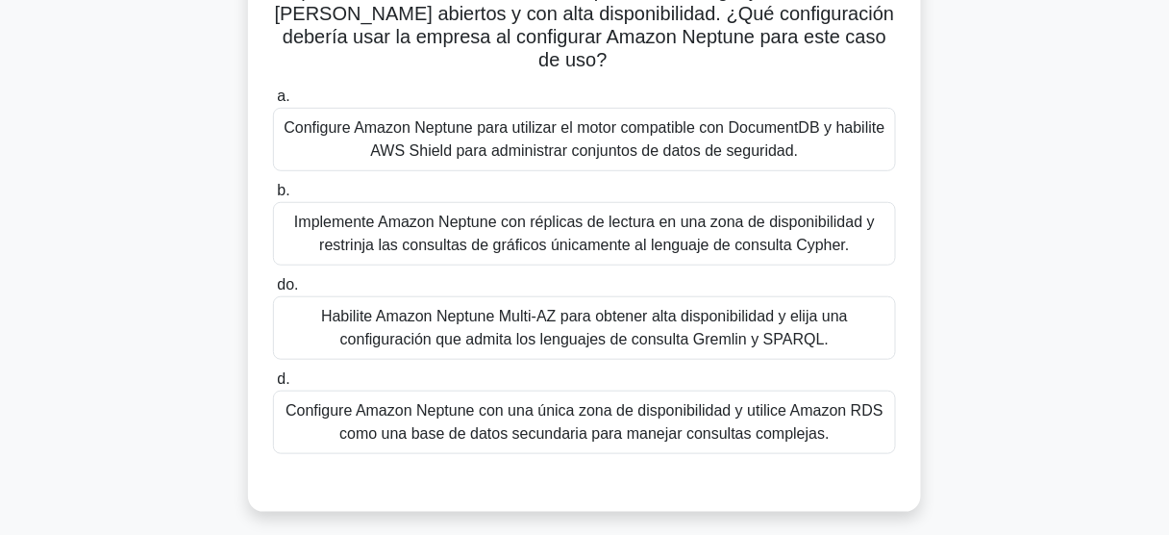
click at [601, 328] on font "Habilite Amazon Neptune Multi-AZ para obtener alta disponibilidad y elija una c…" at bounding box center [584, 327] width 527 height 39
click at [273, 291] on input "do. Habilite Amazon Neptune Multi-AZ para obtener alta disponibilidad y elija u…" at bounding box center [273, 285] width 0 height 12
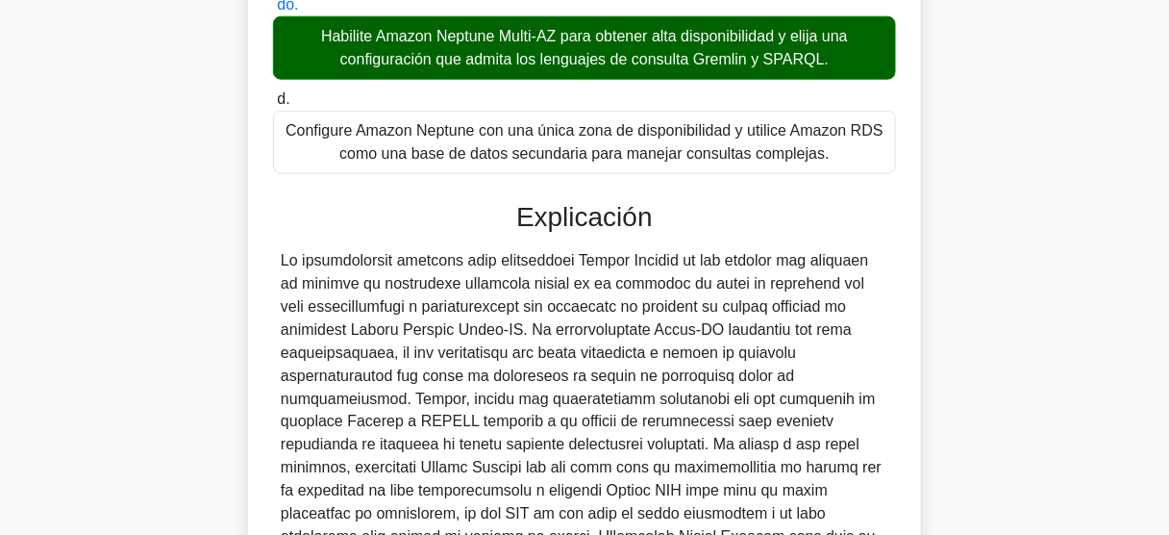
scroll to position [536, 0]
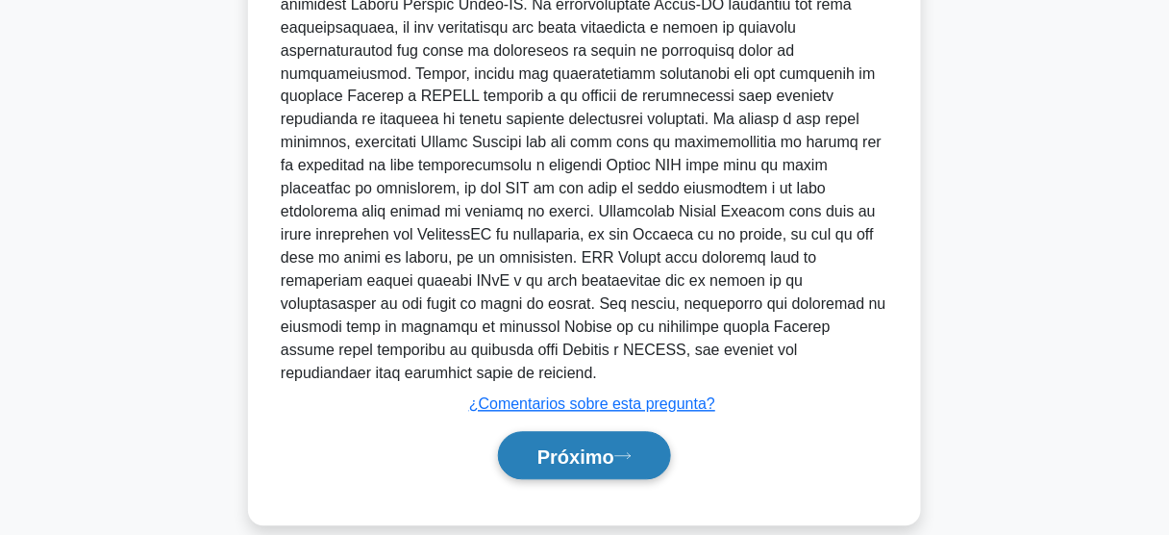
click at [589, 446] on font "Próximo" at bounding box center [575, 456] width 77 height 21
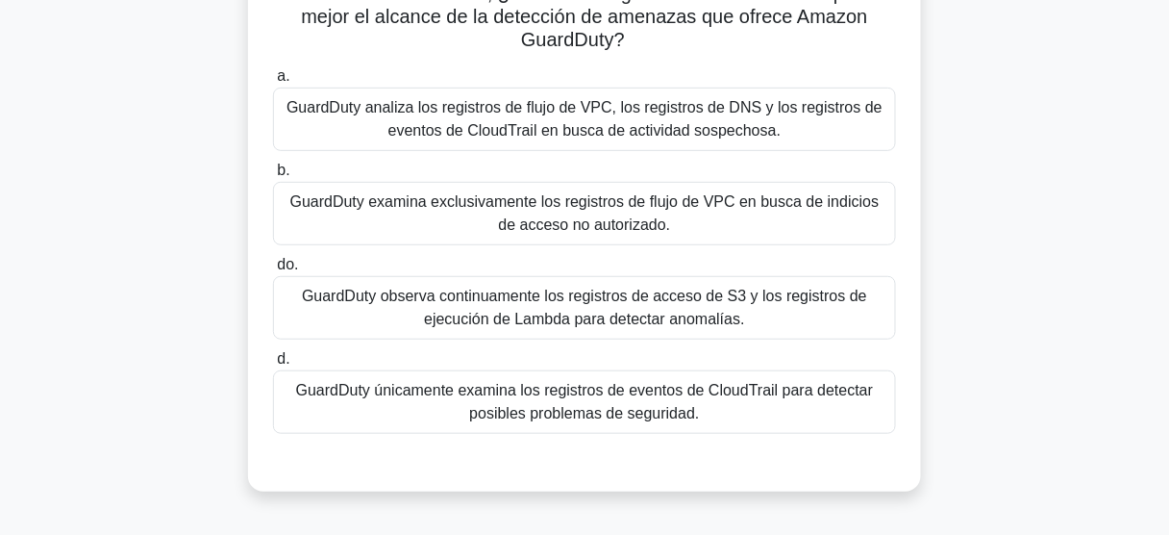
scroll to position [154, 0]
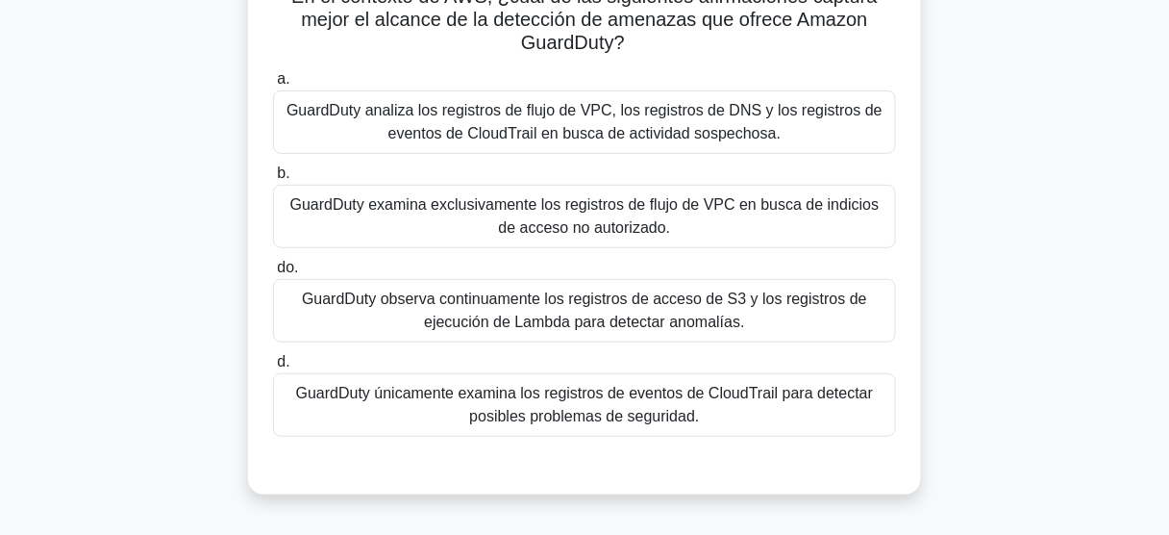
click at [519, 218] on font "GuardDuty examina exclusivamente los registros de flujo de VPC en busca de indi…" at bounding box center [584, 215] width 589 height 39
click at [273, 180] on input "b. GuardDuty examina exclusivamente los registros de flujo de VPC en busca de i…" at bounding box center [273, 173] width 0 height 12
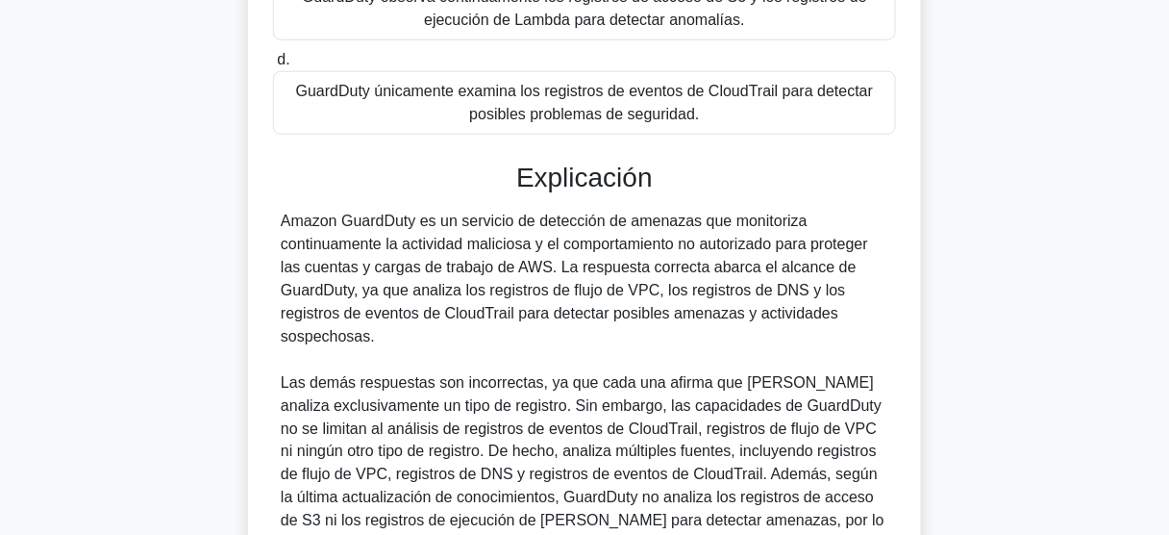
scroll to position [461, 0]
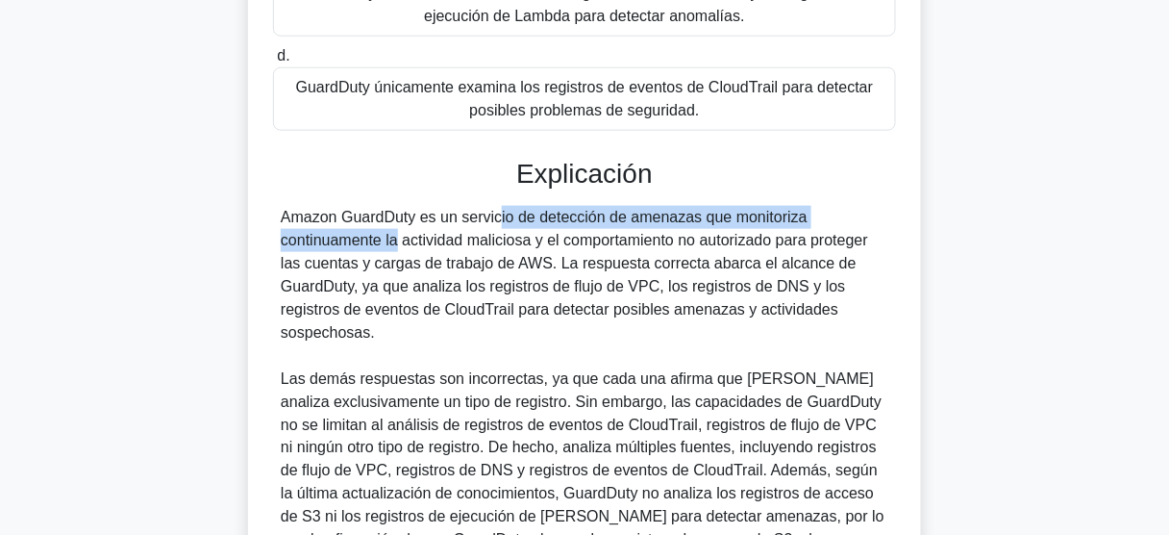
drag, startPoint x: 381, startPoint y: 217, endPoint x: 800, endPoint y: 212, distance: 419.2
click at [800, 212] on font "Amazon GuardDuty es un servicio de detección de amenazas que monitoriza continu…" at bounding box center [574, 275] width 587 height 132
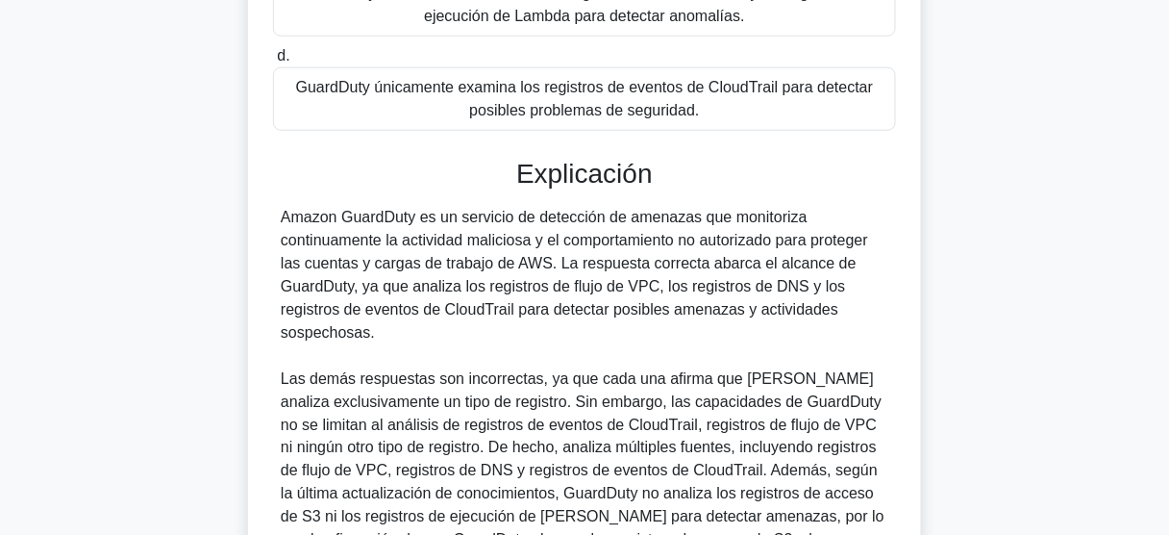
click at [315, 229] on font "Amazon GuardDuty es un servicio de detección de amenazas que monitoriza continu…" at bounding box center [574, 275] width 587 height 132
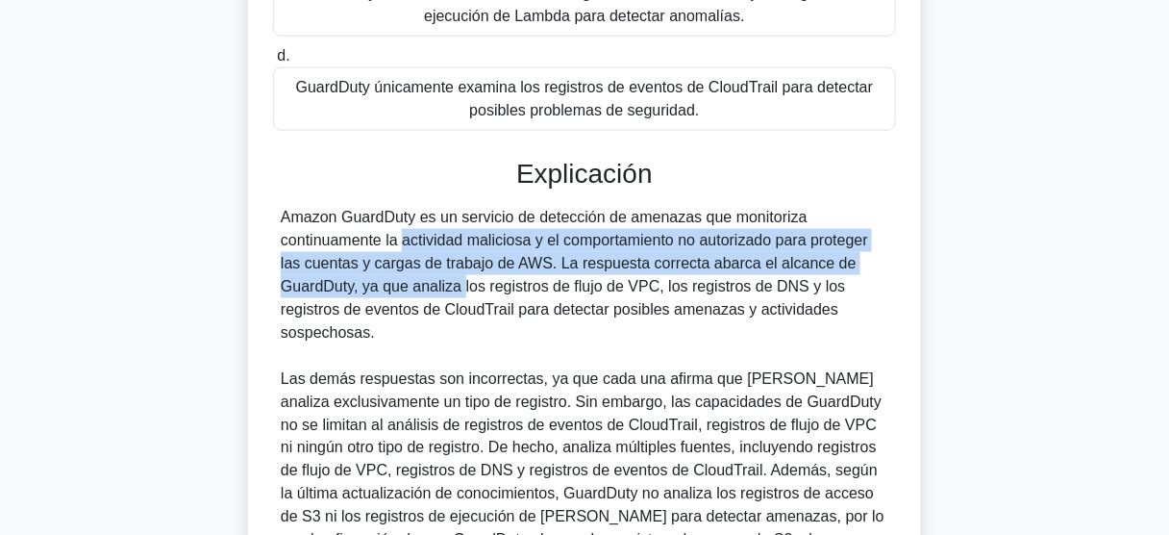
drag, startPoint x: 282, startPoint y: 237, endPoint x: 356, endPoint y: 276, distance: 83.9
click at [356, 276] on font "Amazon GuardDuty es un servicio de detección de amenazas que monitoriza continu…" at bounding box center [574, 275] width 587 height 132
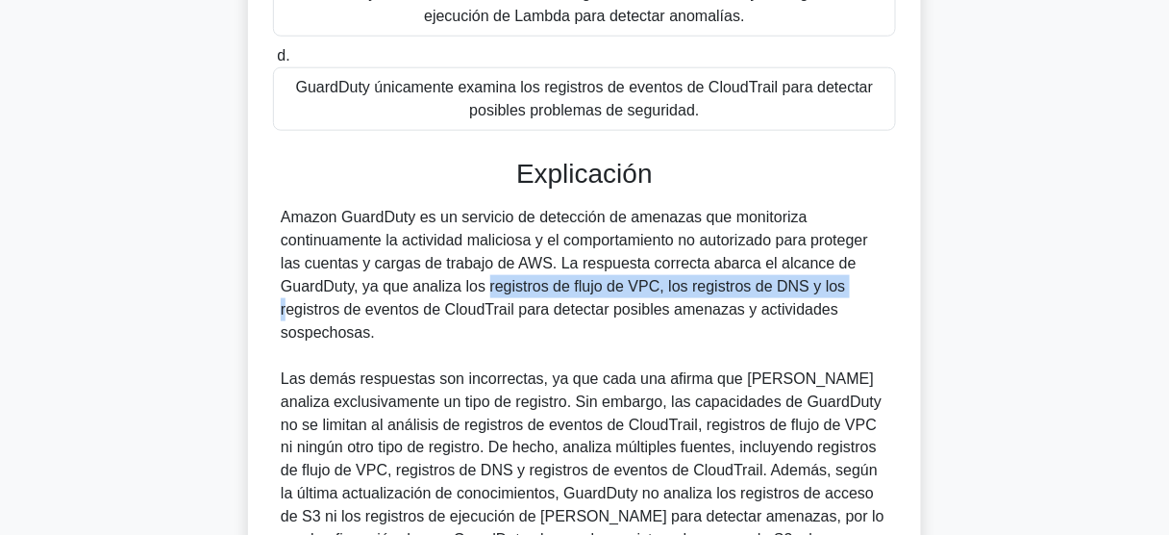
drag, startPoint x: 378, startPoint y: 280, endPoint x: 730, endPoint y: 296, distance: 352.3
click at [730, 296] on div "Amazon GuardDuty es un servicio de detección de amenazas que monitoriza continu…" at bounding box center [585, 390] width 608 height 369
click at [437, 295] on div "Amazon GuardDuty es un servicio de detección de amenazas que monitoriza continu…" at bounding box center [585, 390] width 608 height 369
drag, startPoint x: 493, startPoint y: 287, endPoint x: 651, endPoint y: 287, distance: 157.7
click at [651, 287] on font "Amazon GuardDuty es un servicio de detección de amenazas que monitoriza continu…" at bounding box center [574, 275] width 587 height 132
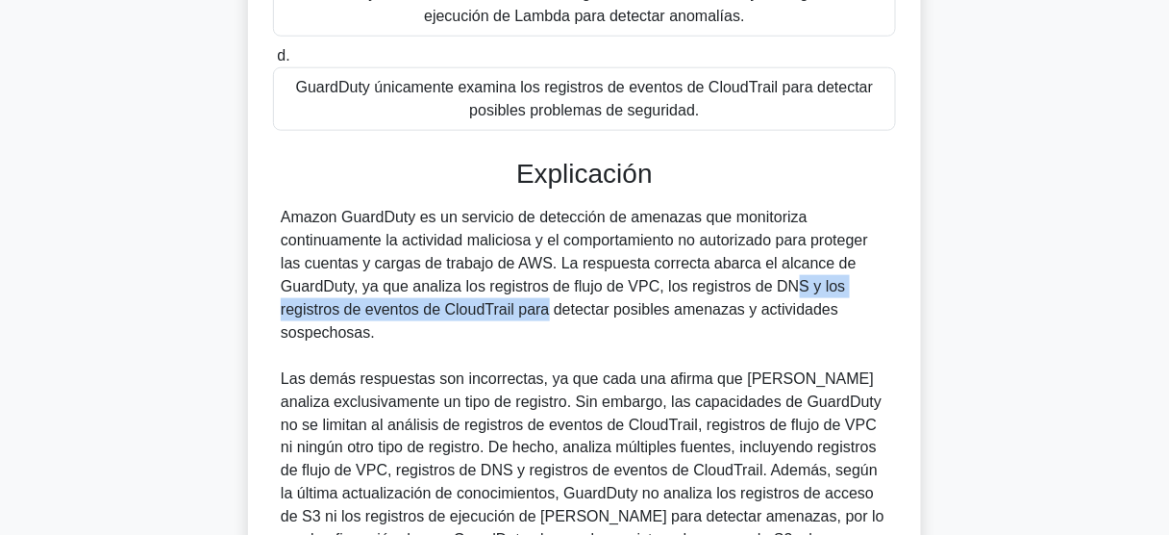
drag, startPoint x: 669, startPoint y: 280, endPoint x: 435, endPoint y: 312, distance: 236.7
click at [435, 312] on font "Amazon GuardDuty es un servicio de detección de amenazas que monitoriza continu…" at bounding box center [574, 275] width 587 height 132
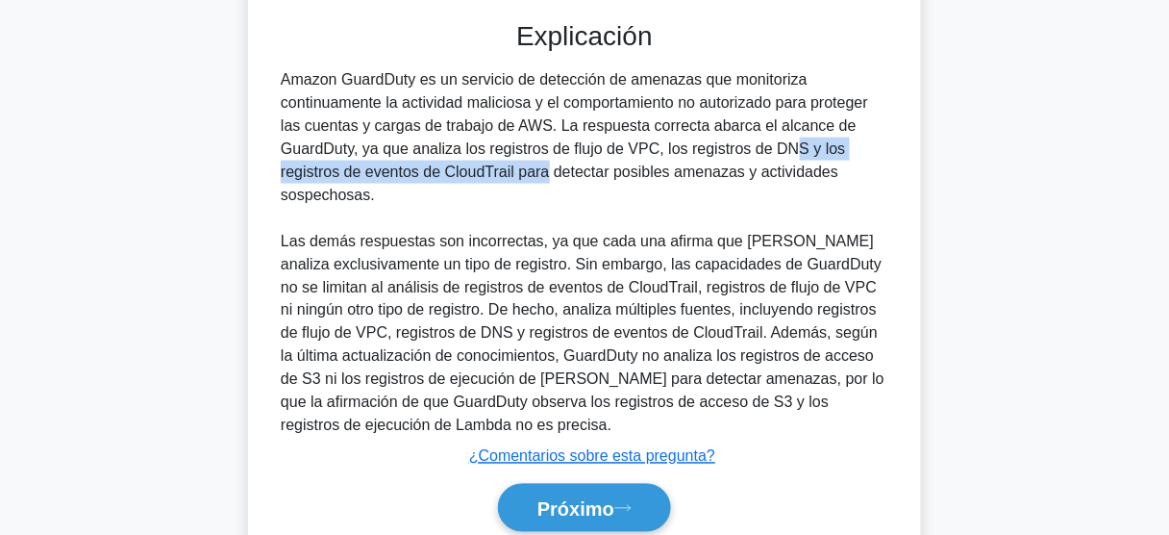
scroll to position [598, 0]
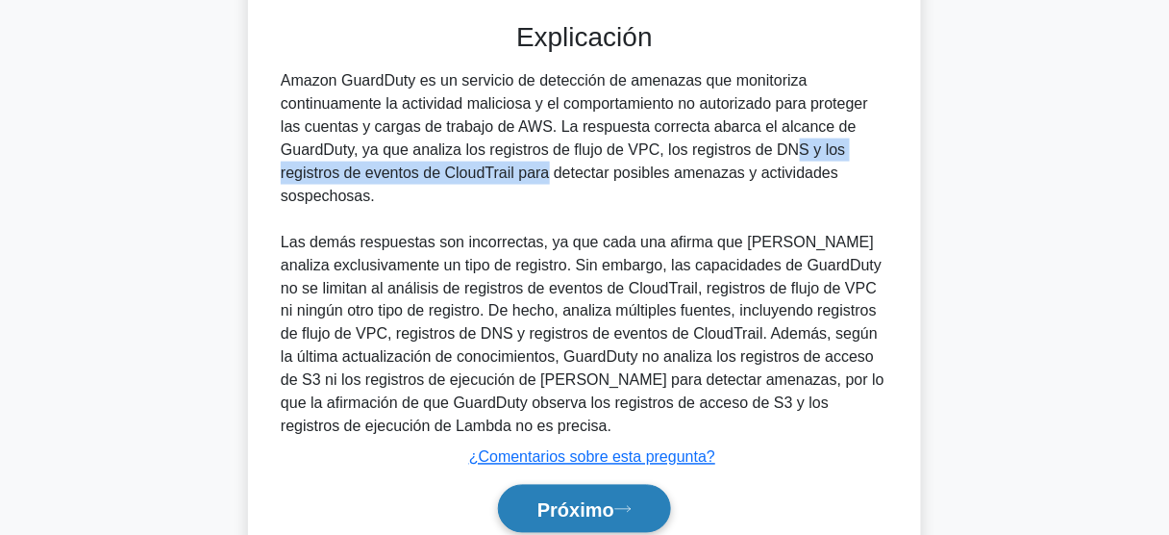
click at [586, 501] on font "Próximo" at bounding box center [575, 509] width 77 height 21
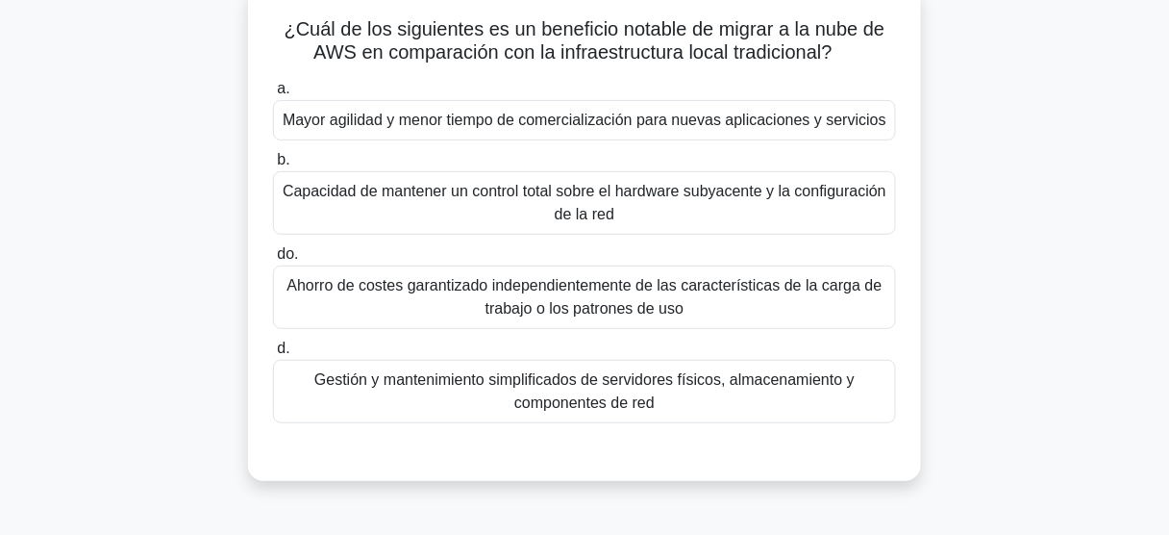
scroll to position [119, 0]
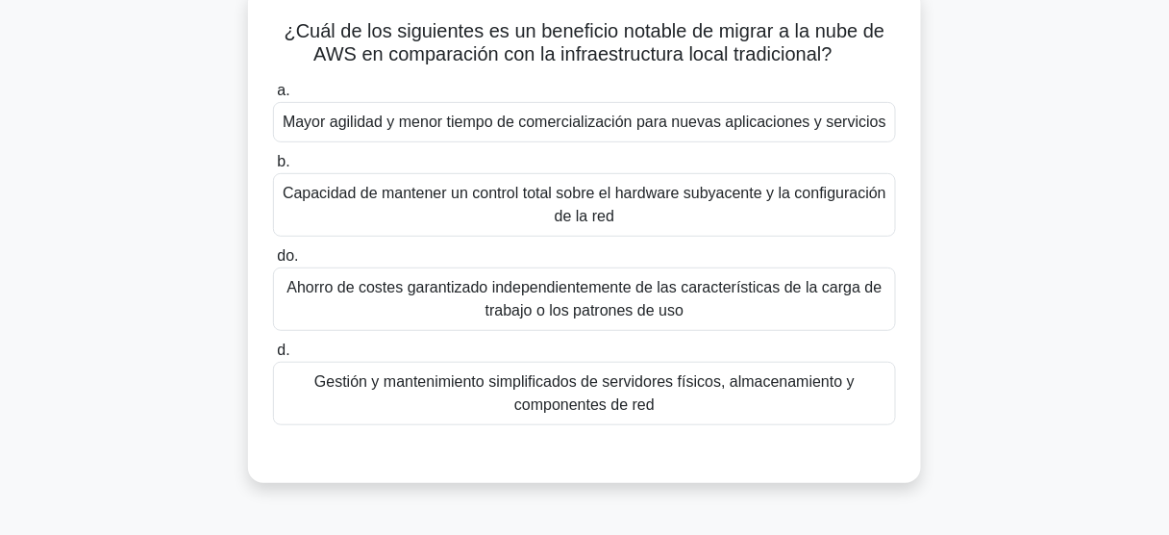
click at [586, 307] on font "Ahorro de costes garantizado independientemente de las características de la ca…" at bounding box center [584, 298] width 595 height 39
click at [273, 262] on input "do. Ahorro de costes garantizado independientemente de las características de l…" at bounding box center [273, 256] width 0 height 12
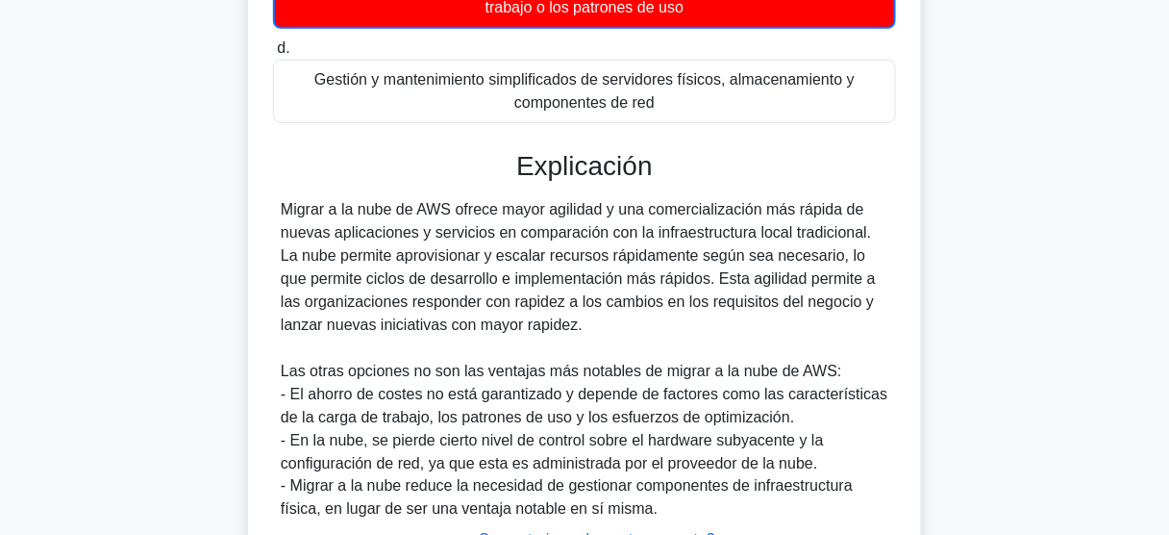
scroll to position [427, 0]
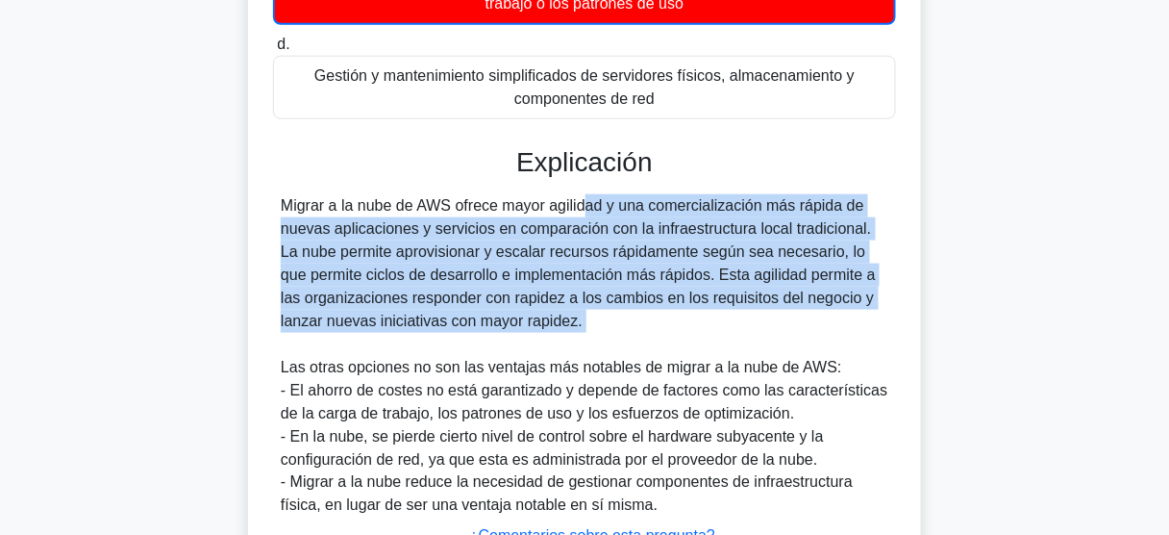
drag, startPoint x: 471, startPoint y: 228, endPoint x: 578, endPoint y: 358, distance: 168.0
click at [578, 358] on div "Migrar a la nube de AWS ofrece mayor agilidad y una comercialización más rápida…" at bounding box center [585, 355] width 608 height 323
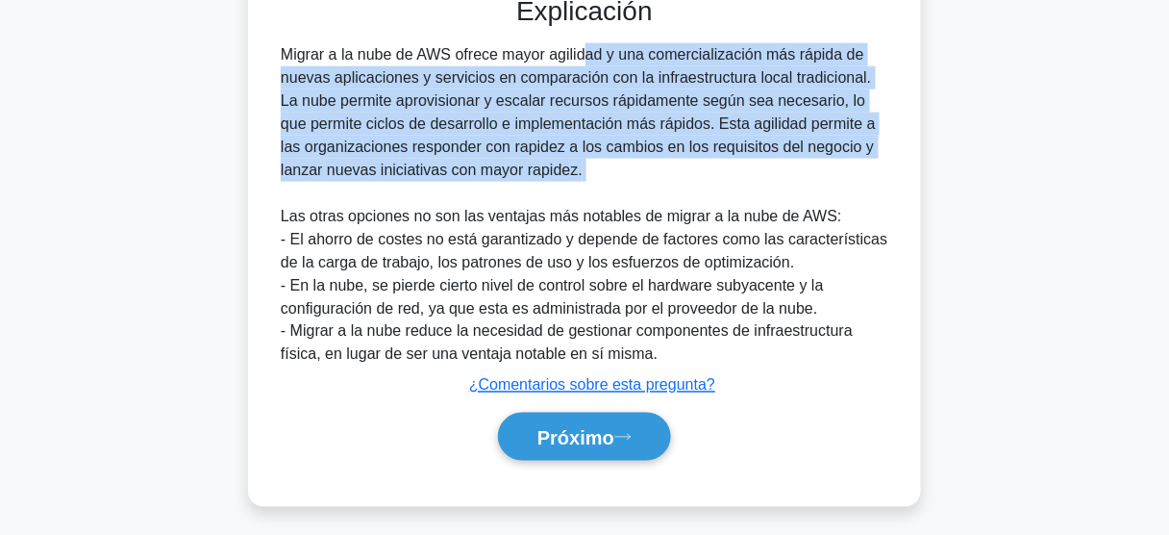
scroll to position [581, 0]
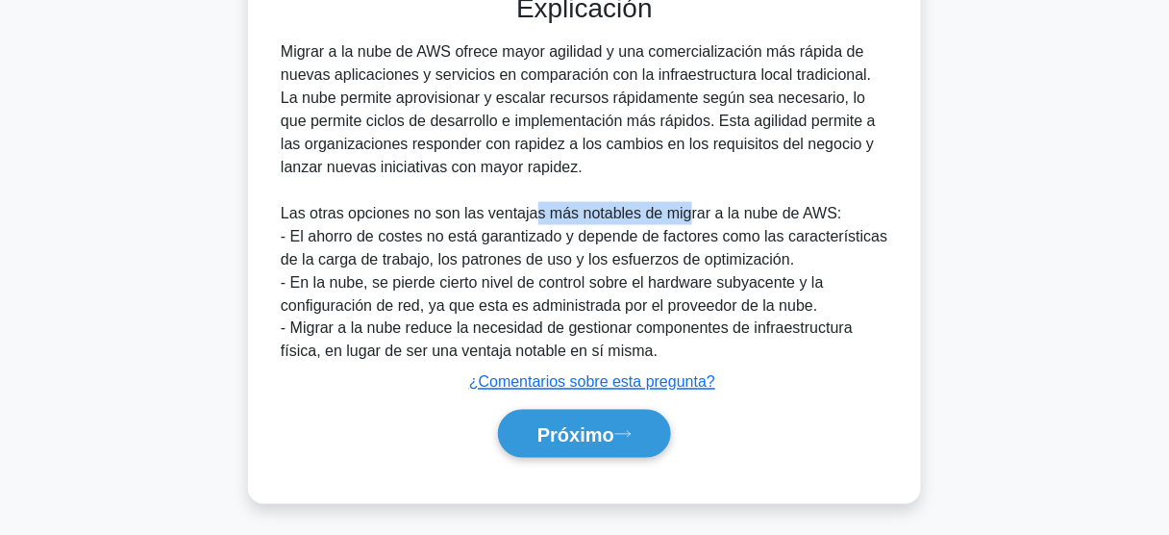
drag, startPoint x: 829, startPoint y: 238, endPoint x: 528, endPoint y: 235, distance: 301.0
click at [528, 221] on font "Las otras opciones no son las ventajas más notables de migrar a la nube de AWS:" at bounding box center [561, 213] width 561 height 16
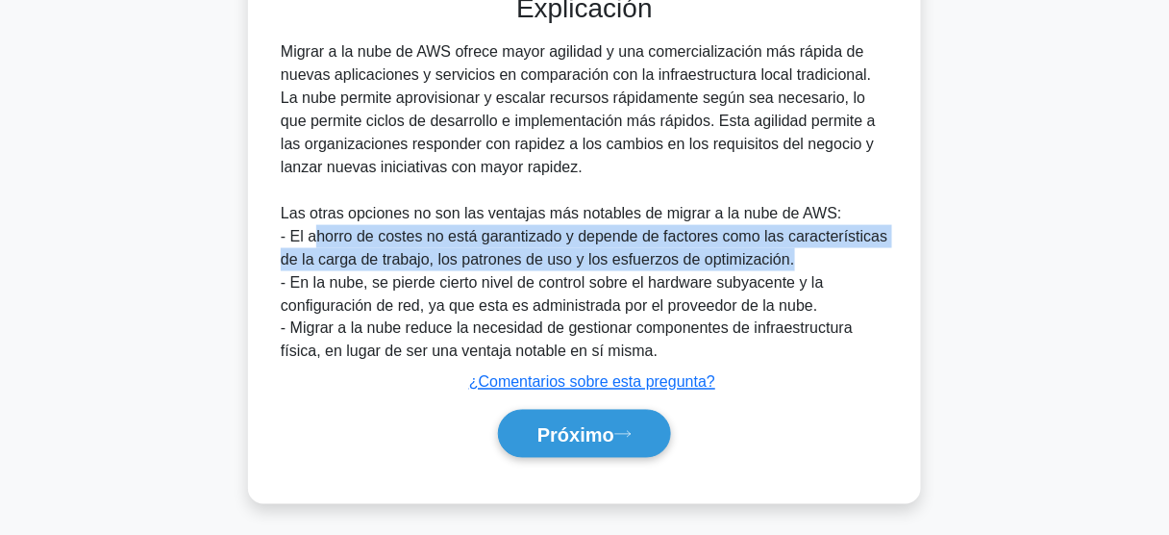
drag, startPoint x: 318, startPoint y: 261, endPoint x: 812, endPoint y: 281, distance: 494.6
click at [812, 281] on div "Migrar a la nube de AWS ofrece mayor agilidad y una comercialización más rápida…" at bounding box center [585, 201] width 608 height 323
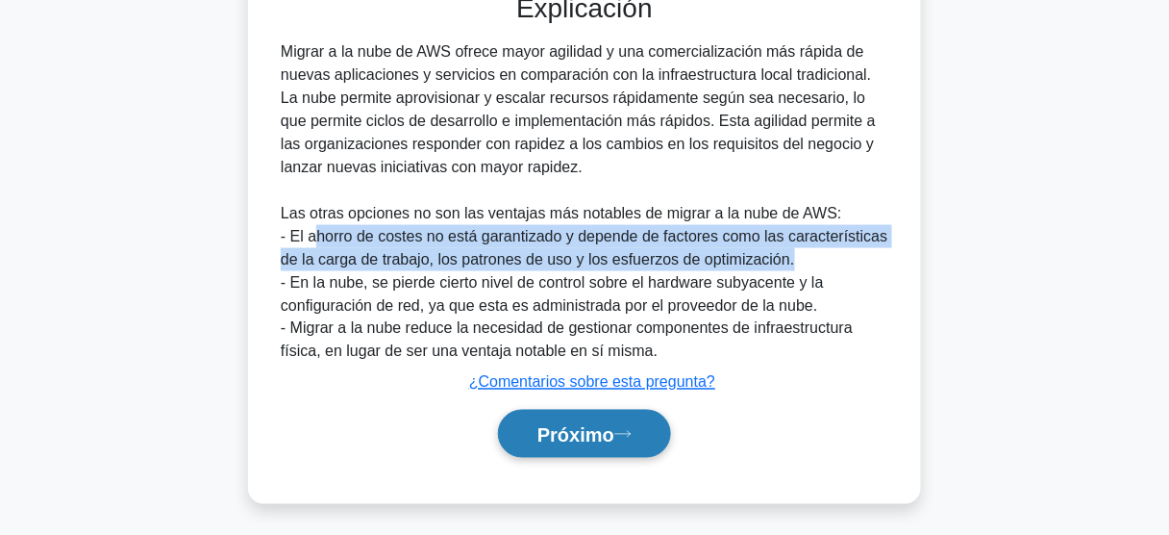
click at [563, 445] on font "Próximo" at bounding box center [575, 434] width 77 height 21
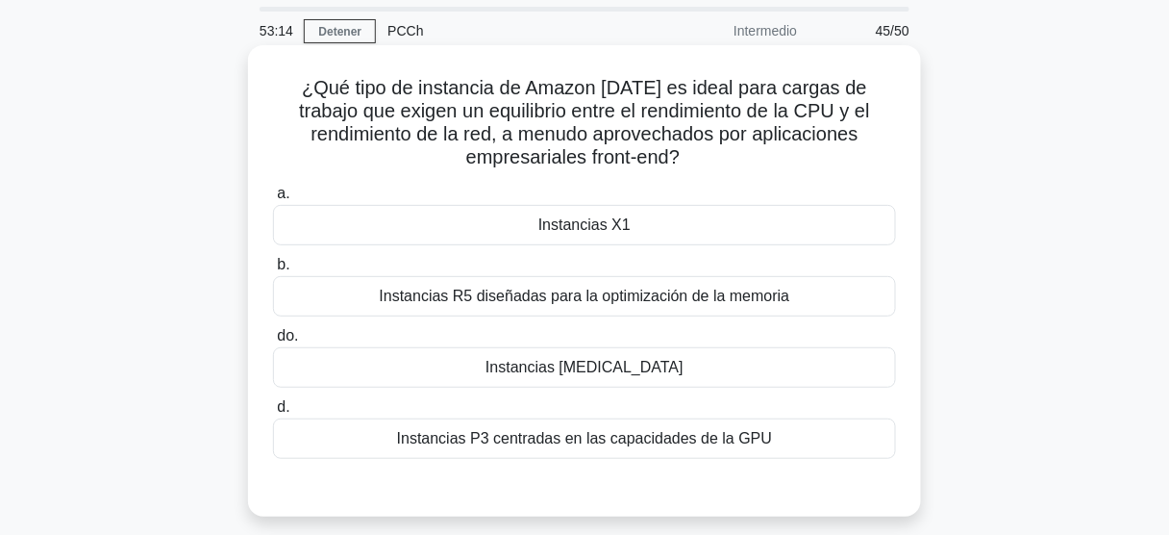
scroll to position [77, 0]
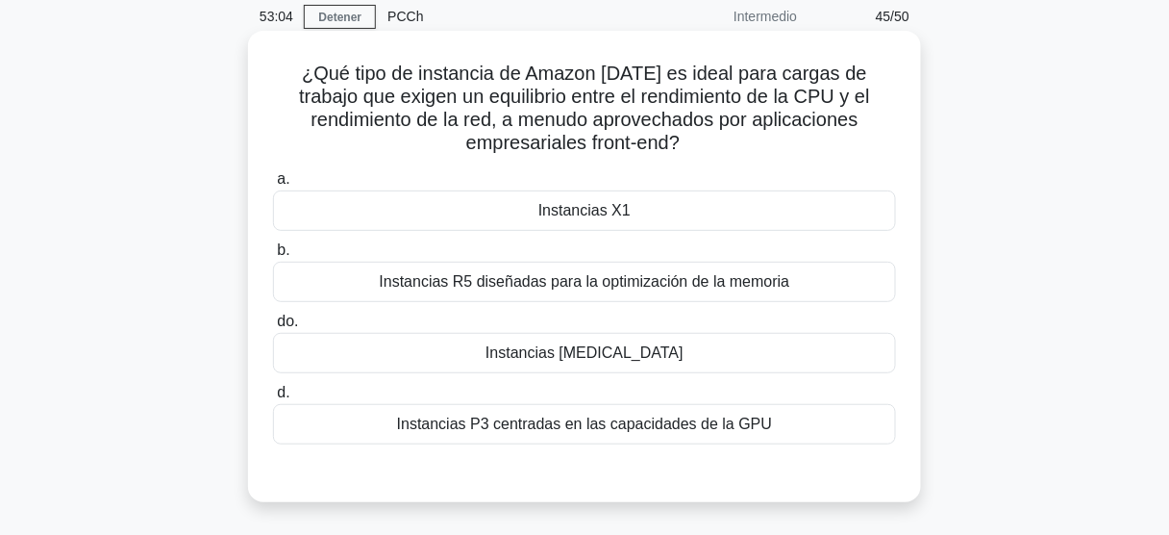
click at [620, 351] on font "Instancias T3" at bounding box center [585, 352] width 198 height 16
click at [273, 328] on input "do. Instancias T3" at bounding box center [273, 321] width 0 height 12
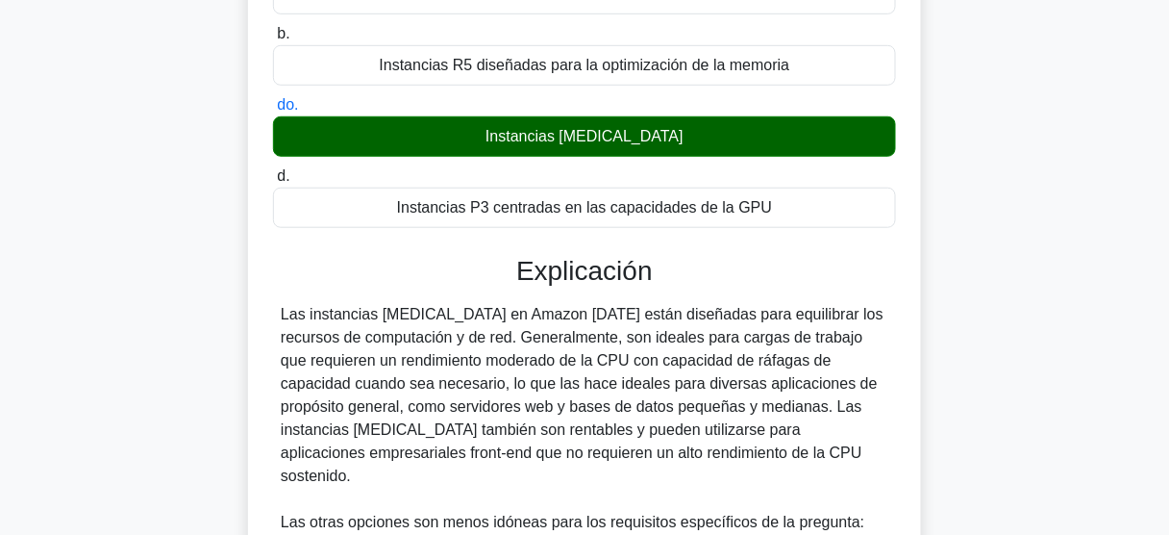
scroll to position [385, 0]
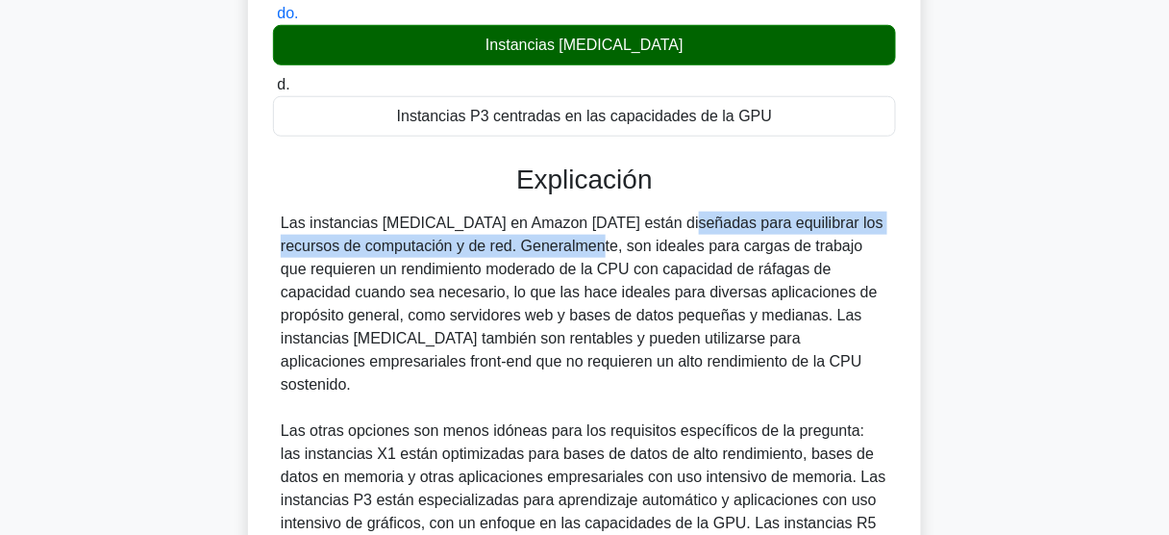
drag, startPoint x: 547, startPoint y: 222, endPoint x: 501, endPoint y: 242, distance: 50.4
click at [501, 242] on font "Las instancias T3 en Amazon EC2 están diseñadas para equilibrar los recursos de…" at bounding box center [582, 303] width 603 height 178
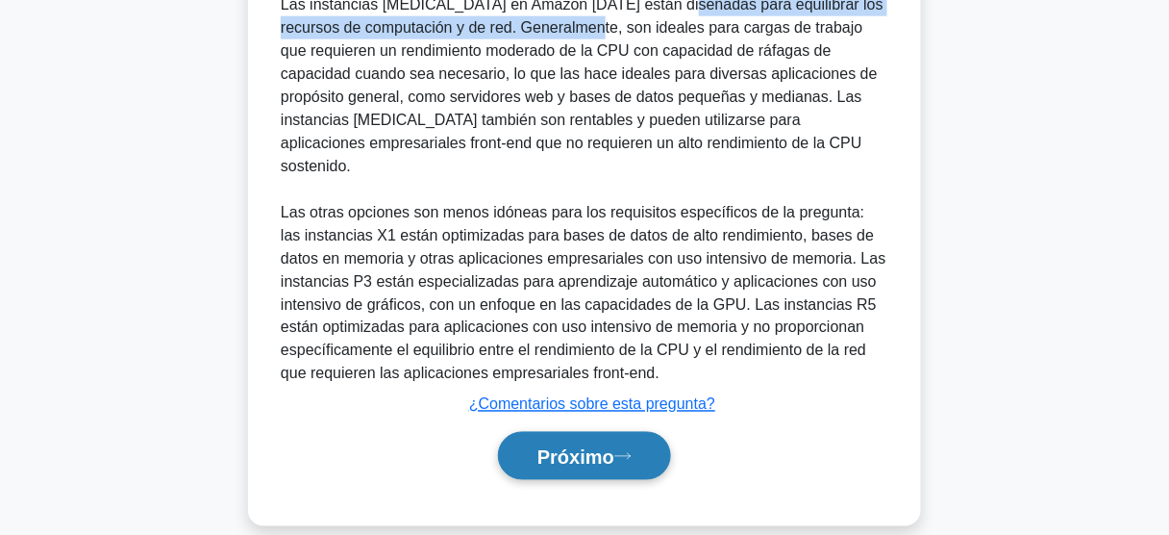
click at [572, 446] on font "Próximo" at bounding box center [575, 456] width 77 height 21
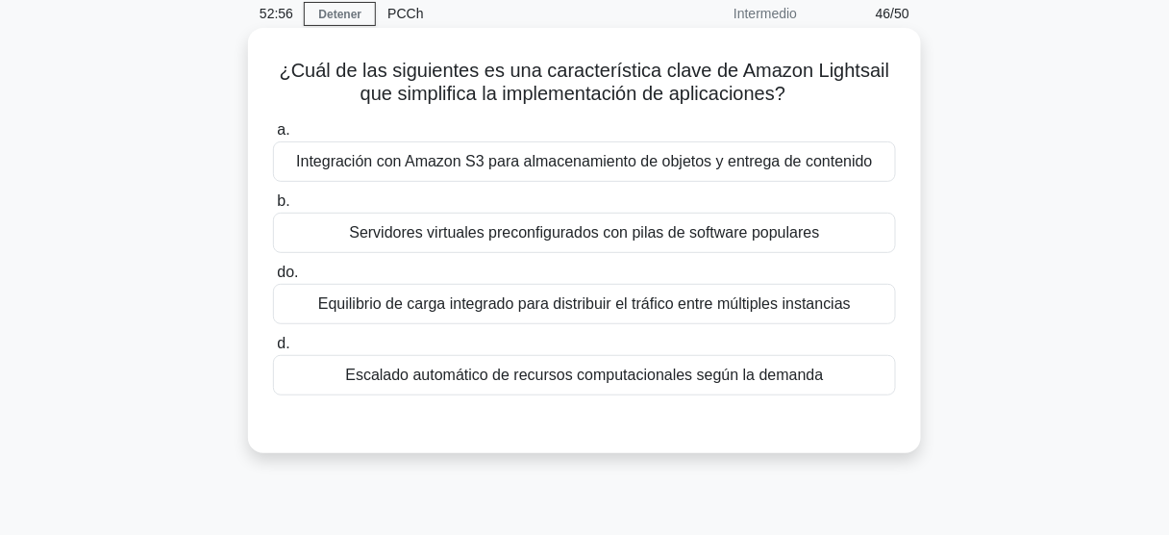
scroll to position [77, 0]
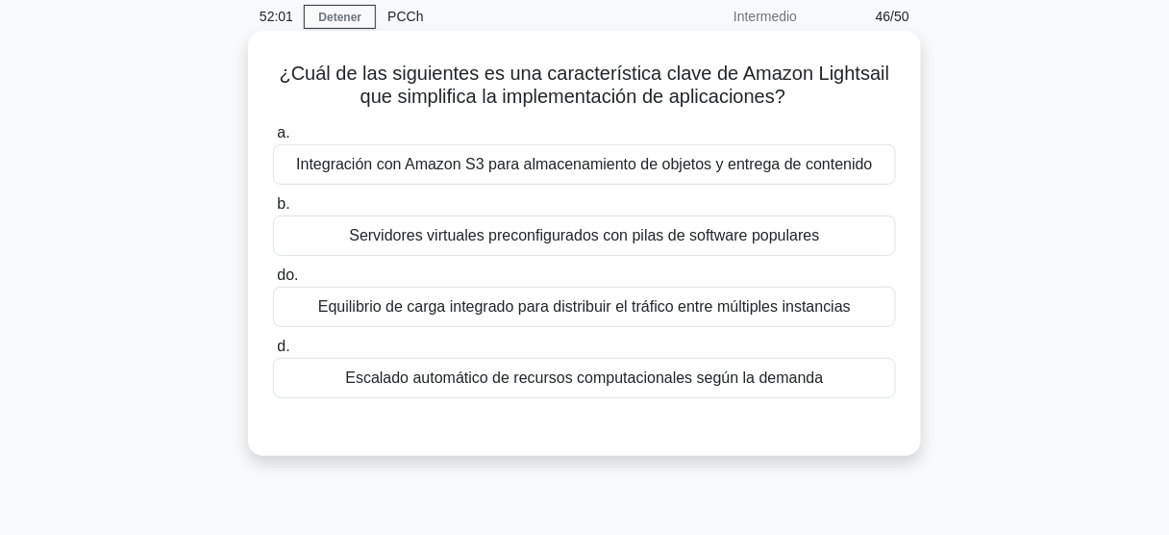
drag, startPoint x: 611, startPoint y: 164, endPoint x: 653, endPoint y: 174, distance: 43.4
click at [611, 165] on font "Integración con Amazon S3 para almacenamiento de objetos y entrega de contenido" at bounding box center [584, 164] width 577 height 16
click at [273, 139] on input "a. Integración con Amazon S3 para almacenamiento de objetos y entrega de conten…" at bounding box center [273, 133] width 0 height 12
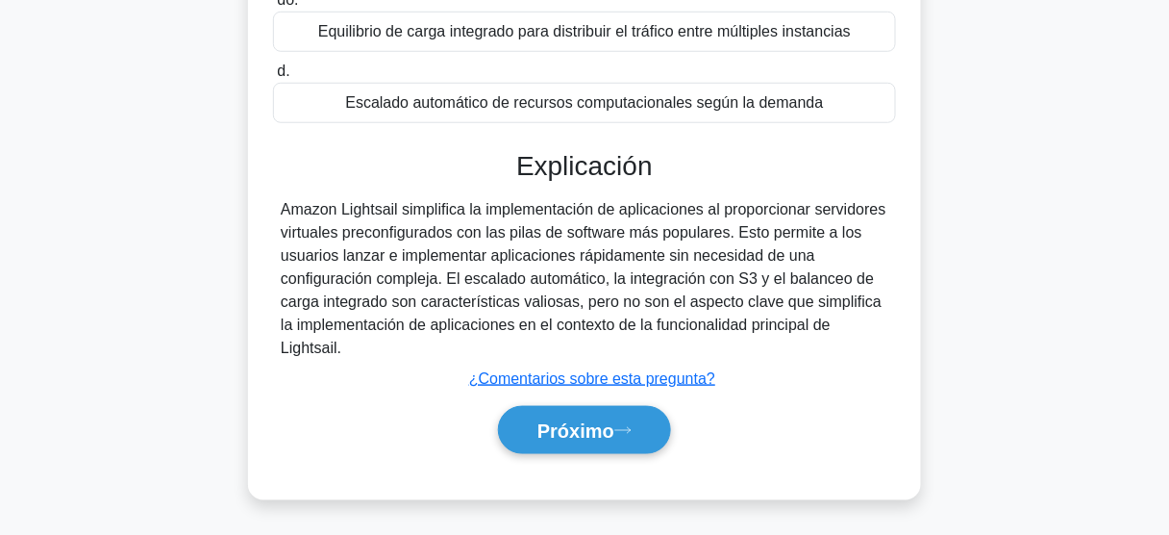
scroll to position [461, 0]
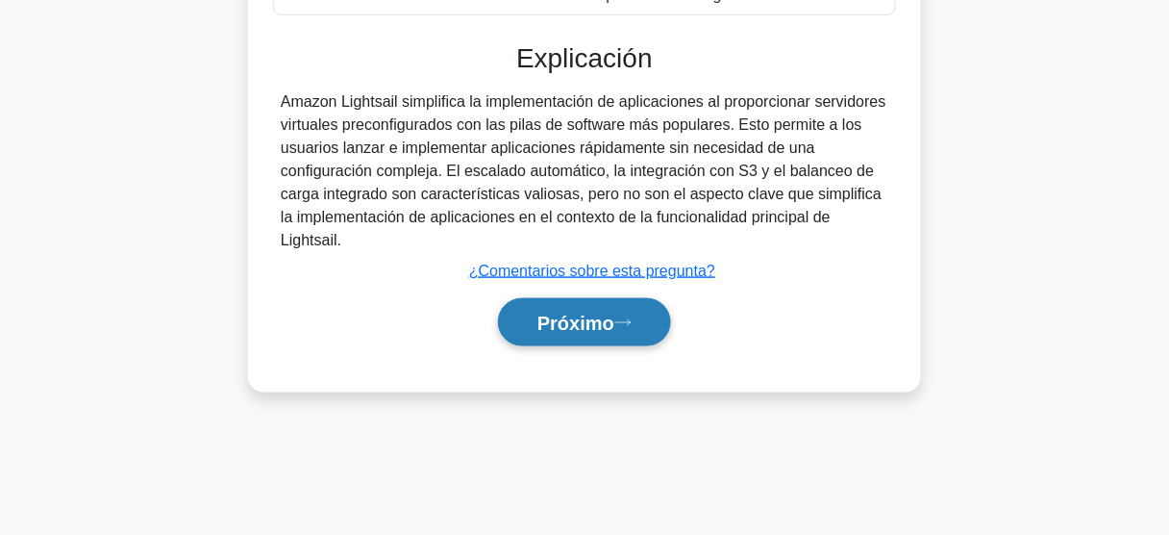
click at [587, 312] on font "Próximo" at bounding box center [575, 322] width 77 height 21
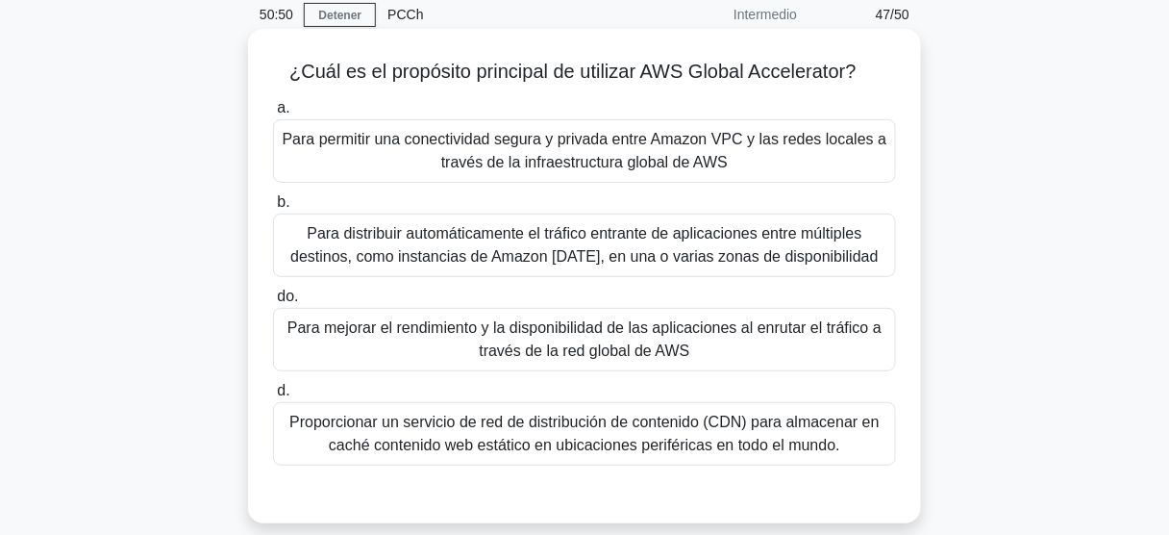
scroll to position [77, 0]
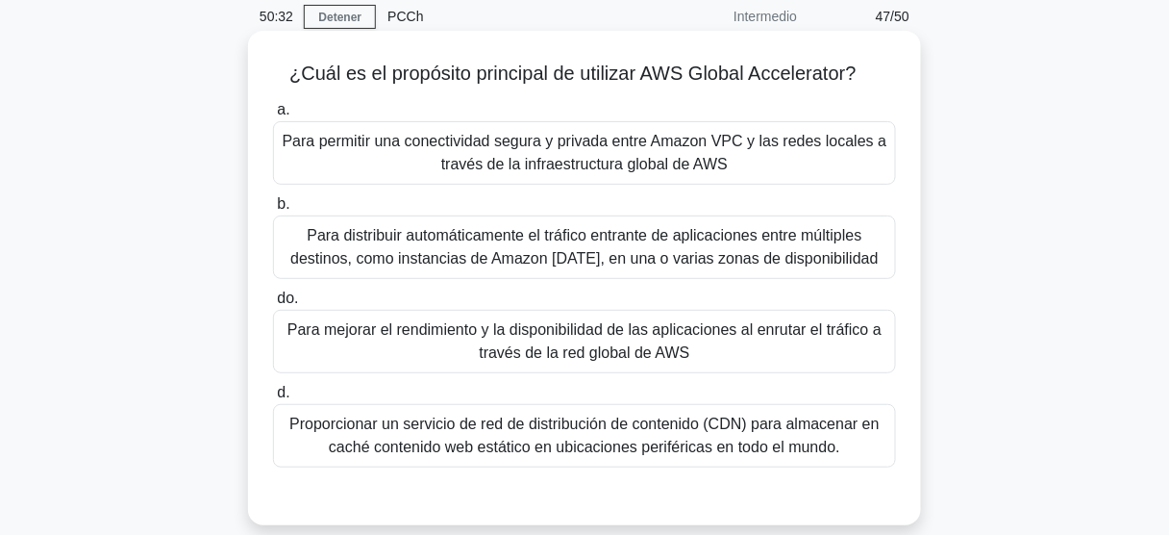
click at [622, 337] on font "Para mejorar el rendimiento y la disponibilidad de las aplicaciones al enrutar …" at bounding box center [584, 340] width 594 height 39
click at [273, 305] on input "do. Para mejorar el rendimiento y la disponibilidad de las aplicaciones al enru…" at bounding box center [273, 298] width 0 height 12
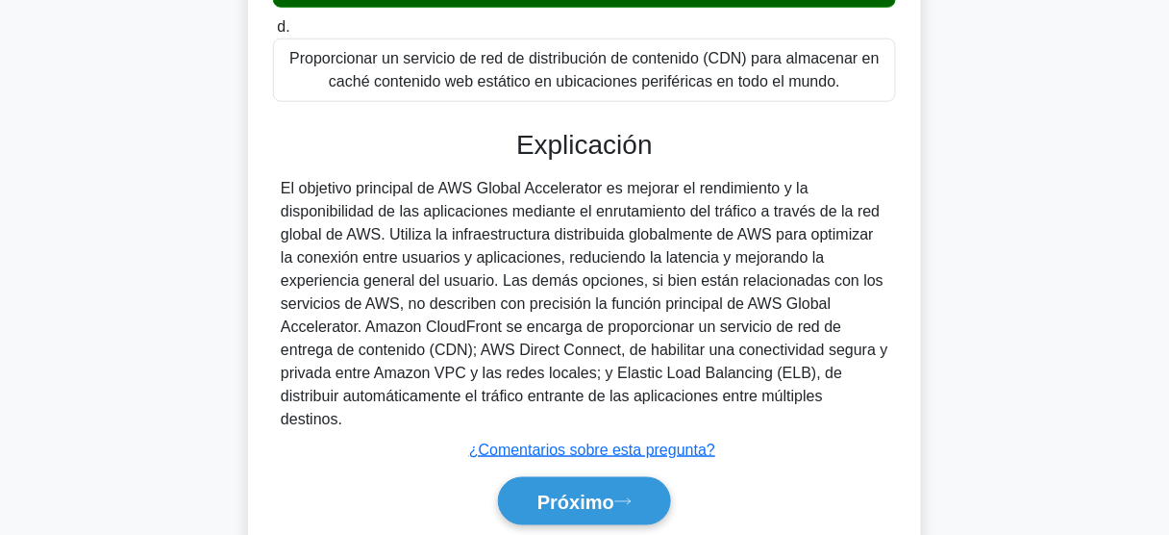
scroll to position [461, 0]
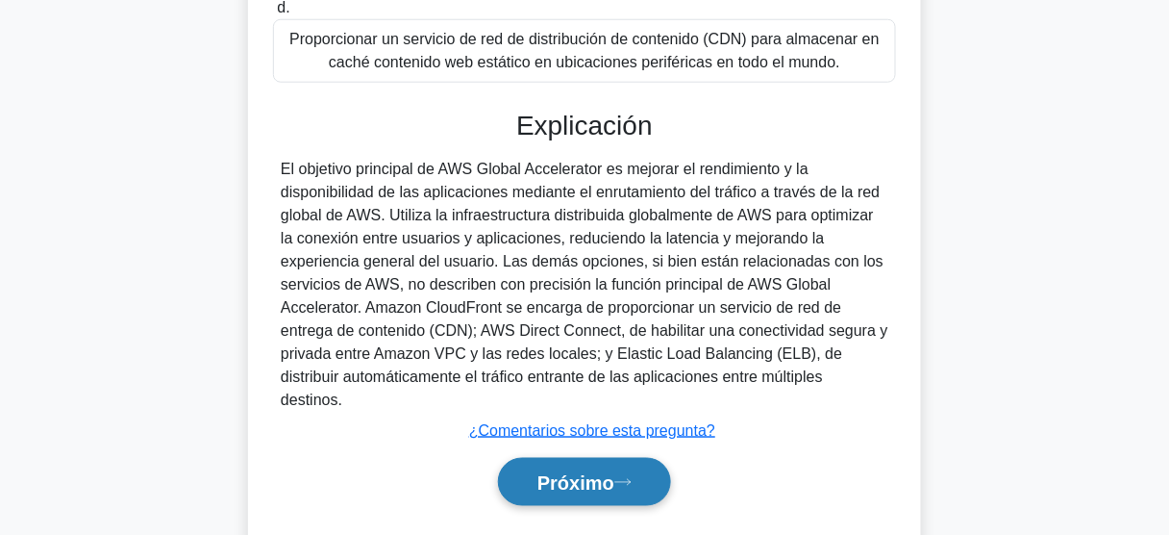
click at [579, 472] on font "Próximo" at bounding box center [575, 482] width 77 height 21
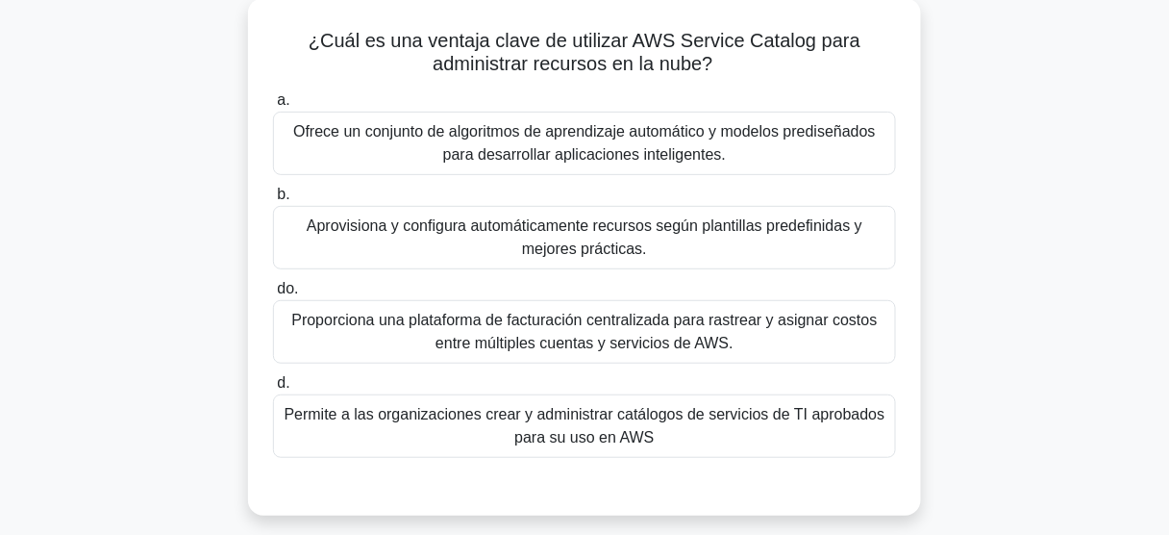
scroll to position [154, 0]
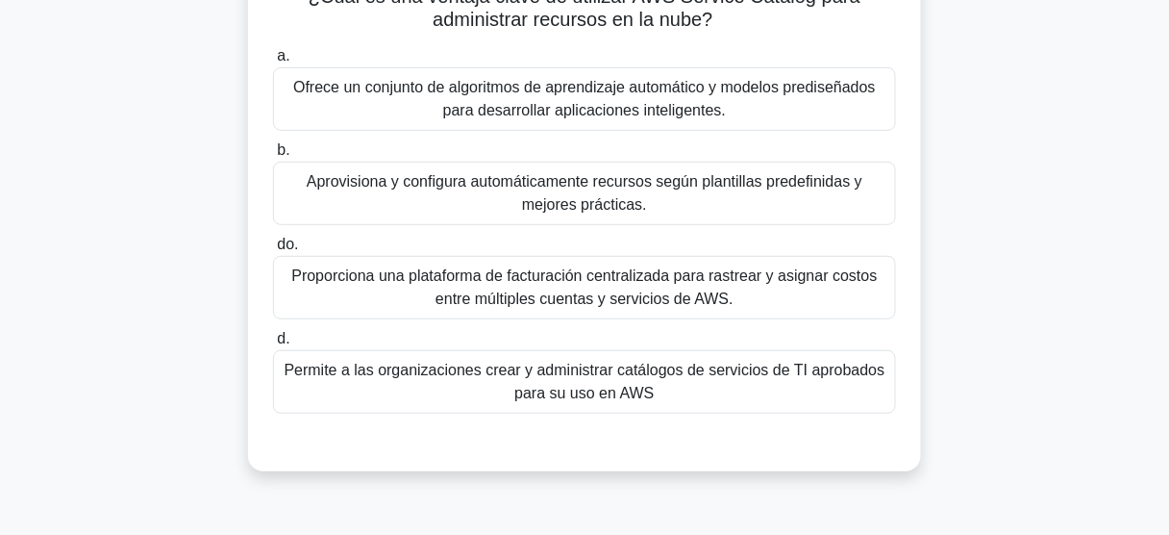
click at [597, 192] on font "Aprovisiona y configura automáticamente recursos según plantillas predefinidas …" at bounding box center [585, 193] width 606 height 46
click at [273, 157] on input "b. Aprovisiona y configura automáticamente recursos según plantillas predefinid…" at bounding box center [273, 150] width 0 height 12
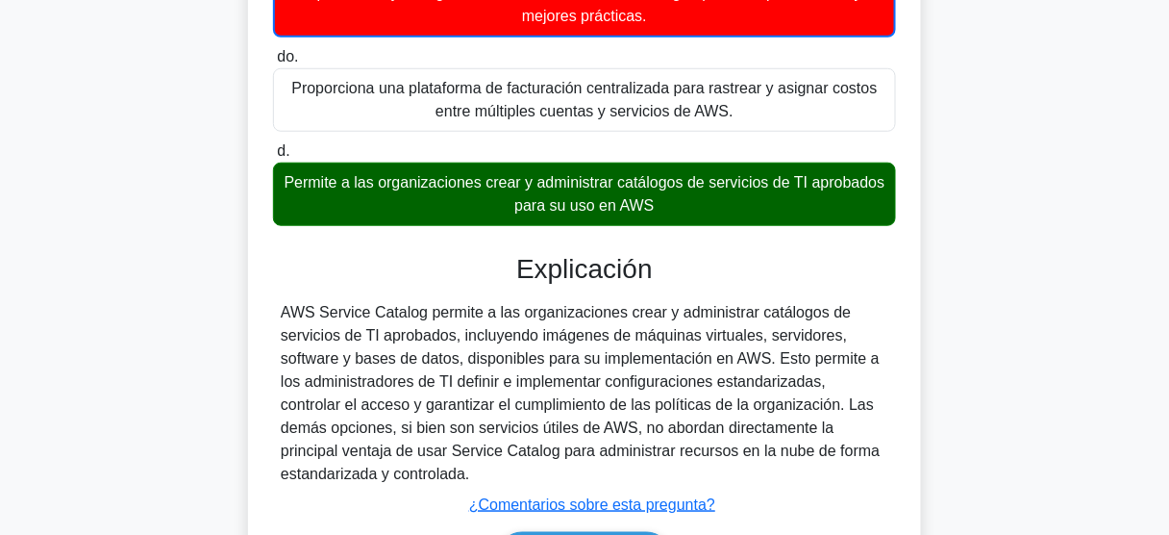
scroll to position [504, 0]
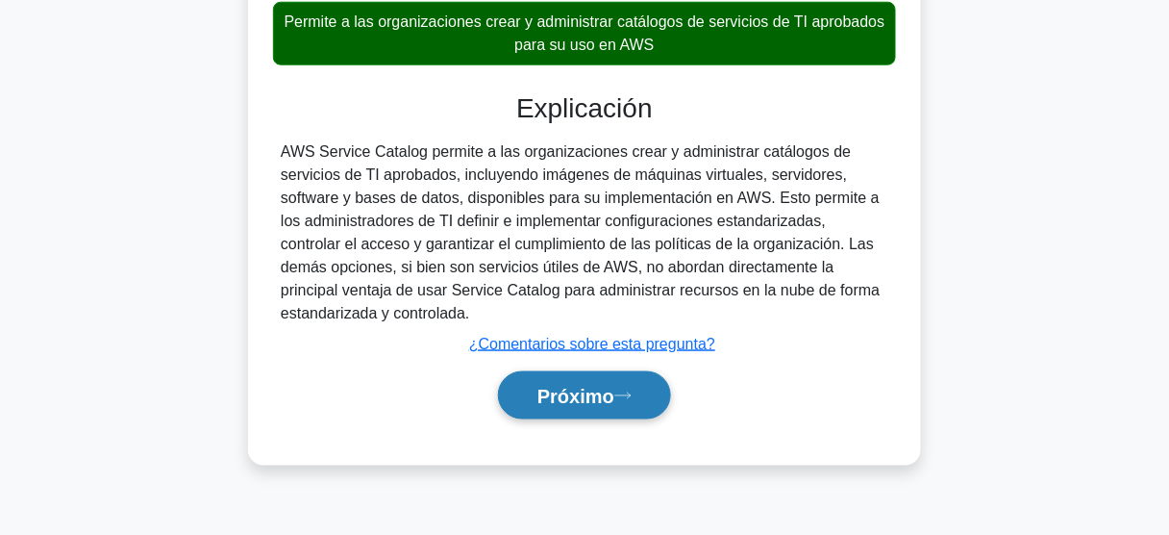
click at [579, 402] on font "Próximo" at bounding box center [575, 396] width 77 height 21
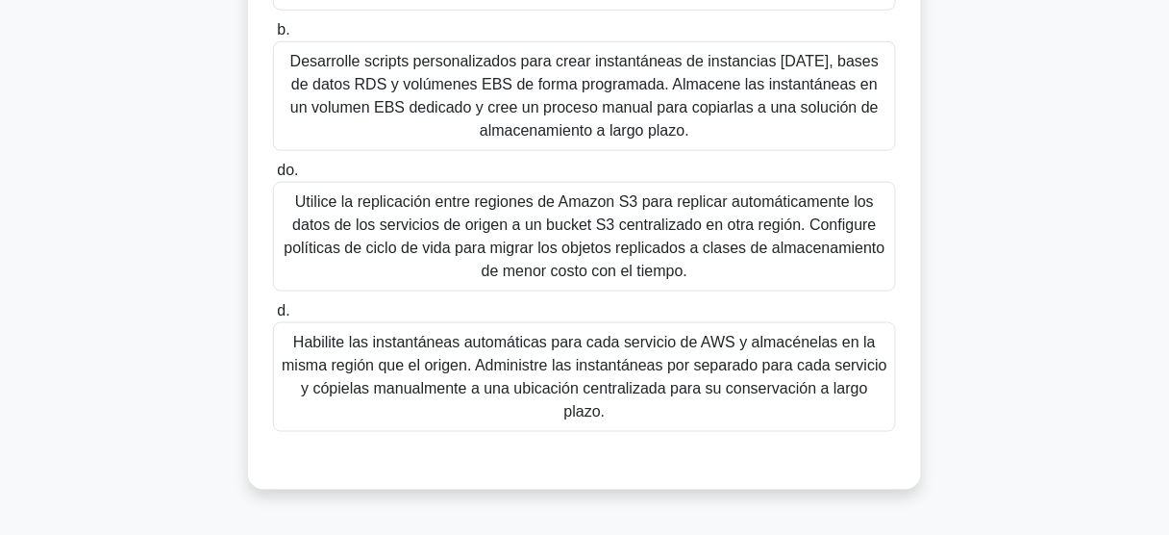
scroll to position [461, 0]
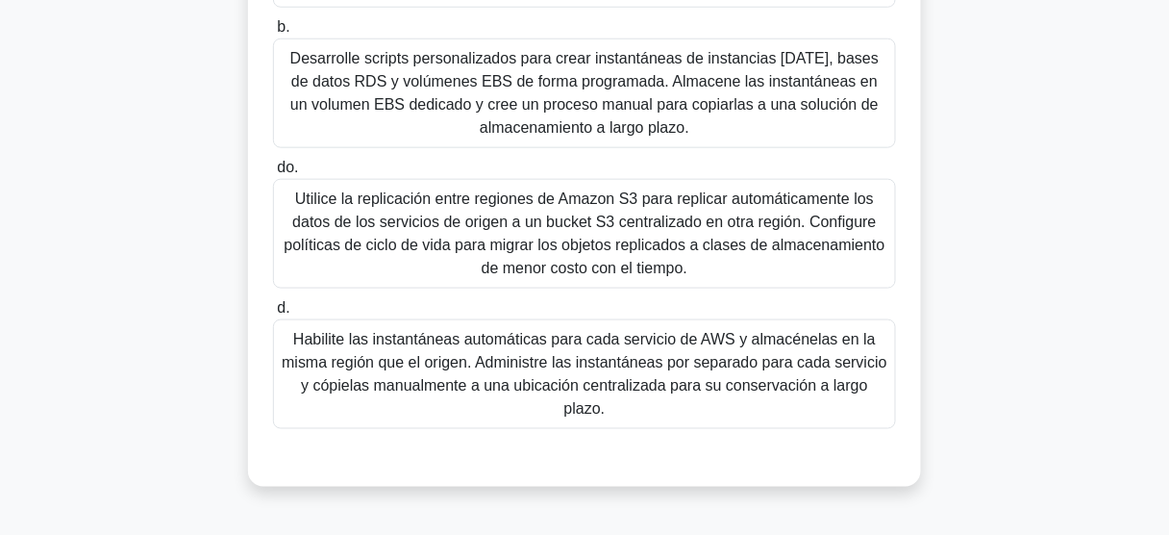
click at [607, 368] on font "Habilite las instantáneas automáticas para cada servicio de AWS y almacénelas e…" at bounding box center [585, 374] width 606 height 86
click at [273, 314] on input "d. Habilite las instantáneas automáticas para cada servicio de AWS y almacénela…" at bounding box center [273, 308] width 0 height 12
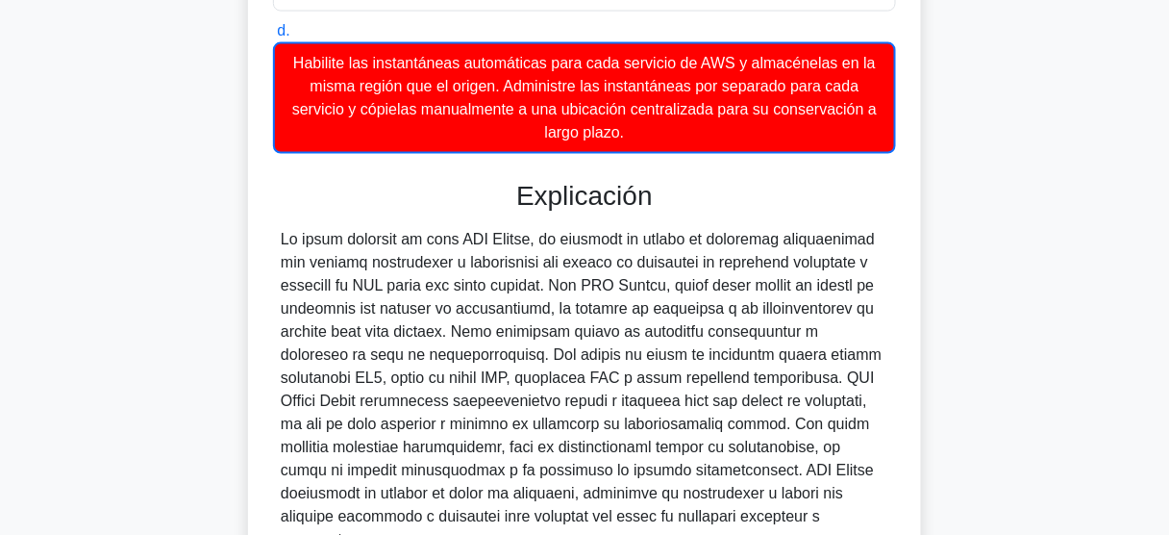
scroll to position [769, 0]
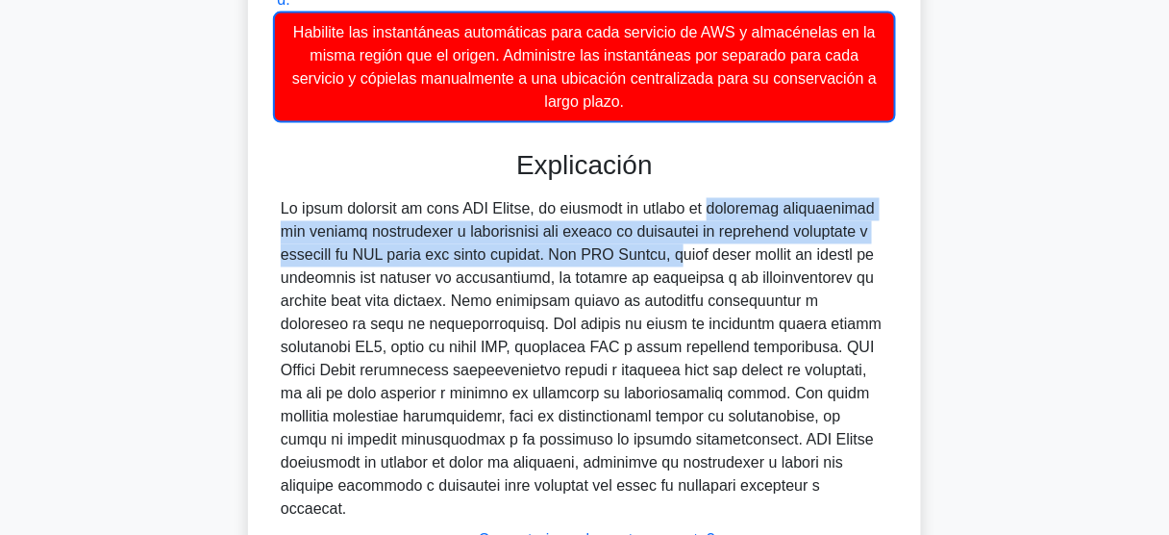
drag, startPoint x: 636, startPoint y: 210, endPoint x: 575, endPoint y: 257, distance: 77.5
click at [575, 257] on font at bounding box center [581, 359] width 601 height 316
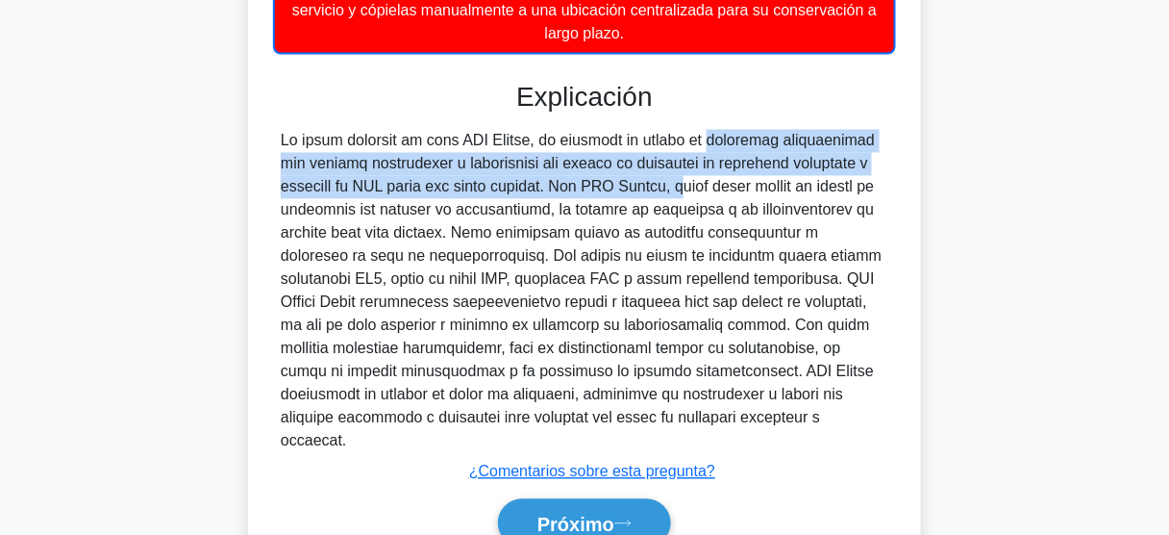
scroll to position [846, 0]
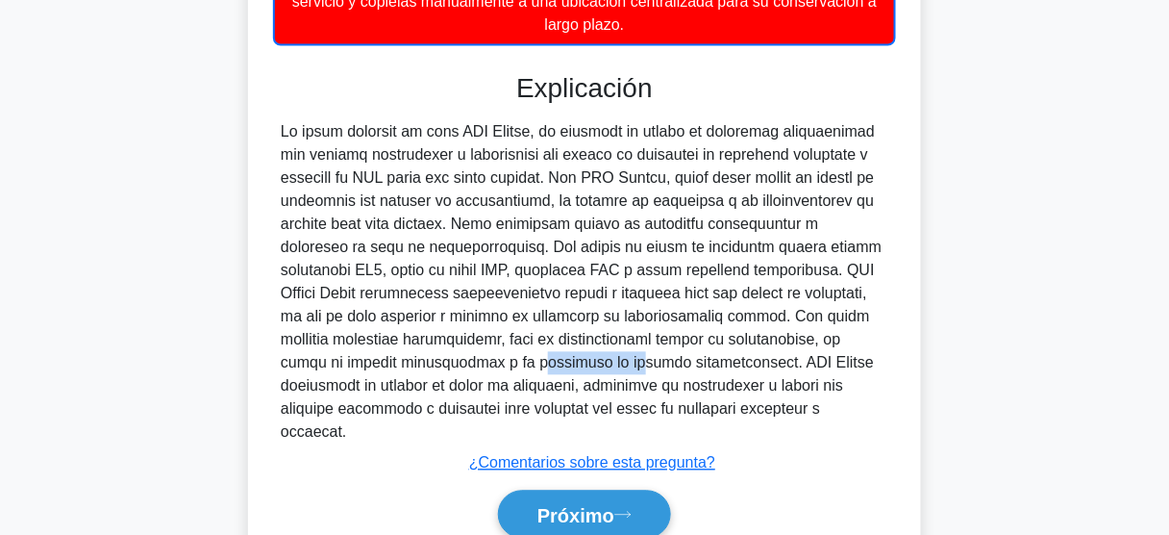
drag, startPoint x: 517, startPoint y: 361, endPoint x: 634, endPoint y: 361, distance: 116.3
click at [603, 361] on font at bounding box center [581, 282] width 601 height 316
drag, startPoint x: 683, startPoint y: 362, endPoint x: 780, endPoint y: 365, distance: 97.1
click at [780, 365] on font at bounding box center [581, 282] width 601 height 316
drag, startPoint x: 807, startPoint y: 366, endPoint x: 856, endPoint y: 372, distance: 49.4
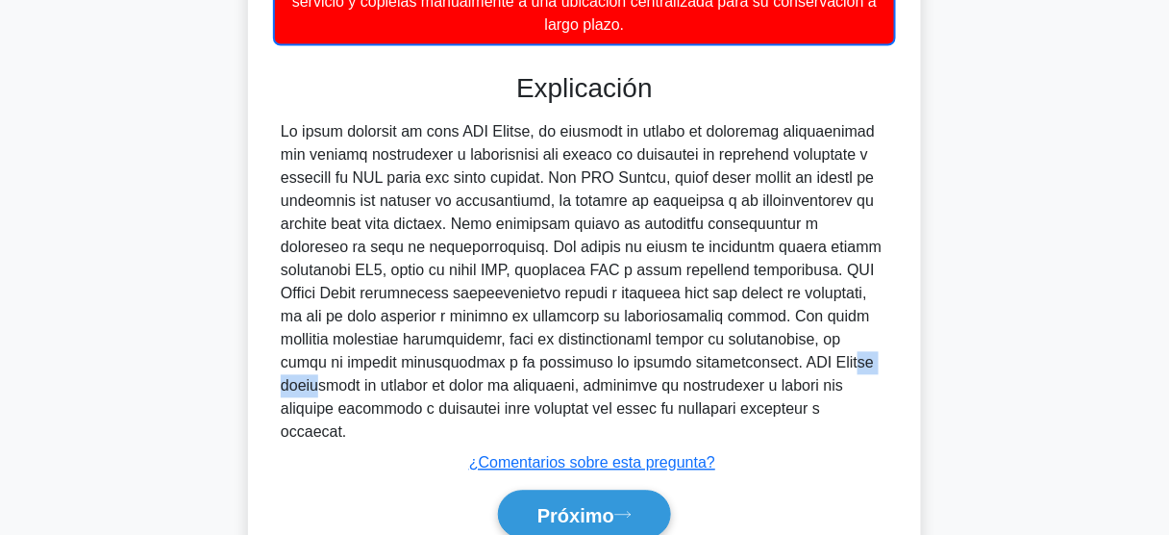
click at [856, 372] on div at bounding box center [585, 282] width 608 height 323
click at [449, 394] on font at bounding box center [581, 282] width 601 height 316
drag, startPoint x: 512, startPoint y: 395, endPoint x: 588, endPoint y: 395, distance: 76.0
click at [576, 395] on div at bounding box center [585, 282] width 608 height 323
drag, startPoint x: 610, startPoint y: 394, endPoint x: 677, endPoint y: 388, distance: 67.5
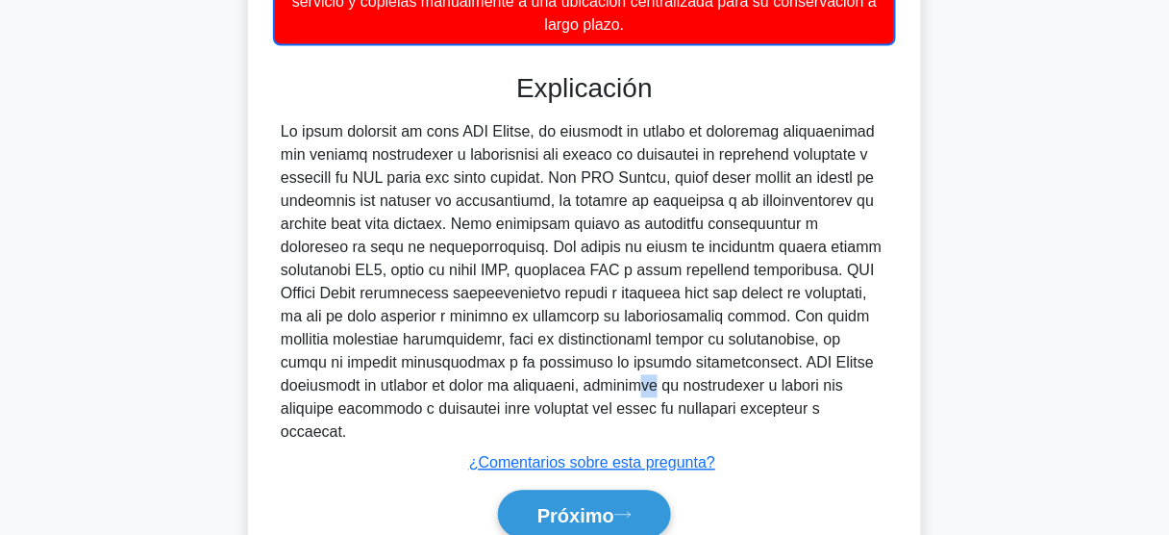
click at [630, 393] on font at bounding box center [581, 282] width 601 height 316
drag, startPoint x: 677, startPoint y: 388, endPoint x: 726, endPoint y: 385, distance: 49.2
click at [685, 387] on font at bounding box center [581, 282] width 601 height 316
click at [811, 387] on font at bounding box center [581, 282] width 601 height 316
click at [866, 387] on div at bounding box center [585, 282] width 608 height 323
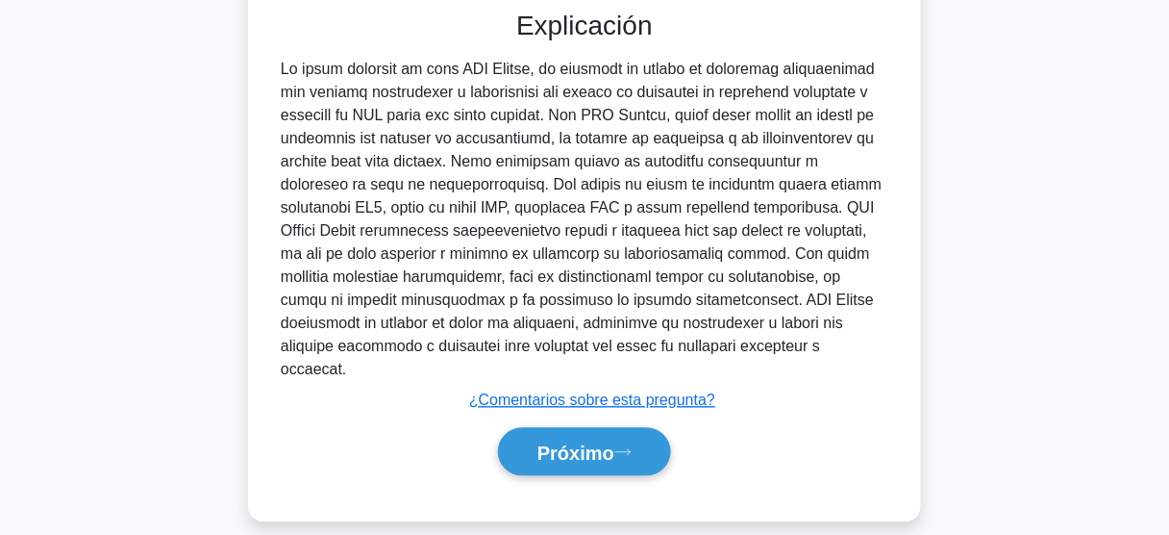
scroll to position [929, 0]
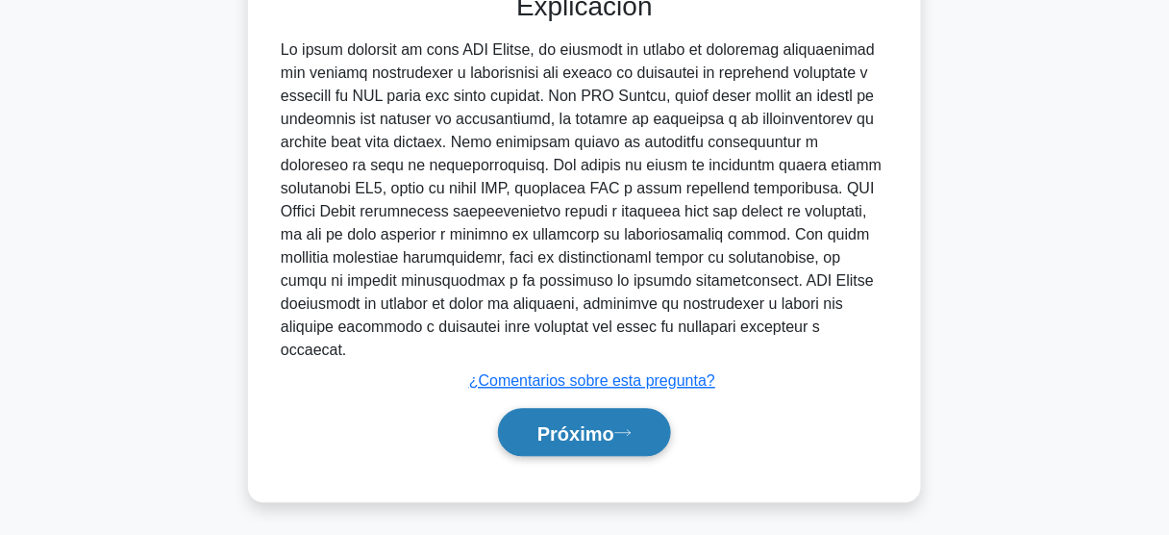
click at [582, 415] on button "Próximo" at bounding box center [584, 432] width 173 height 49
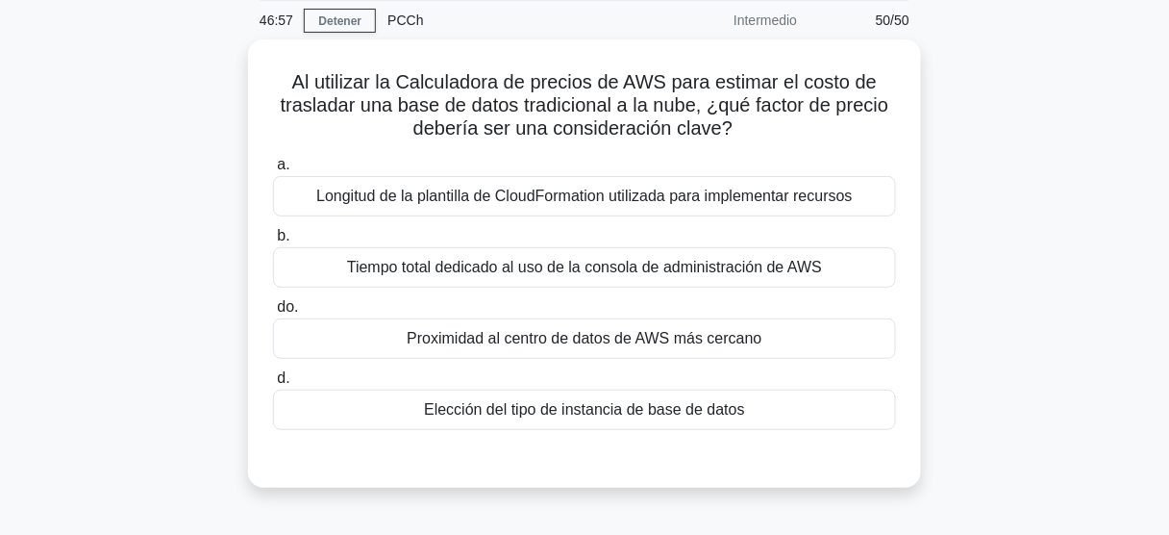
scroll to position [77, 0]
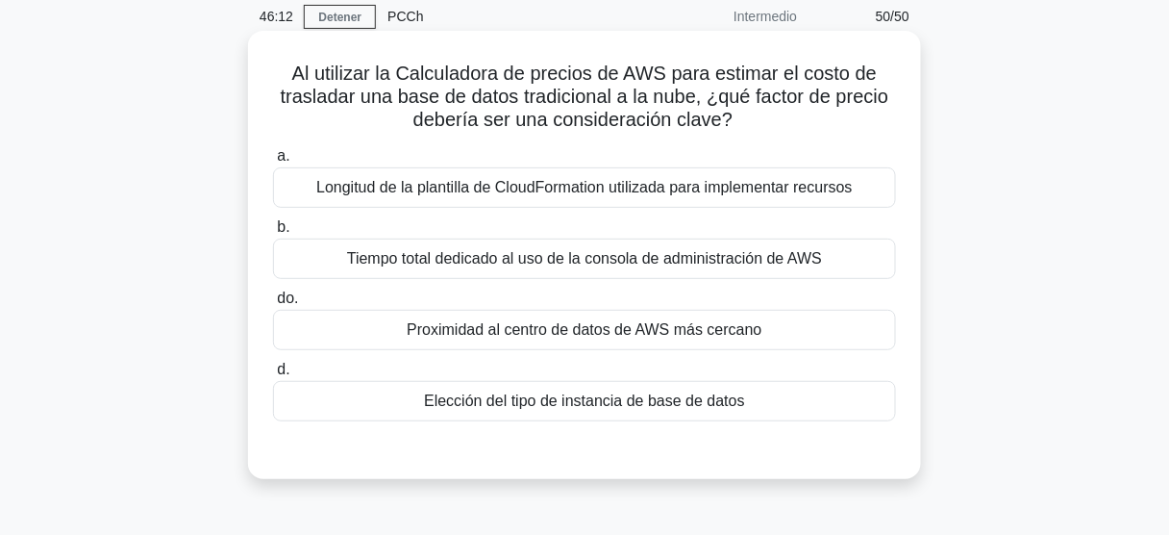
click at [623, 332] on font "Proximidad al centro de datos de AWS más cercano" at bounding box center [584, 329] width 355 height 16
click at [273, 305] on input "do. Proximidad al centro de datos de AWS más cercano" at bounding box center [273, 298] width 0 height 12
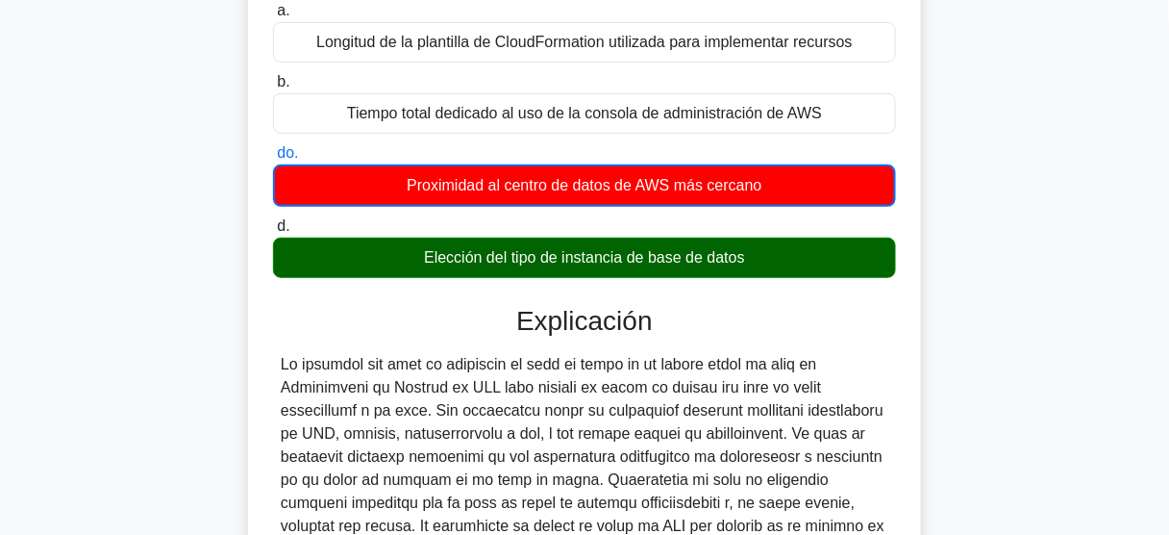
scroll to position [308, 0]
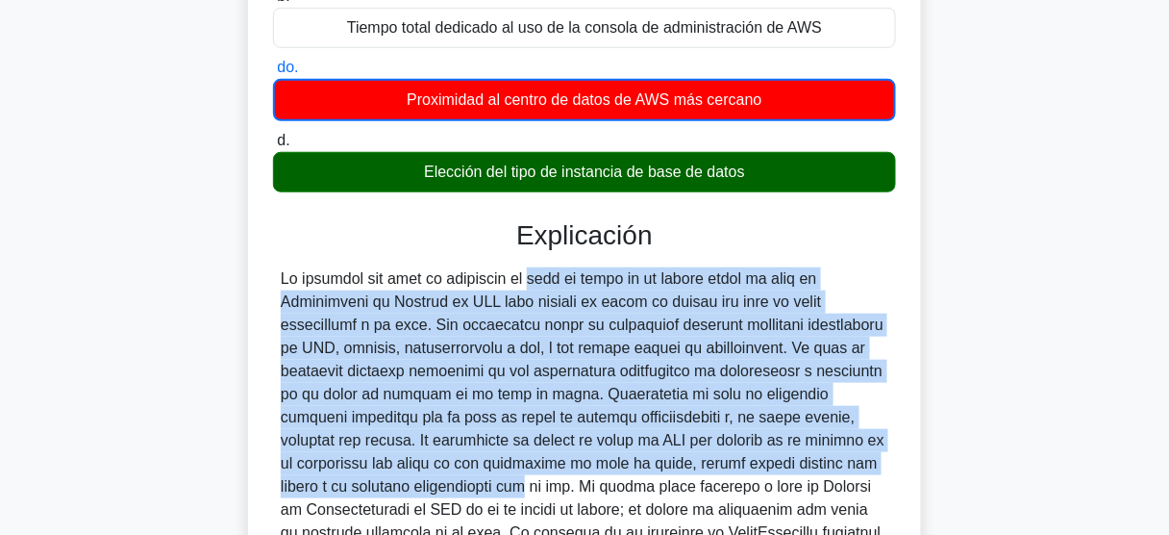
drag, startPoint x: 498, startPoint y: 287, endPoint x: 869, endPoint y: 469, distance: 413.6
click at [869, 469] on div at bounding box center [585, 463] width 608 height 392
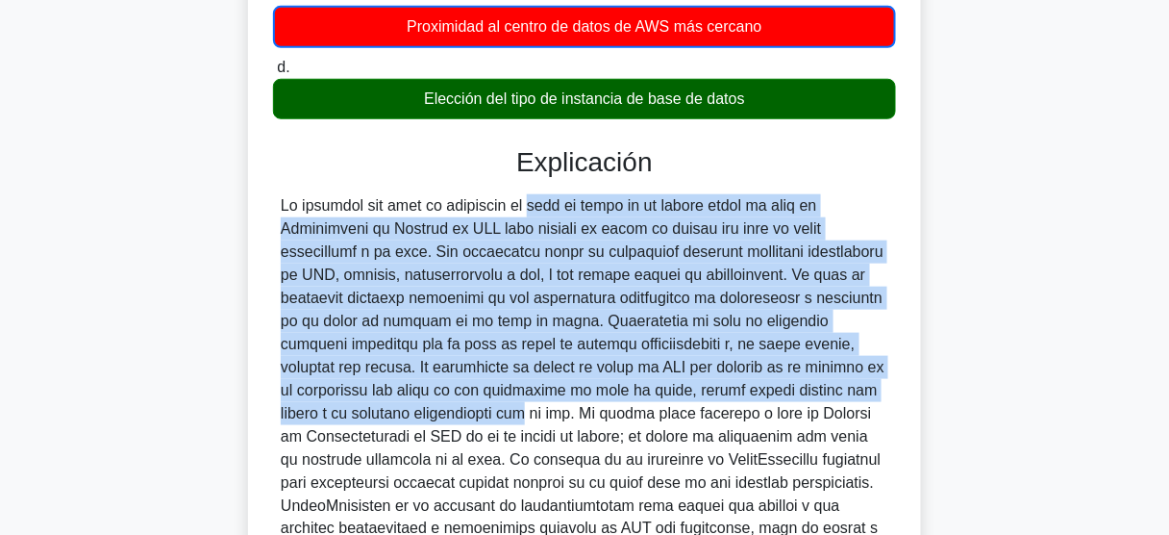
scroll to position [385, 0]
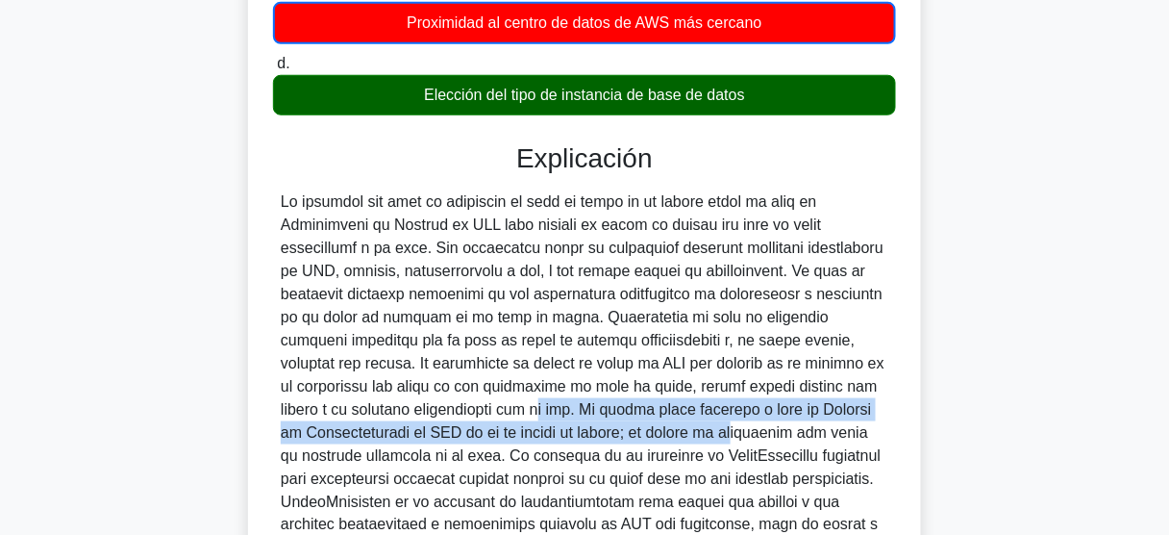
drag, startPoint x: 285, startPoint y: 410, endPoint x: 485, endPoint y: 426, distance: 200.6
click at [485, 426] on font at bounding box center [583, 386] width 604 height 386
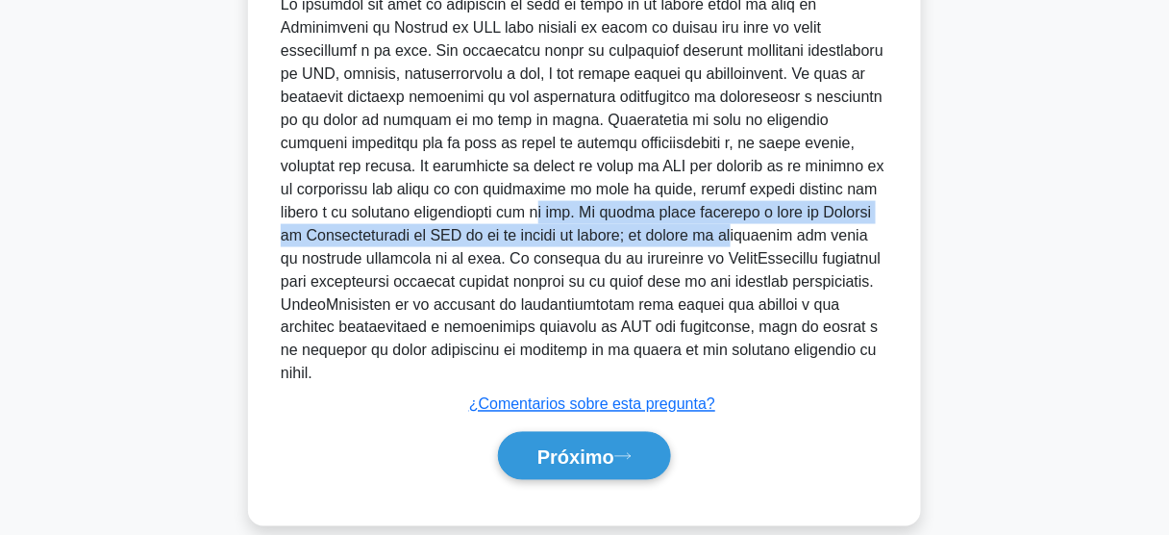
scroll to position [583, 0]
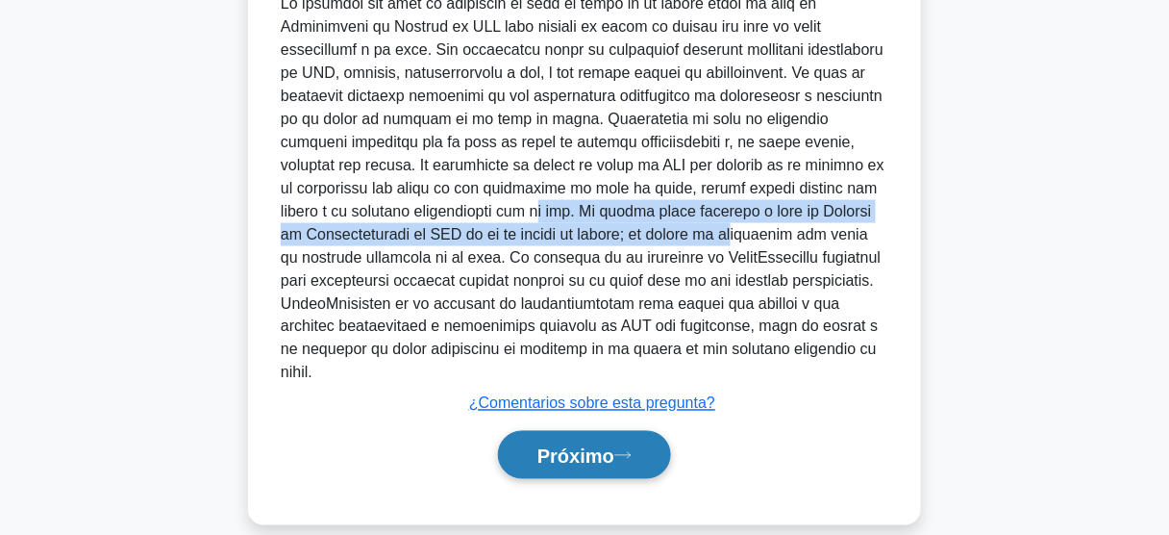
click at [594, 445] on font "Próximo" at bounding box center [575, 455] width 77 height 21
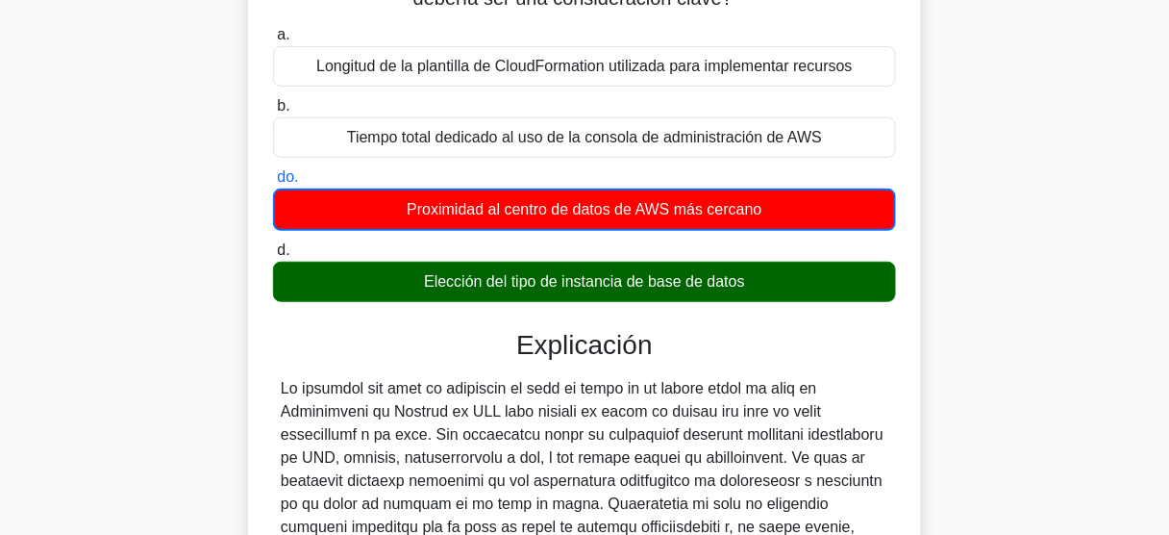
scroll to position [44, 0]
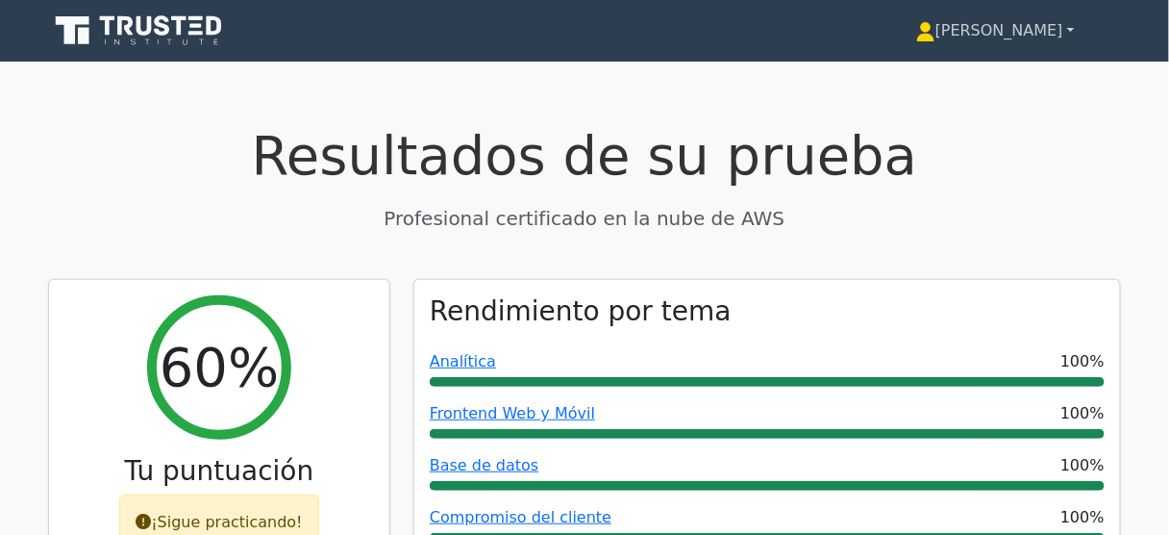
click at [1022, 35] on font "Shuber Fabricio" at bounding box center [999, 30] width 128 height 18
click at [923, 78] on font "Perfil" at bounding box center [905, 75] width 38 height 18
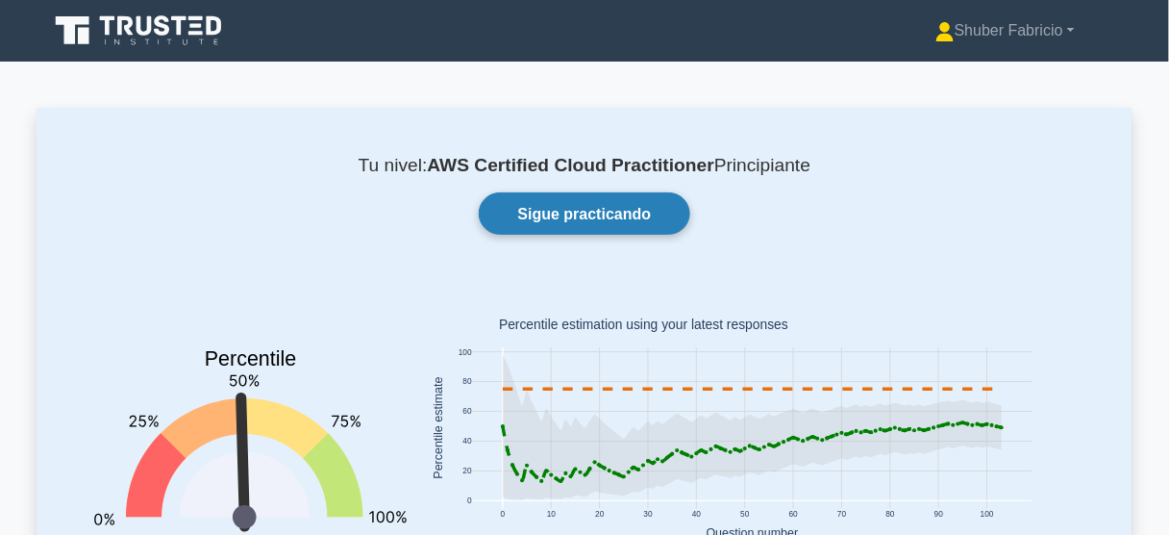
click at [594, 212] on font "Sigue practicando" at bounding box center [585, 214] width 134 height 16
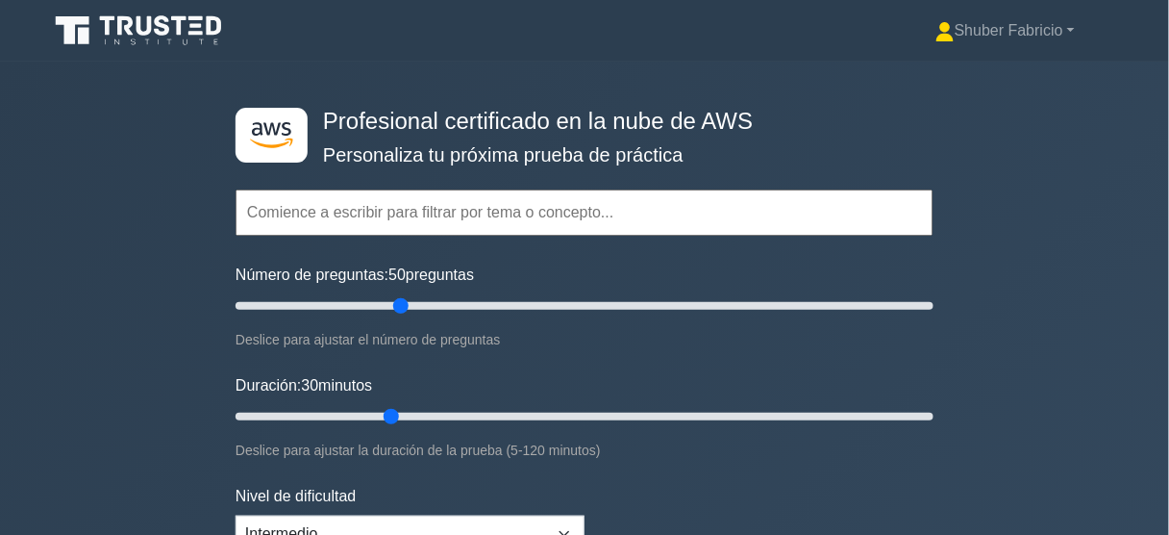
drag, startPoint x: 315, startPoint y: 307, endPoint x: 406, endPoint y: 307, distance: 90.4
type input "50"
click at [406, 307] on input "Número de preguntas: 50 preguntas" at bounding box center [585, 305] width 698 height 23
